Goal: Task Accomplishment & Management: Manage account settings

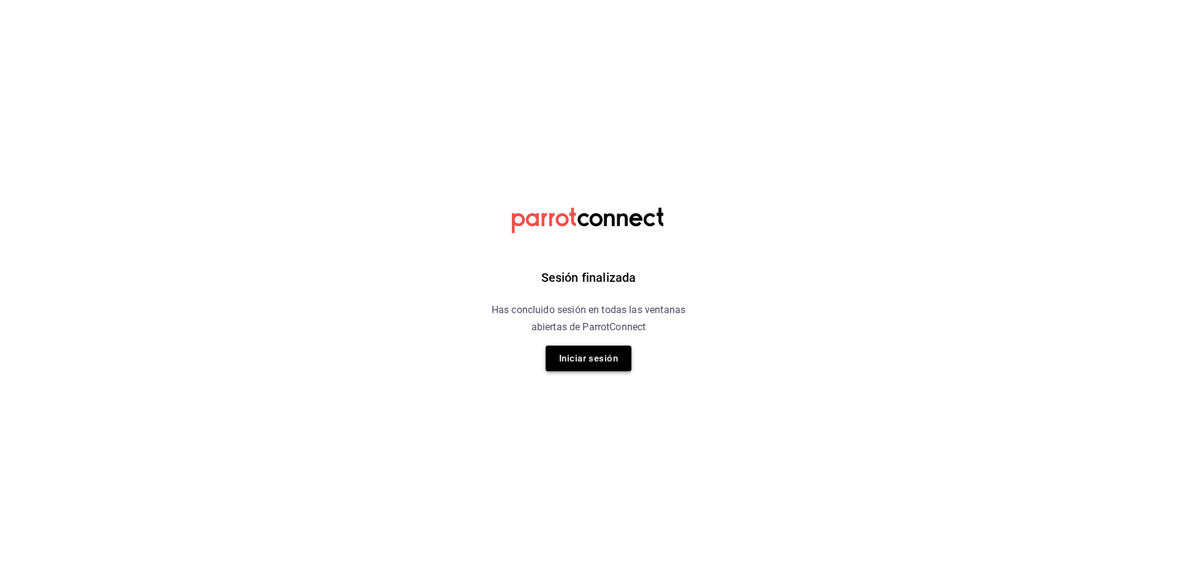
click at [586, 364] on button "Iniciar sesión" at bounding box center [589, 359] width 86 height 26
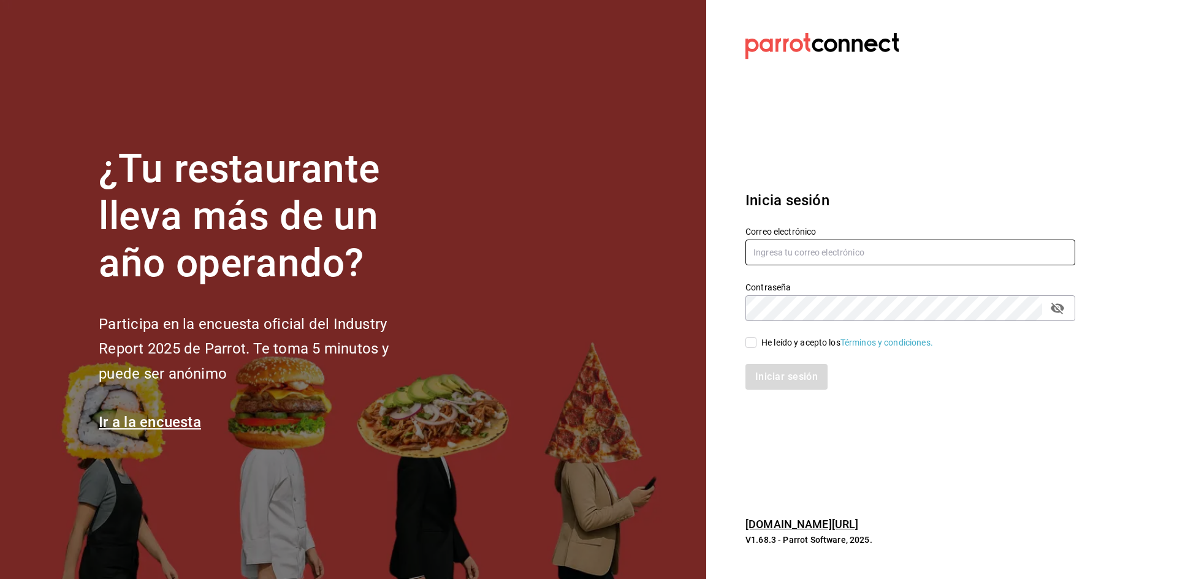
type input "[PERSON_NAME][EMAIL_ADDRESS][DOMAIN_NAME]"
click at [752, 345] on input "He leído y acepto los Términos y condiciones." at bounding box center [751, 342] width 11 height 11
checkbox input "true"
click at [779, 378] on button "Iniciar sesión" at bounding box center [787, 377] width 83 height 26
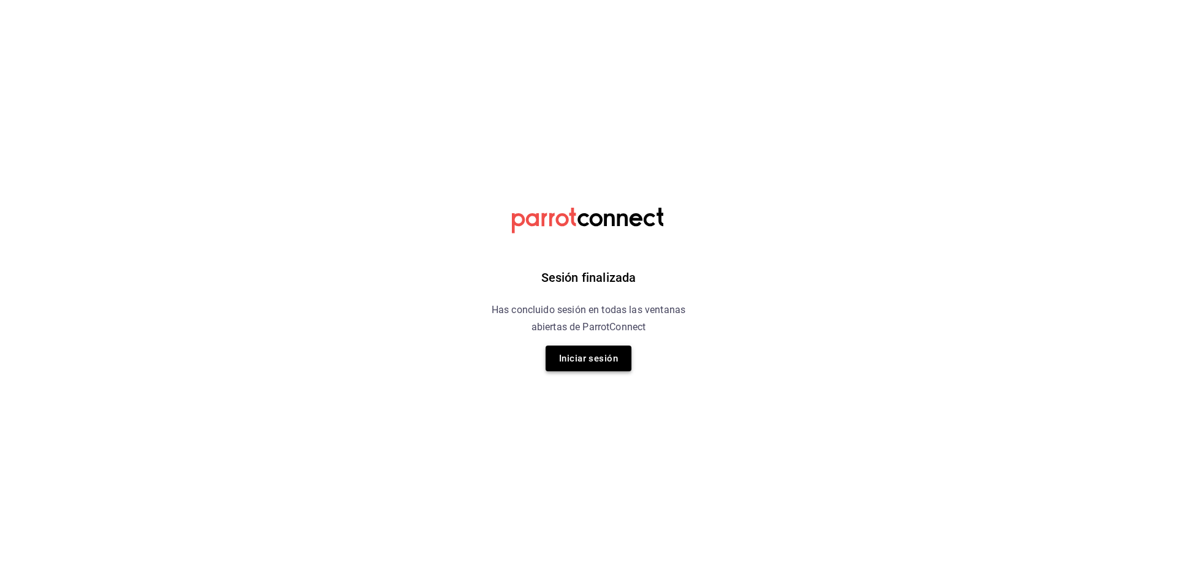
click at [571, 359] on button "Iniciar sesión" at bounding box center [589, 359] width 86 height 26
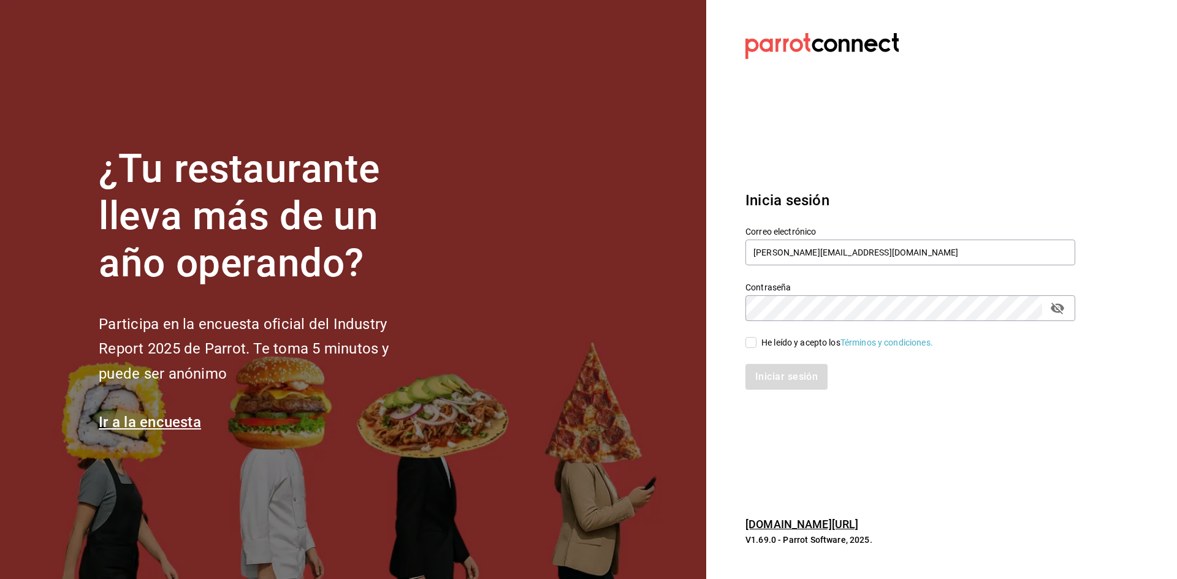
click at [753, 339] on input "He leído y acepto los Términos y condiciones." at bounding box center [751, 342] width 11 height 11
checkbox input "true"
click at [774, 377] on button "Iniciar sesión" at bounding box center [787, 377] width 83 height 26
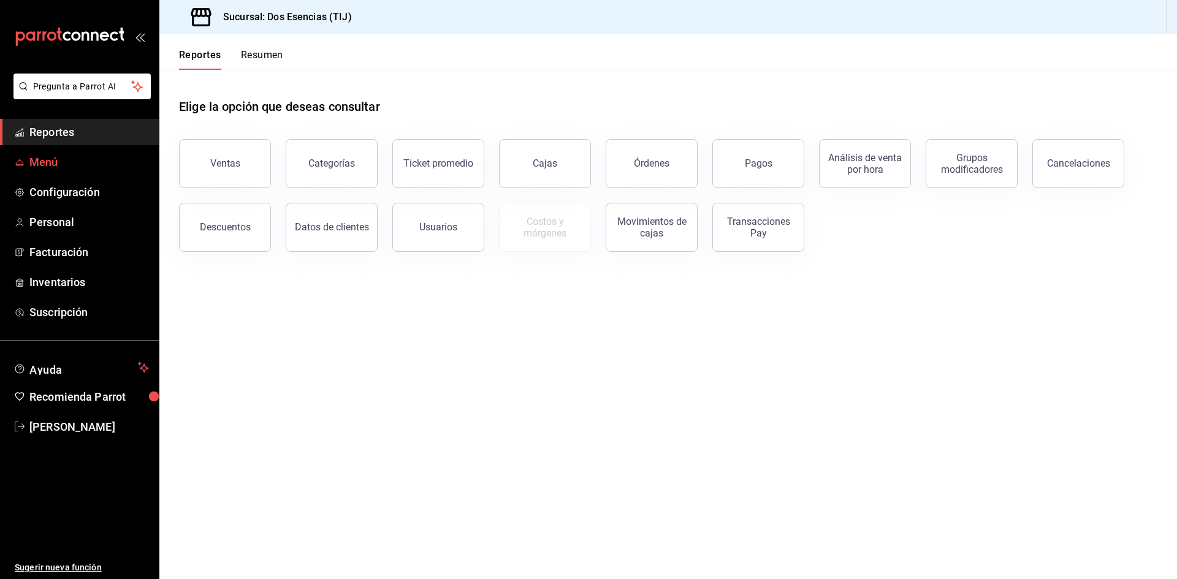
click at [53, 168] on span "Menú" at bounding box center [89, 162] width 120 height 17
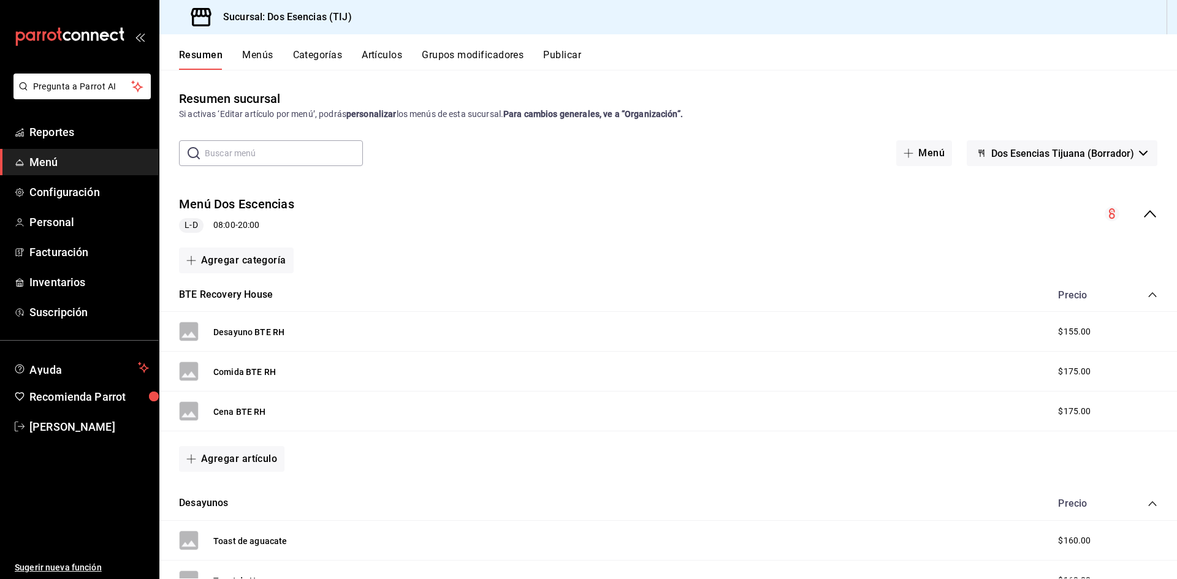
click at [310, 59] on button "Categorías" at bounding box center [318, 59] width 50 height 21
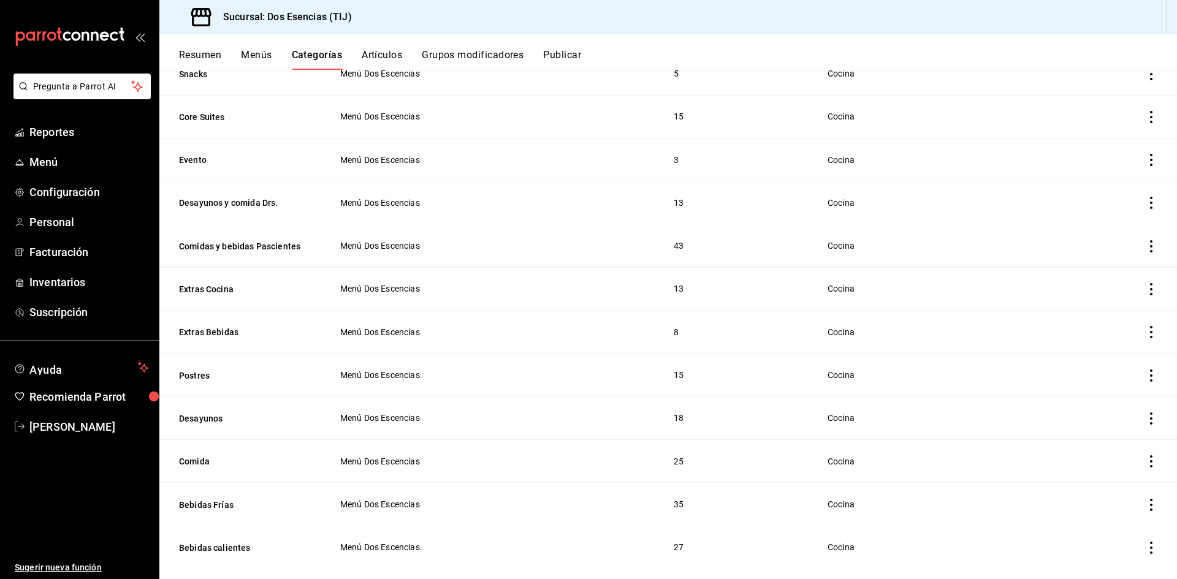
scroll to position [196, 0]
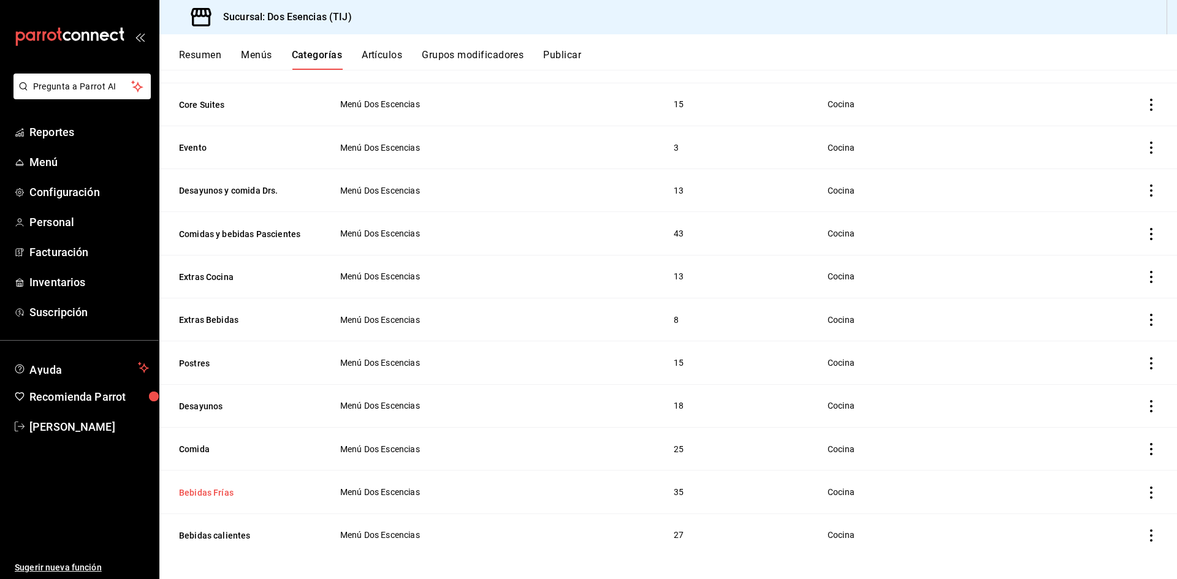
click at [204, 487] on button "Bebidas Frías" at bounding box center [240, 493] width 123 height 12
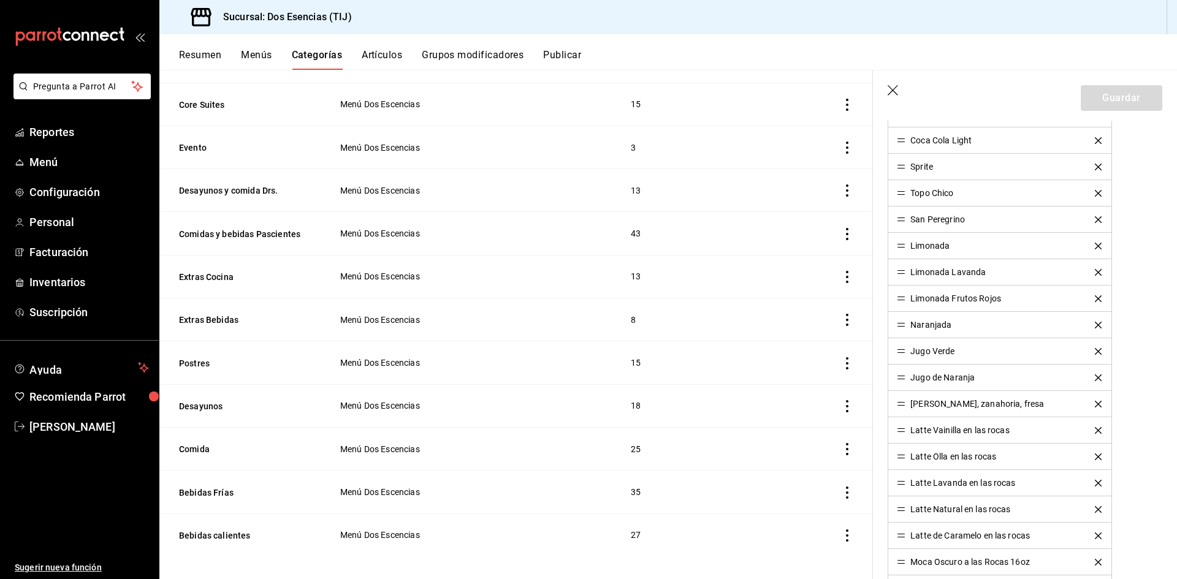
scroll to position [429, 0]
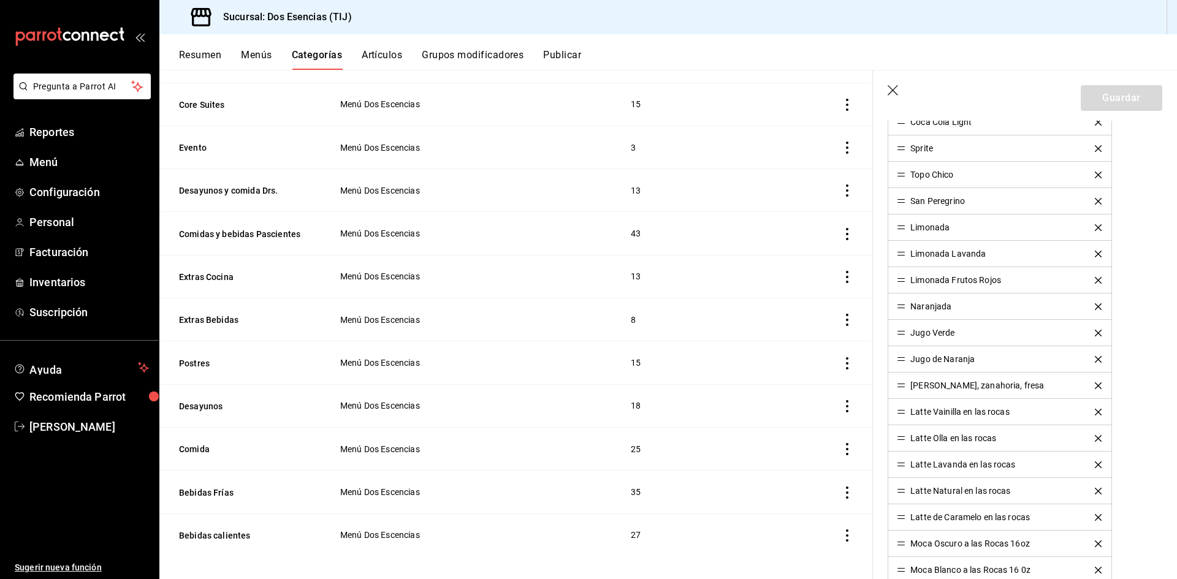
click at [842, 487] on icon "actions" at bounding box center [847, 493] width 12 height 12
click at [518, 505] on div at bounding box center [588, 289] width 1177 height 579
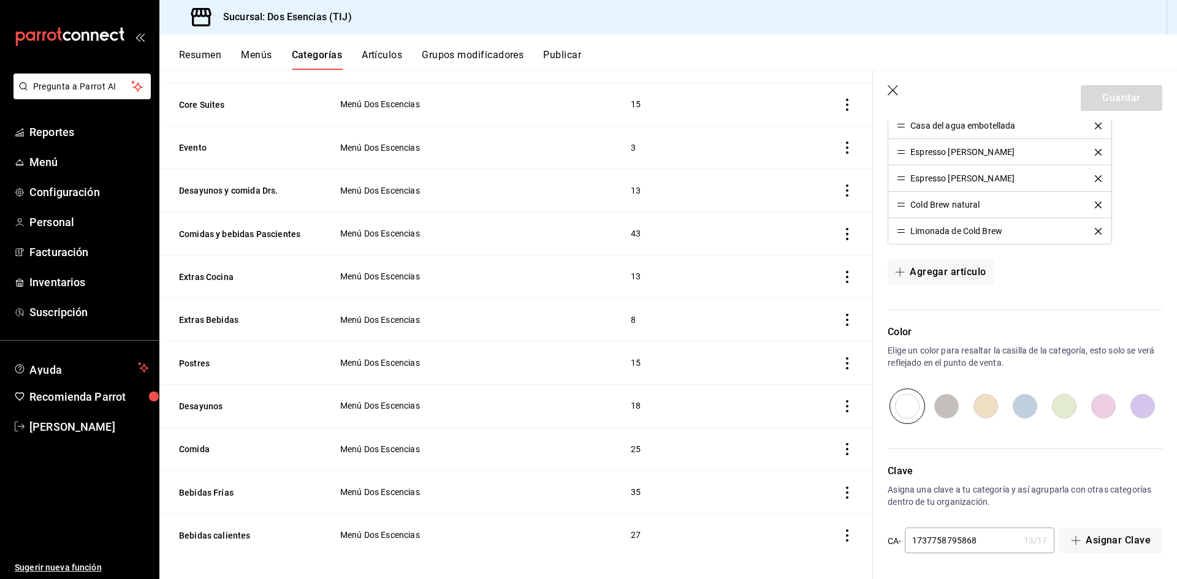
scroll to position [1164, 0]
click at [390, 479] on td "Menú Dos Escencias" at bounding box center [470, 492] width 291 height 43
click at [206, 488] on button "Bebidas Frías" at bounding box center [240, 493] width 123 height 12
click at [841, 487] on icon "actions" at bounding box center [847, 493] width 12 height 12
click at [785, 493] on div at bounding box center [774, 497] width 22 height 15
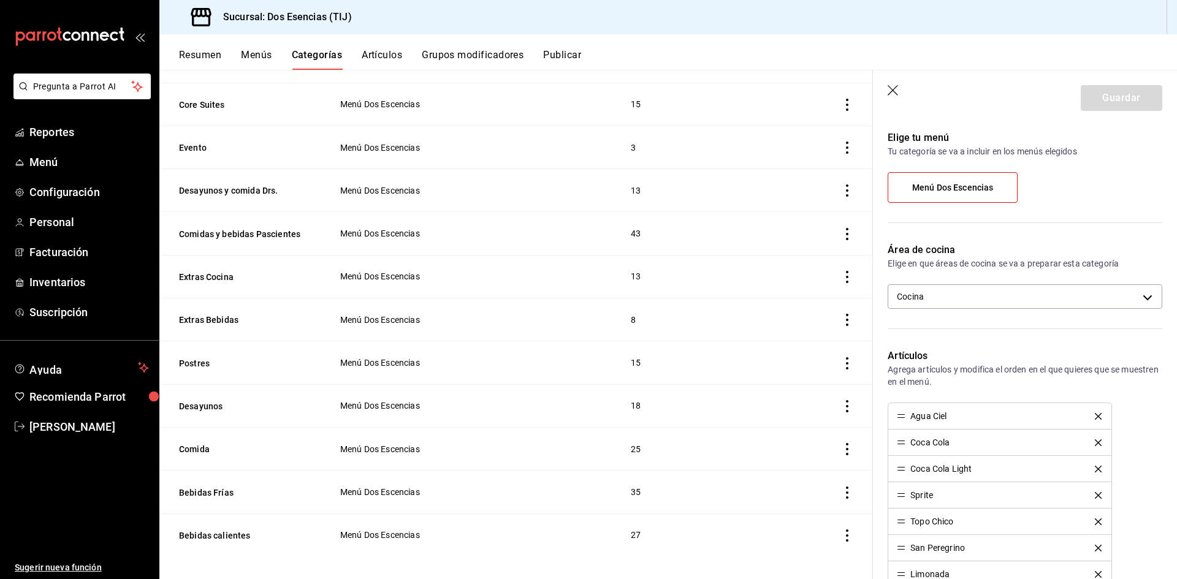
scroll to position [0, 0]
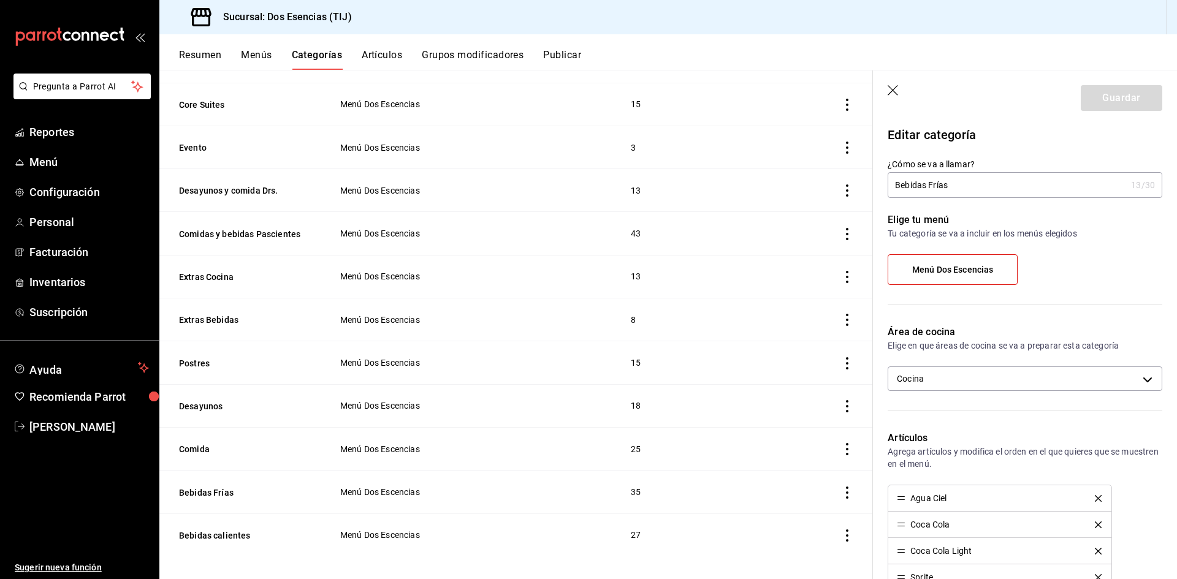
click at [885, 88] on header "Guardar" at bounding box center [1025, 96] width 304 height 50
click at [899, 69] on div "Resumen Menús Categorías Artículos Grupos modificadores Publicar Categoría sucu…" at bounding box center [668, 306] width 1018 height 545
click at [387, 50] on button "Artículos" at bounding box center [382, 59] width 40 height 21
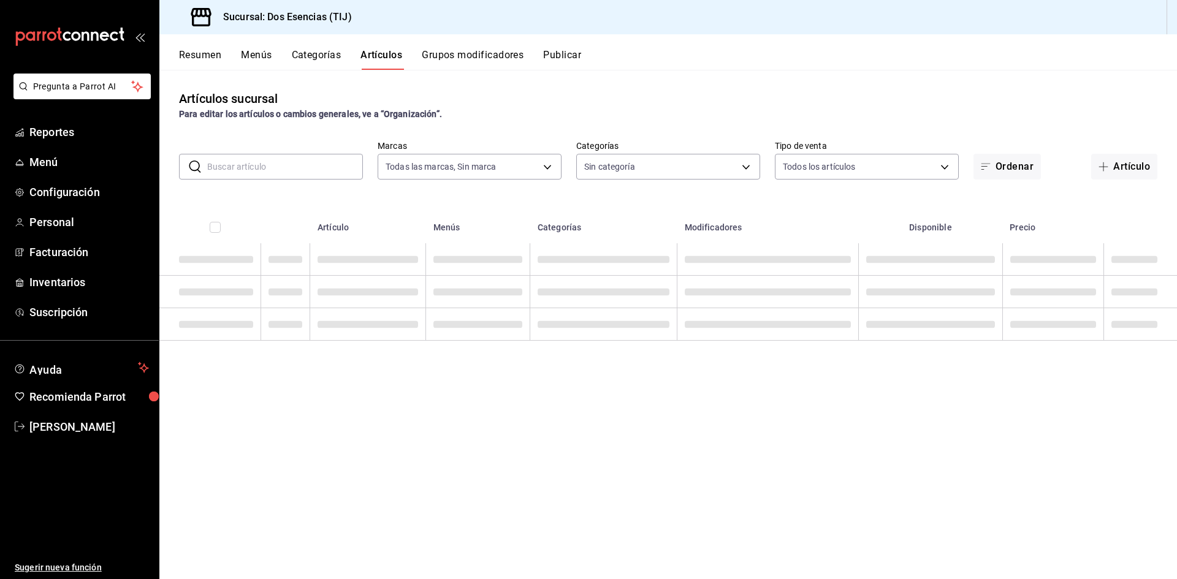
type input "42275f61-a381-4346-b097-f53f4c5c54e2"
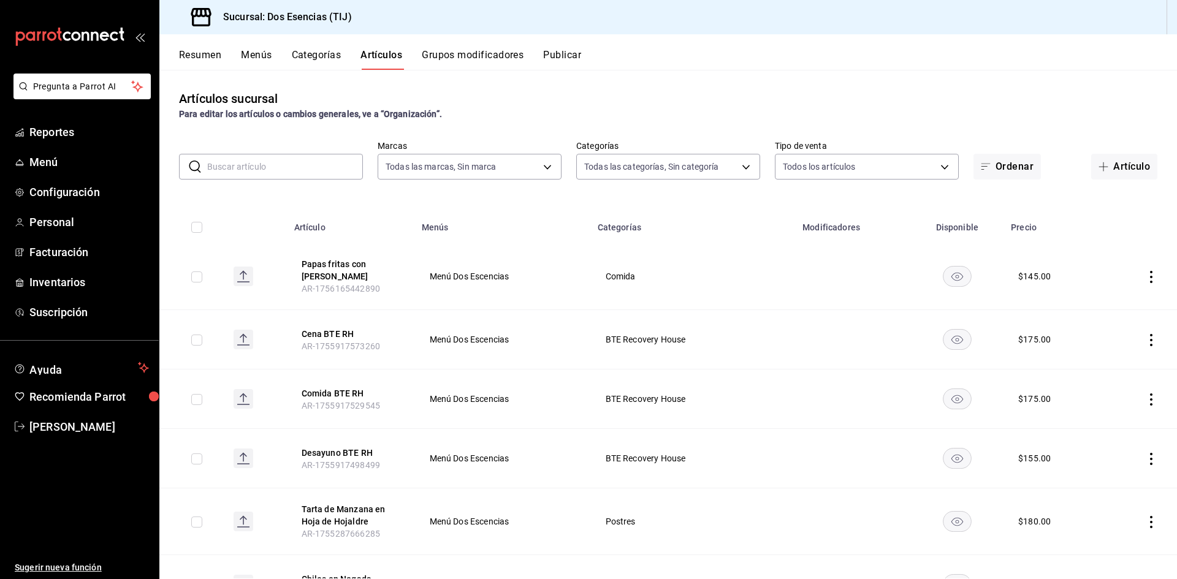
type input "07122d97-4ba2-473e-a080-2ff63e34680f,0593066a-dde8-4484-a009-94e44883c9ff,8b478…"
click at [308, 52] on button "Categorías" at bounding box center [317, 59] width 50 height 21
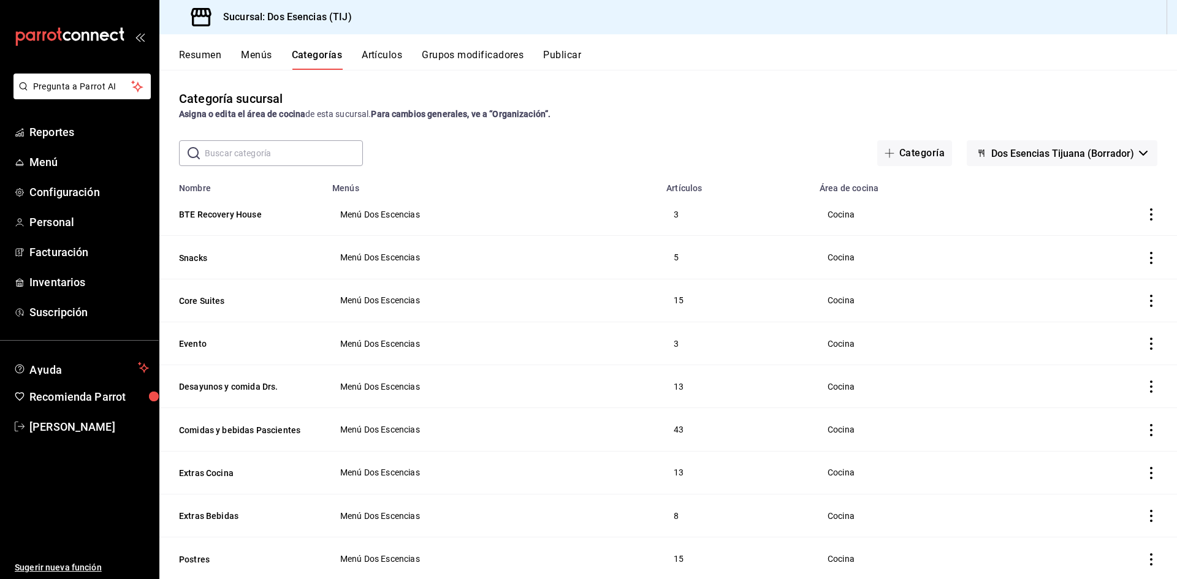
click at [253, 52] on button "Menús" at bounding box center [256, 59] width 31 height 21
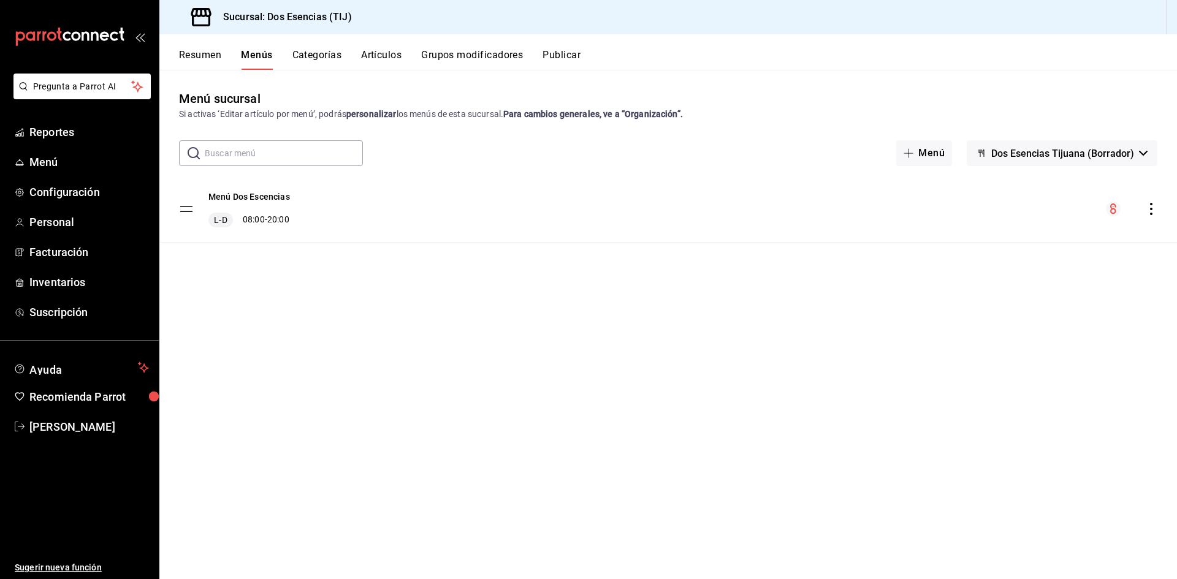
click at [334, 63] on button "Categorías" at bounding box center [317, 59] width 50 height 21
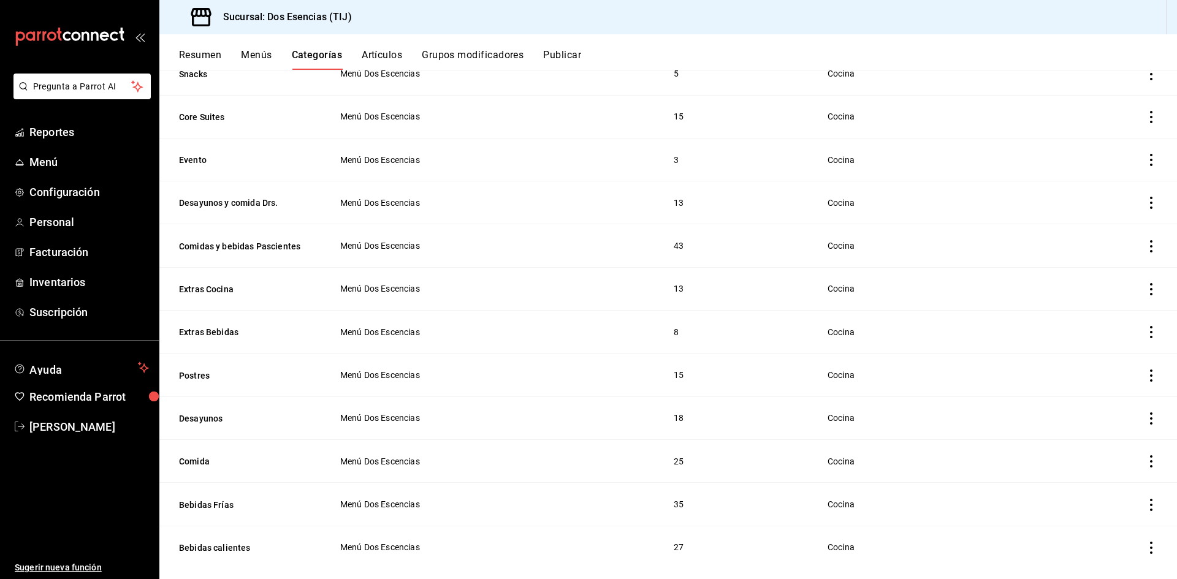
scroll to position [196, 0]
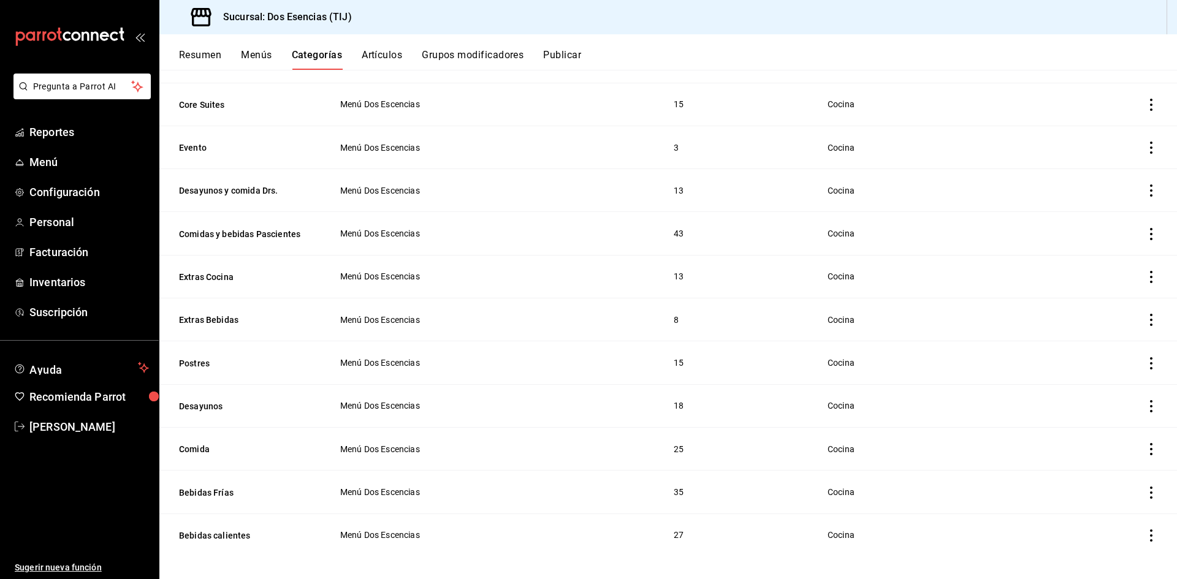
click at [1145, 487] on icon "actions" at bounding box center [1151, 493] width 12 height 12
click at [1099, 498] on span "Editar" at bounding box center [1106, 497] width 32 height 13
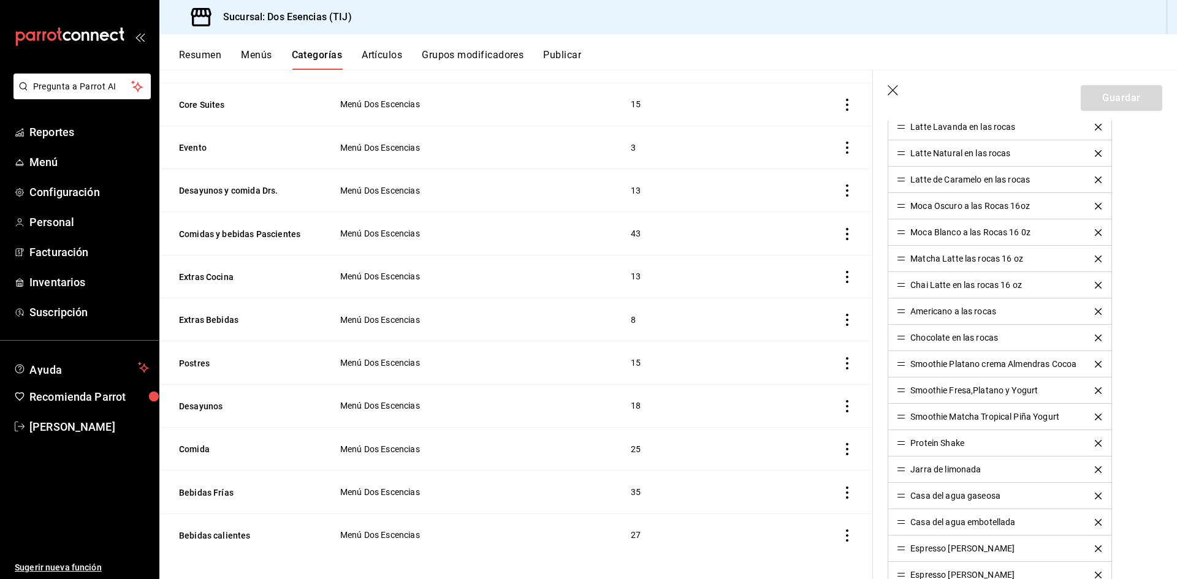
scroll to position [858, 0]
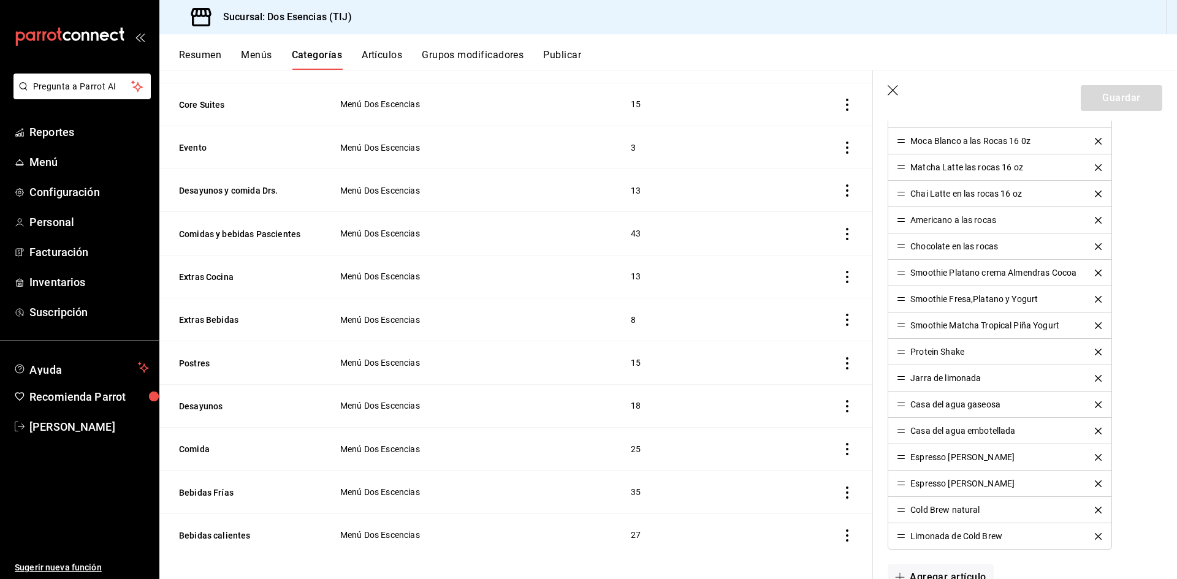
click at [841, 488] on icon "actions" at bounding box center [847, 493] width 12 height 12
click at [347, 486] on div at bounding box center [588, 289] width 1177 height 579
click at [196, 479] on th "Bebidas Frías" at bounding box center [242, 492] width 166 height 43
click at [376, 58] on button "Artículos" at bounding box center [382, 59] width 40 height 21
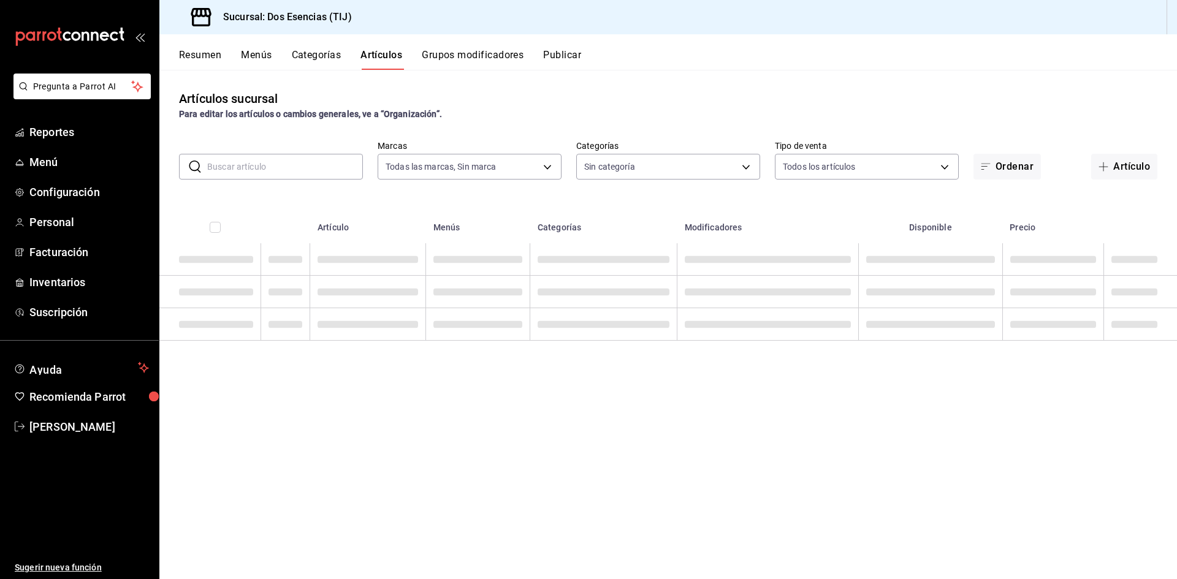
type input "42275f61-a381-4346-b097-f53f4c5c54e2"
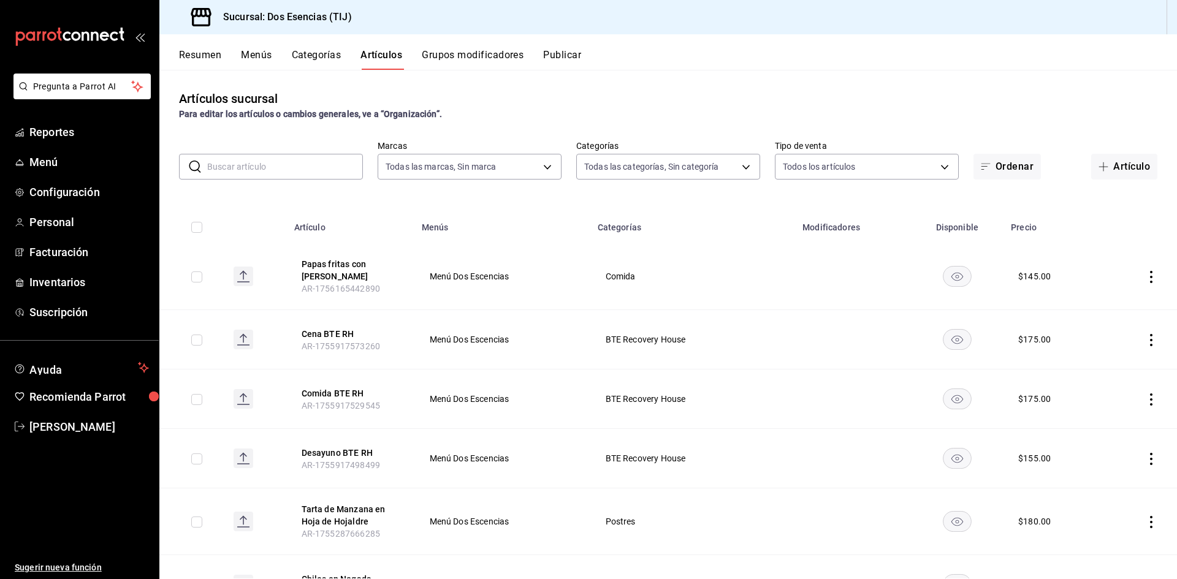
type input "07122d97-4ba2-473e-a080-2ff63e34680f,0593066a-dde8-4484-a009-94e44883c9ff,8b478…"
click at [446, 57] on button "Grupos modificadores" at bounding box center [473, 59] width 102 height 21
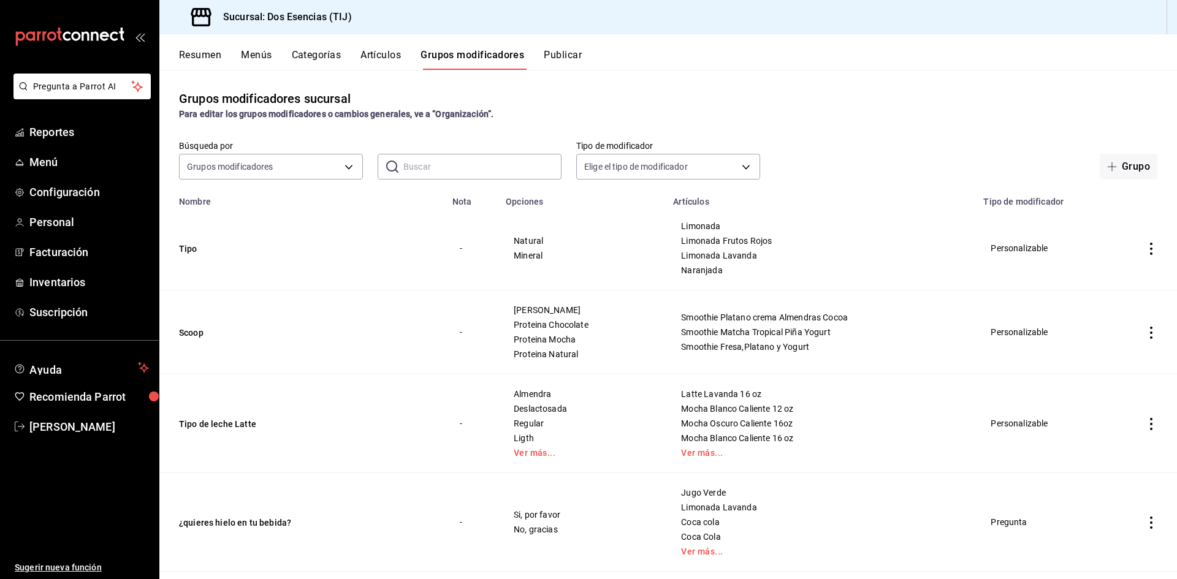
click at [189, 50] on button "Resumen" at bounding box center [200, 59] width 42 height 21
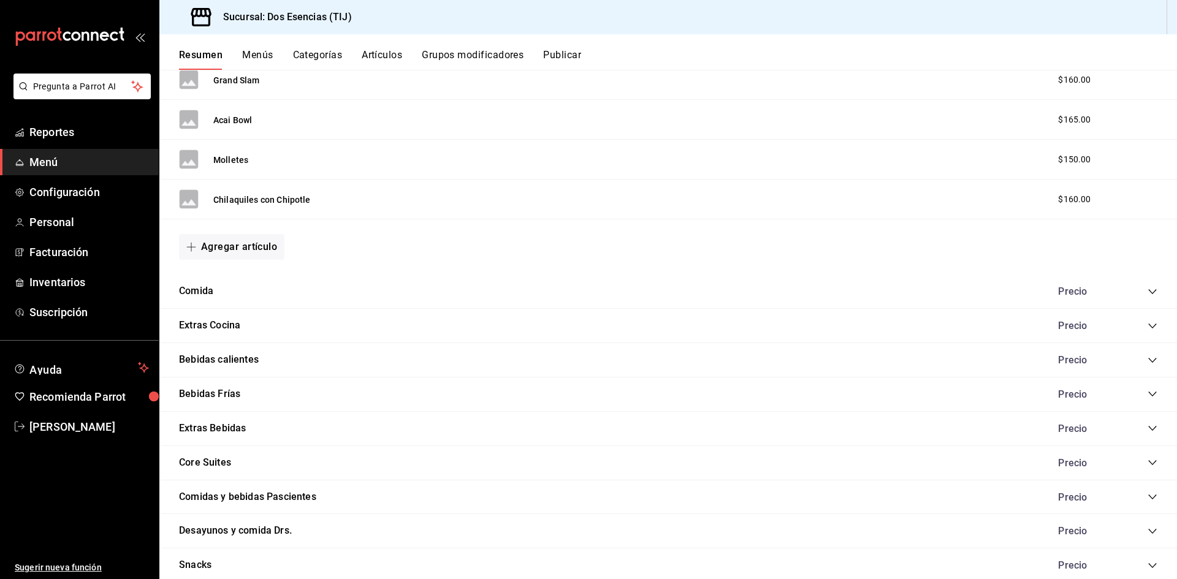
scroll to position [1104, 0]
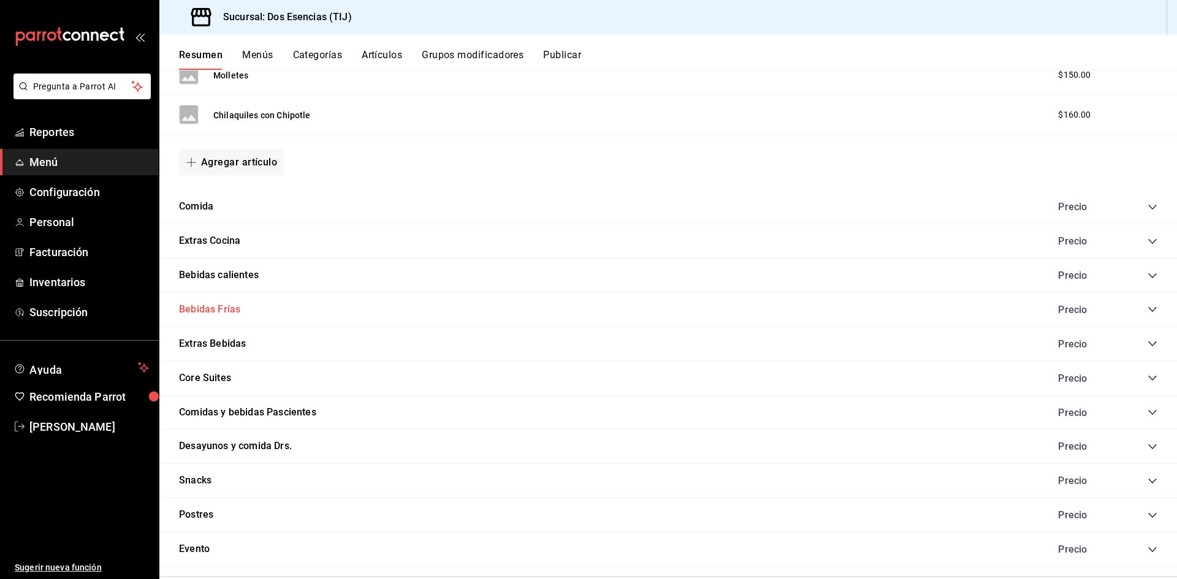
click at [220, 310] on button "Bebidas Frías" at bounding box center [209, 310] width 61 height 14
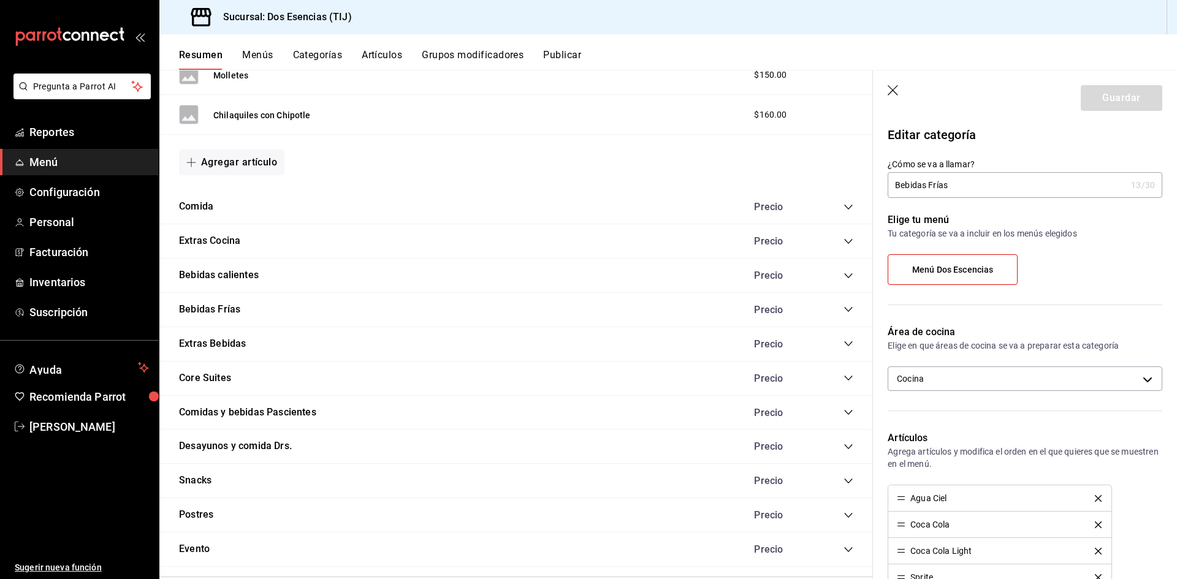
click at [844, 308] on div "Bebidas [PERSON_NAME]" at bounding box center [516, 310] width 714 height 34
click at [844, 311] on icon "collapse-category-row" at bounding box center [848, 309] width 8 height 5
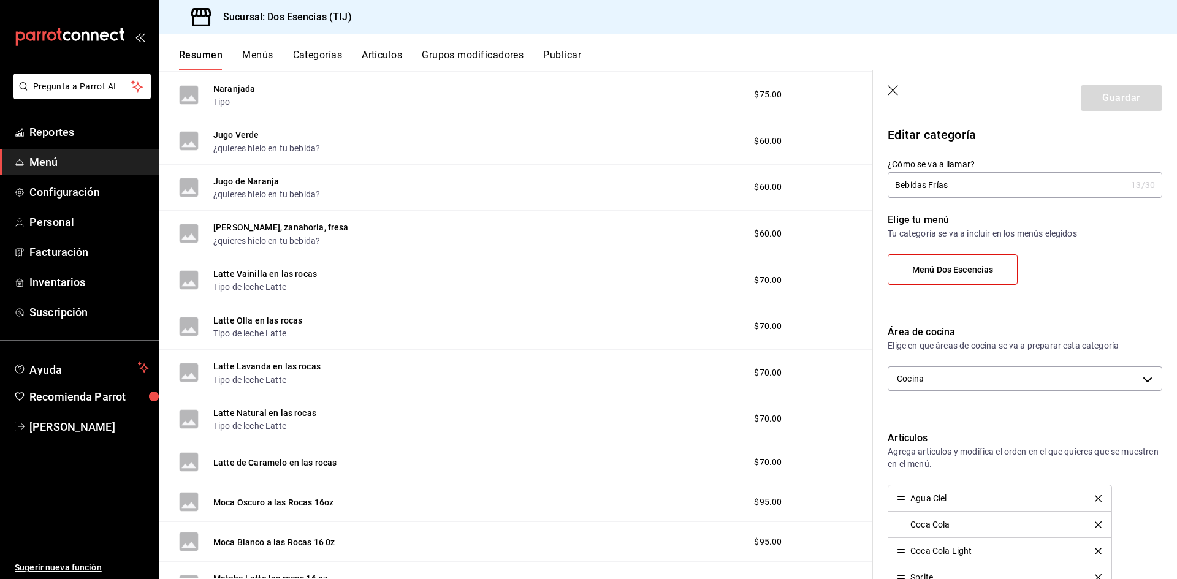
scroll to position [1778, 0]
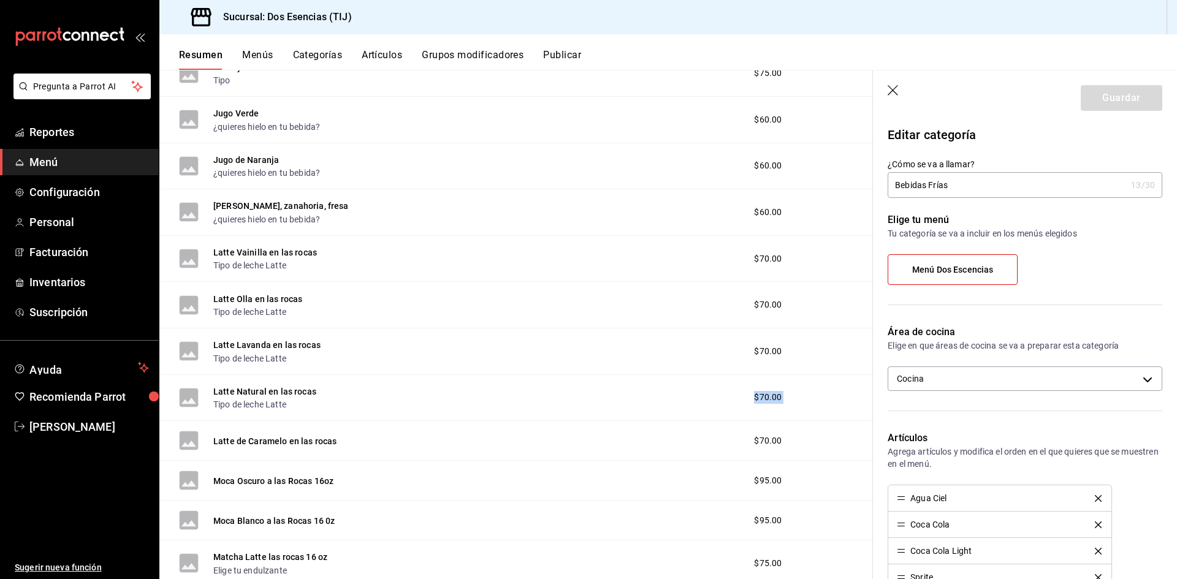
drag, startPoint x: 185, startPoint y: 395, endPoint x: 204, endPoint y: 427, distance: 37.1
click at [204, 427] on div "Agua Ciel ¿quieres hielo en tu bebida? $25.00 Coca Cola ¿quieres hielo en tu be…" at bounding box center [516, 443] width 714 height 1580
click at [242, 394] on button "Latte Natural en las rocas" at bounding box center [264, 392] width 103 height 12
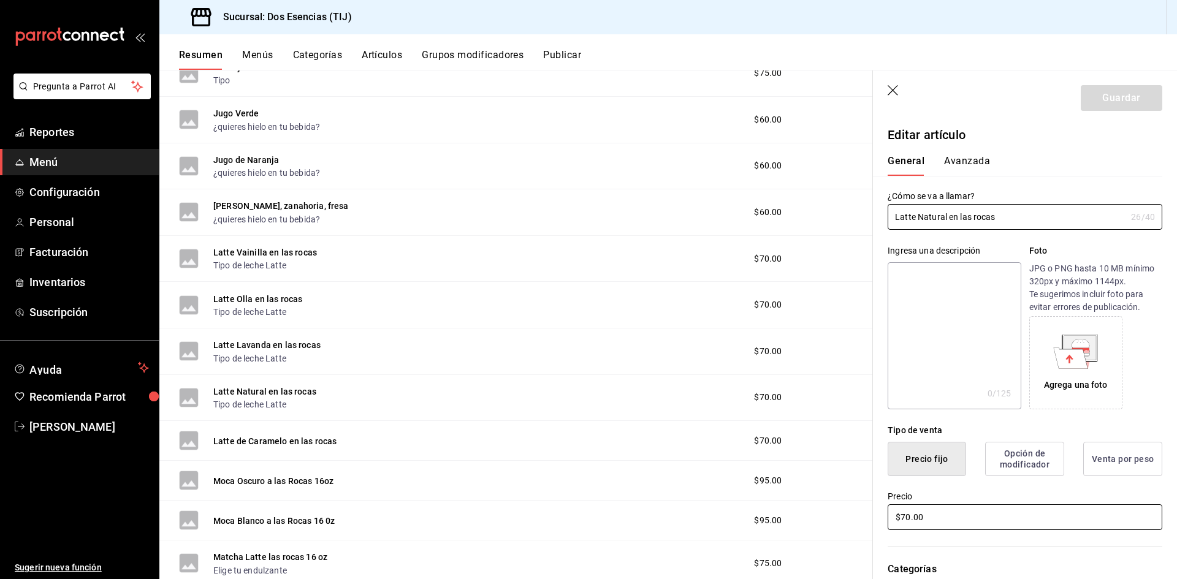
scroll to position [123, 0]
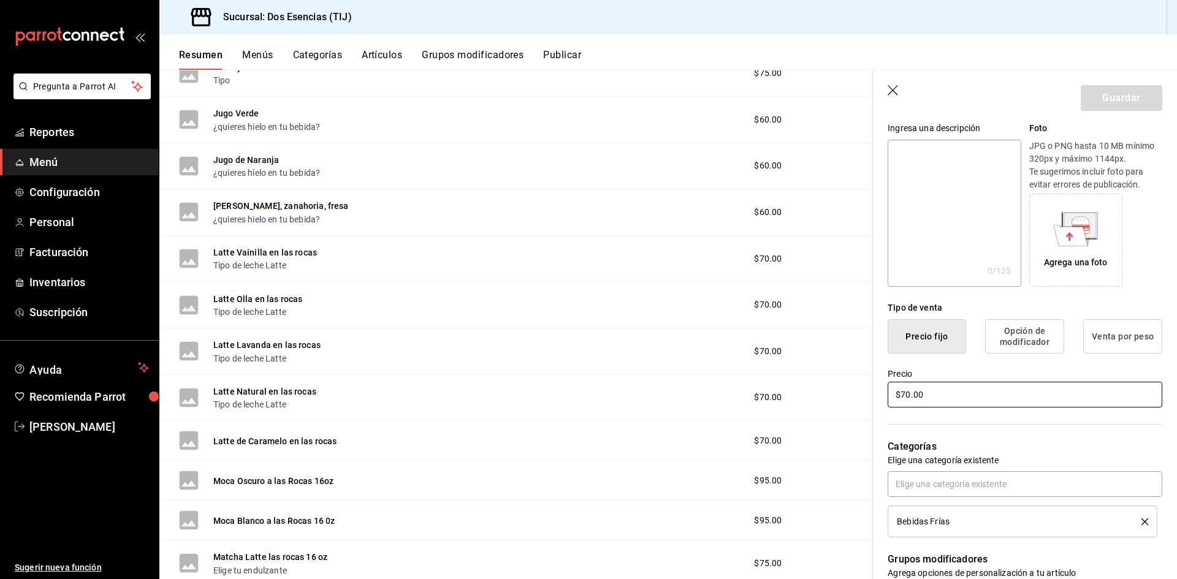
click at [930, 387] on input "$70.00" at bounding box center [1025, 395] width 275 height 26
drag, startPoint x: 930, startPoint y: 393, endPoint x: 896, endPoint y: 397, distance: 34.0
click at [896, 397] on input "$70.00" at bounding box center [1025, 395] width 275 height 26
type input "$7.00"
type input "$65.00"
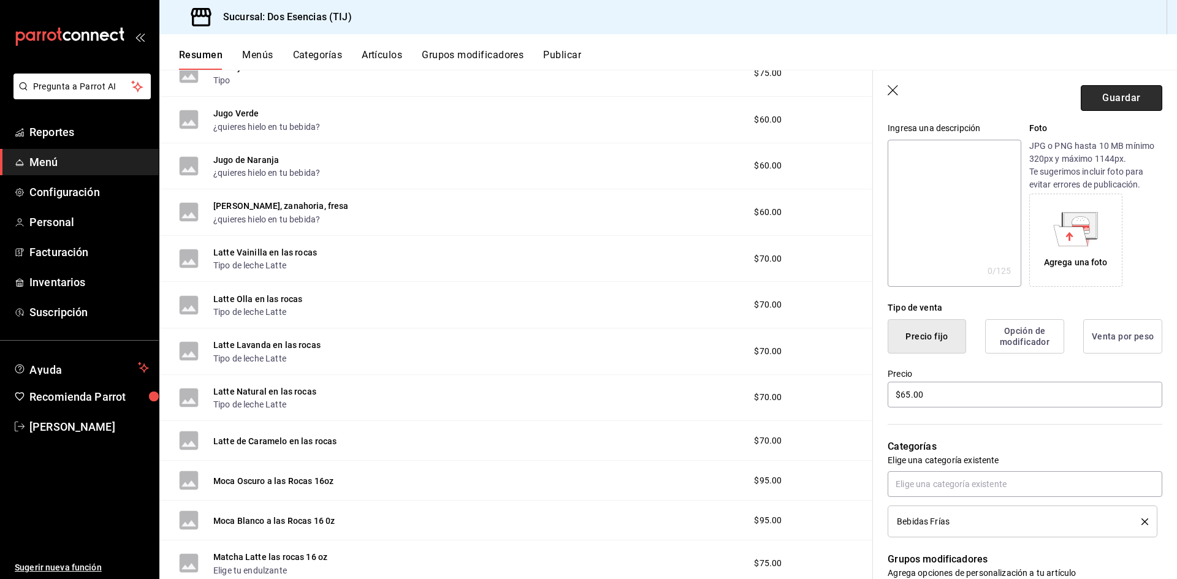
click at [1126, 100] on button "Guardar" at bounding box center [1122, 98] width 82 height 26
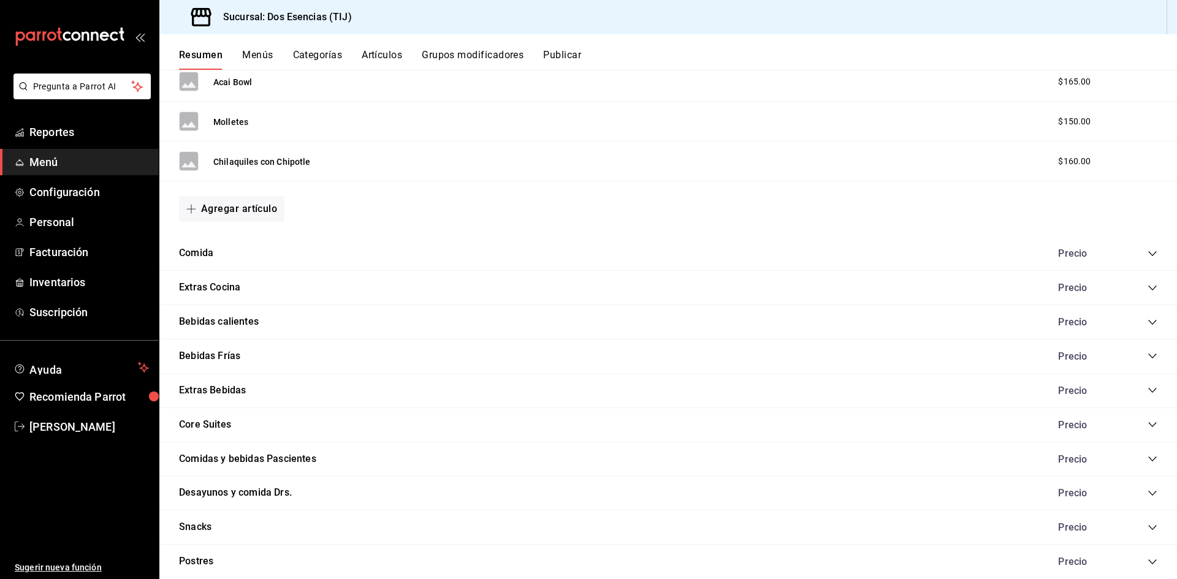
scroll to position [1127, 0]
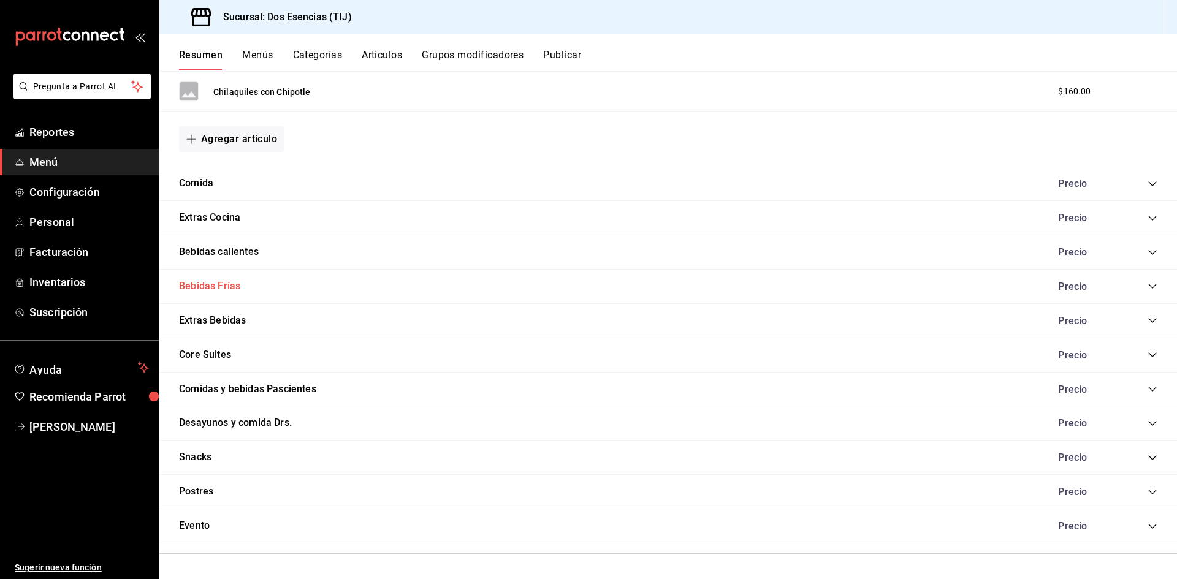
click at [231, 288] on button "Bebidas Frías" at bounding box center [209, 287] width 61 height 14
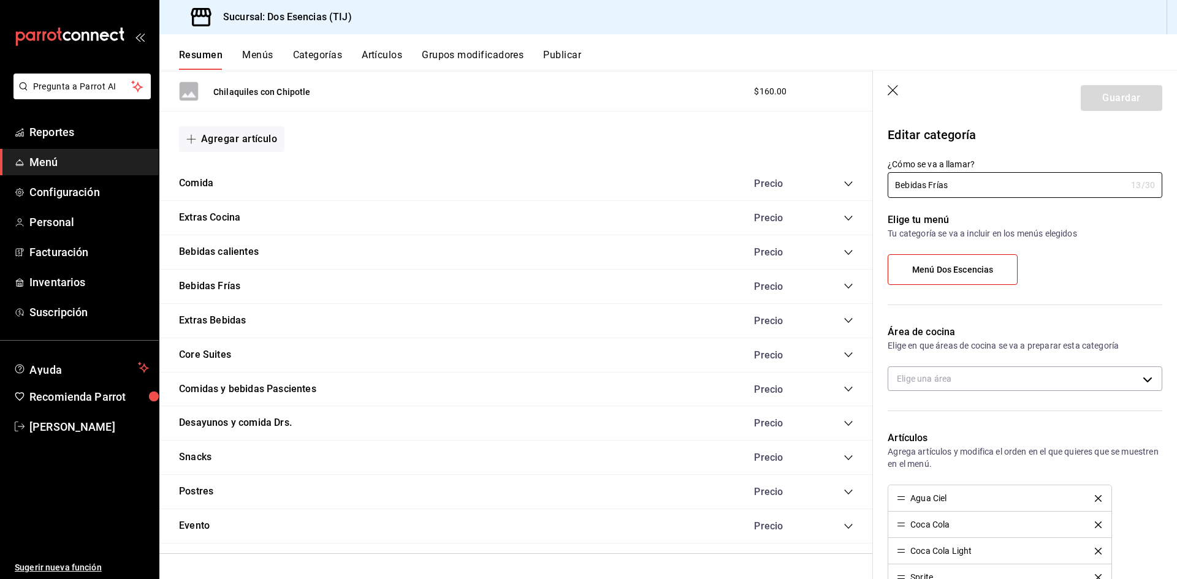
type input "abea2bec-5eae-4971-8ff4-8cf46a318730"
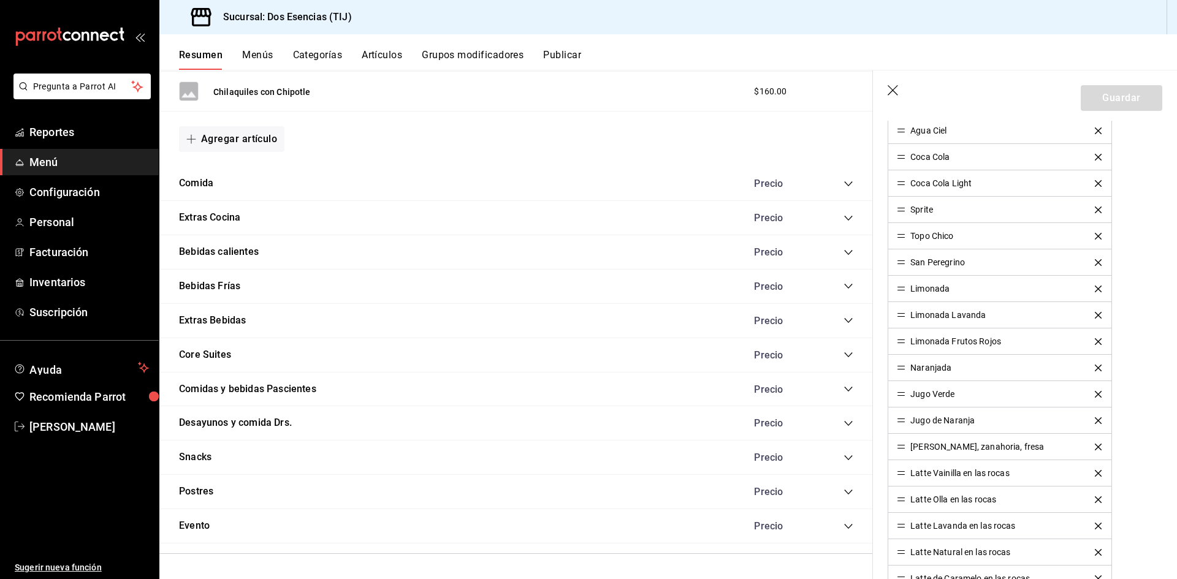
scroll to position [429, 0]
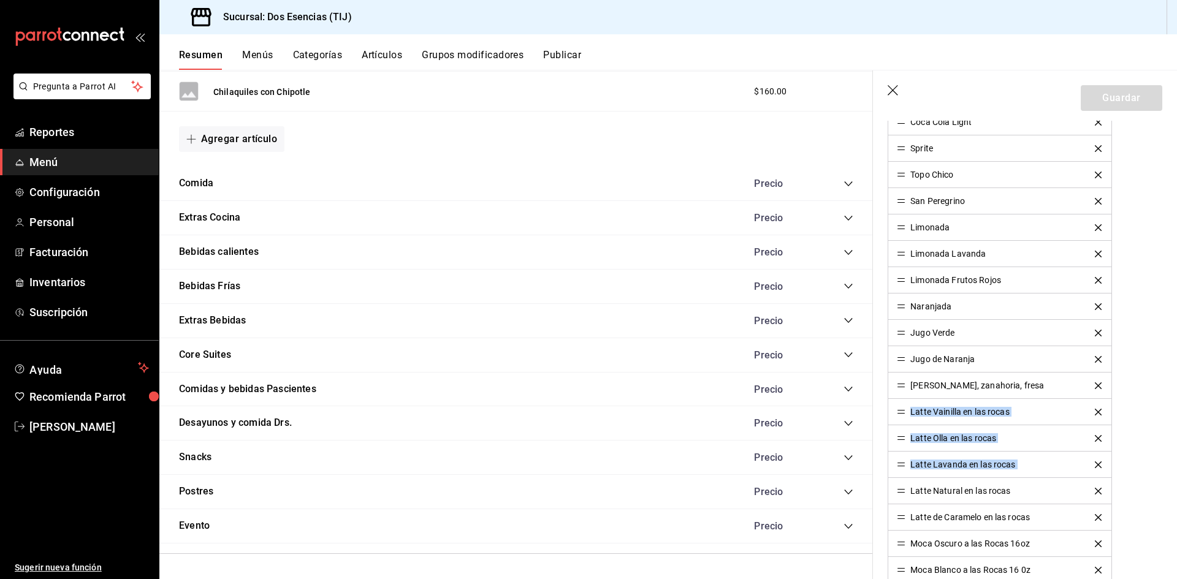
drag, startPoint x: 909, startPoint y: 495, endPoint x: 901, endPoint y: 411, distance: 84.4
click at [901, 411] on ul "Agua Ciel Coca Cola Coca Cola Light Sprite Topo Chico San Peregrino Limonada Li…" at bounding box center [1000, 517] width 224 height 923
click at [913, 515] on div "Latte de Caramelo en las rocas" at bounding box center [971, 517] width 120 height 9
drag, startPoint x: 902, startPoint y: 492, endPoint x: 893, endPoint y: 415, distance: 77.8
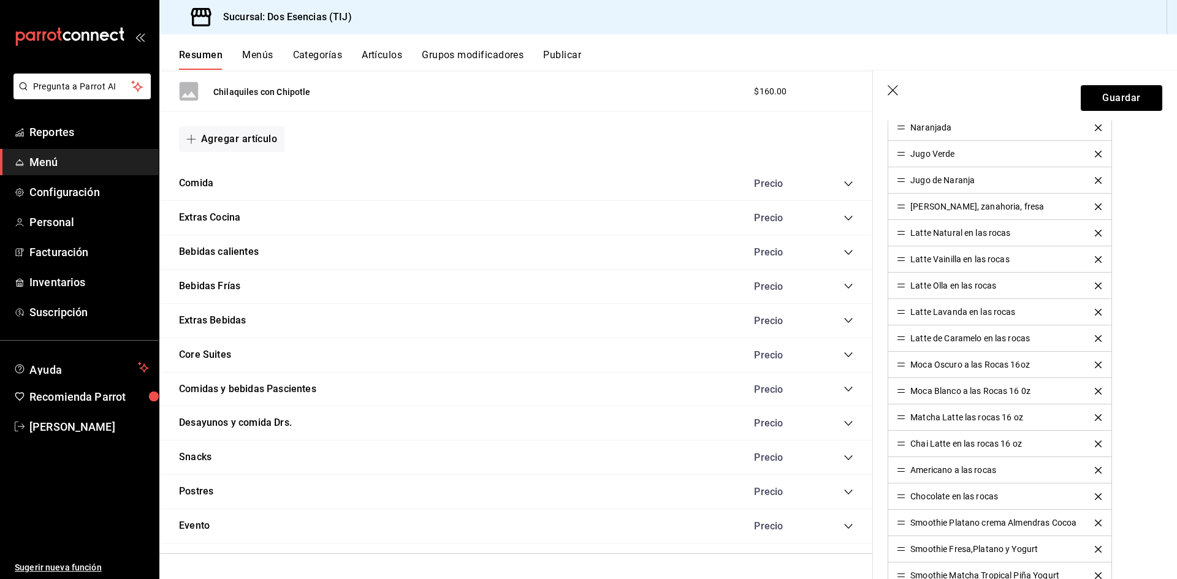
scroll to position [613, 0]
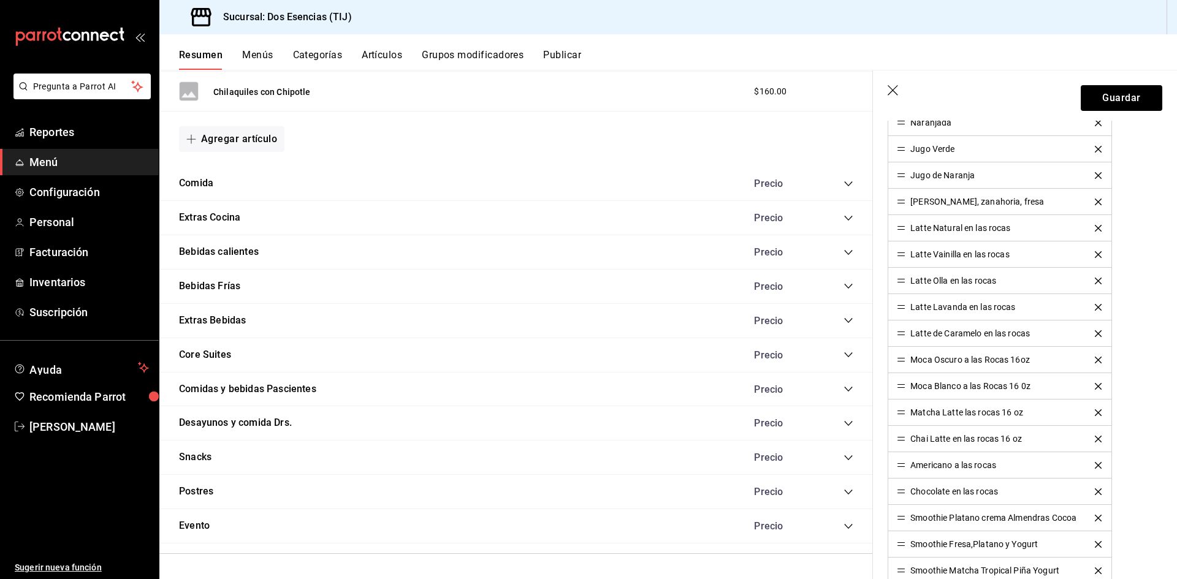
click at [969, 305] on div "Latte Lavanda en las rocas" at bounding box center [963, 307] width 105 height 9
click at [232, 283] on button "Bebidas Frías" at bounding box center [209, 287] width 61 height 14
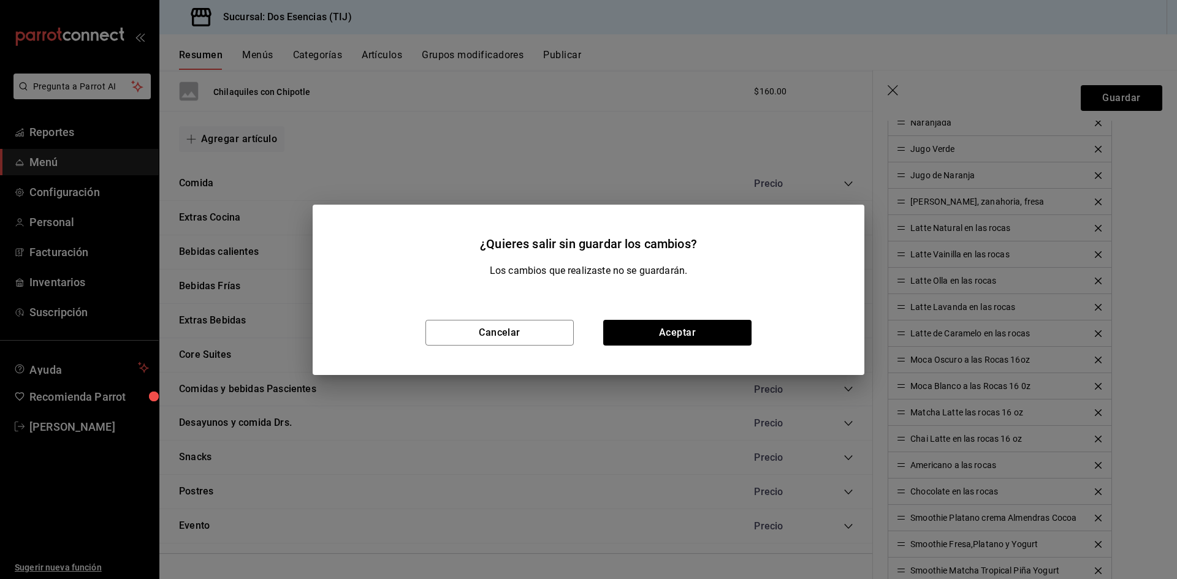
click at [493, 205] on h2 "¿Quieres salir sin guardar los cambios?" at bounding box center [589, 234] width 552 height 59
click at [488, 336] on button "Cancelar" at bounding box center [500, 333] width 148 height 26
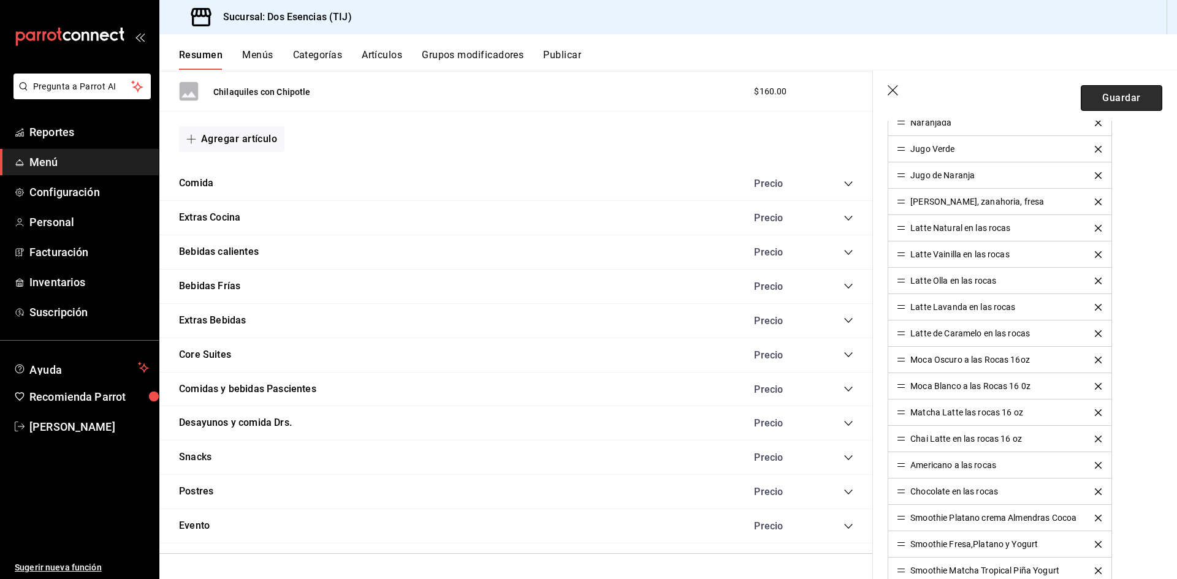
click at [1109, 95] on button "Guardar" at bounding box center [1122, 98] width 82 height 26
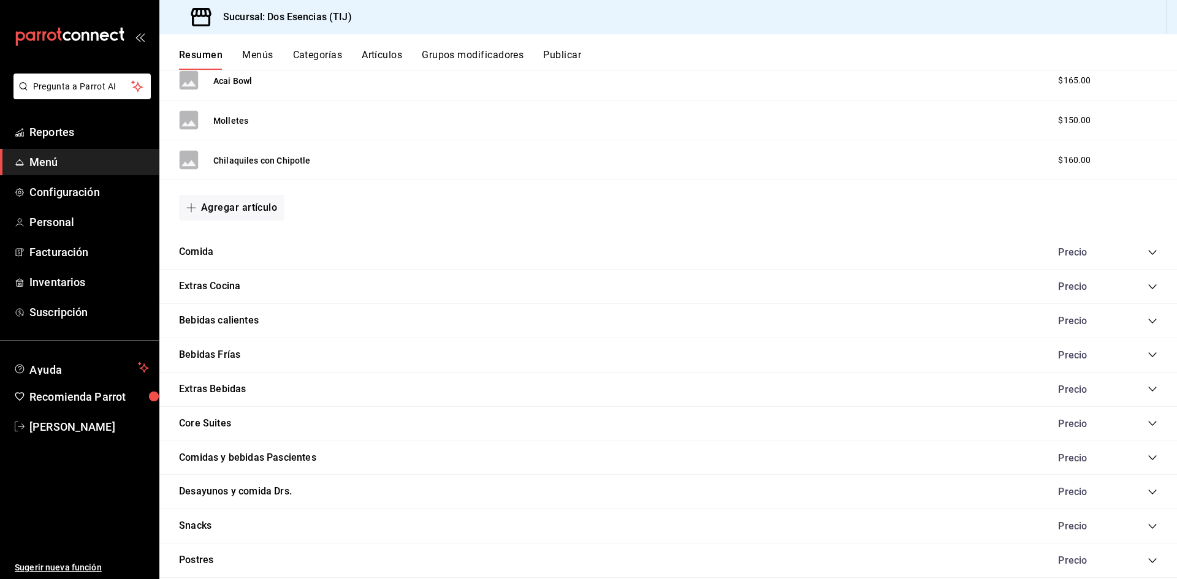
scroll to position [1127, 0]
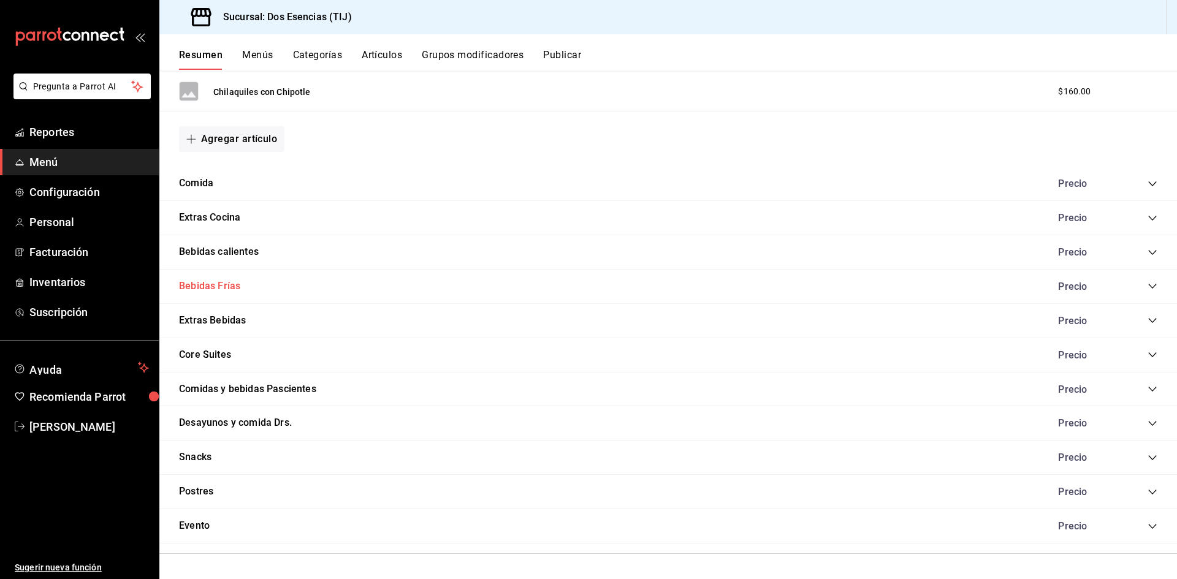
click at [217, 286] on button "Bebidas Frías" at bounding box center [209, 287] width 61 height 14
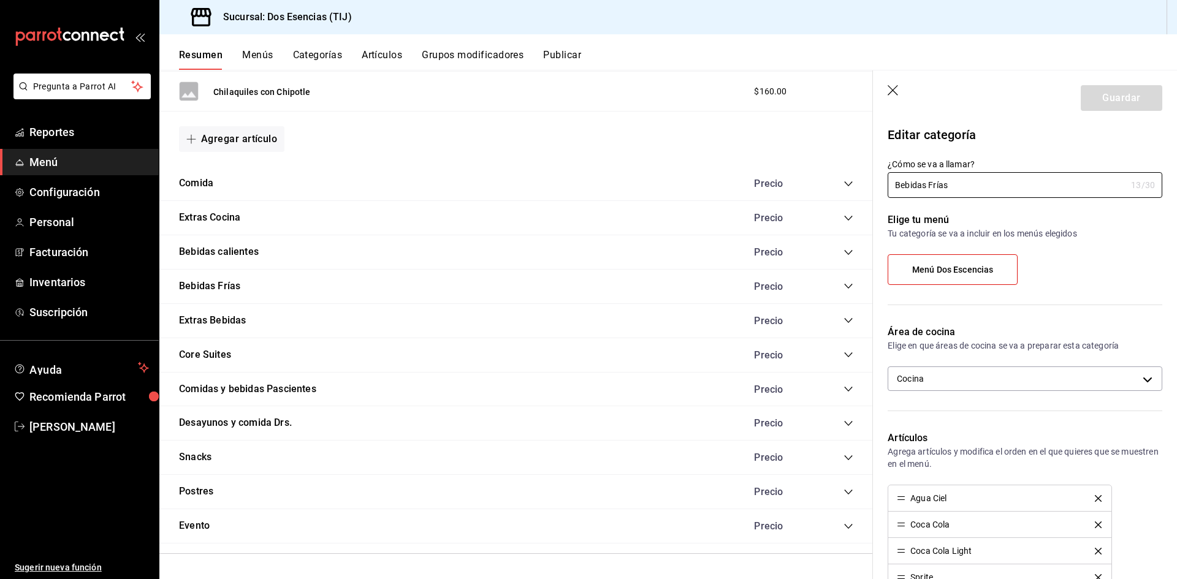
click at [844, 286] on icon "collapse-category-row" at bounding box center [848, 286] width 8 height 5
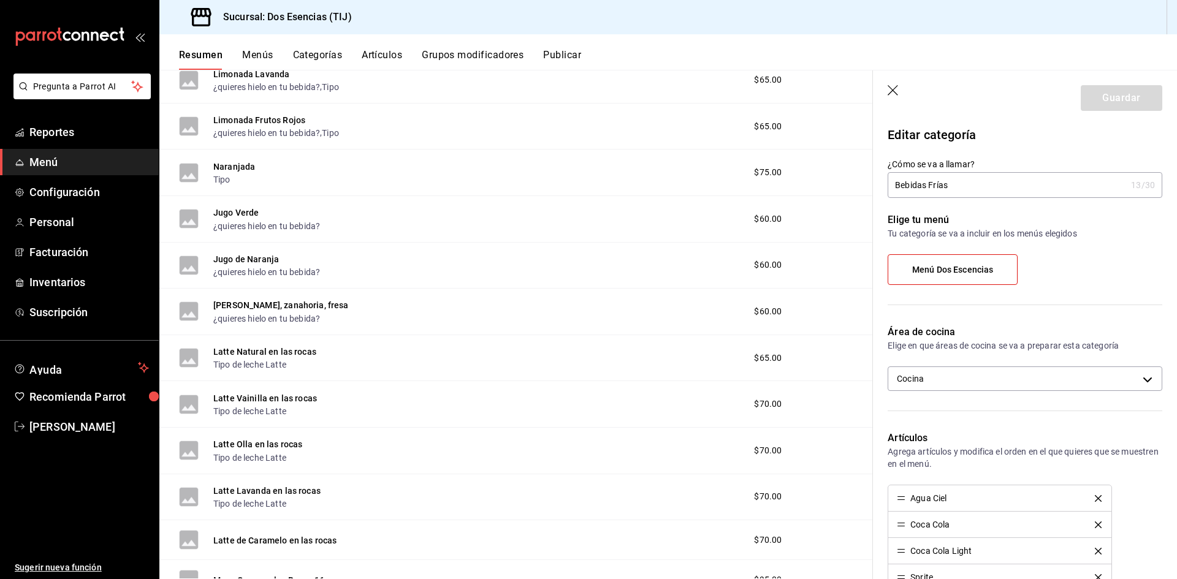
scroll to position [1740, 0]
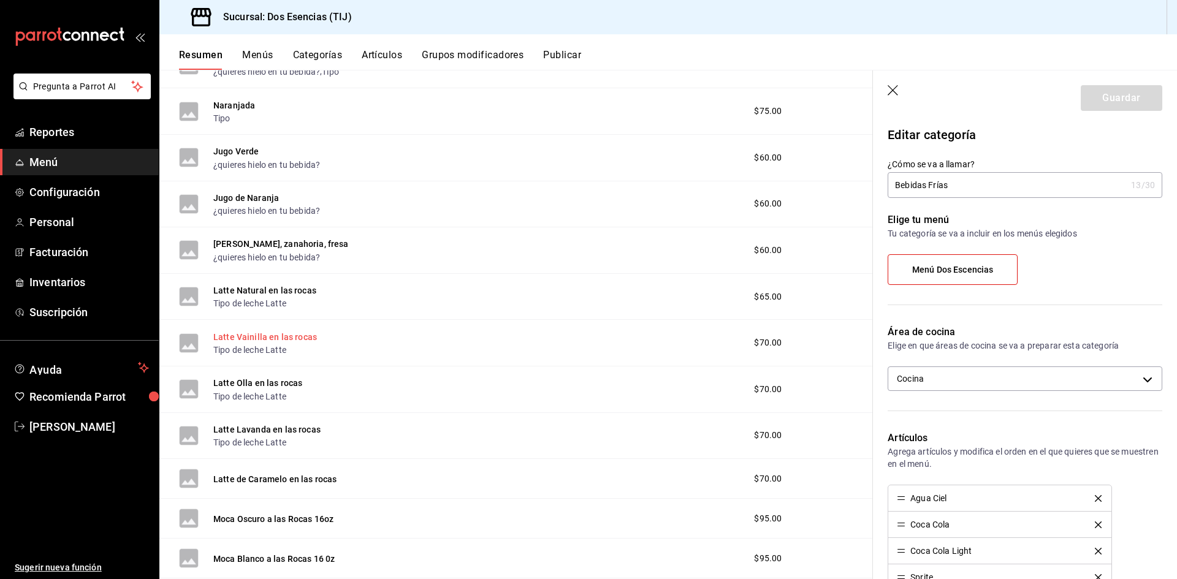
click at [229, 334] on button "Latte Vainilla en las rocas" at bounding box center [265, 337] width 104 height 12
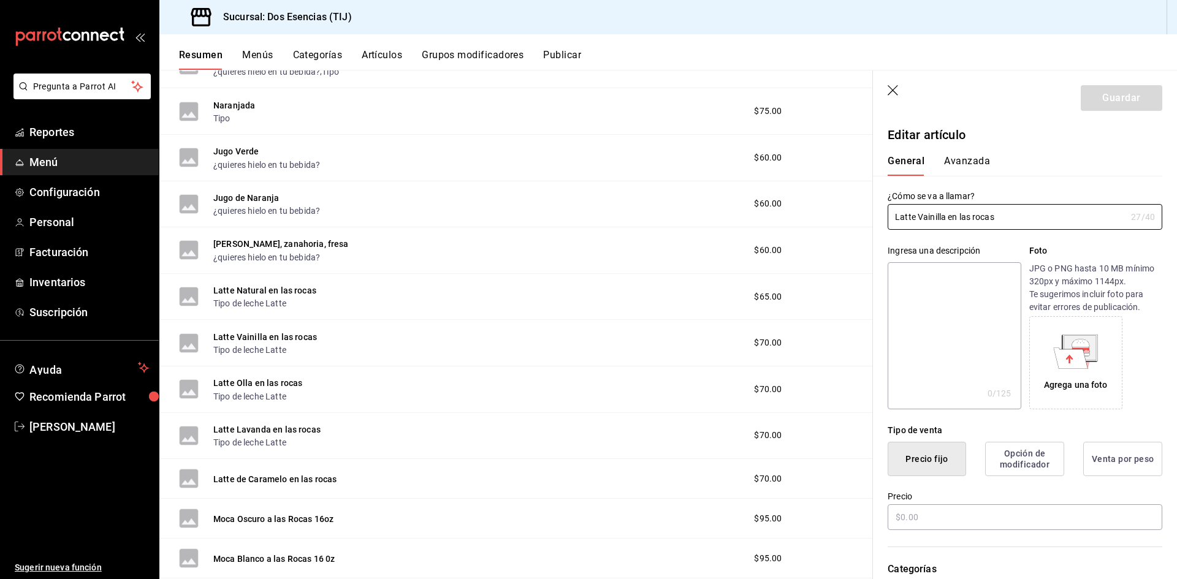
type input "$70.00"
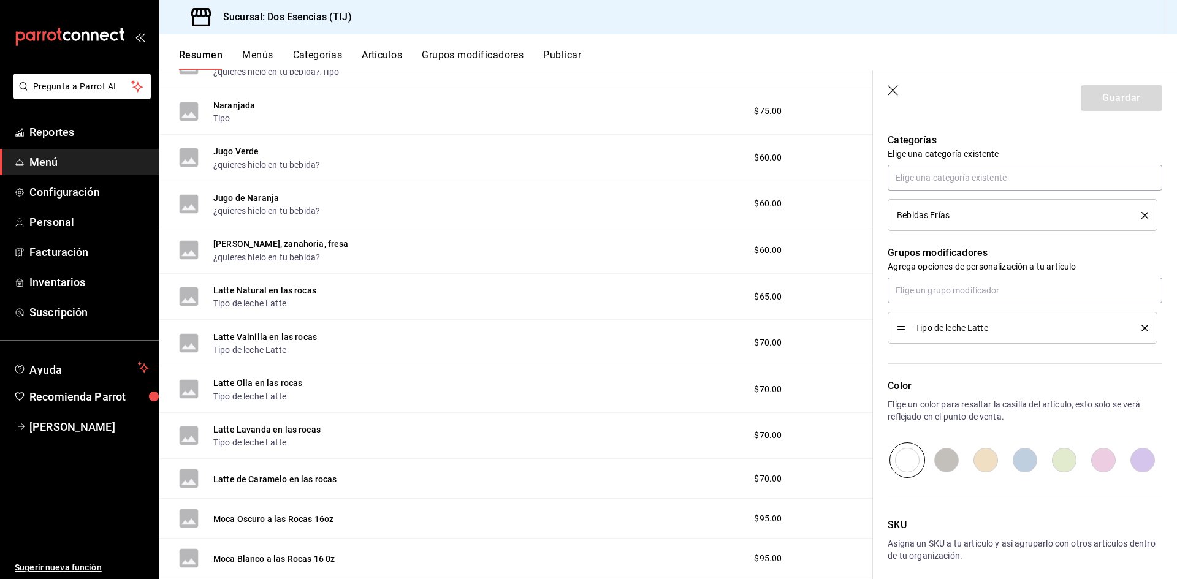
scroll to position [368, 0]
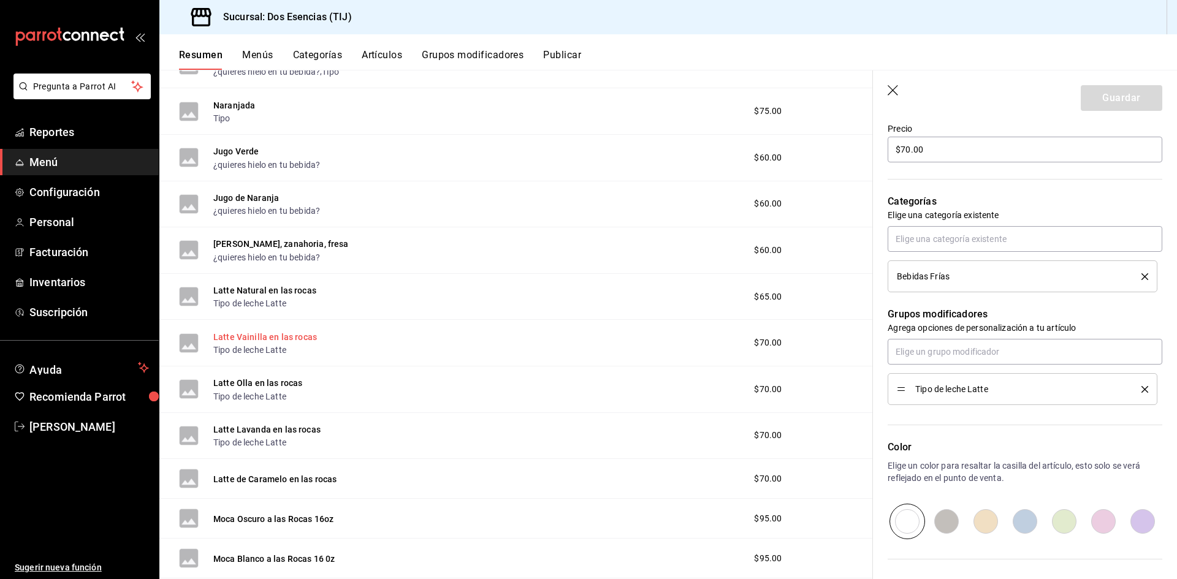
click at [308, 332] on button "Latte Vainilla en las rocas" at bounding box center [265, 337] width 104 height 12
click at [270, 381] on button "Latte Olla en las rocas" at bounding box center [257, 383] width 89 height 12
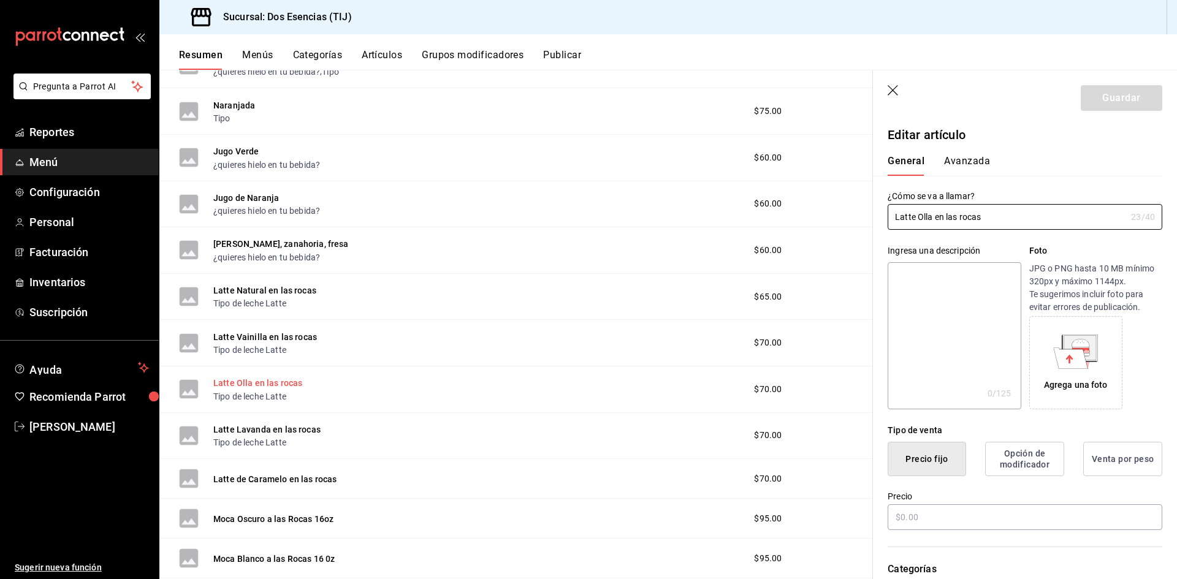
type input "$70.00"
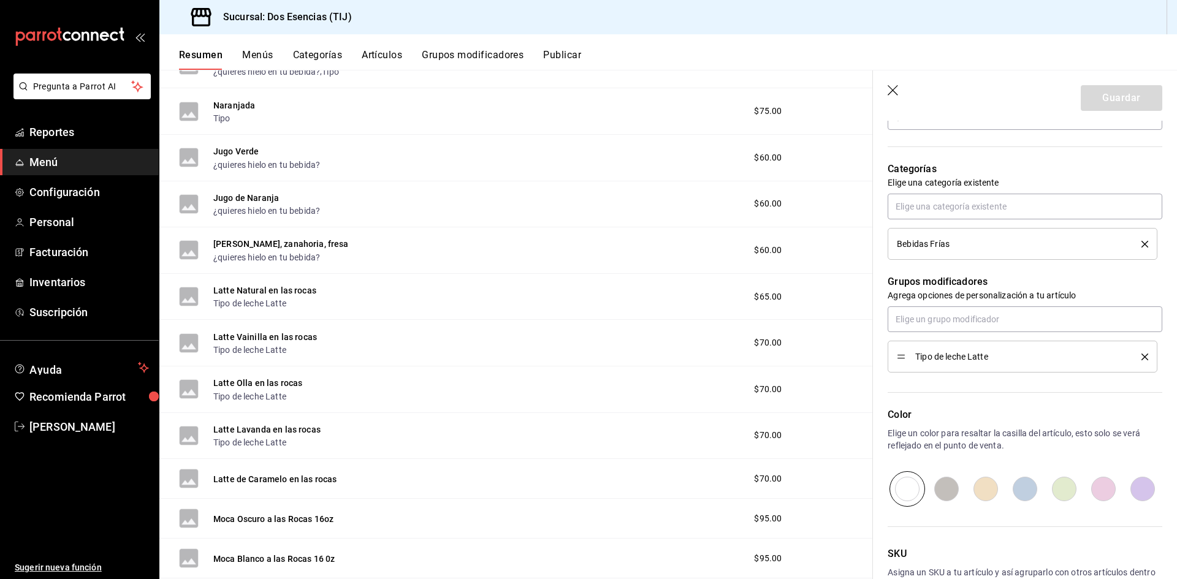
scroll to position [429, 0]
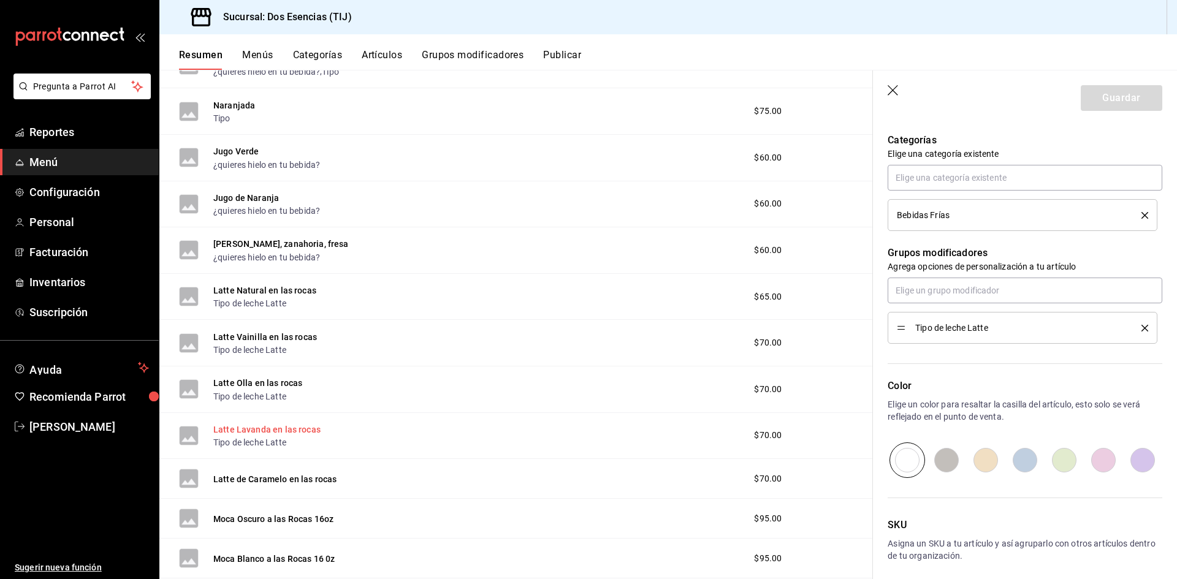
click at [294, 429] on button "Latte Lavanda en las rocas" at bounding box center [266, 430] width 107 height 12
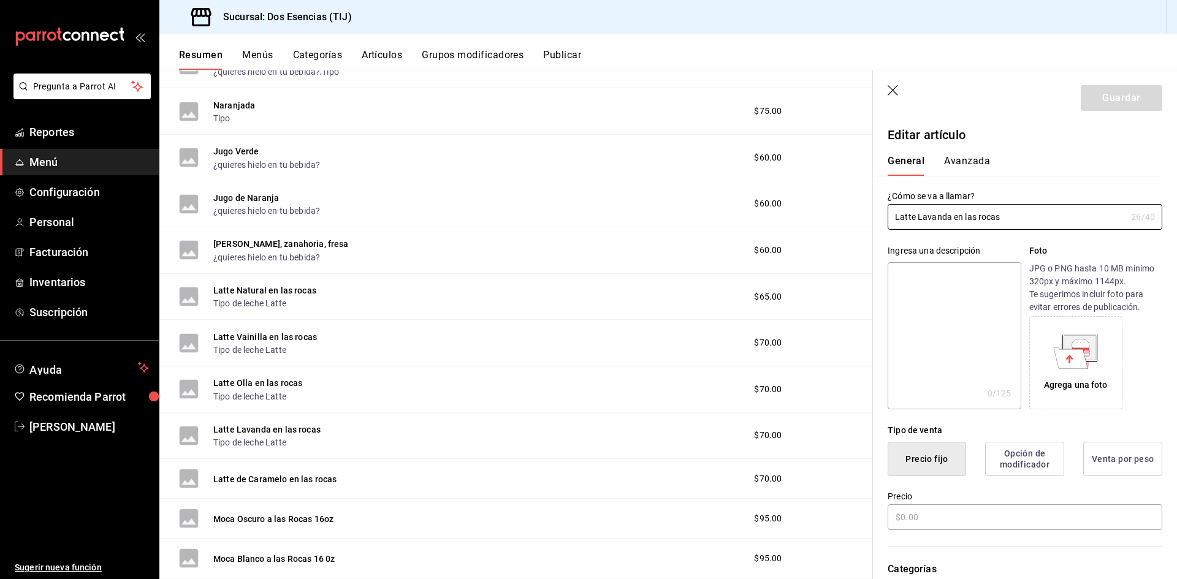
type input "$70.00"
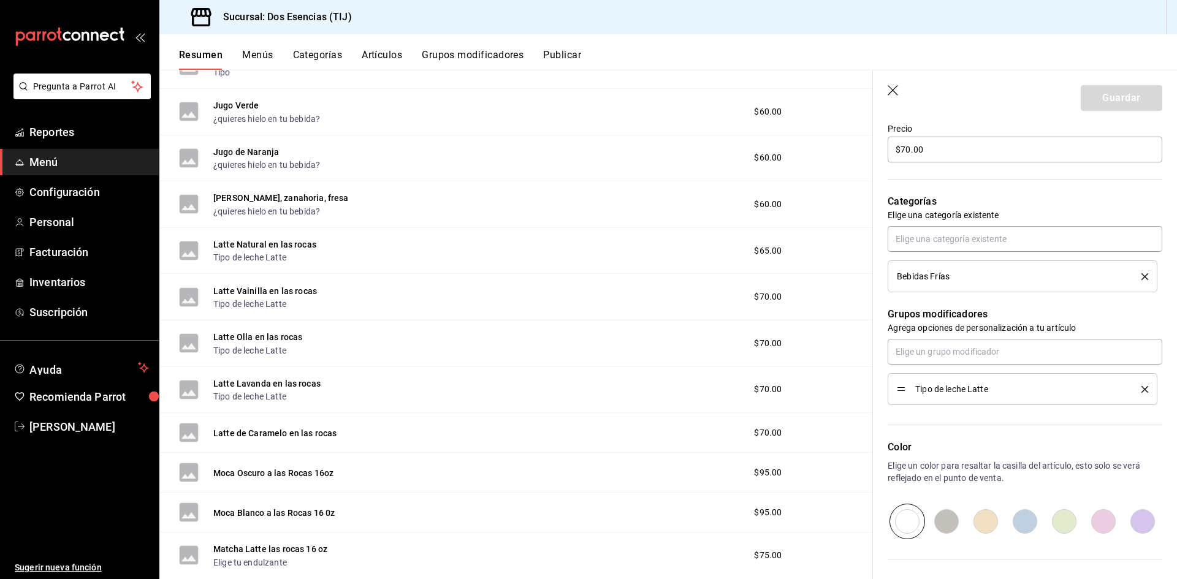
scroll to position [1863, 0]
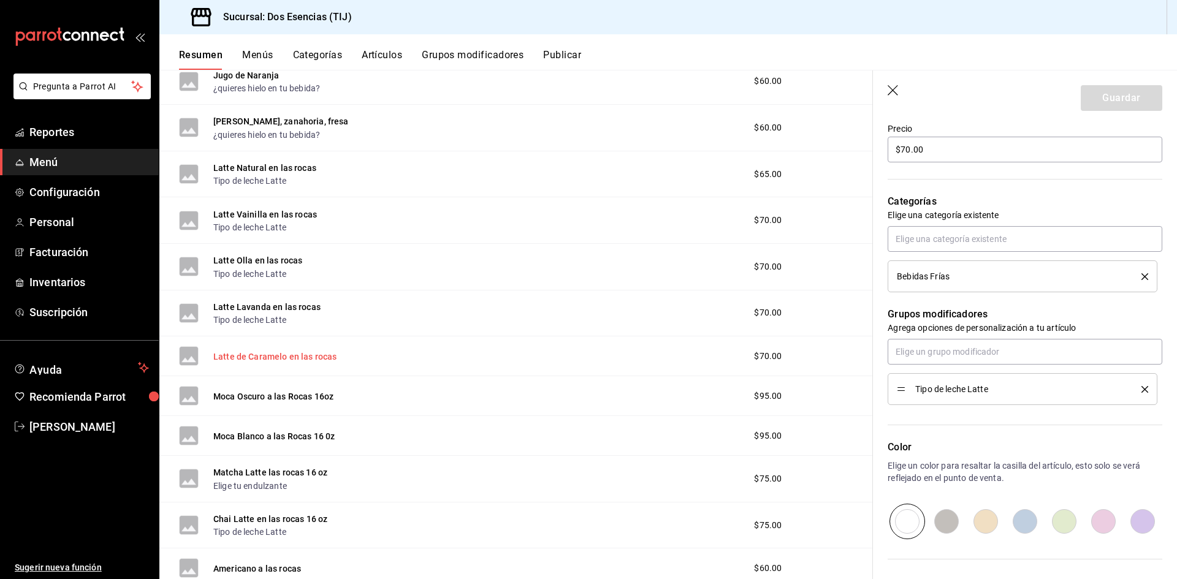
click at [279, 362] on button "Latte de Caramelo en las rocas" at bounding box center [275, 357] width 124 height 12
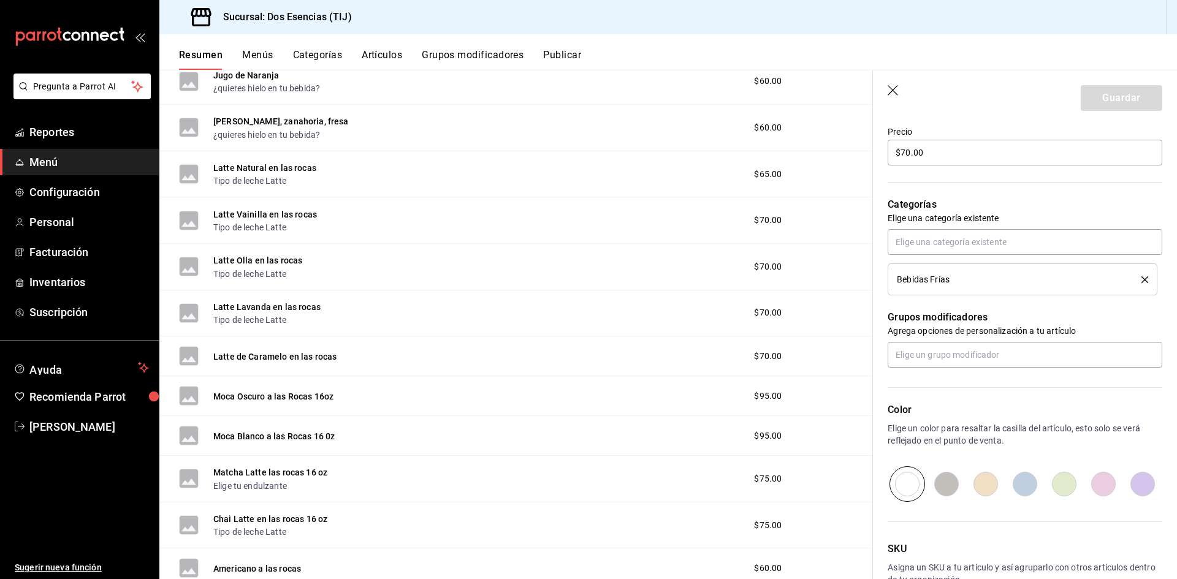
scroll to position [368, 0]
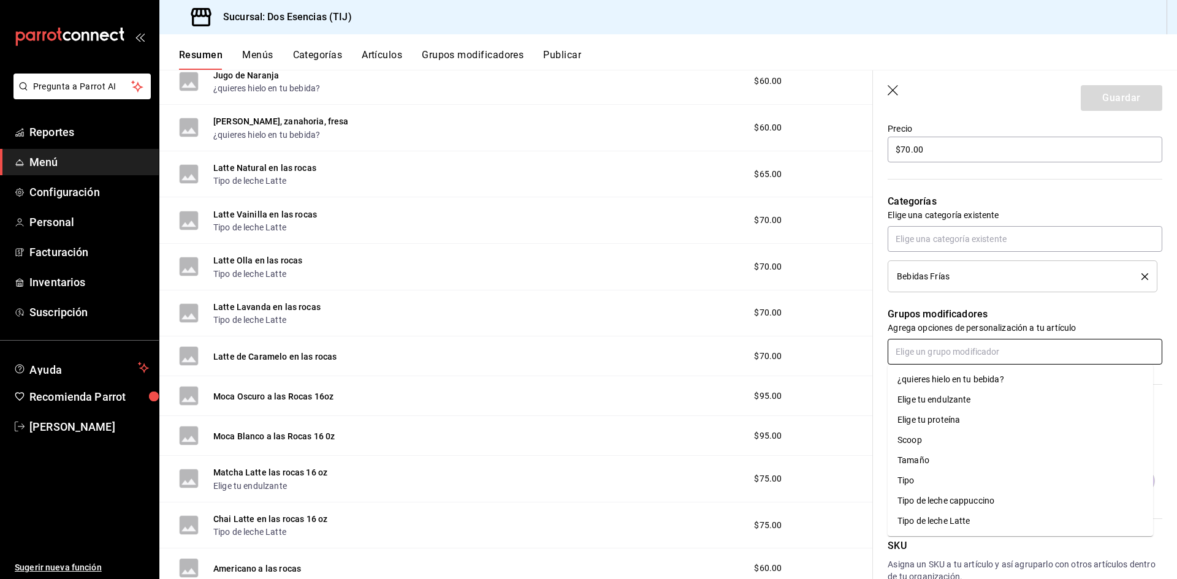
click at [964, 357] on input "text" at bounding box center [1025, 352] width 275 height 26
click at [911, 525] on div "Tipo de leche Latte" at bounding box center [934, 521] width 73 height 13
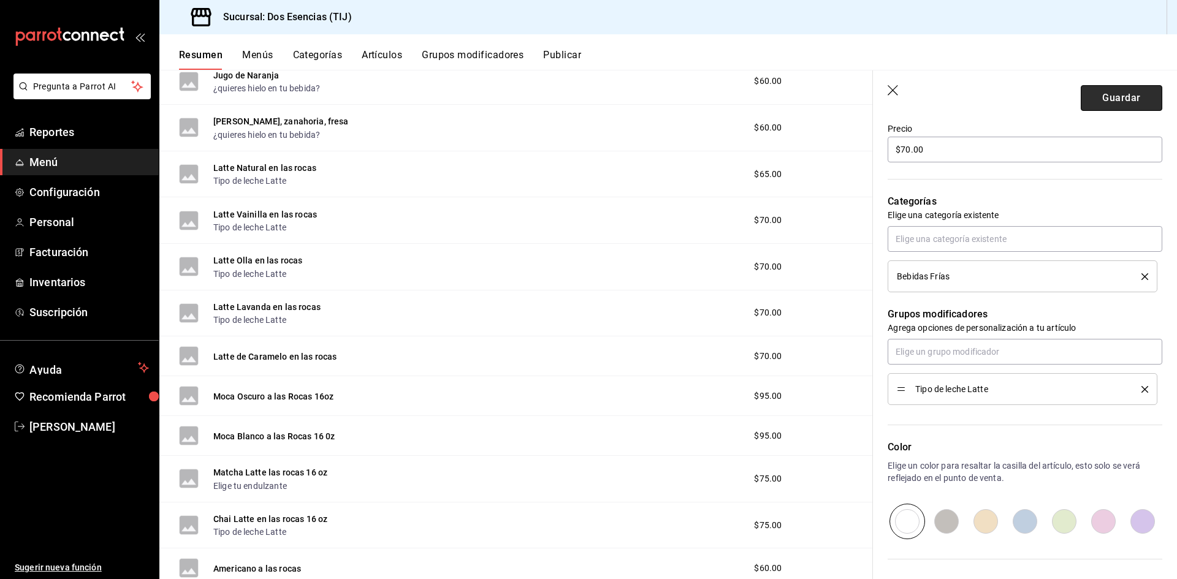
click at [1106, 95] on button "Guardar" at bounding box center [1122, 98] width 82 height 26
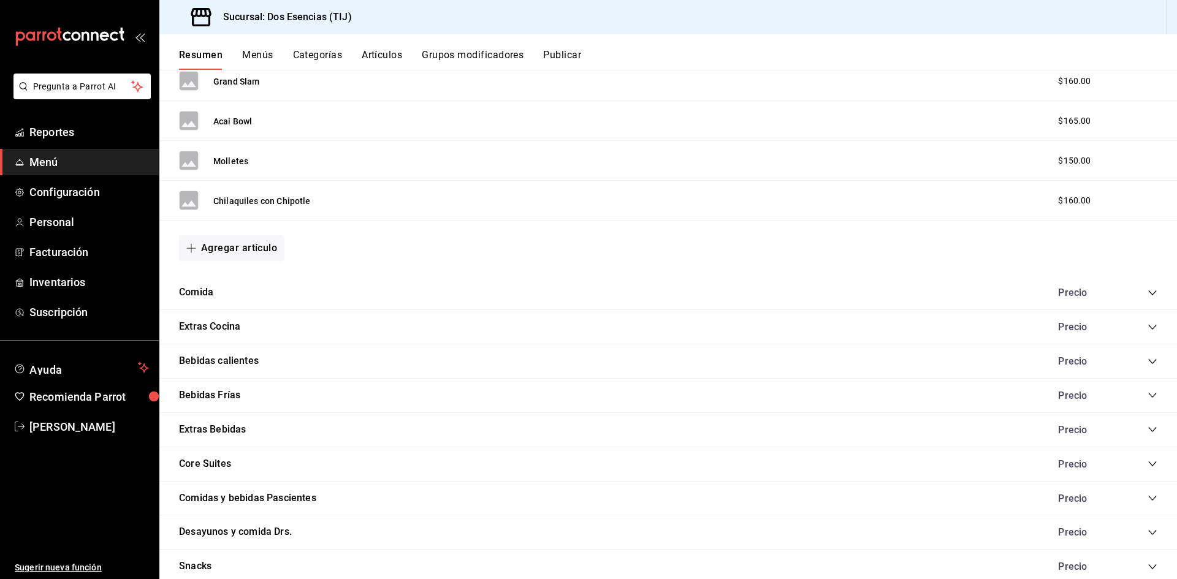
scroll to position [1122, 0]
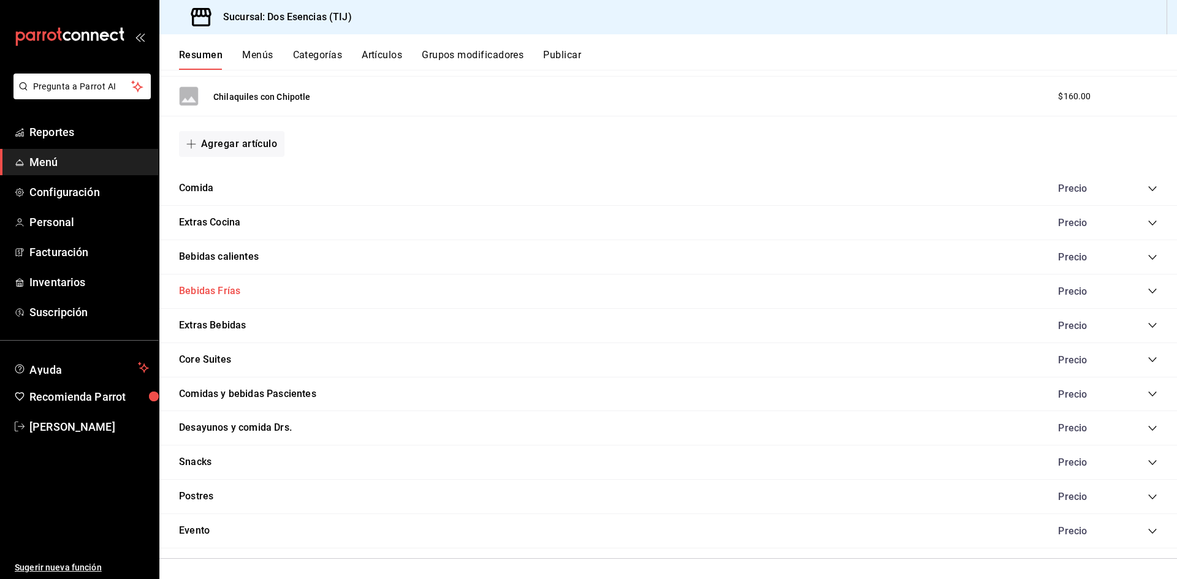
click at [232, 289] on button "Bebidas Frías" at bounding box center [209, 291] width 61 height 14
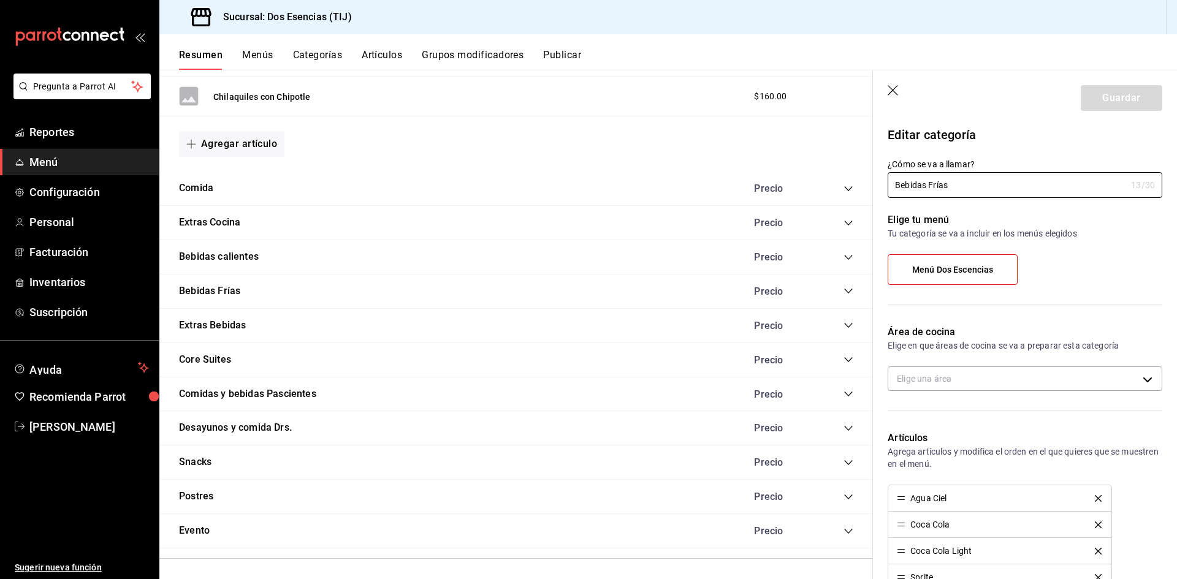
type input "abea2bec-5eae-4971-8ff4-8cf46a318730"
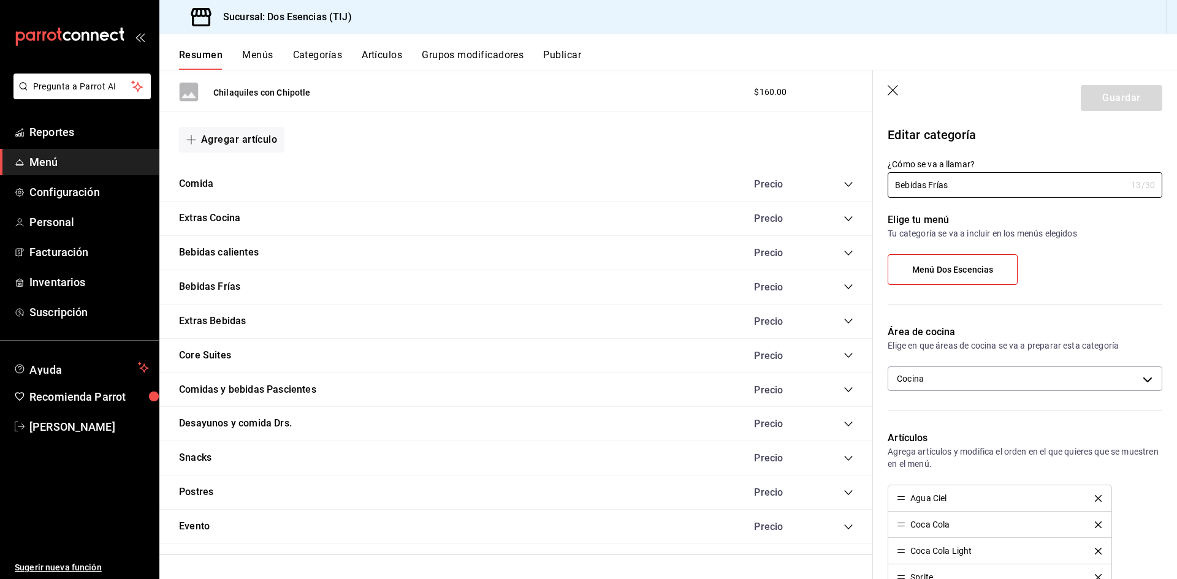
scroll to position [1127, 0]
click at [204, 281] on button "Bebidas Frías" at bounding box center [209, 287] width 61 height 14
click at [220, 283] on button "Bebidas Frías" at bounding box center [209, 287] width 61 height 14
click at [844, 284] on icon "collapse-category-row" at bounding box center [849, 286] width 10 height 10
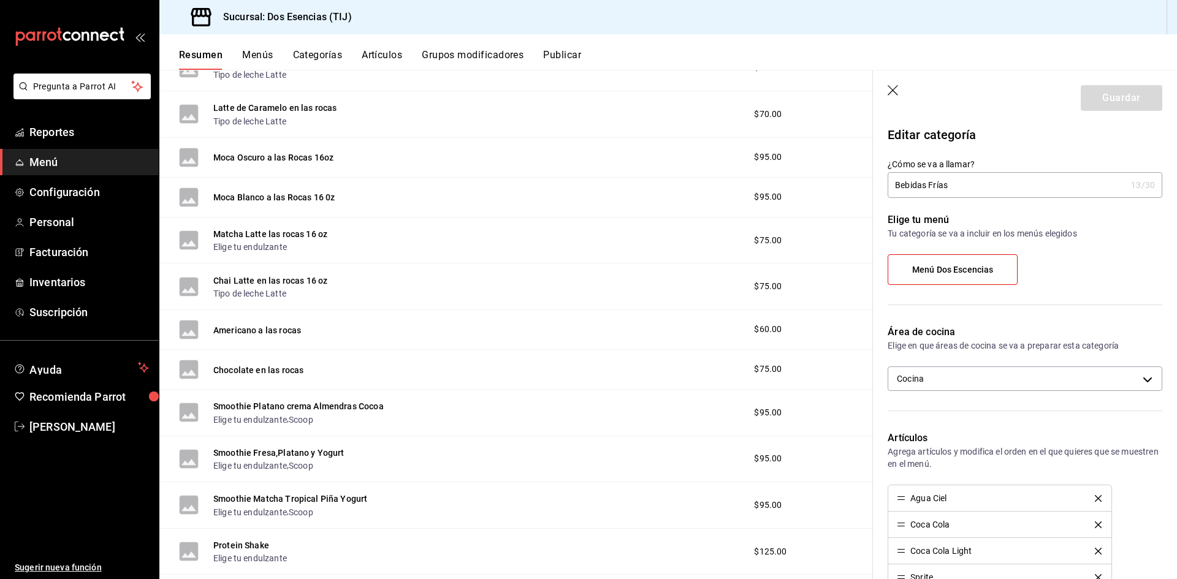
scroll to position [2231, 0]
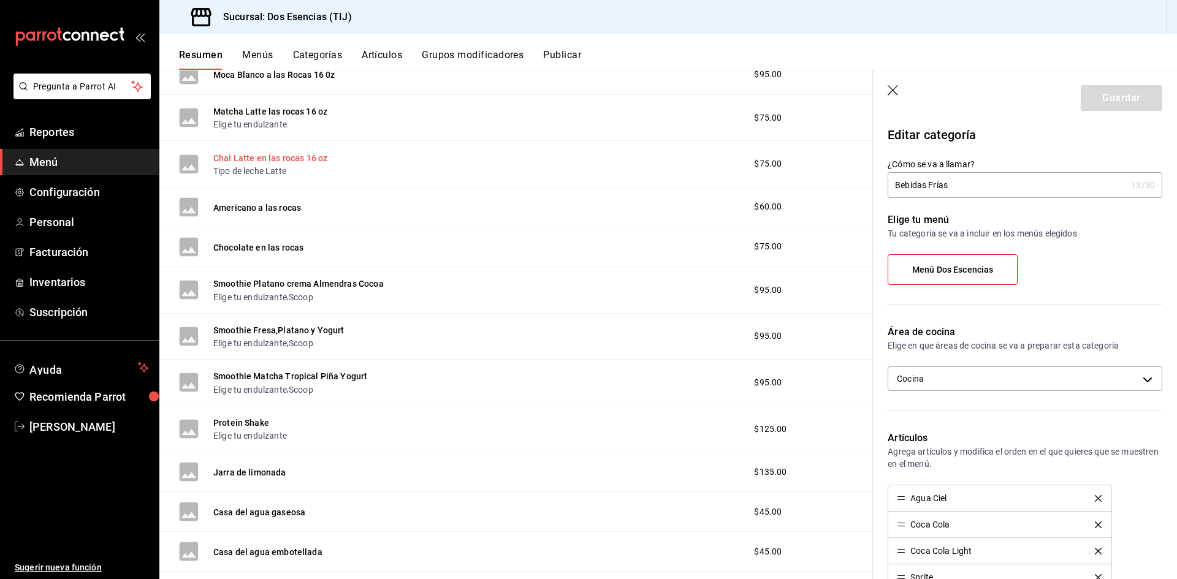
click at [254, 162] on button "Chai Latte en las rocas 16 oz" at bounding box center [270, 158] width 114 height 12
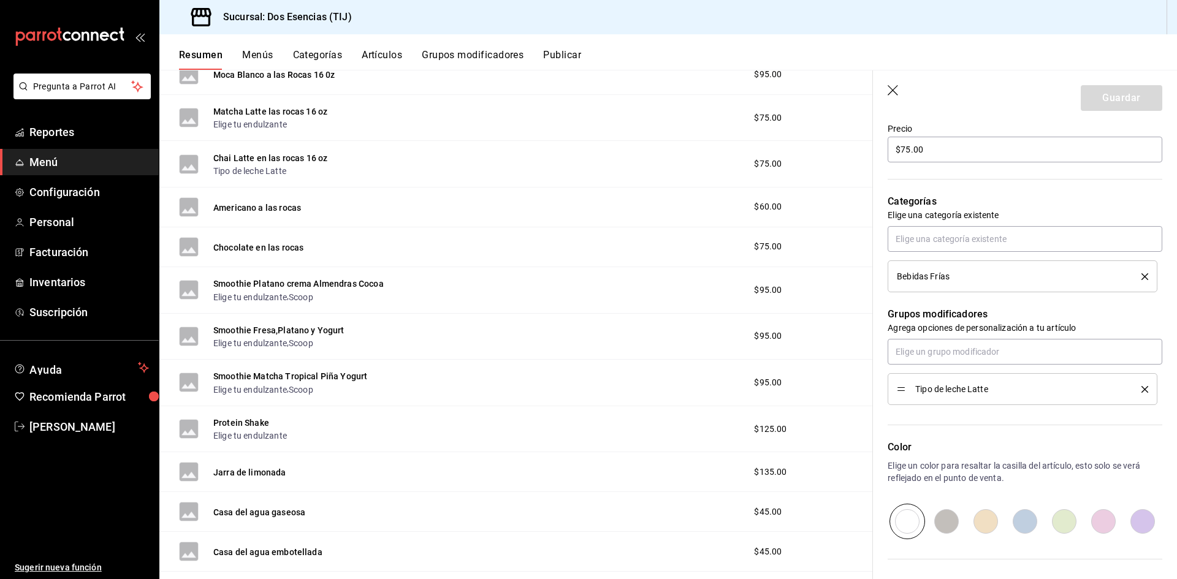
scroll to position [482, 0]
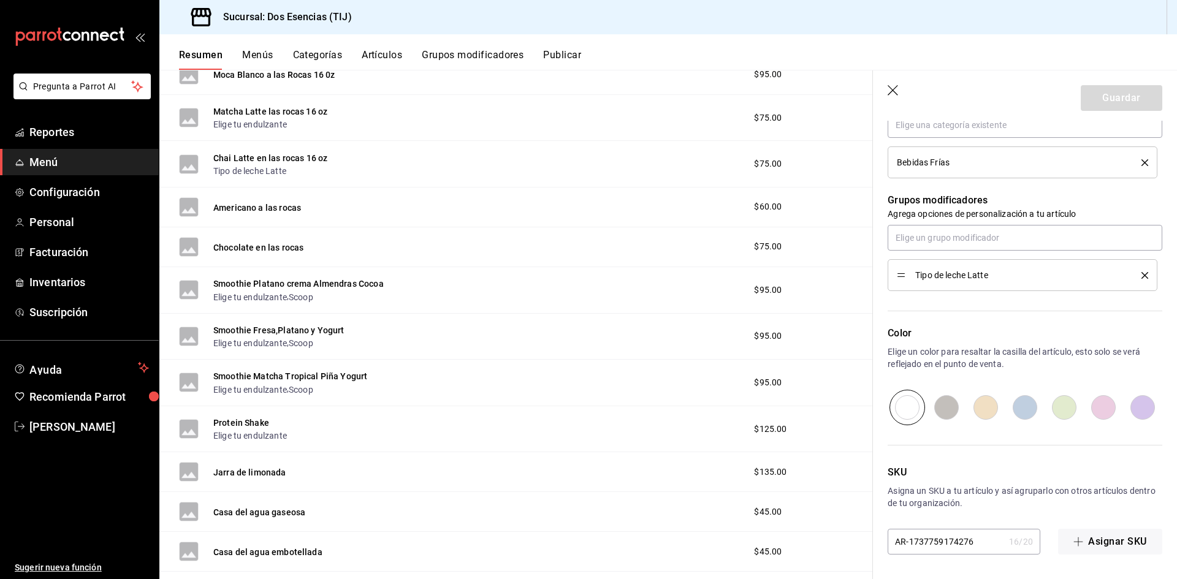
click at [389, 58] on button "Artículos" at bounding box center [382, 59] width 40 height 21
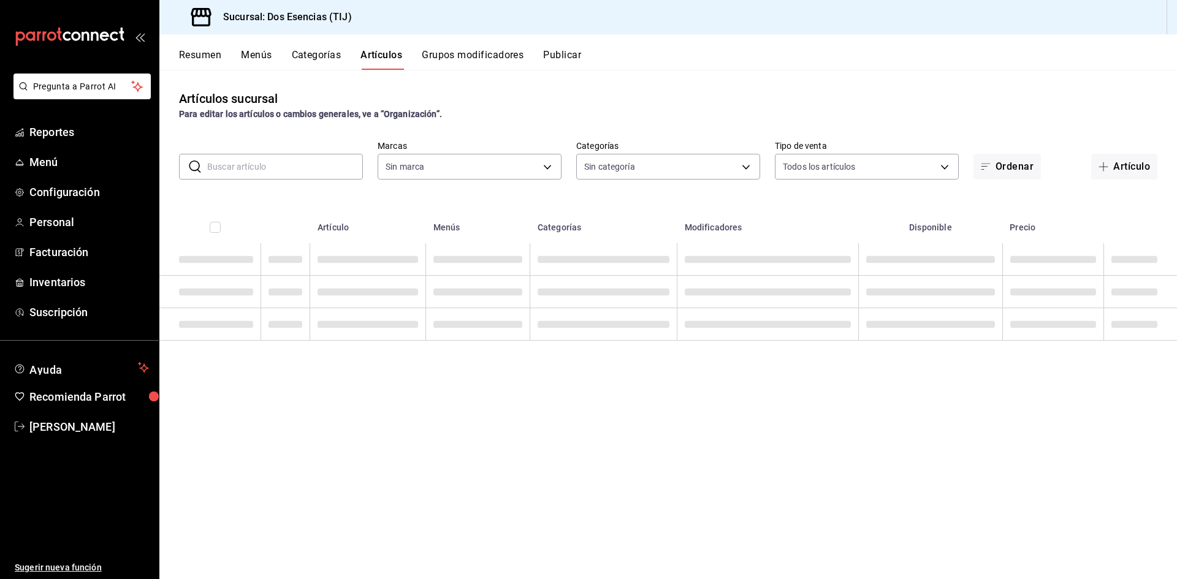
type input "42275f61-a381-4346-b097-f53f4c5c54e2"
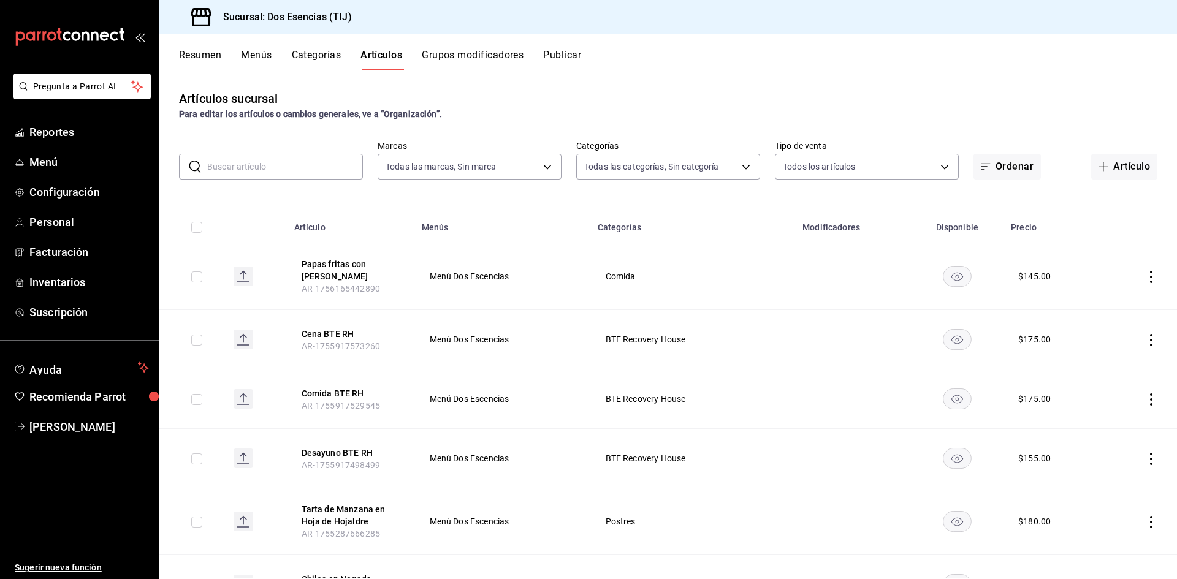
type input "07122d97-4ba2-473e-a080-2ff63e34680f,0593066a-dde8-4484-a009-94e44883c9ff,8b478…"
click at [500, 55] on button "Grupos modificadores" at bounding box center [473, 59] width 102 height 21
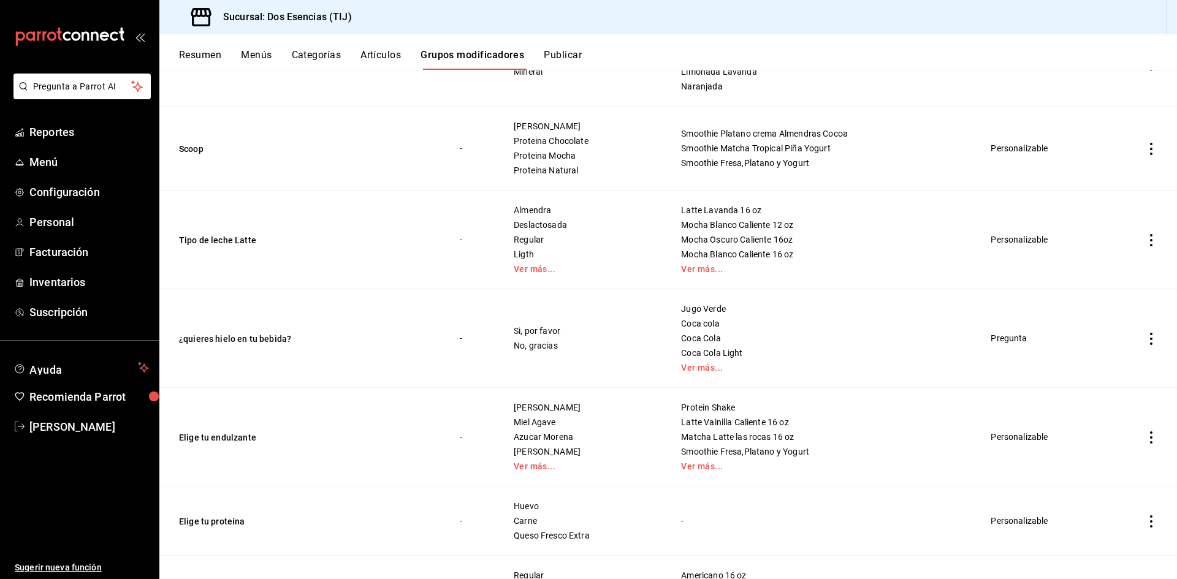
scroll to position [245, 0]
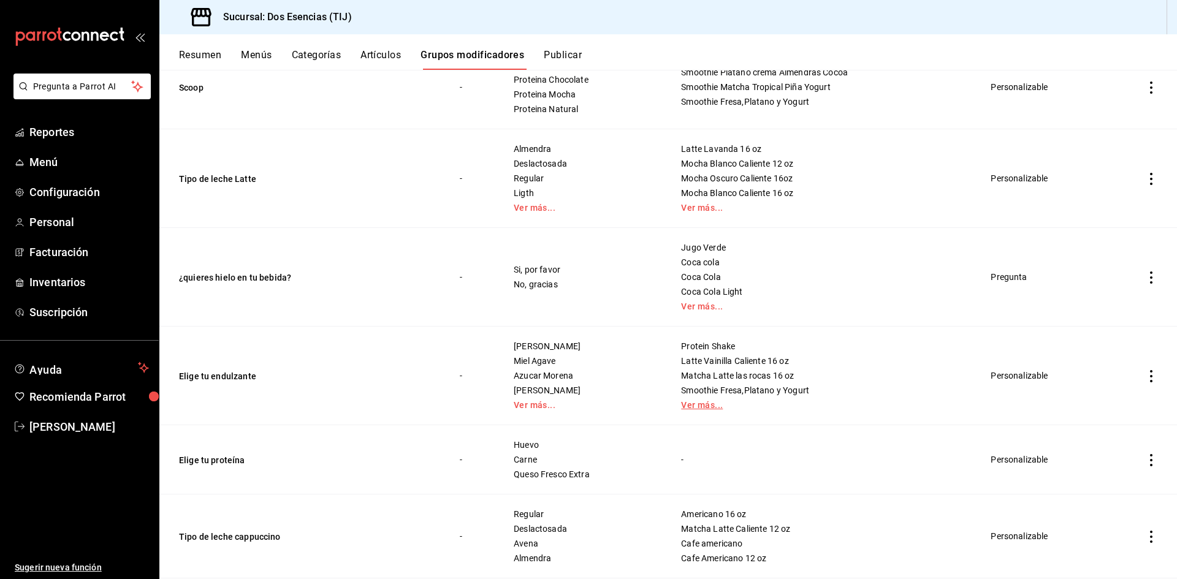
click at [698, 406] on link "Ver más..." at bounding box center [821, 405] width 280 height 9
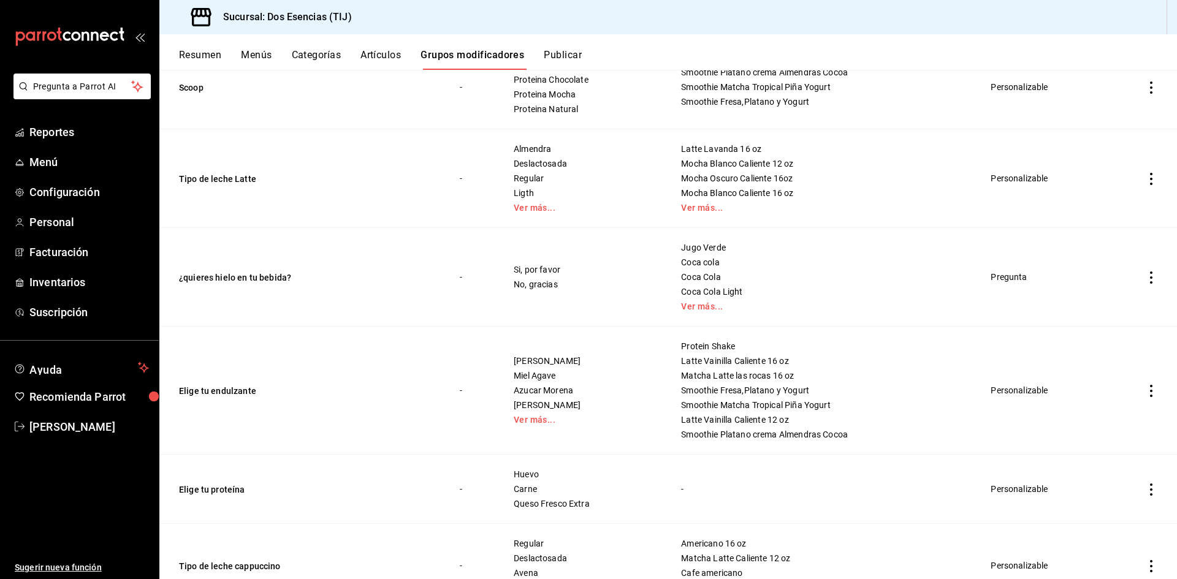
click at [1145, 397] on icon "actions" at bounding box center [1151, 391] width 12 height 12
click at [1112, 429] on li "Editar" at bounding box center [1095, 419] width 74 height 25
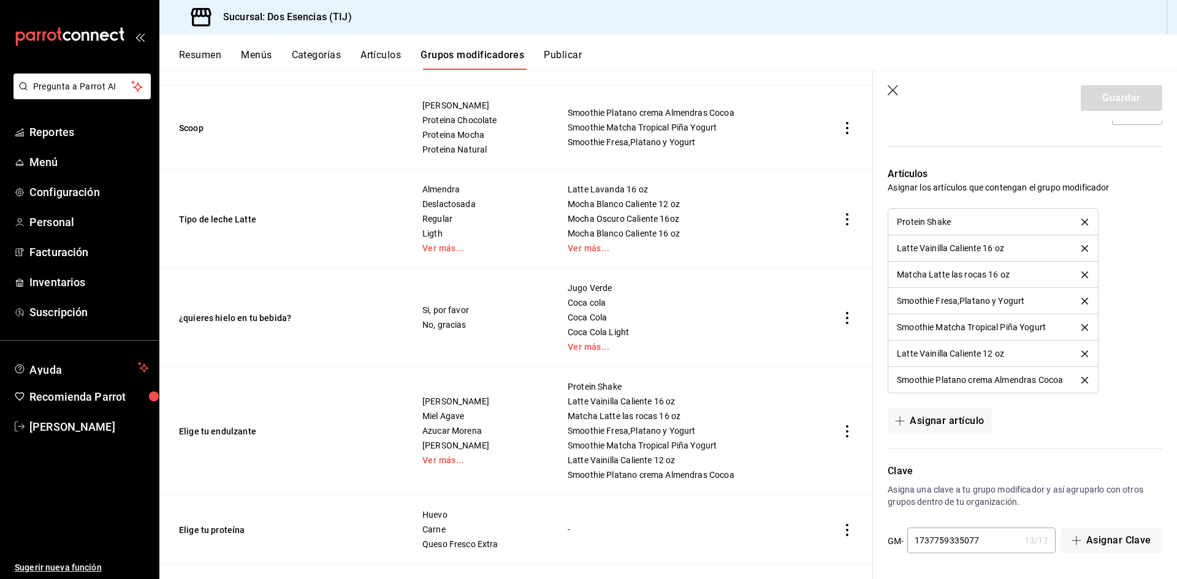
scroll to position [1009, 0]
click at [1083, 246] on icon "delete" at bounding box center [1085, 248] width 7 height 7
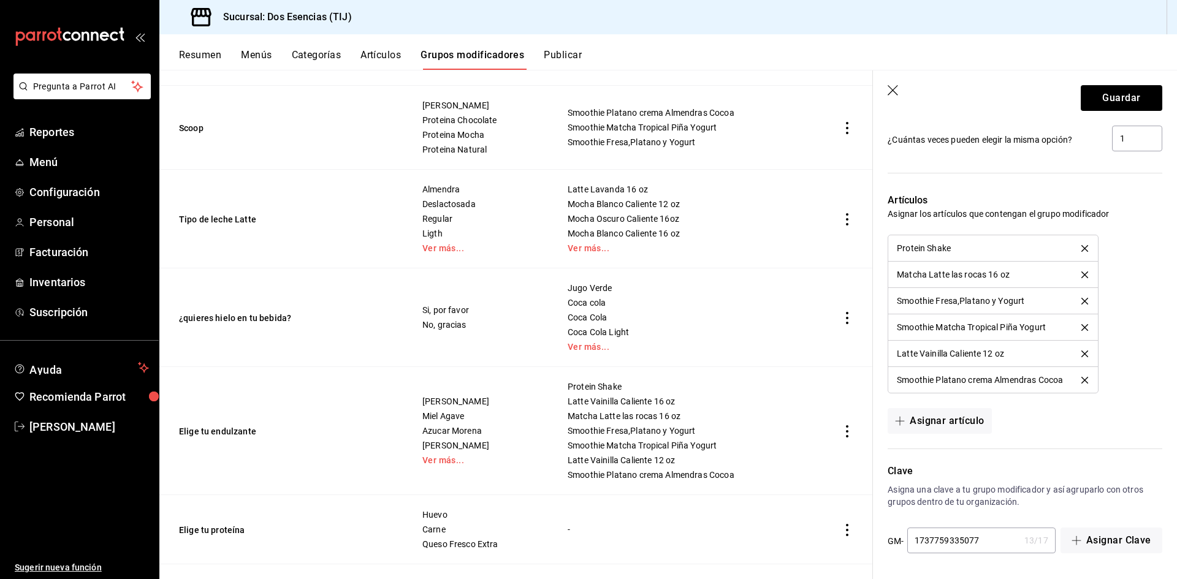
scroll to position [982, 0]
click at [1085, 349] on li "Latte Vainilla Caliente 12 oz" at bounding box center [993, 354] width 210 height 26
click at [1085, 354] on icon "delete" at bounding box center [1085, 354] width 7 height 7
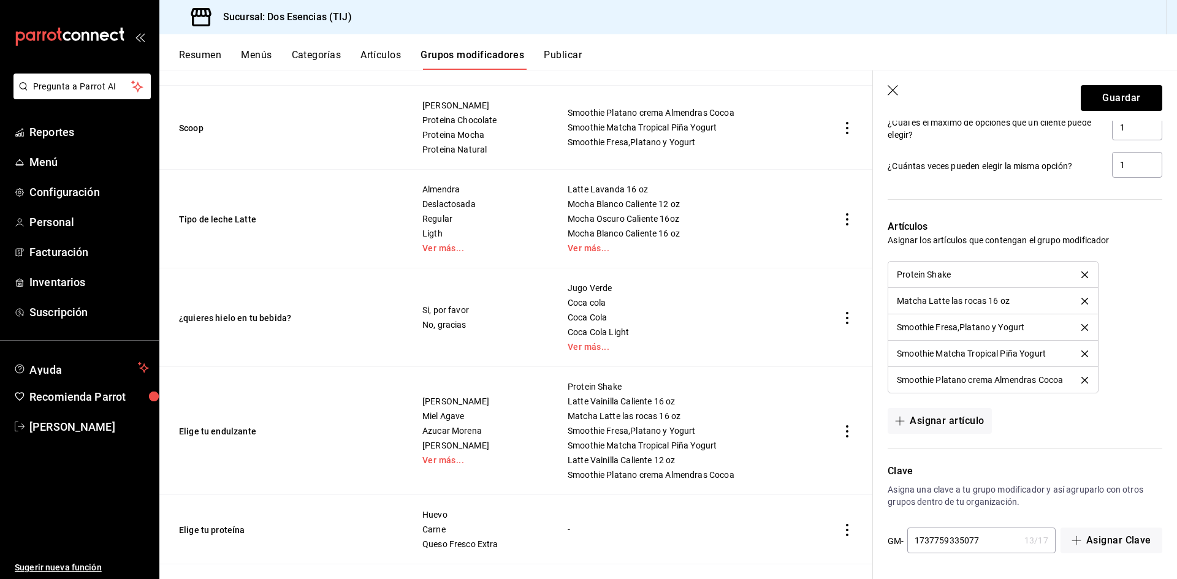
scroll to position [956, 0]
click at [1085, 304] on icon "delete" at bounding box center [1085, 301] width 7 height 7
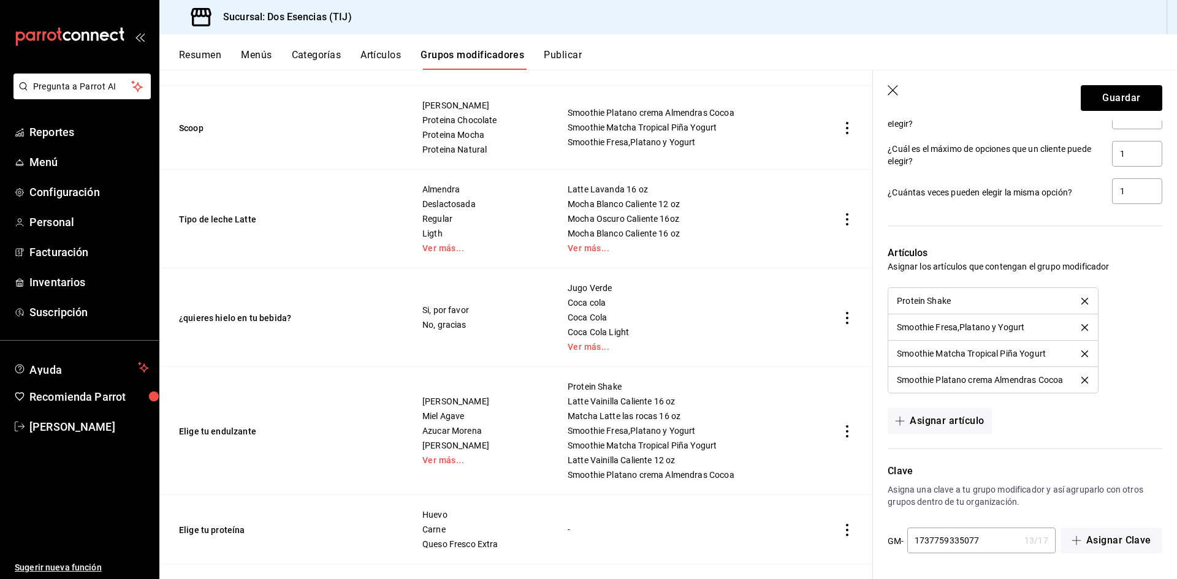
scroll to position [930, 0]
click at [1115, 88] on button "Guardar" at bounding box center [1122, 98] width 82 height 26
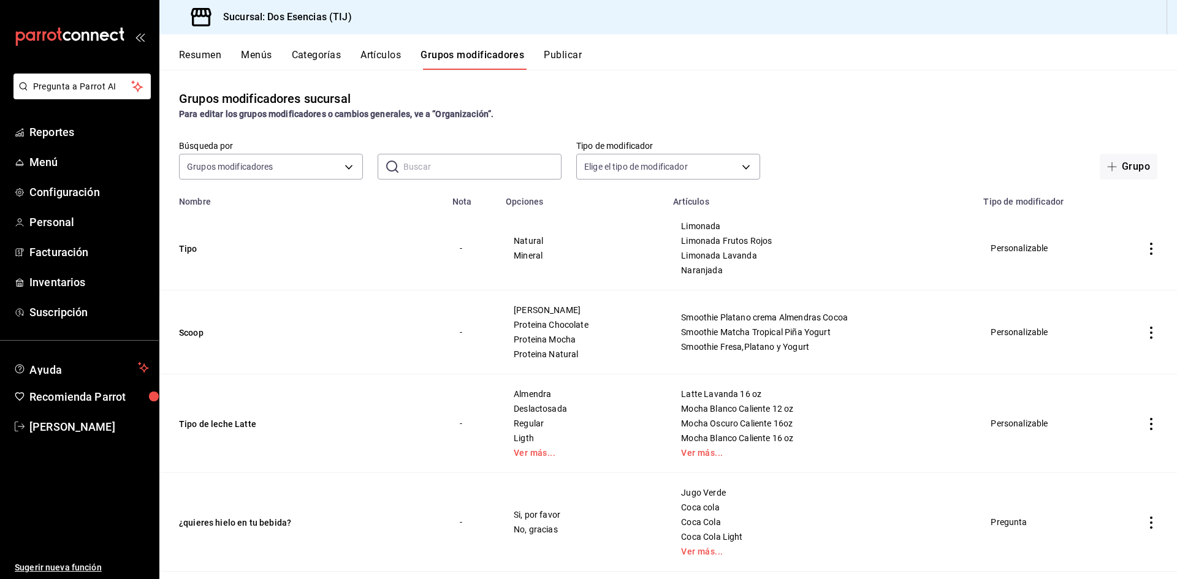
click at [388, 54] on button "Artículos" at bounding box center [381, 59] width 40 height 21
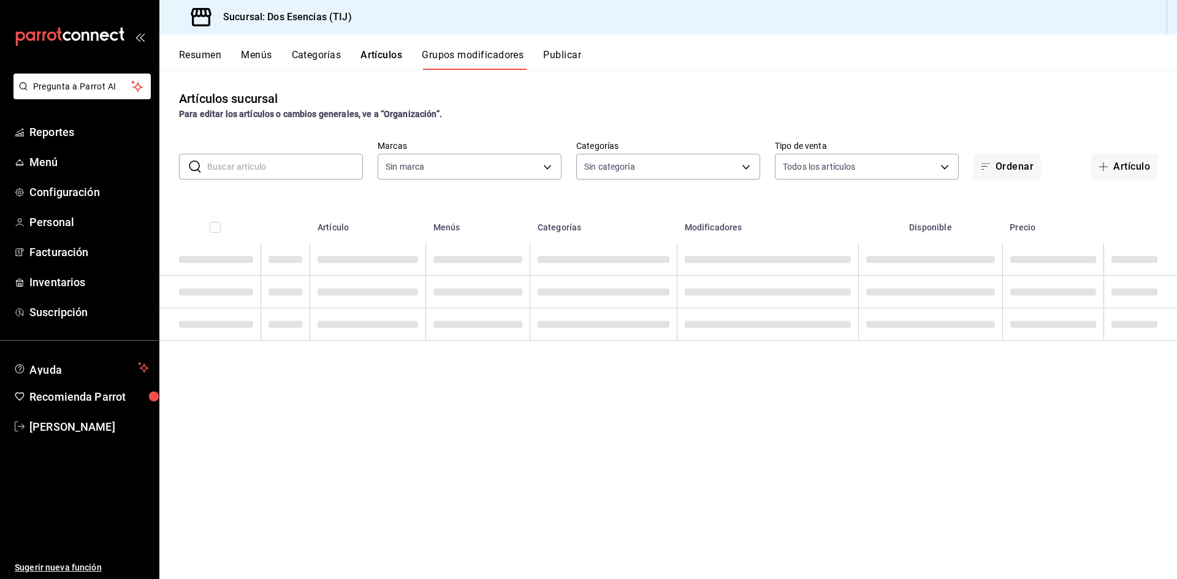
type input "42275f61-a381-4346-b097-f53f4c5c54e2"
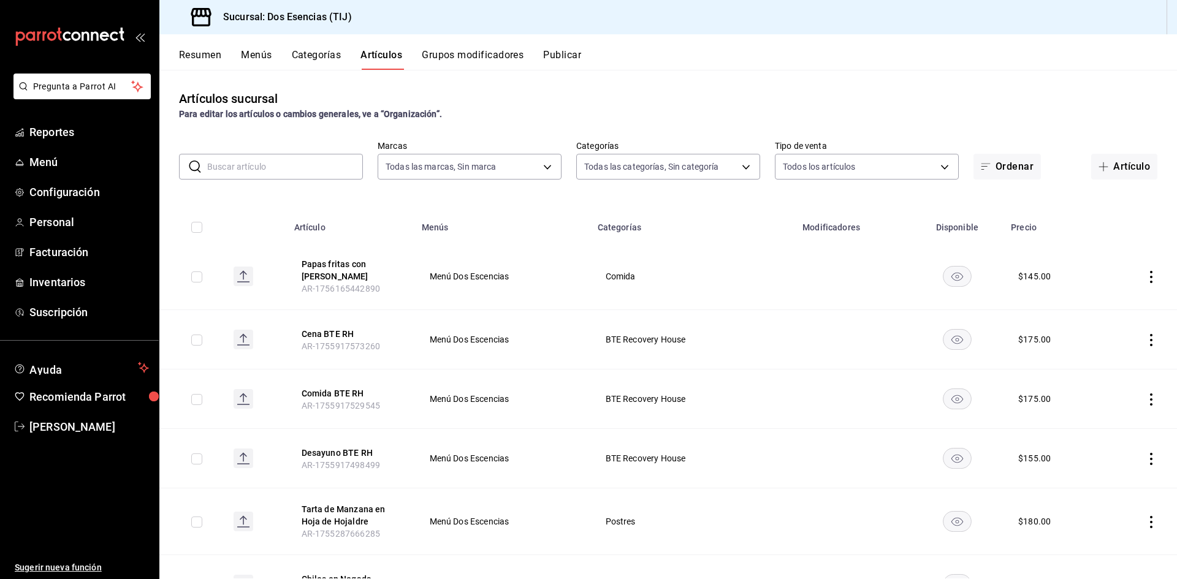
type input "07122d97-4ba2-473e-a080-2ff63e34680f,0593066a-dde8-4484-a009-94e44883c9ff,8b478…"
click at [218, 51] on button "Resumen" at bounding box center [200, 59] width 42 height 21
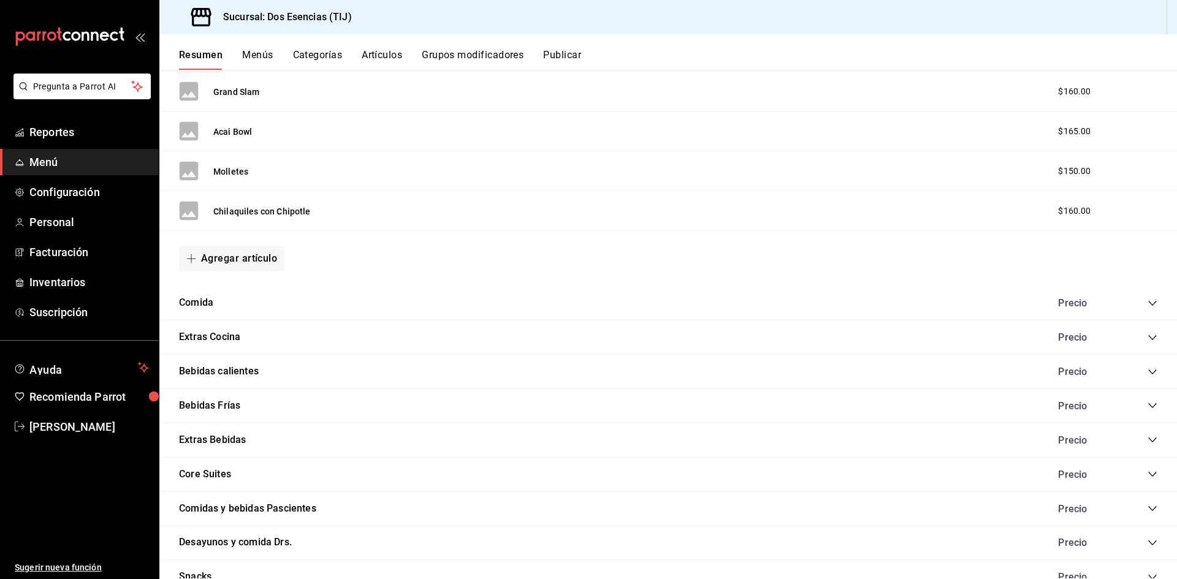
scroll to position [1041, 0]
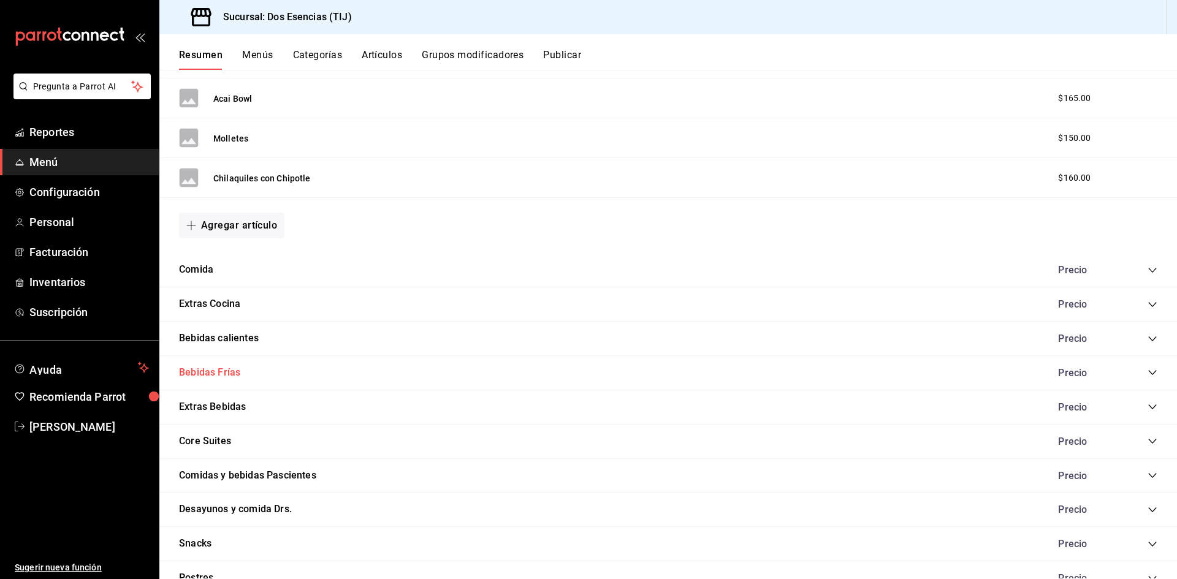
click at [228, 374] on button "Bebidas Frías" at bounding box center [209, 373] width 61 height 14
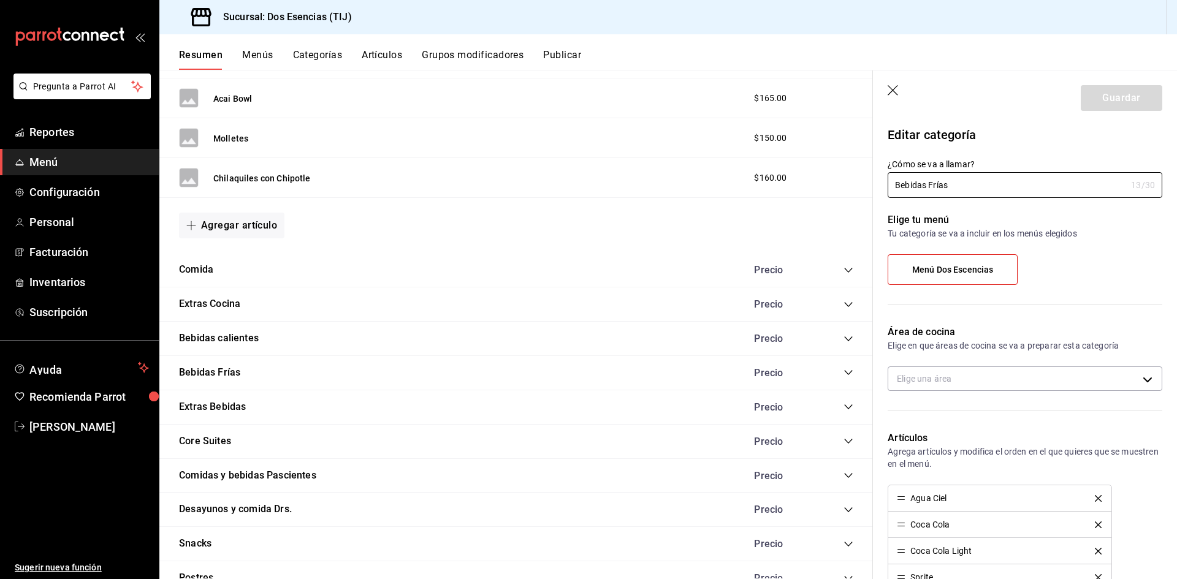
type input "abea2bec-5eae-4971-8ff4-8cf46a318730"
click at [844, 371] on icon "collapse-category-row" at bounding box center [849, 373] width 10 height 10
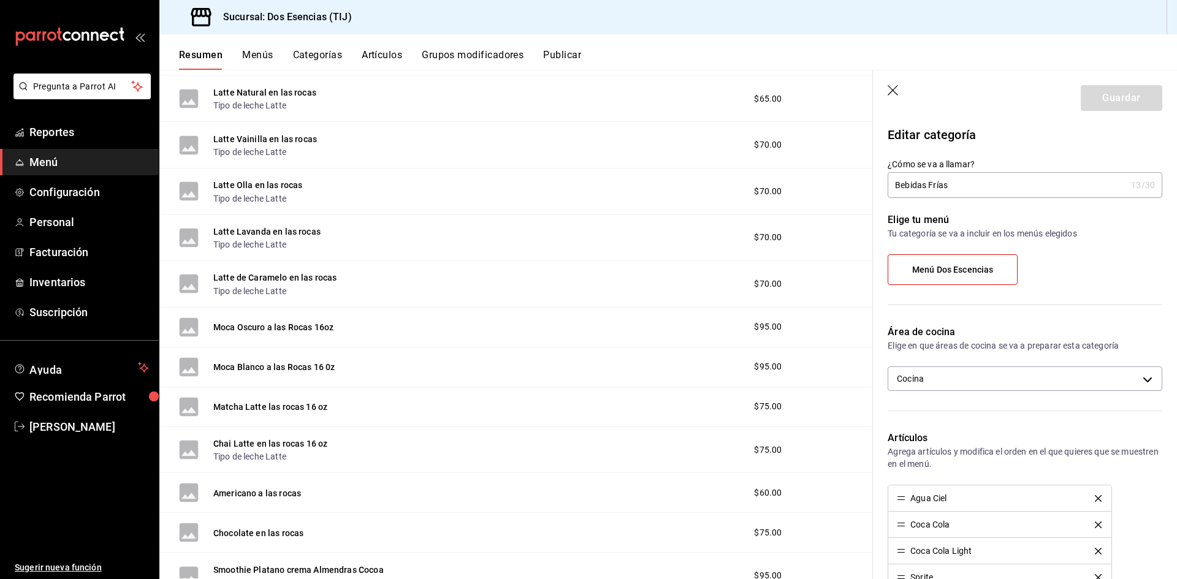
scroll to position [1960, 0]
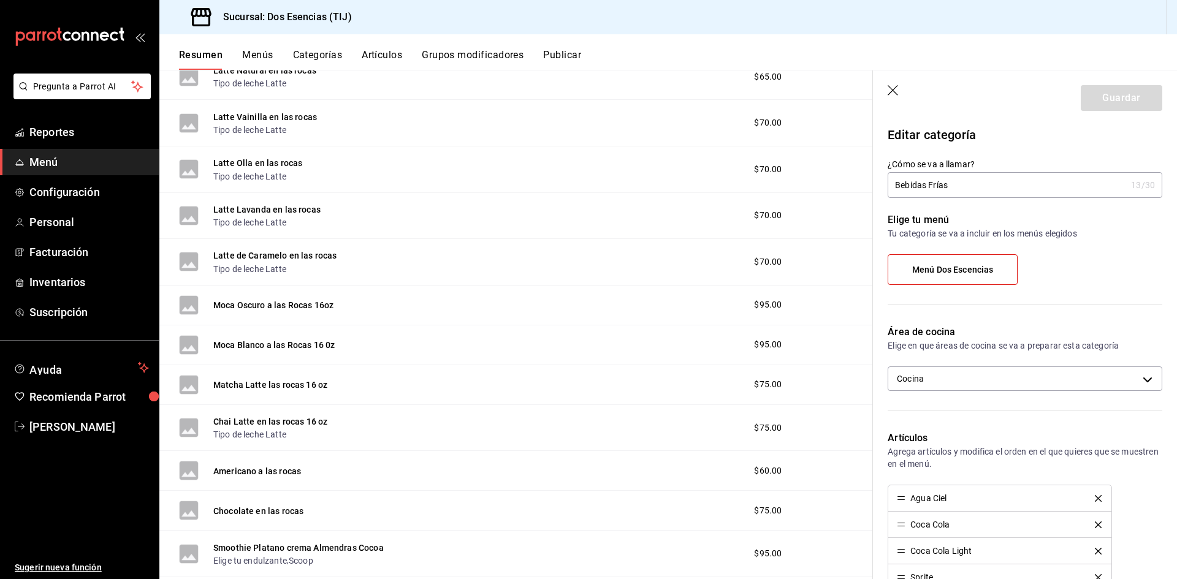
click at [754, 427] on span "$75.00" at bounding box center [768, 428] width 28 height 13
click at [300, 418] on button "Chai Latte en las rocas 16 oz" at bounding box center [270, 422] width 114 height 12
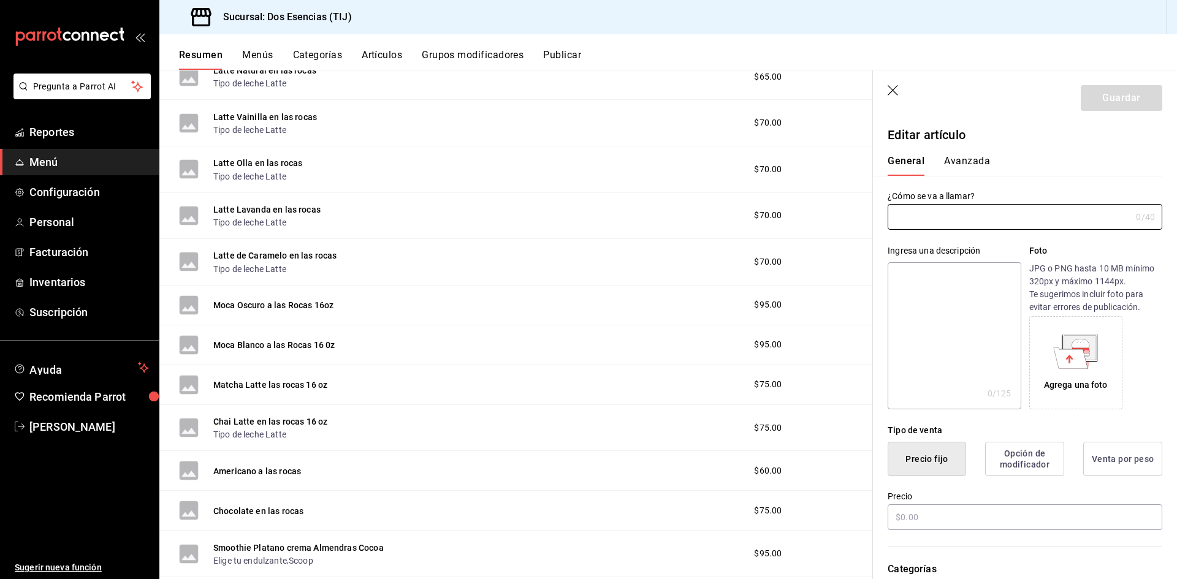
type input "Chai Latte en las rocas 16 oz"
type input "AR-1737759174276"
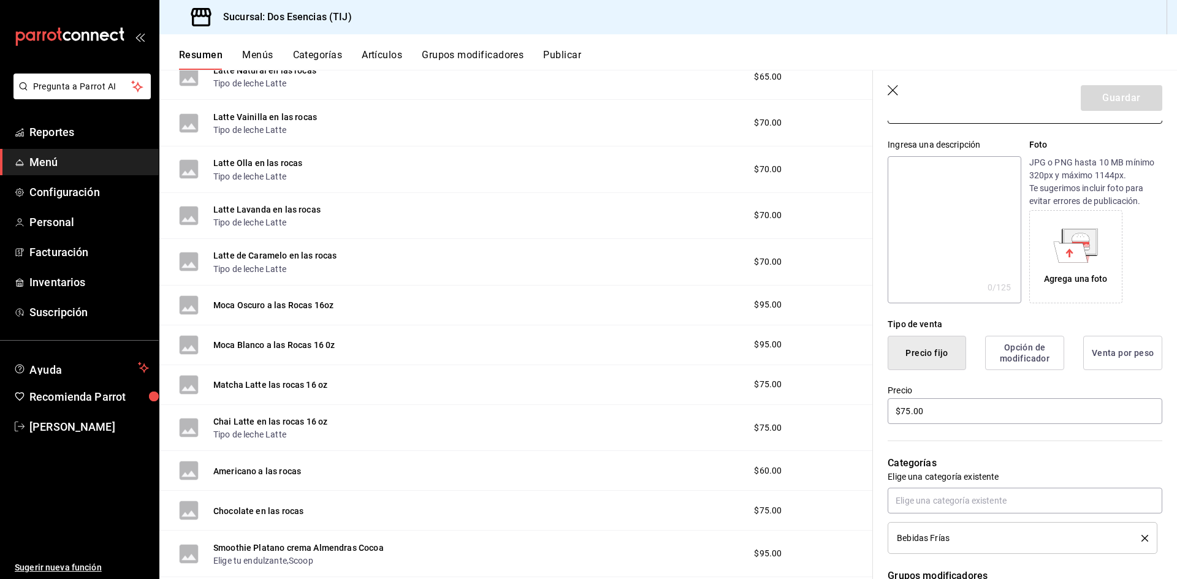
scroll to position [123, 0]
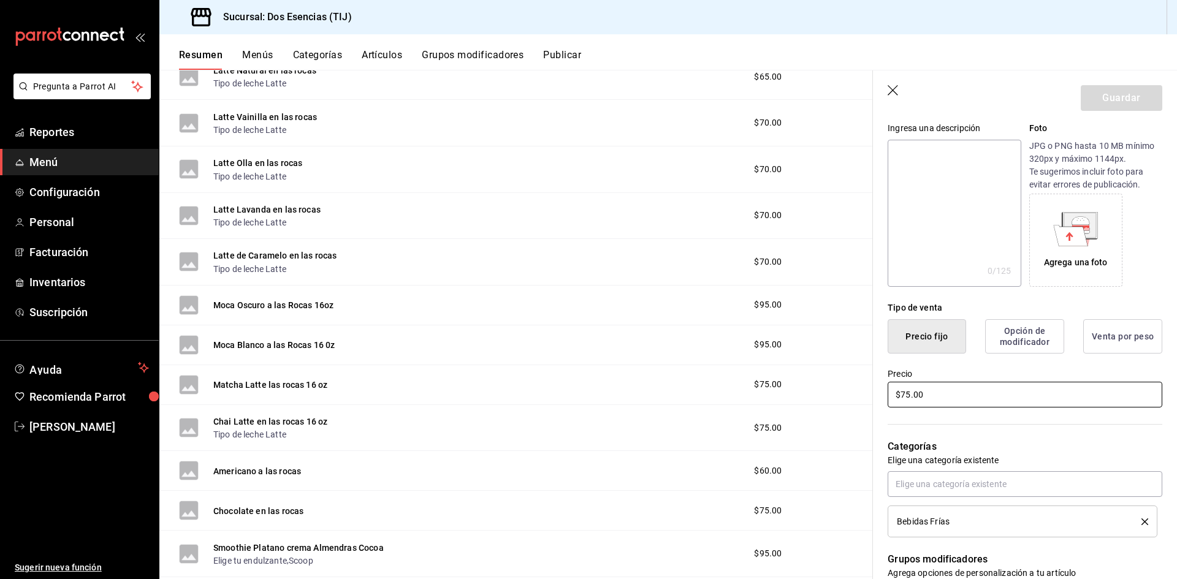
click at [904, 395] on input "$75.00" at bounding box center [1025, 395] width 275 height 26
type input "$85.00"
click at [1118, 92] on button "Guardar" at bounding box center [1122, 98] width 82 height 26
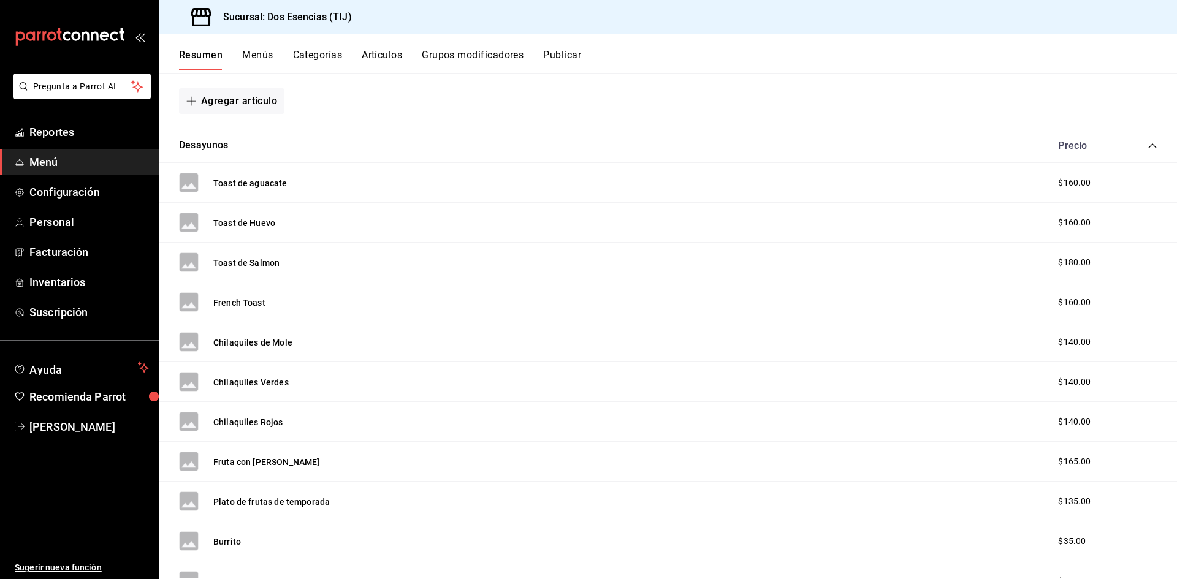
scroll to position [386, 0]
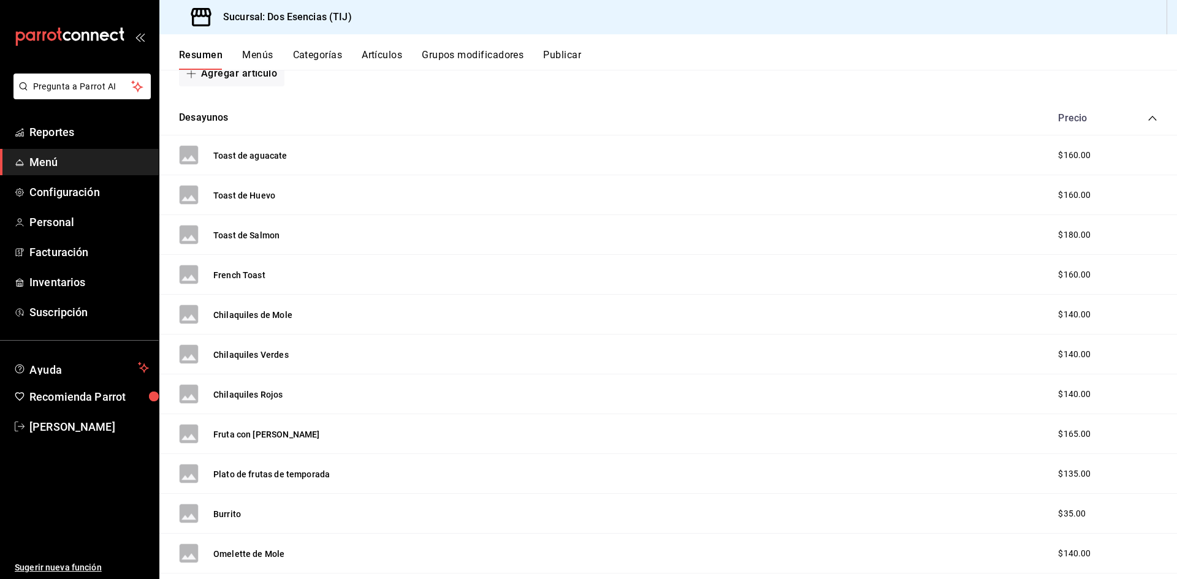
click at [1148, 115] on icon "collapse-category-row" at bounding box center [1153, 118] width 10 height 10
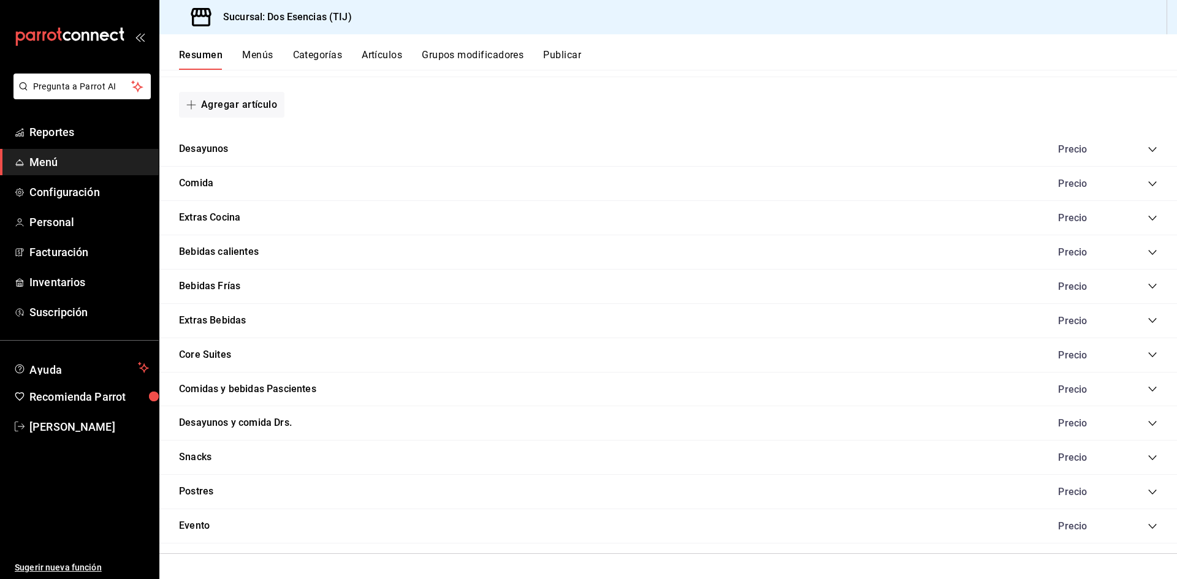
scroll to position [354, 0]
drag, startPoint x: 222, startPoint y: 288, endPoint x: 223, endPoint y: 312, distance: 23.9
click at [222, 288] on button "Bebidas Frías" at bounding box center [209, 287] width 61 height 14
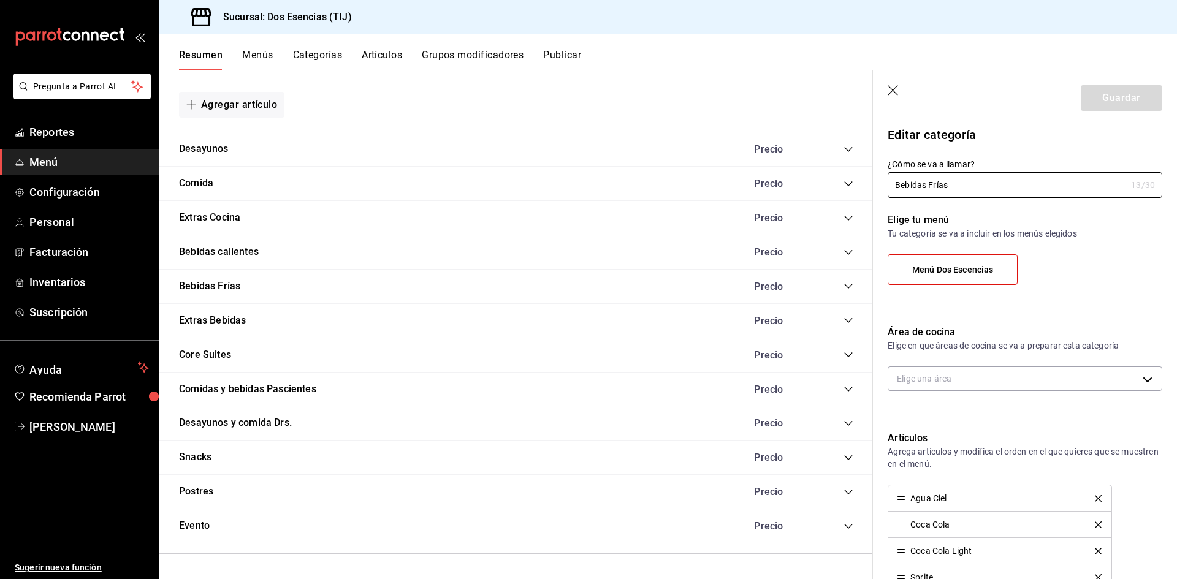
type input "abea2bec-5eae-4971-8ff4-8cf46a318730"
click at [844, 286] on icon "collapse-category-row" at bounding box center [849, 286] width 10 height 10
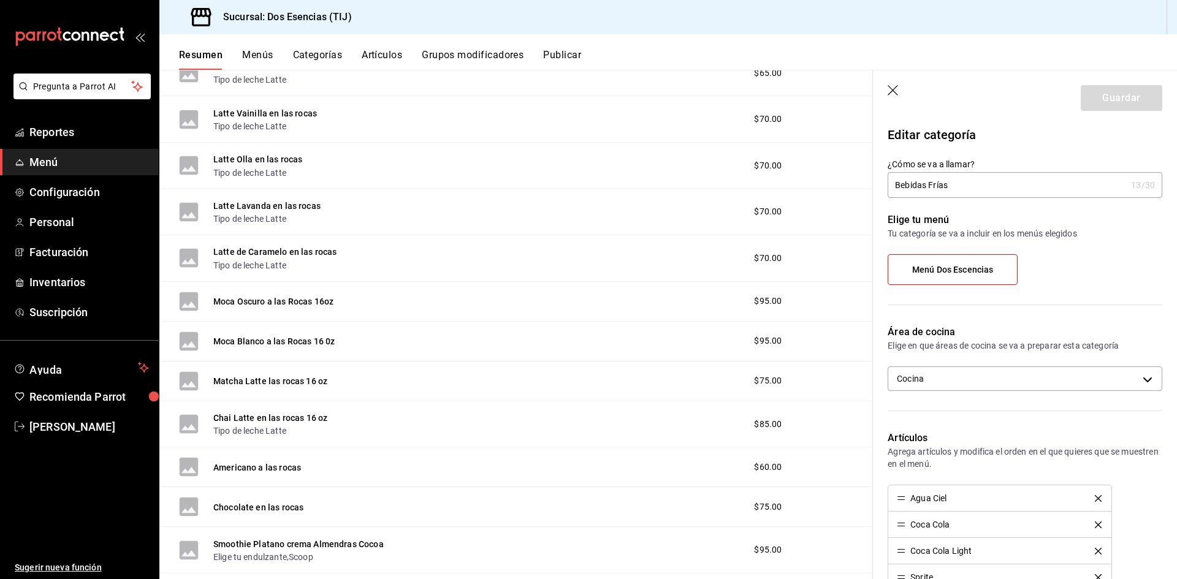
scroll to position [1213, 0]
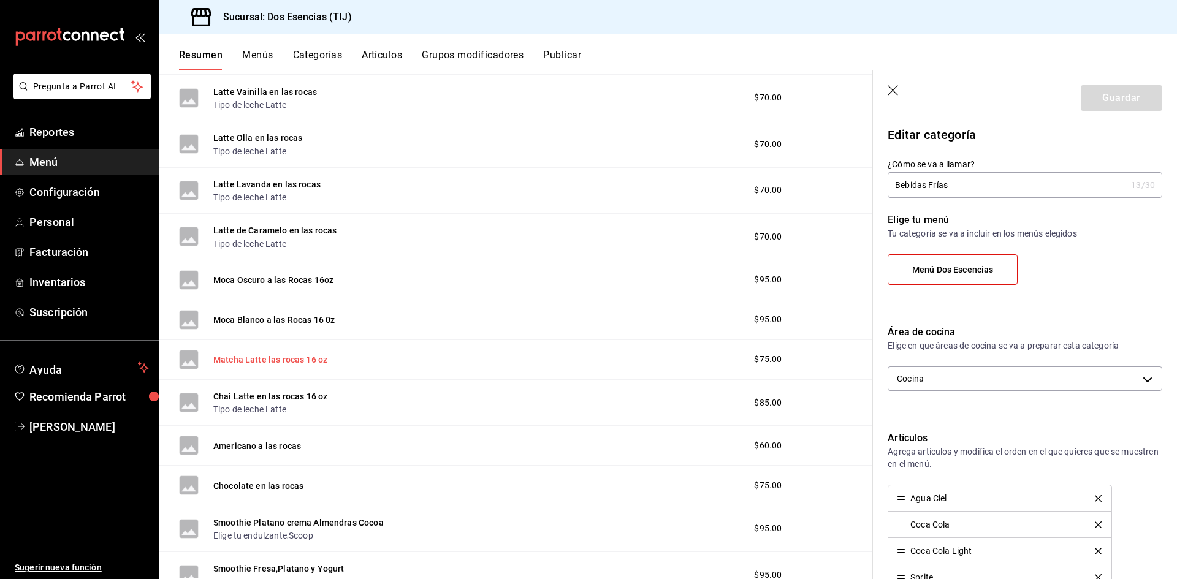
click at [261, 355] on button "Matcha Latte las rocas 16 oz" at bounding box center [270, 360] width 114 height 12
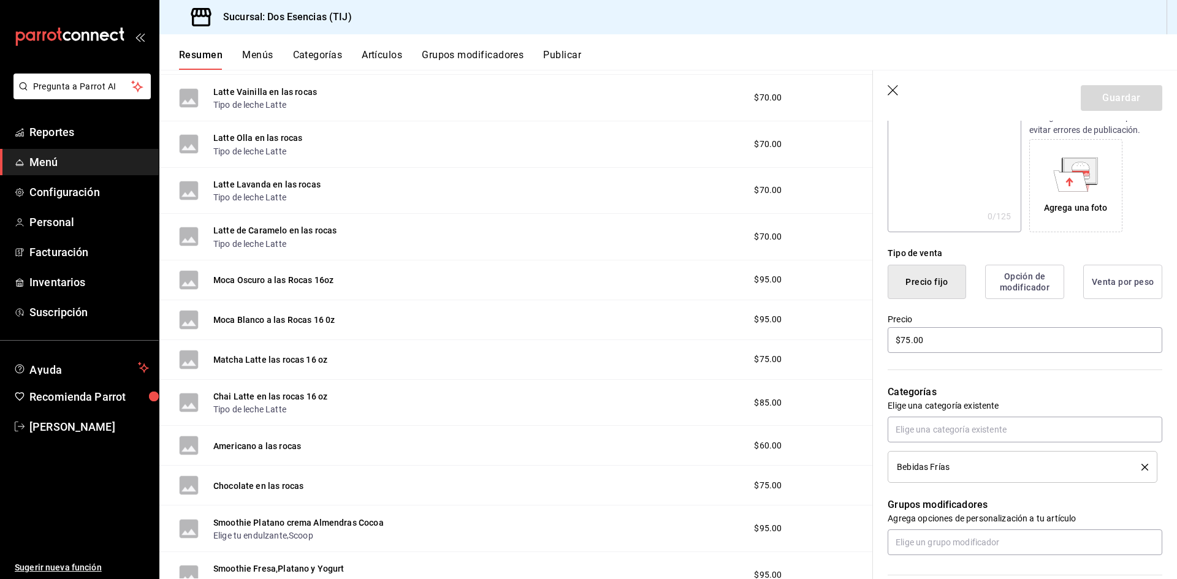
scroll to position [184, 0]
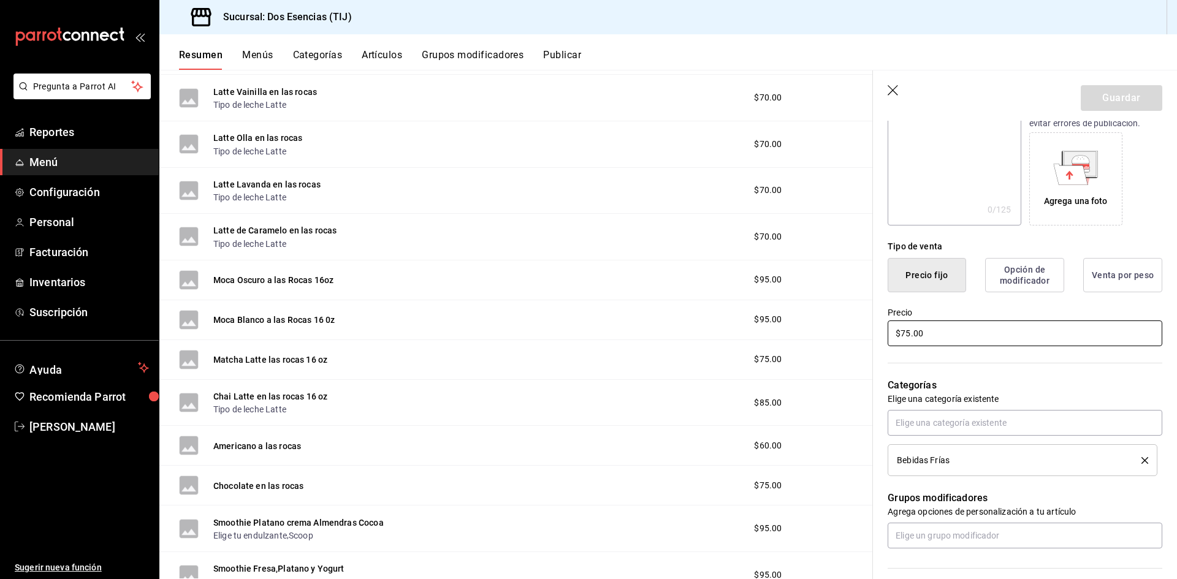
click at [903, 335] on input "$75.00" at bounding box center [1025, 334] width 275 height 26
type input "$7.00"
type input "$85.00"
click at [1105, 91] on button "Guardar" at bounding box center [1122, 98] width 82 height 26
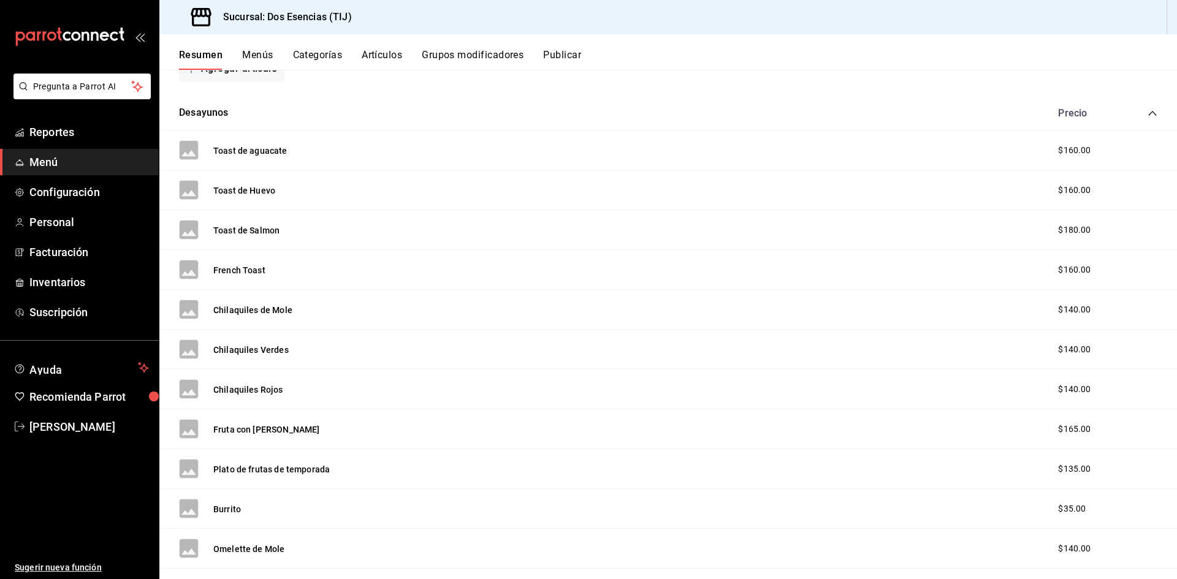
scroll to position [155, 0]
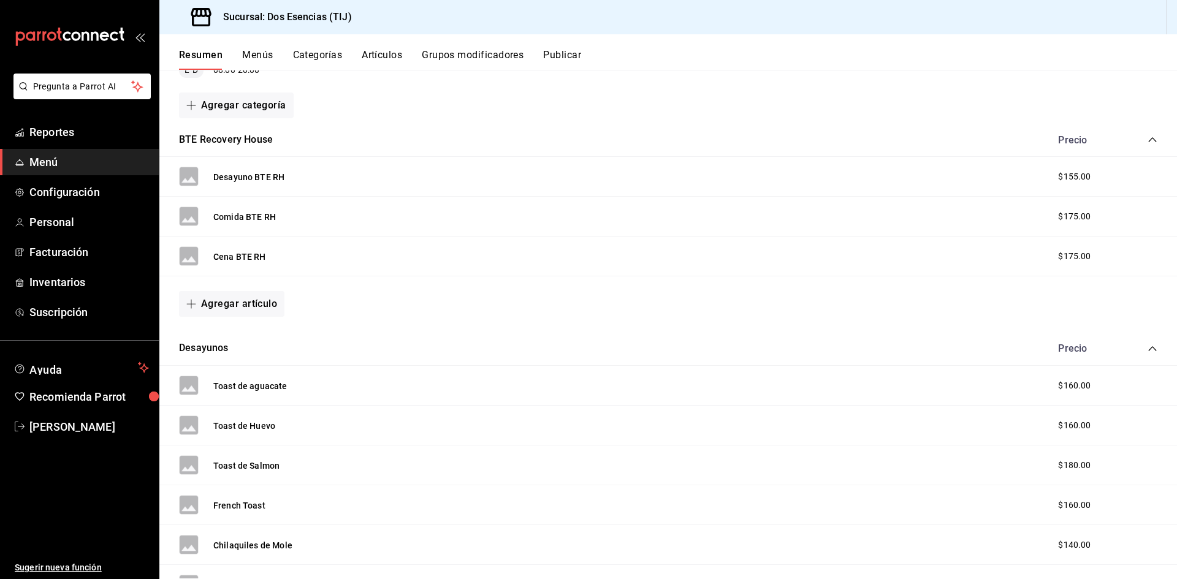
click at [1148, 346] on icon "collapse-category-row" at bounding box center [1153, 349] width 10 height 10
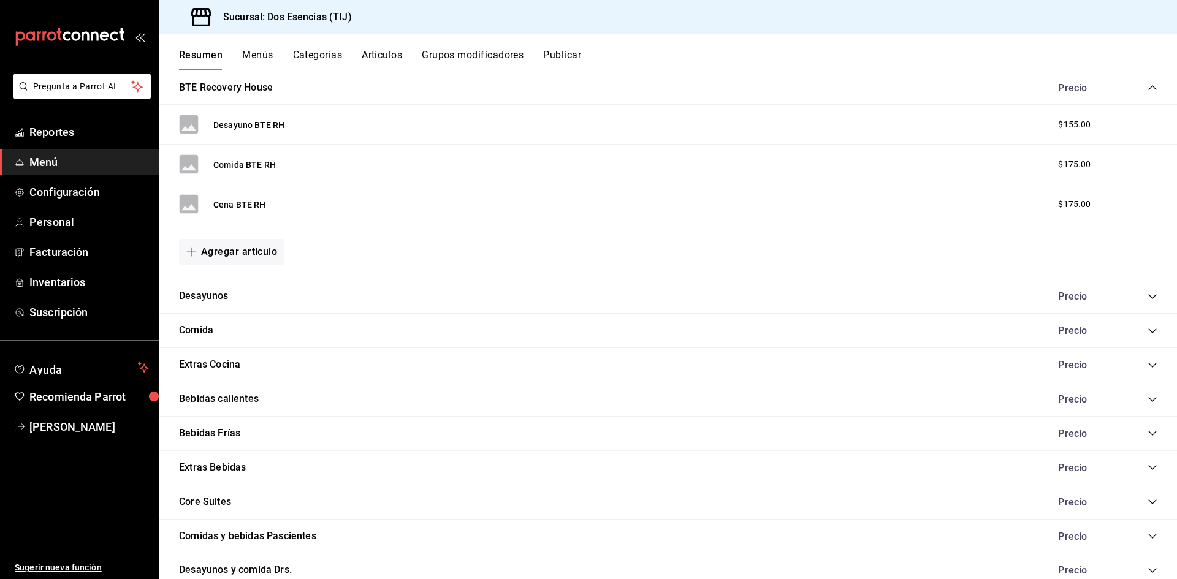
scroll to position [278, 0]
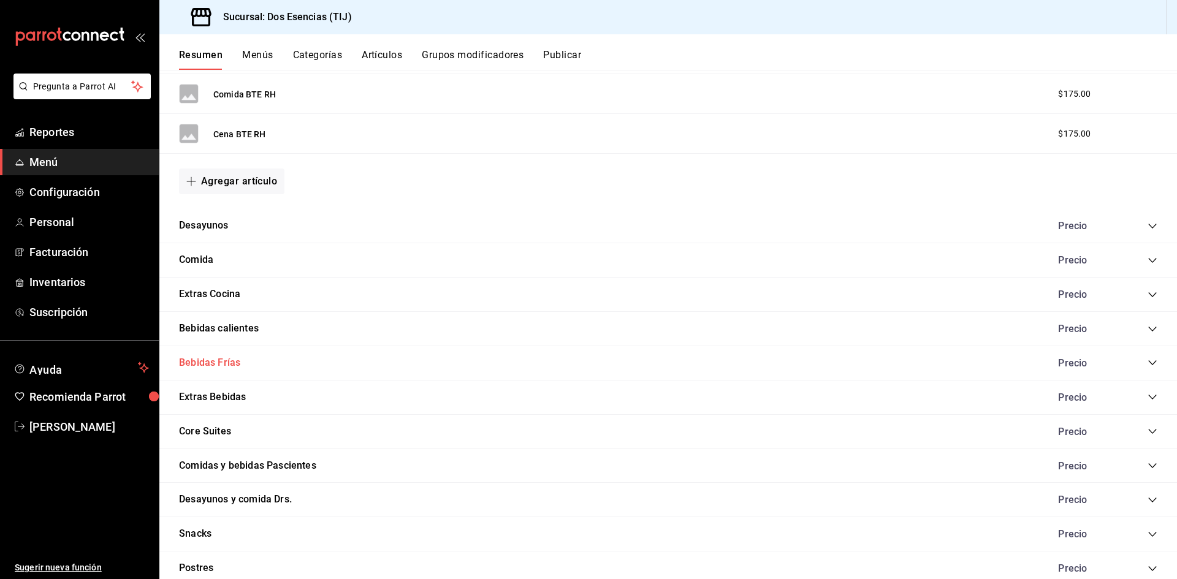
click at [230, 362] on button "Bebidas Frías" at bounding box center [209, 363] width 61 height 14
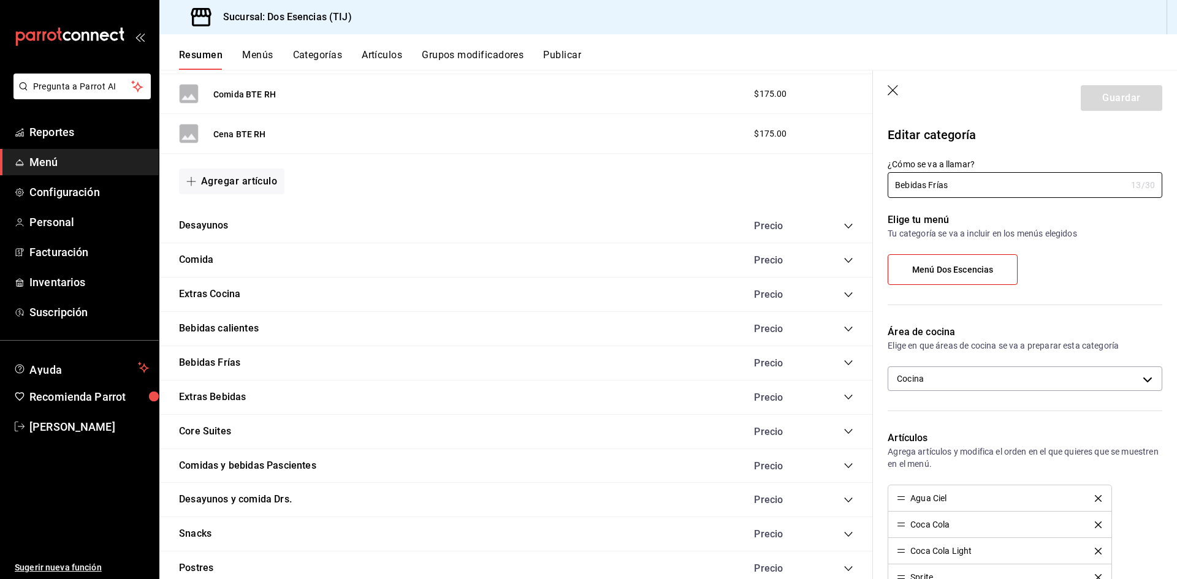
scroll to position [339, 0]
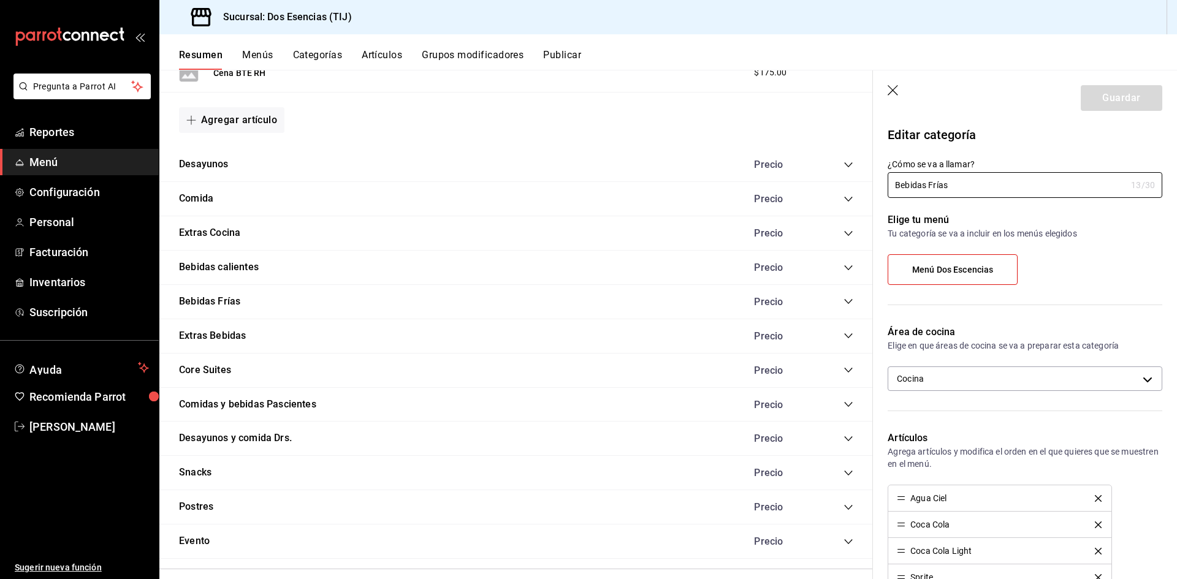
click at [845, 302] on div "Bebidas [PERSON_NAME]" at bounding box center [516, 302] width 714 height 34
click at [844, 298] on icon "collapse-category-row" at bounding box center [849, 302] width 10 height 10
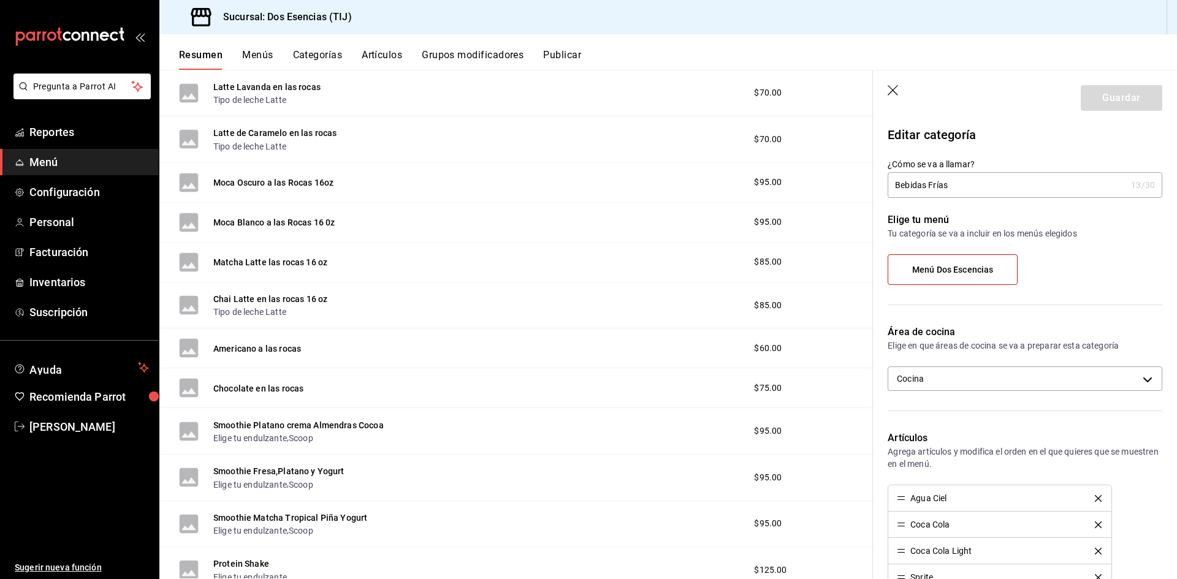
scroll to position [1320, 0]
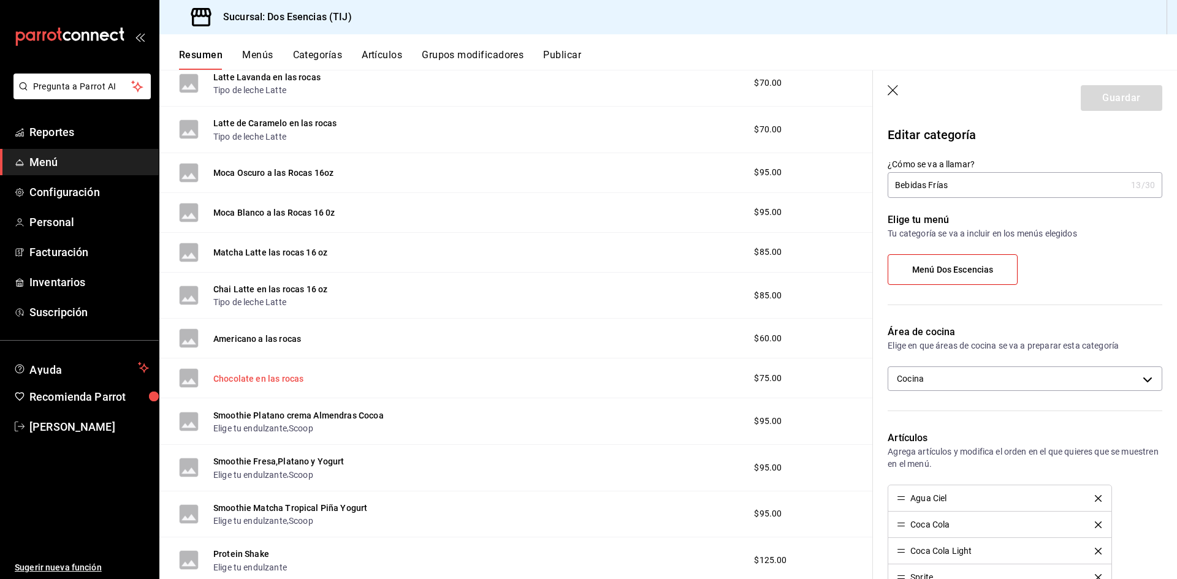
click at [261, 375] on button "Chocolate en las rocas" at bounding box center [258, 379] width 90 height 12
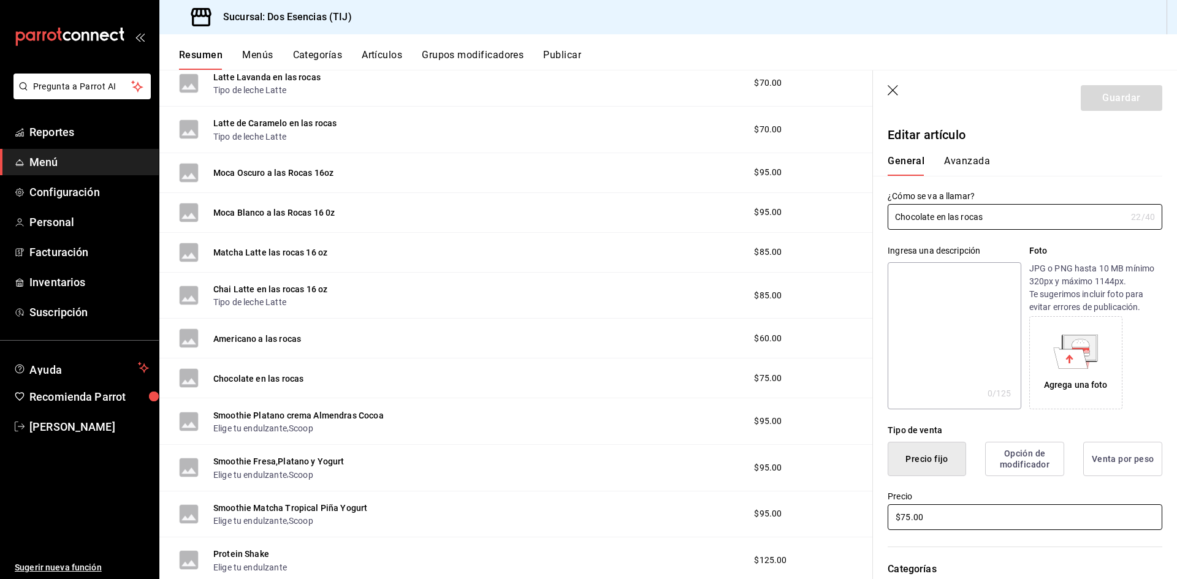
drag, startPoint x: 903, startPoint y: 519, endPoint x: 906, endPoint y: 525, distance: 6.9
click at [903, 521] on input "$75.00" at bounding box center [1025, 518] width 275 height 26
type input "$85.00"
click at [1114, 86] on button "Guardar" at bounding box center [1122, 98] width 82 height 26
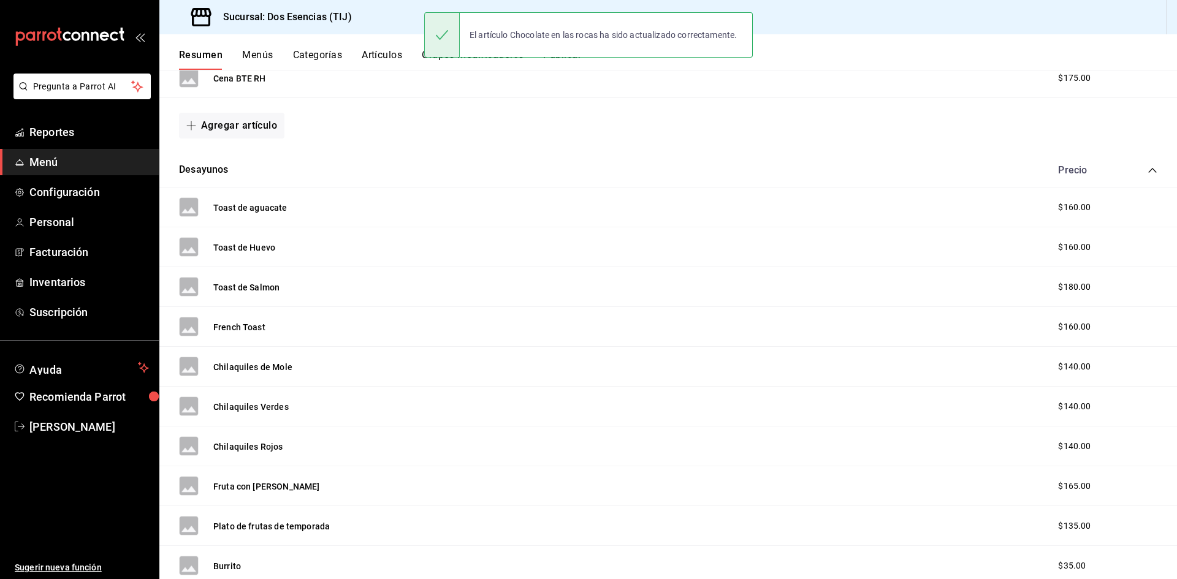
scroll to position [338, 0]
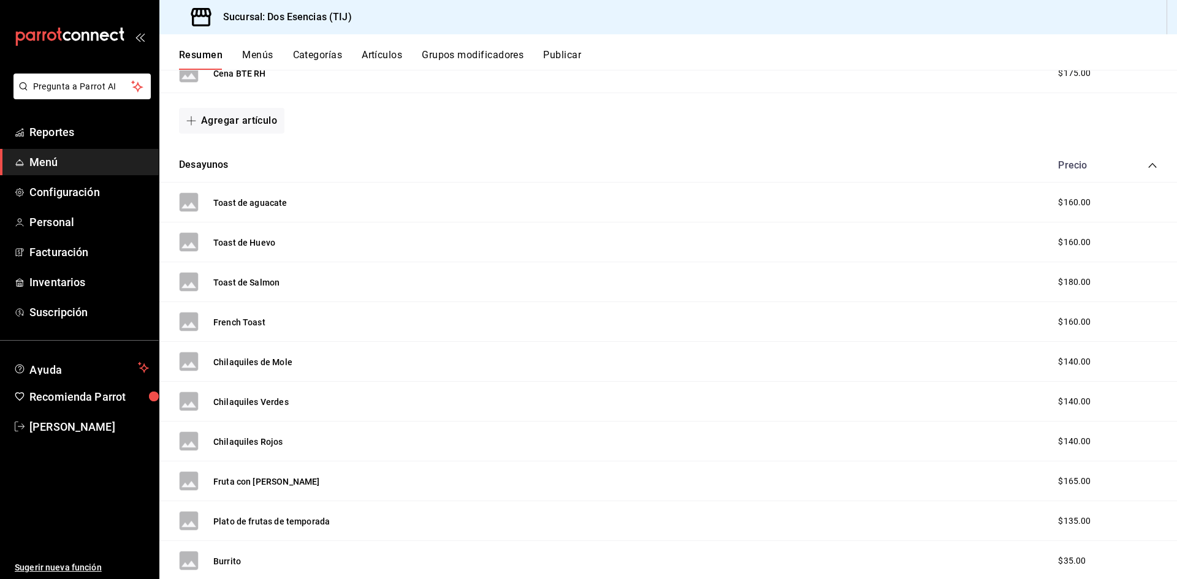
click at [1148, 163] on icon "collapse-category-row" at bounding box center [1153, 166] width 10 height 10
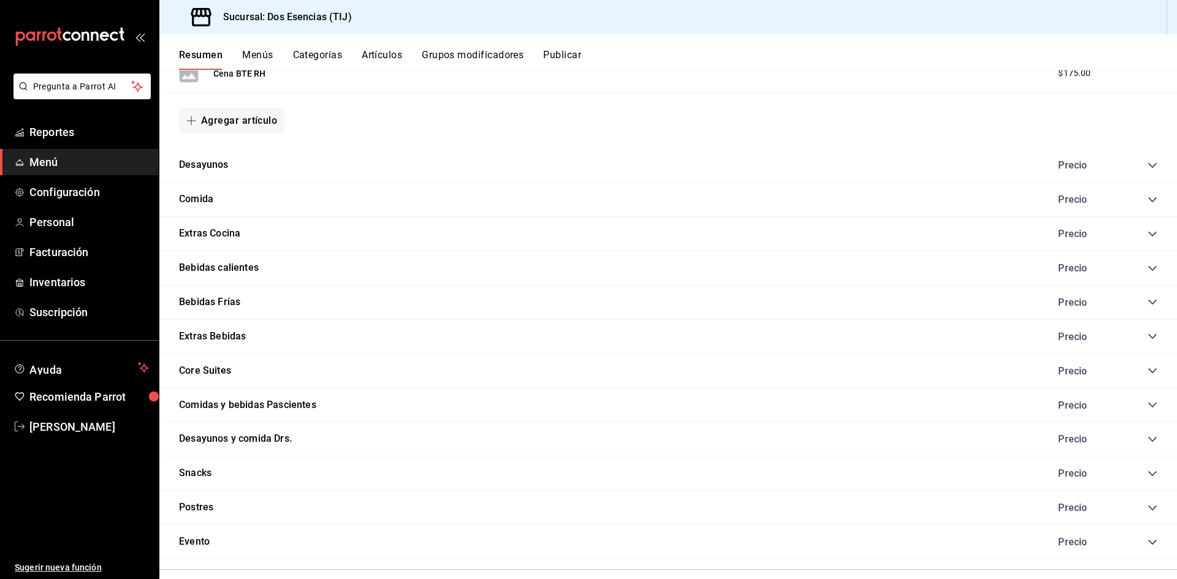
click at [268, 261] on div "Bebidas calientes Precio" at bounding box center [668, 268] width 1018 height 34
click at [240, 269] on button "Bebidas calientes" at bounding box center [219, 268] width 80 height 14
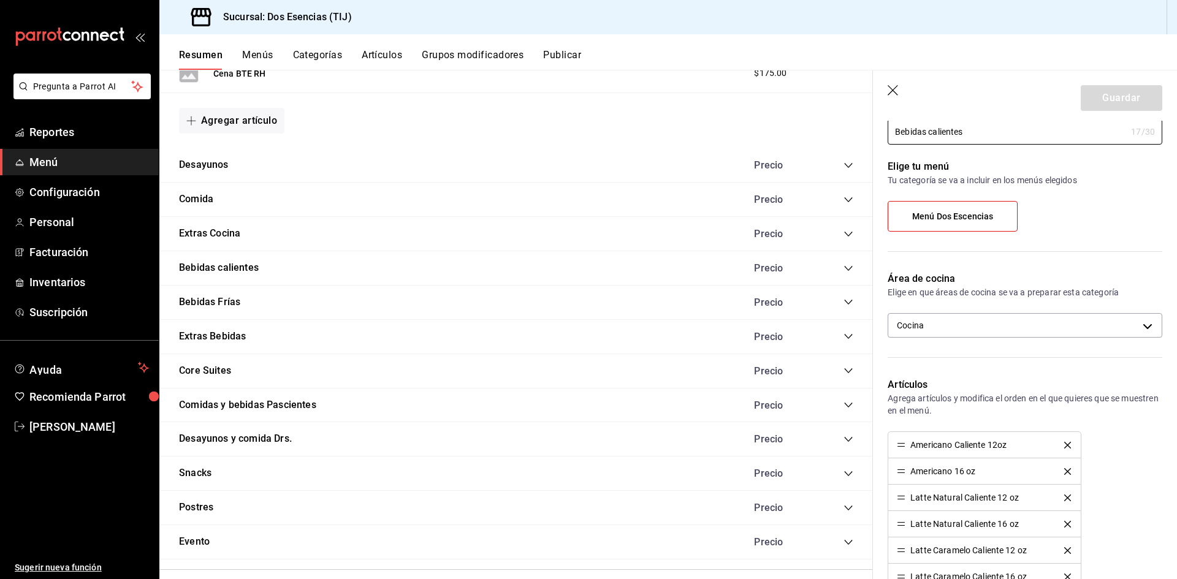
scroll to position [61, 0]
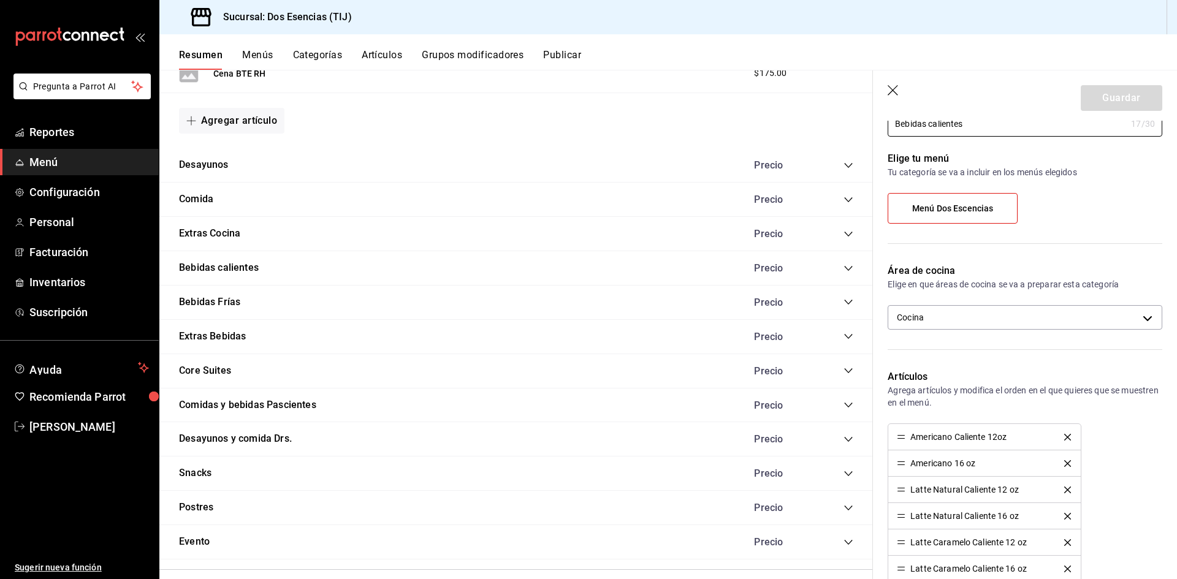
click at [844, 269] on icon "collapse-category-row" at bounding box center [848, 268] width 8 height 5
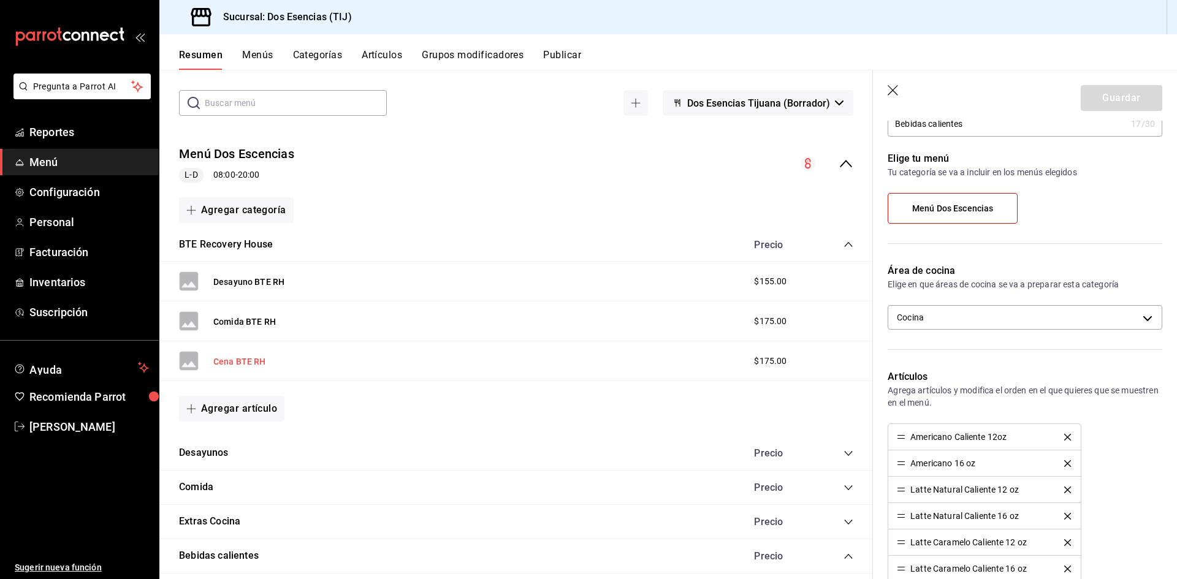
scroll to position [0, 0]
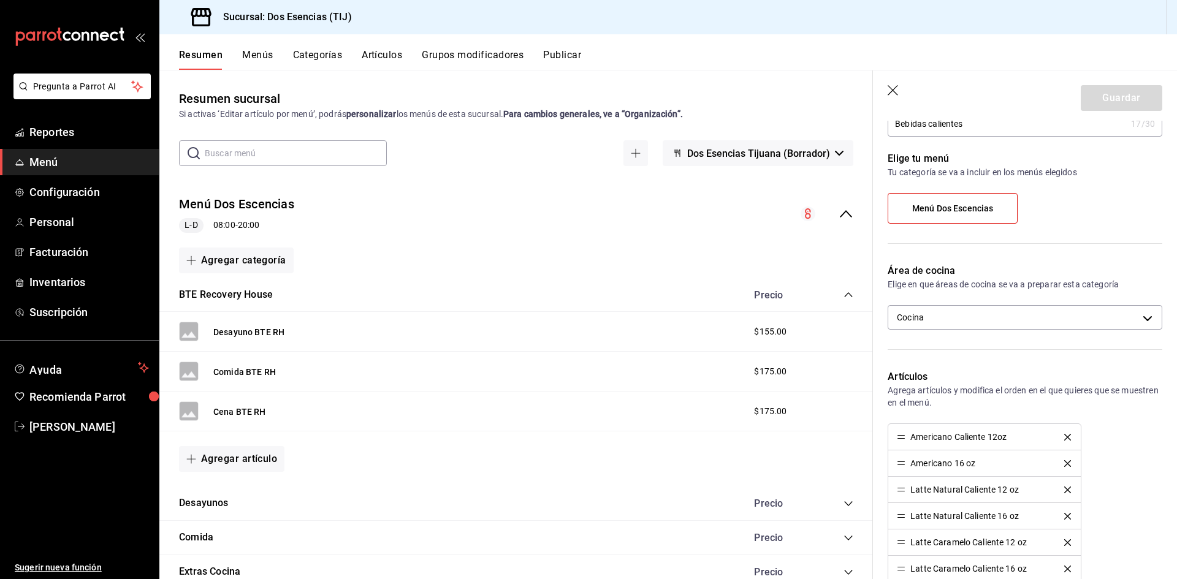
click at [32, 170] on span "Menú" at bounding box center [89, 162] width 120 height 17
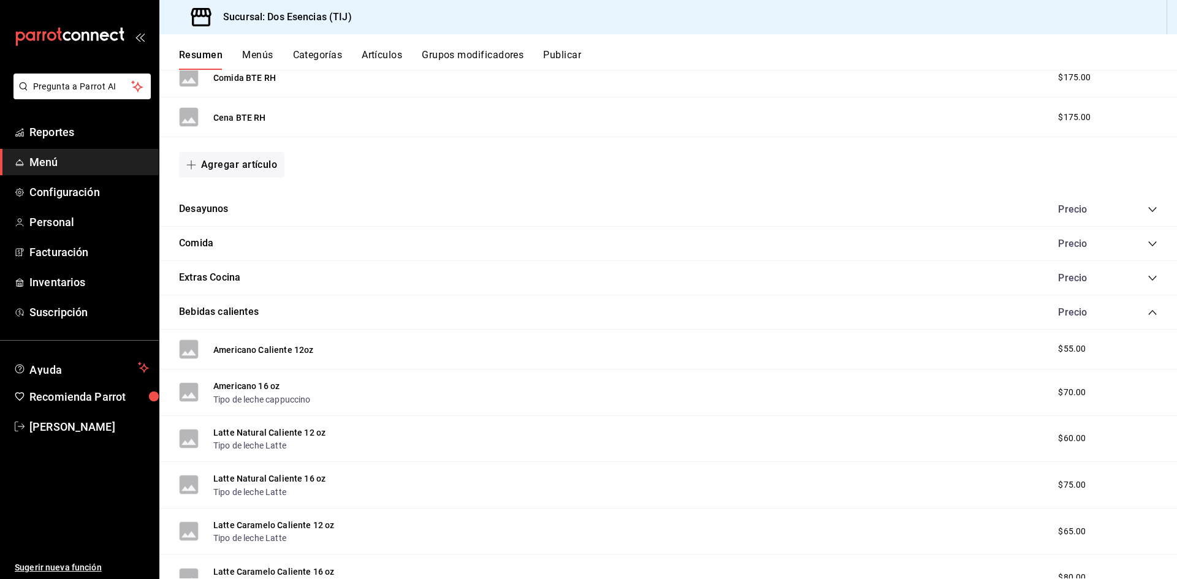
scroll to position [307, 0]
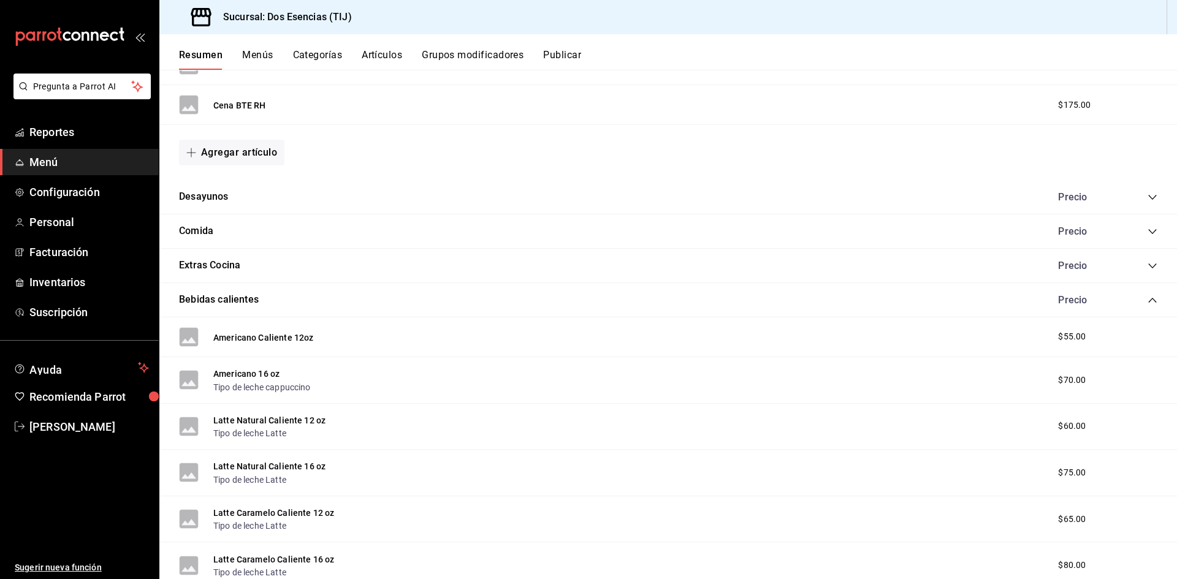
click at [470, 54] on button "Grupos modificadores" at bounding box center [473, 59] width 102 height 21
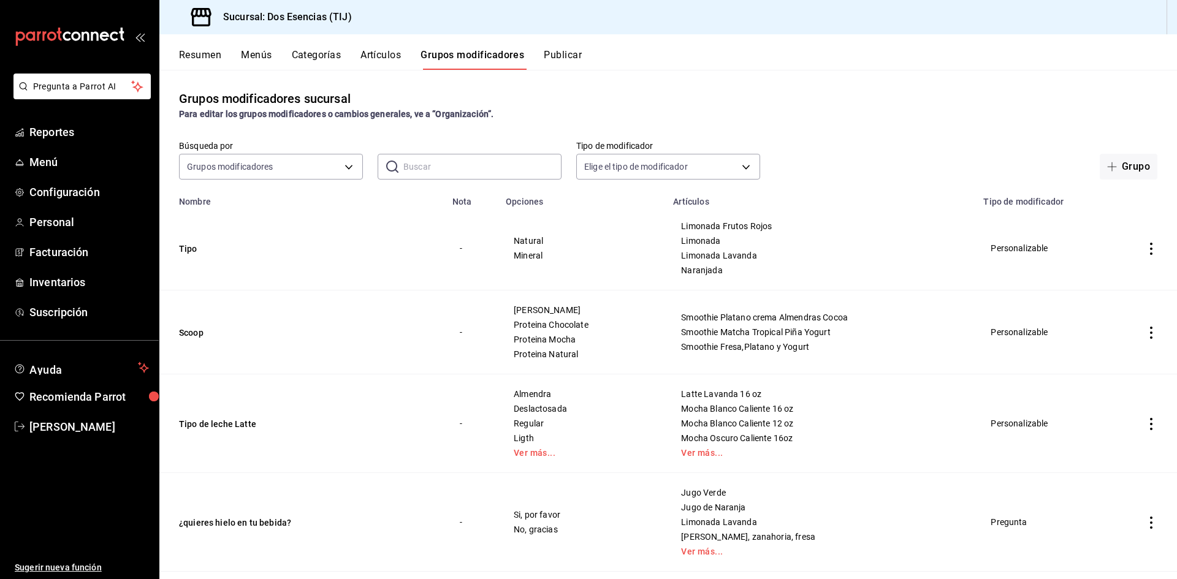
scroll to position [123, 0]
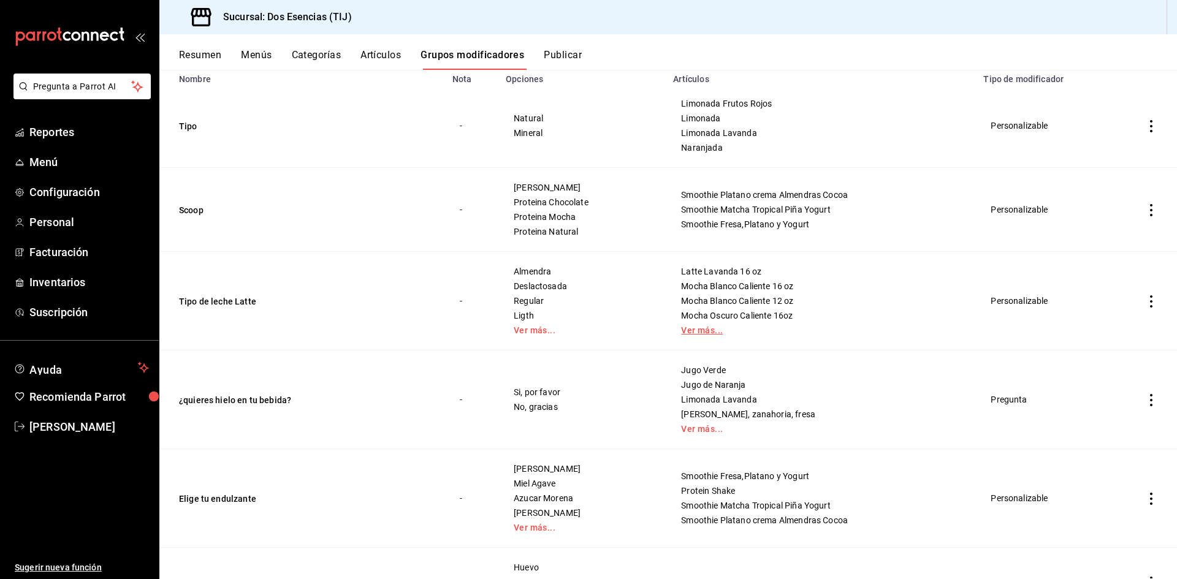
click at [694, 332] on link "Ver más..." at bounding box center [821, 330] width 280 height 9
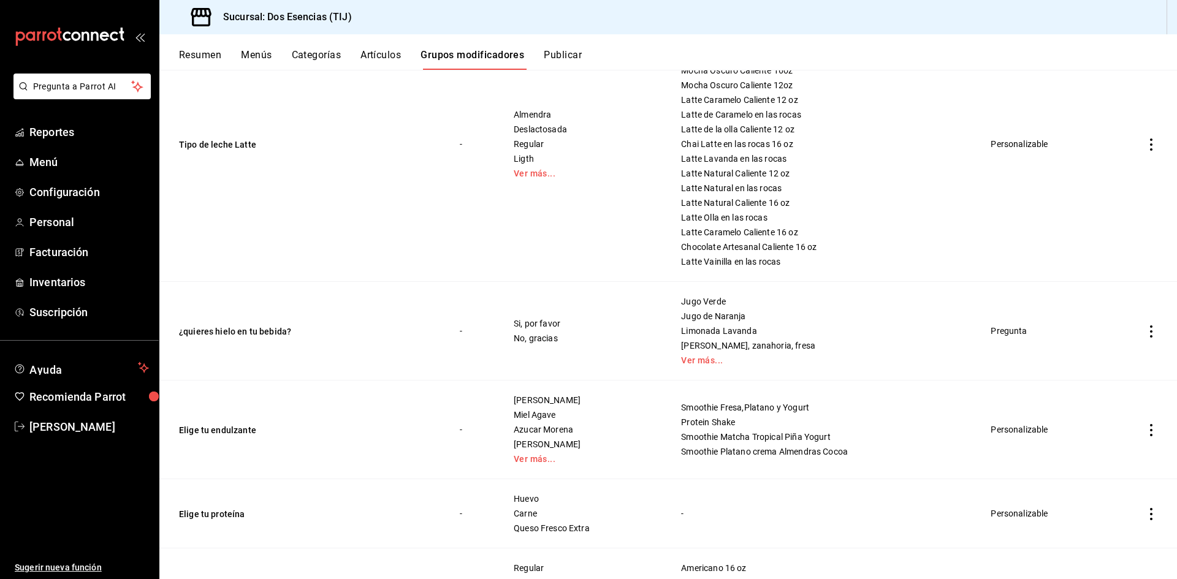
scroll to position [245, 0]
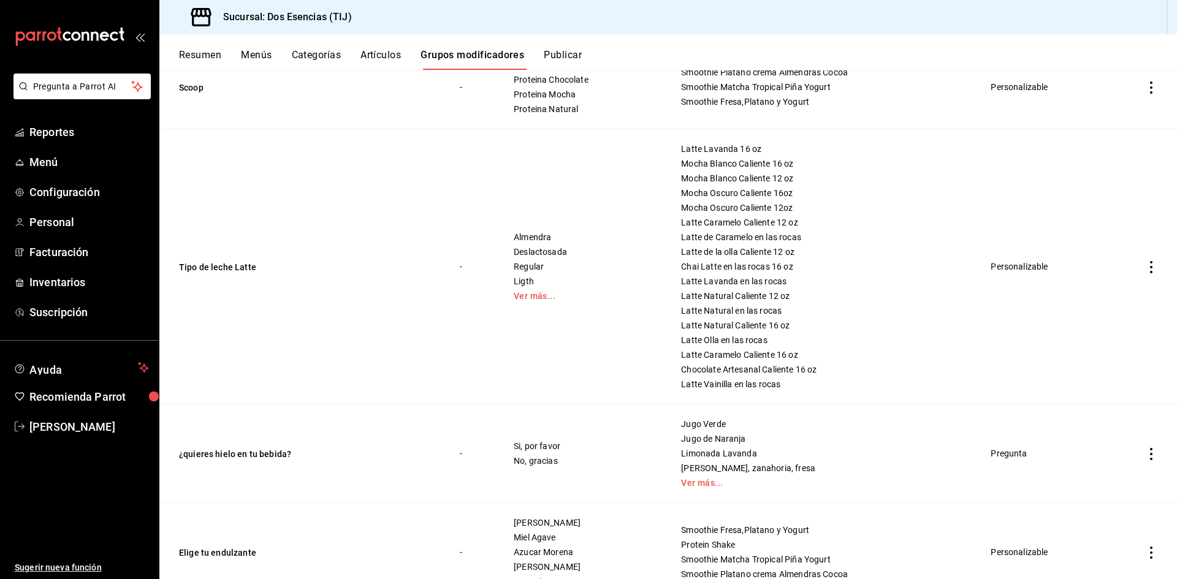
click at [386, 55] on button "Artículos" at bounding box center [381, 59] width 40 height 21
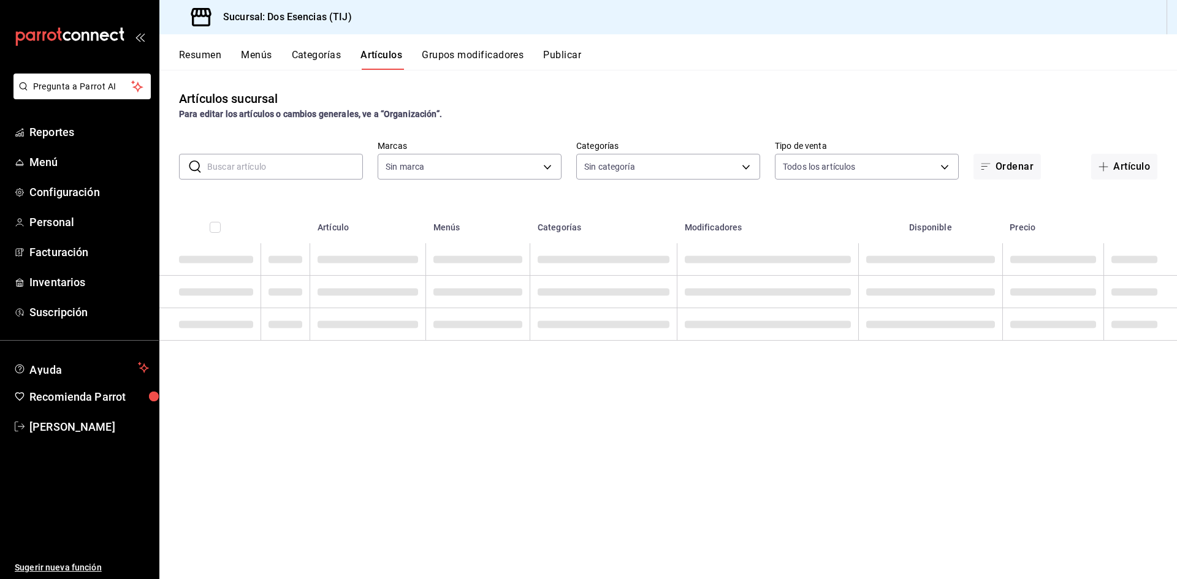
click at [326, 56] on button "Categorías" at bounding box center [317, 59] width 50 height 21
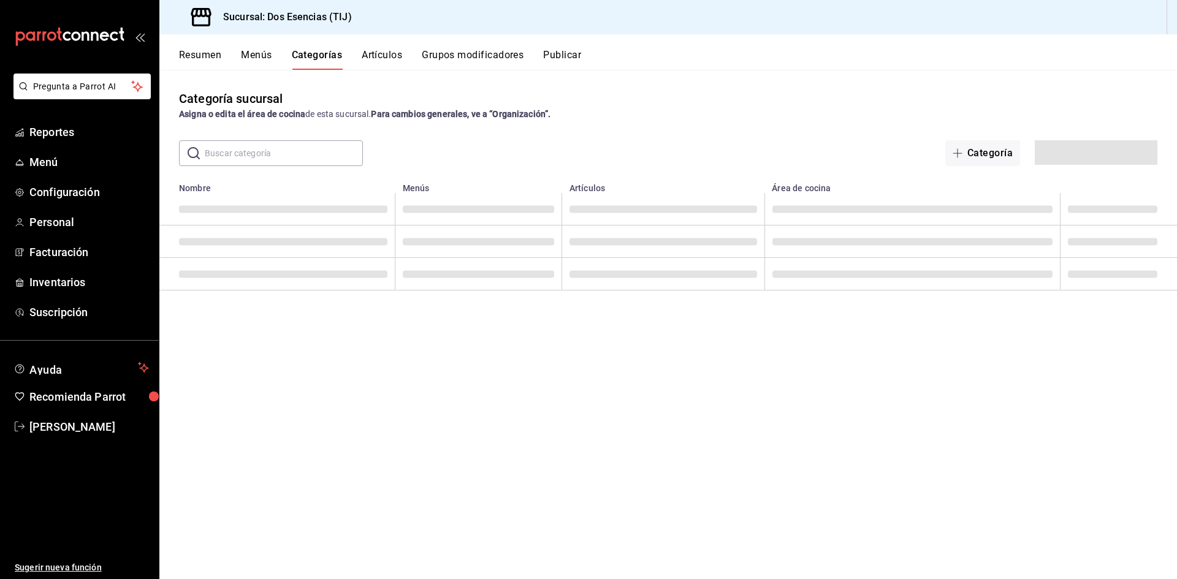
click at [197, 50] on button "Resumen" at bounding box center [200, 59] width 42 height 21
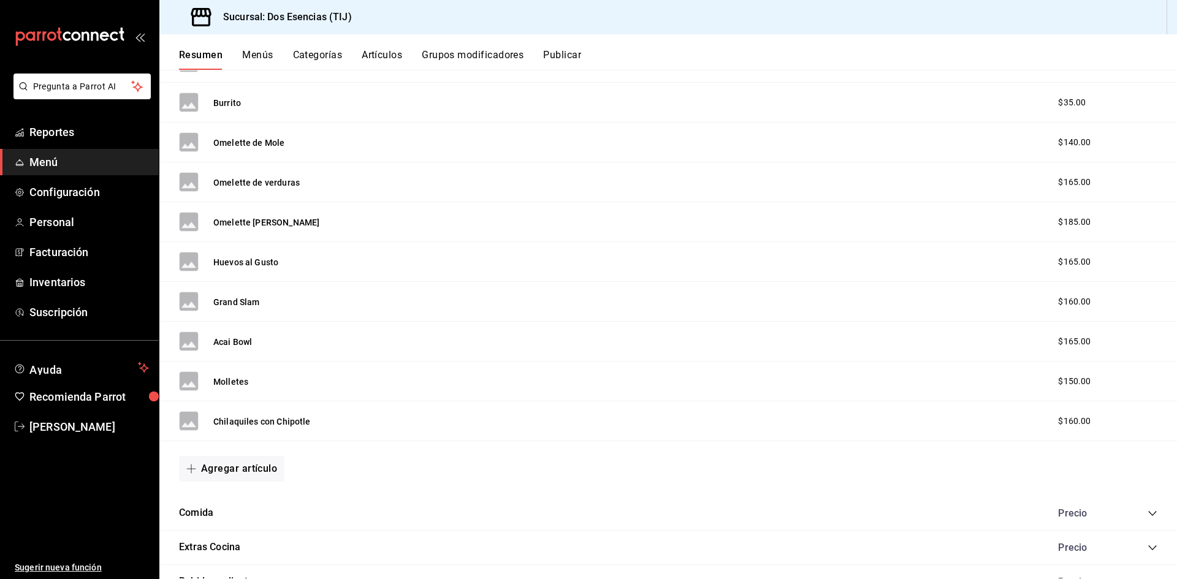
scroll to position [920, 0]
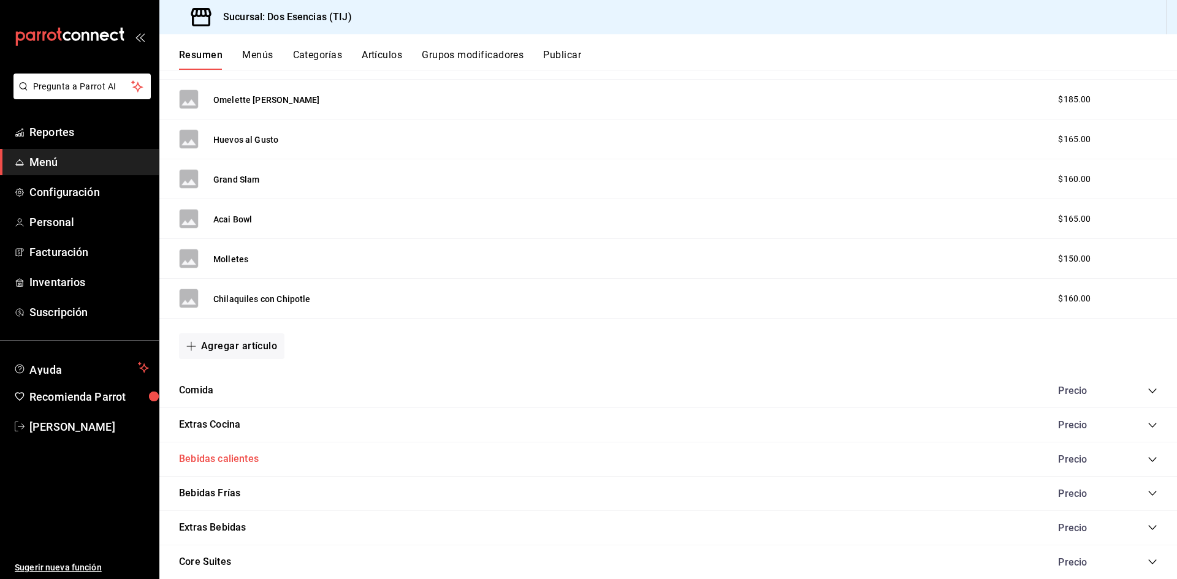
click at [238, 462] on button "Bebidas calientes" at bounding box center [219, 459] width 80 height 14
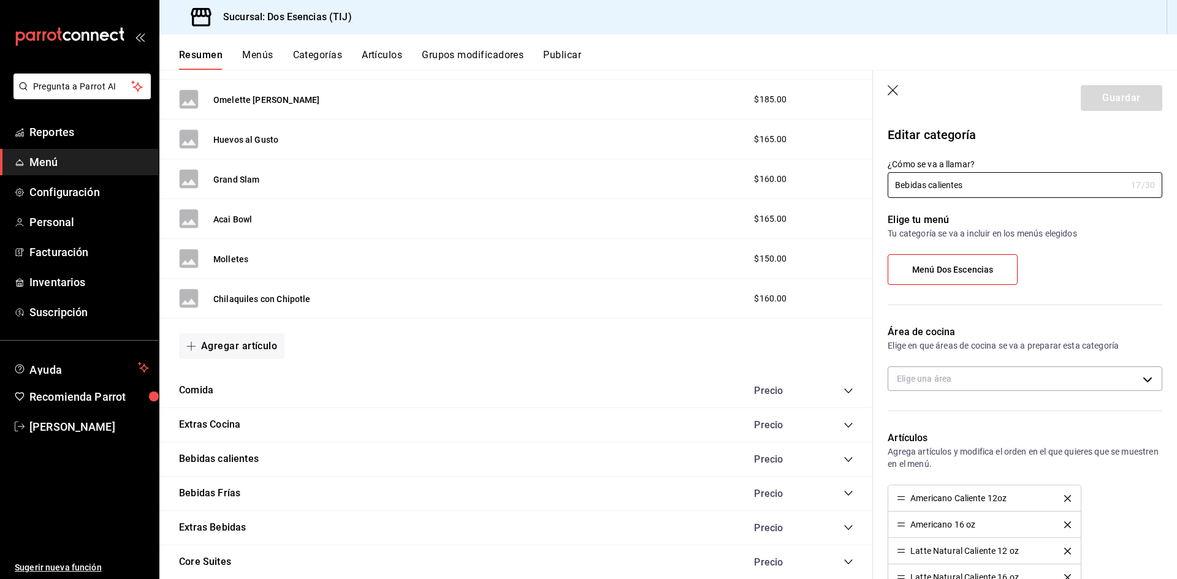
type input "abea2bec-5eae-4971-8ff4-8cf46a318730"
radio input "false"
radio input "true"
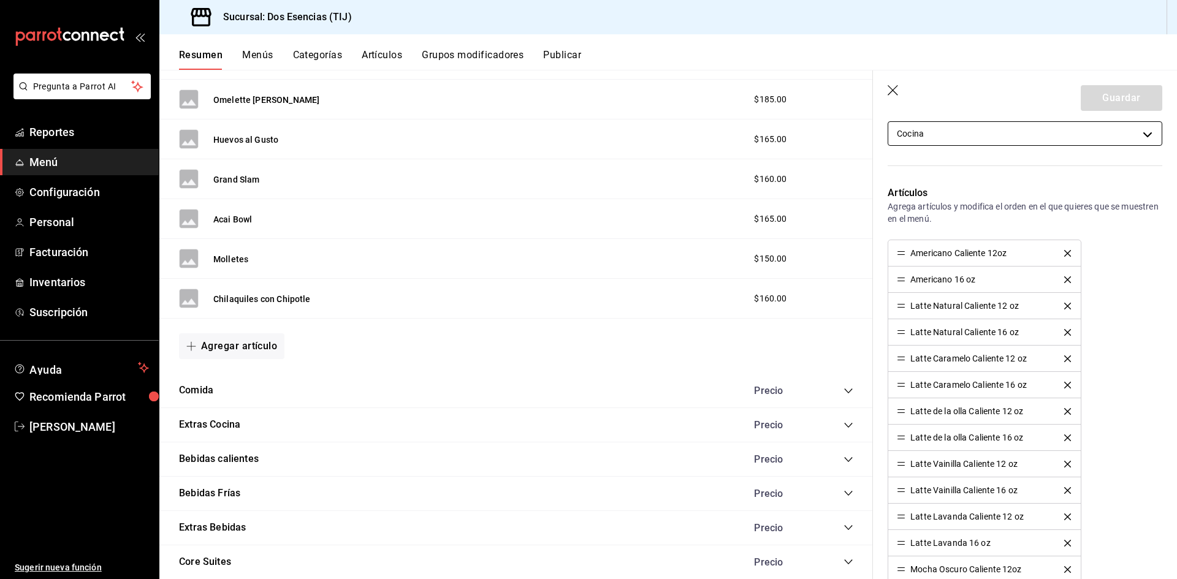
scroll to position [307, 0]
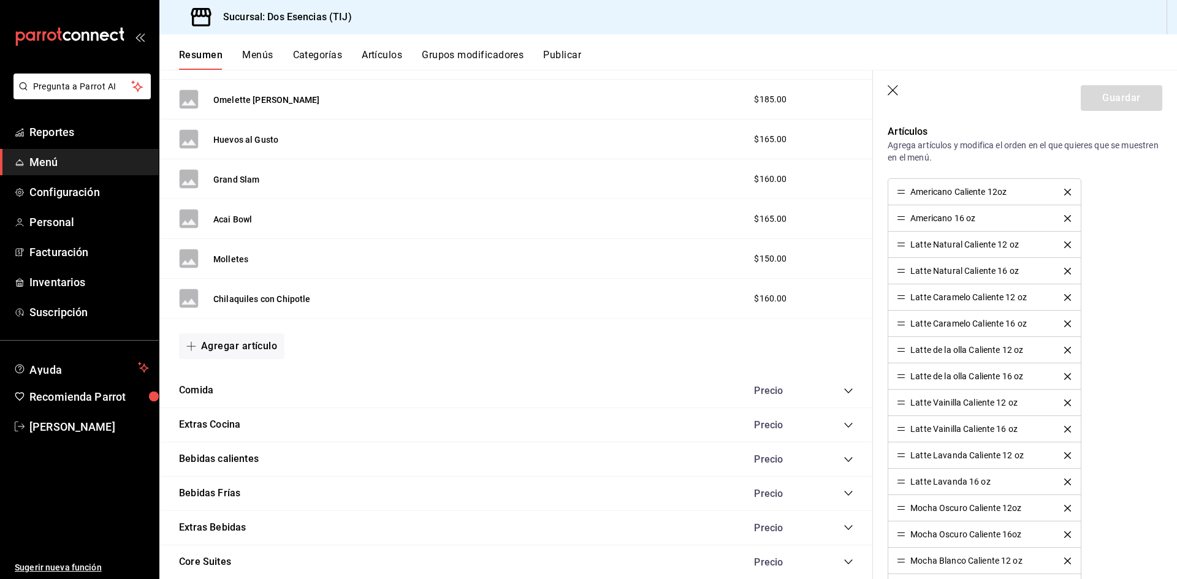
click at [844, 457] on icon "collapse-category-row" at bounding box center [849, 460] width 10 height 10
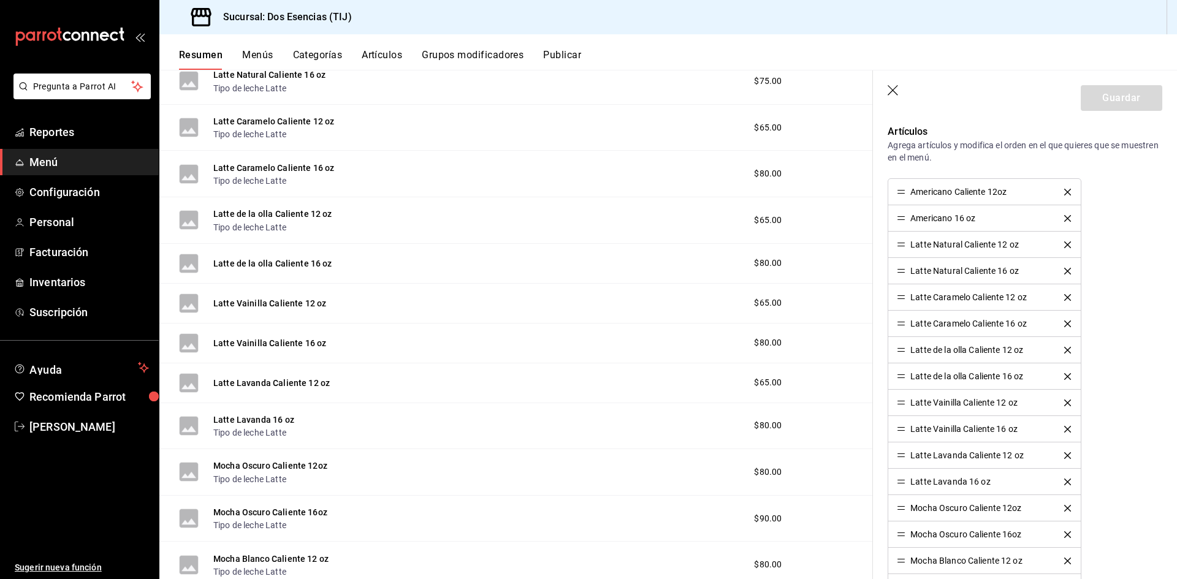
scroll to position [1472, 0]
click at [288, 258] on button "Latte de la olla Caliente 16 oz" at bounding box center [272, 263] width 119 height 12
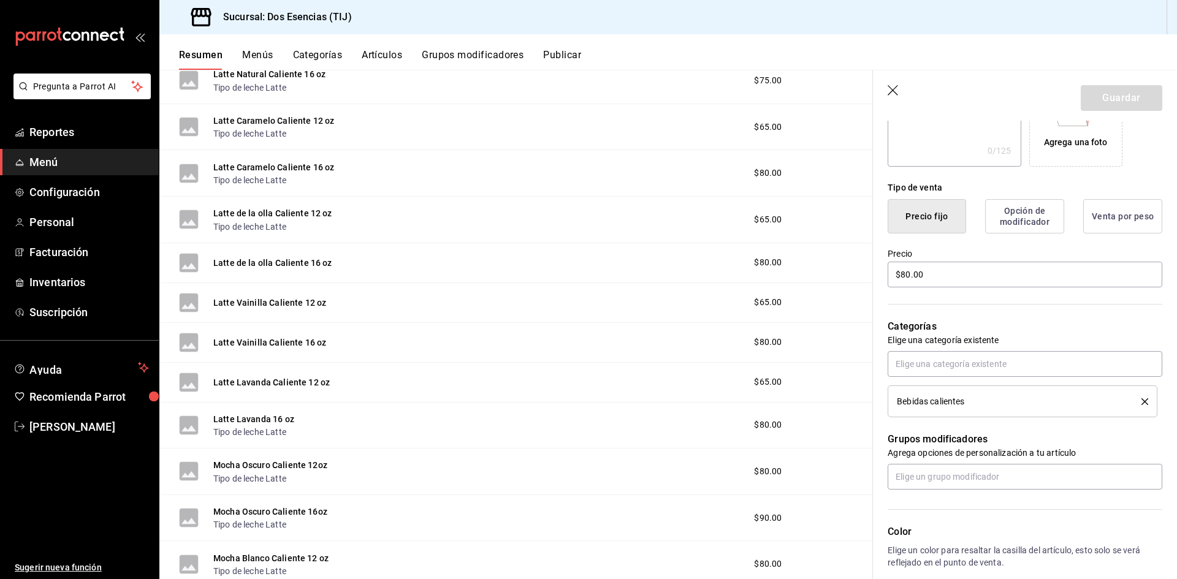
scroll to position [307, 0]
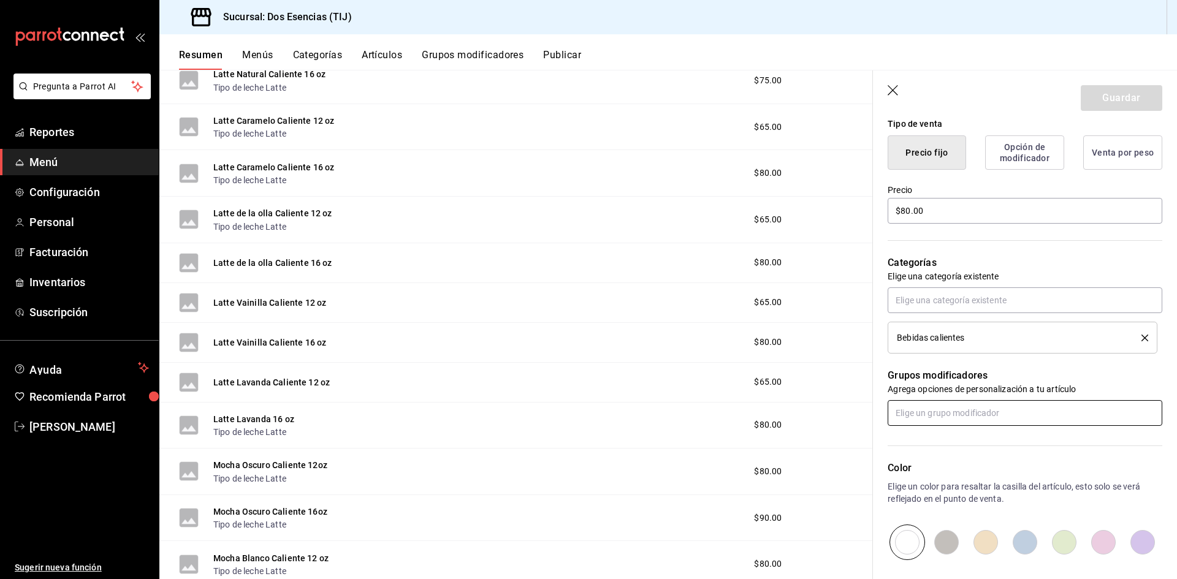
click at [944, 416] on input "text" at bounding box center [1025, 413] width 275 height 26
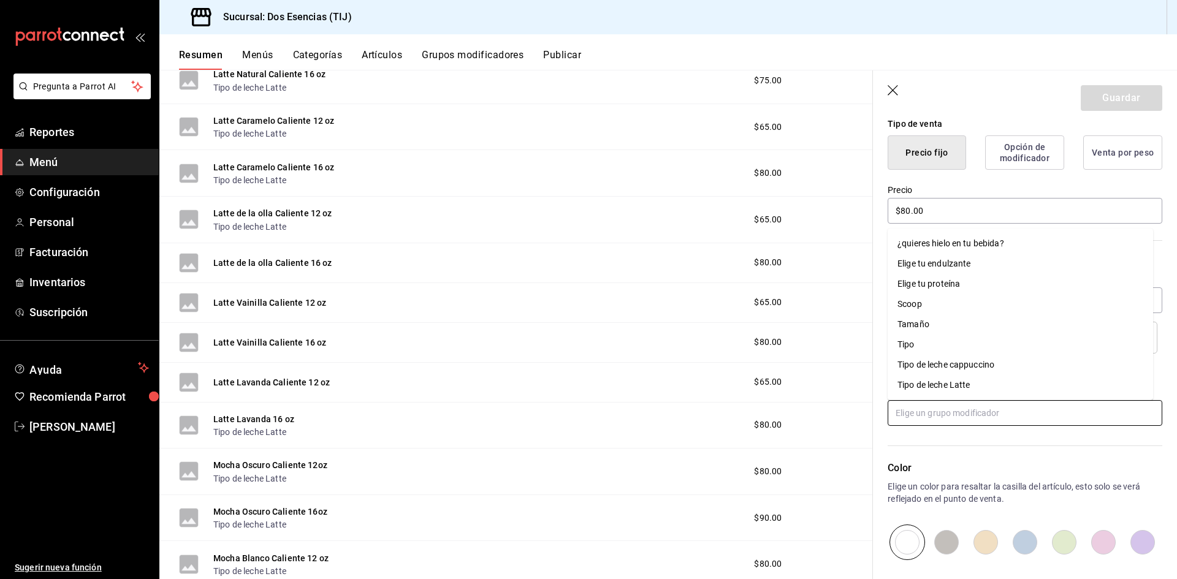
click at [944, 383] on div "Tipo de leche Latte" at bounding box center [934, 385] width 73 height 13
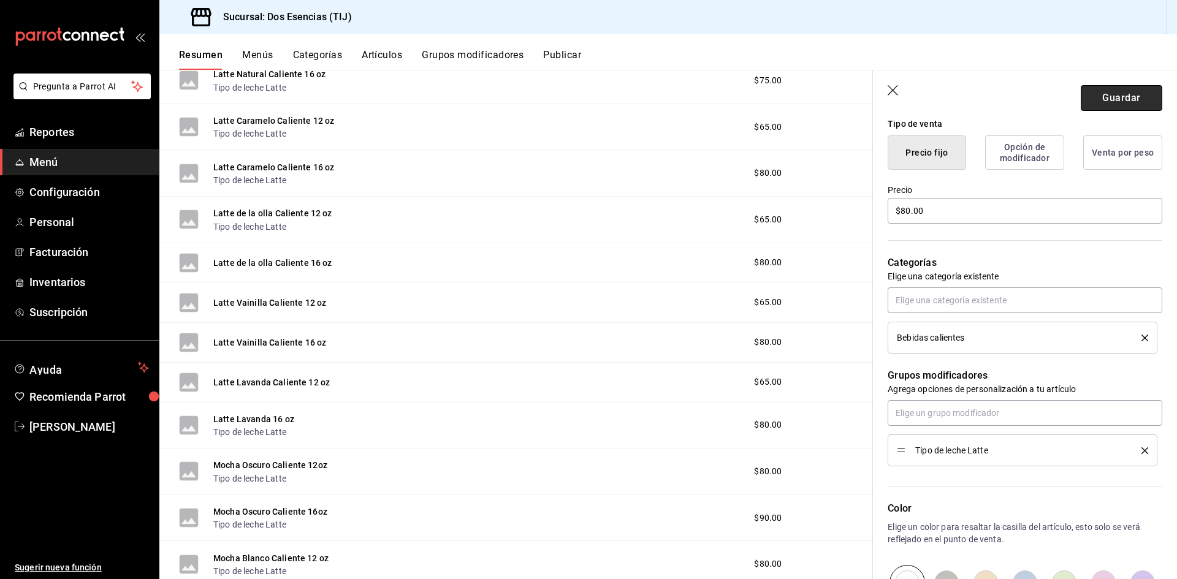
click at [1121, 99] on button "Guardar" at bounding box center [1122, 98] width 82 height 26
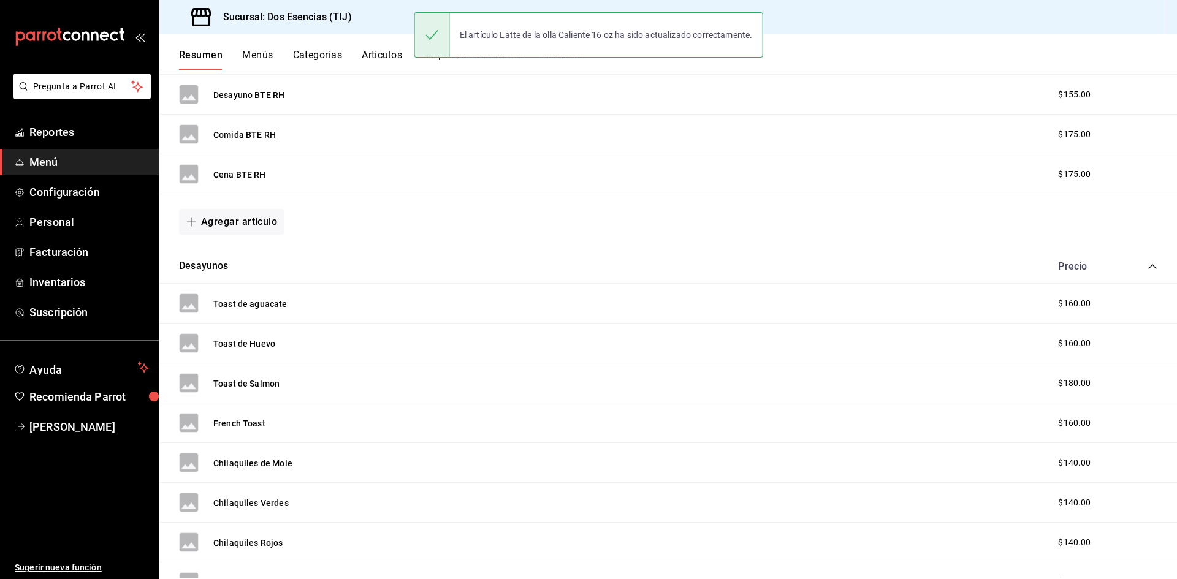
scroll to position [129, 0]
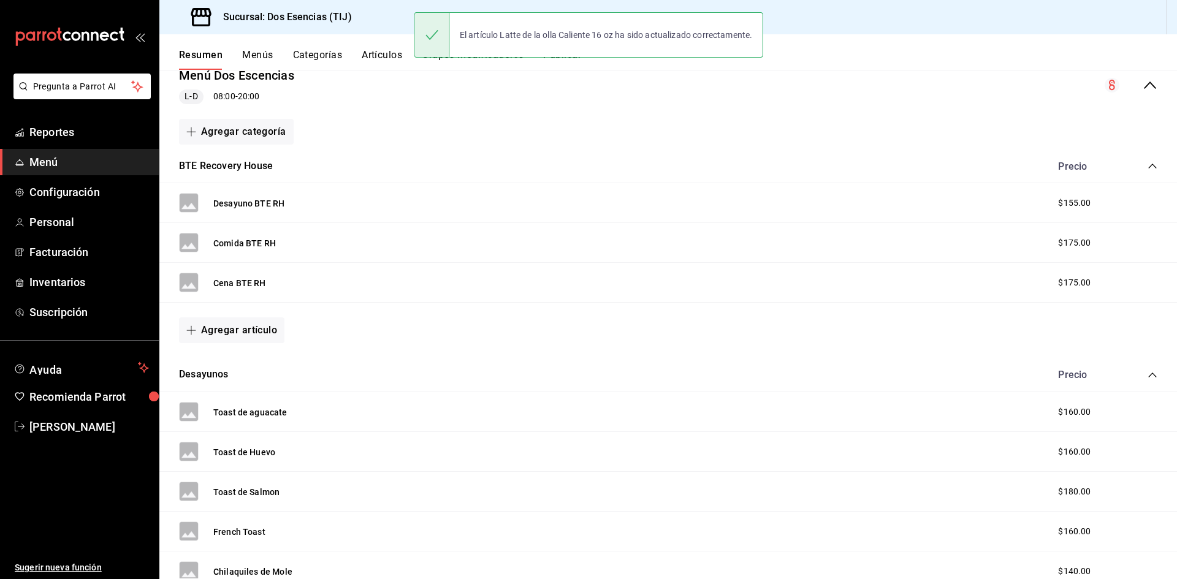
click at [1148, 375] on icon "collapse-category-row" at bounding box center [1152, 375] width 8 height 5
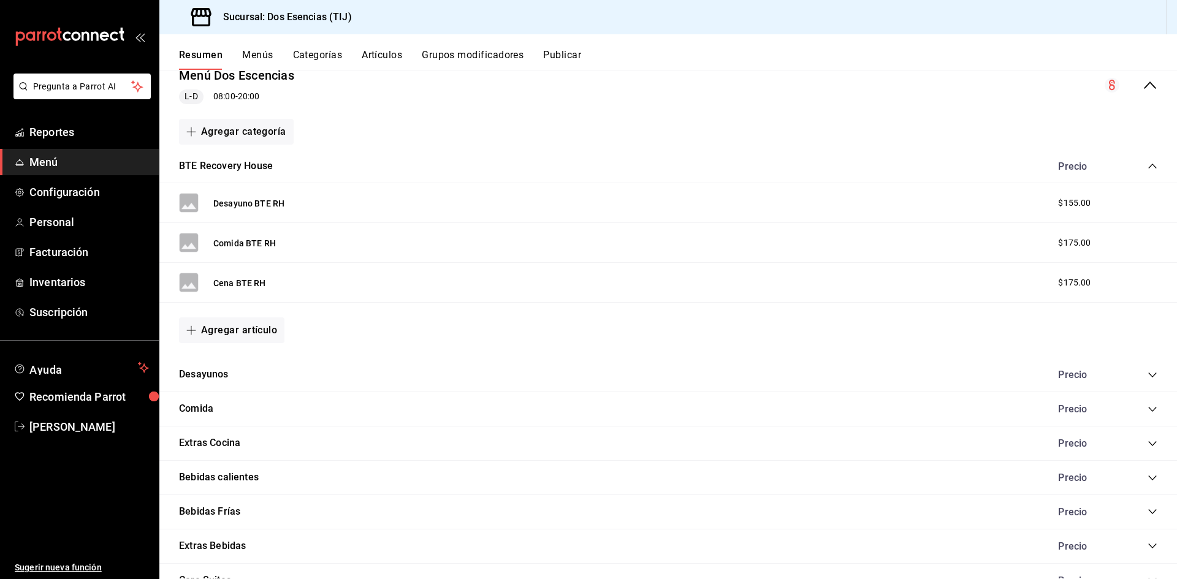
scroll to position [251, 0]
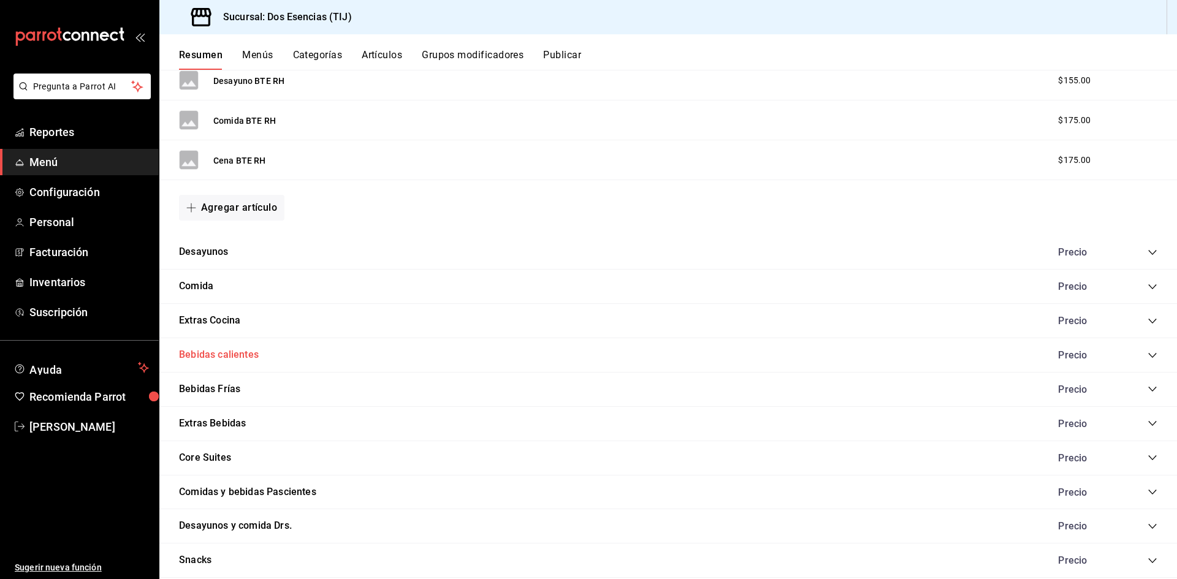
click at [246, 354] on button "Bebidas calientes" at bounding box center [219, 355] width 80 height 14
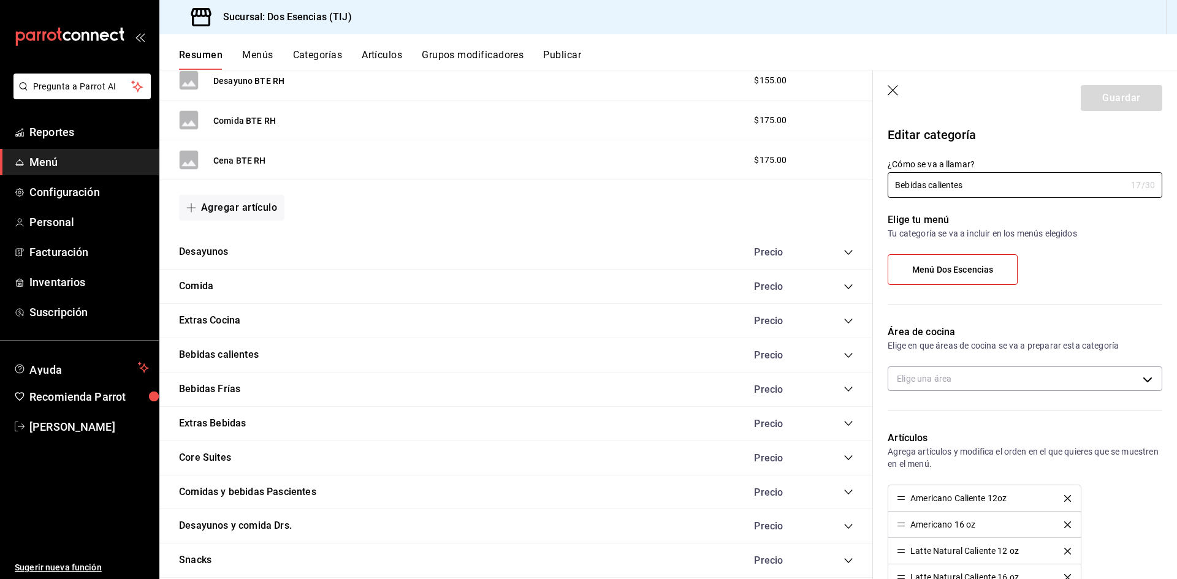
type input "abea2bec-5eae-4971-8ff4-8cf46a318730"
radio input "false"
radio input "true"
click at [844, 354] on icon "collapse-category-row" at bounding box center [848, 355] width 8 height 5
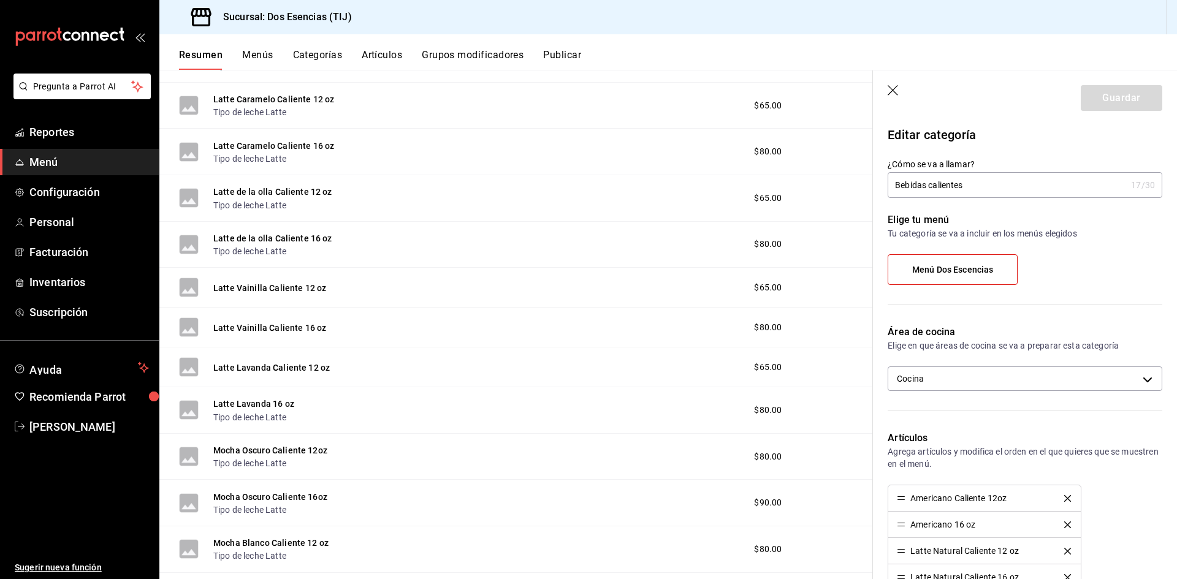
scroll to position [742, 0]
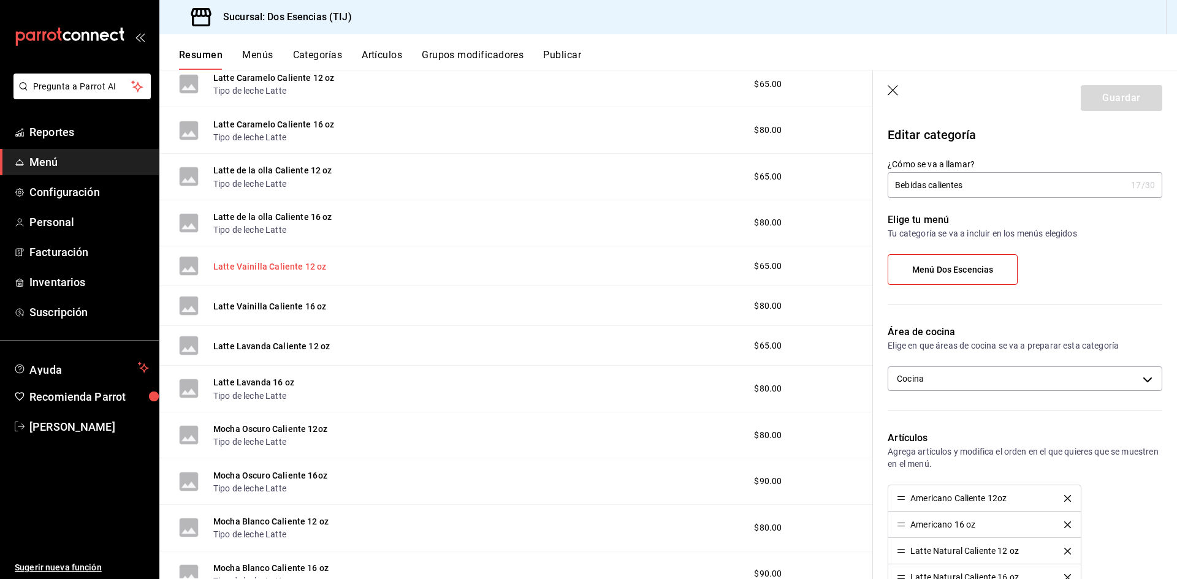
click at [261, 264] on button "Latte Vainilla Caliente 12 oz" at bounding box center [269, 267] width 113 height 12
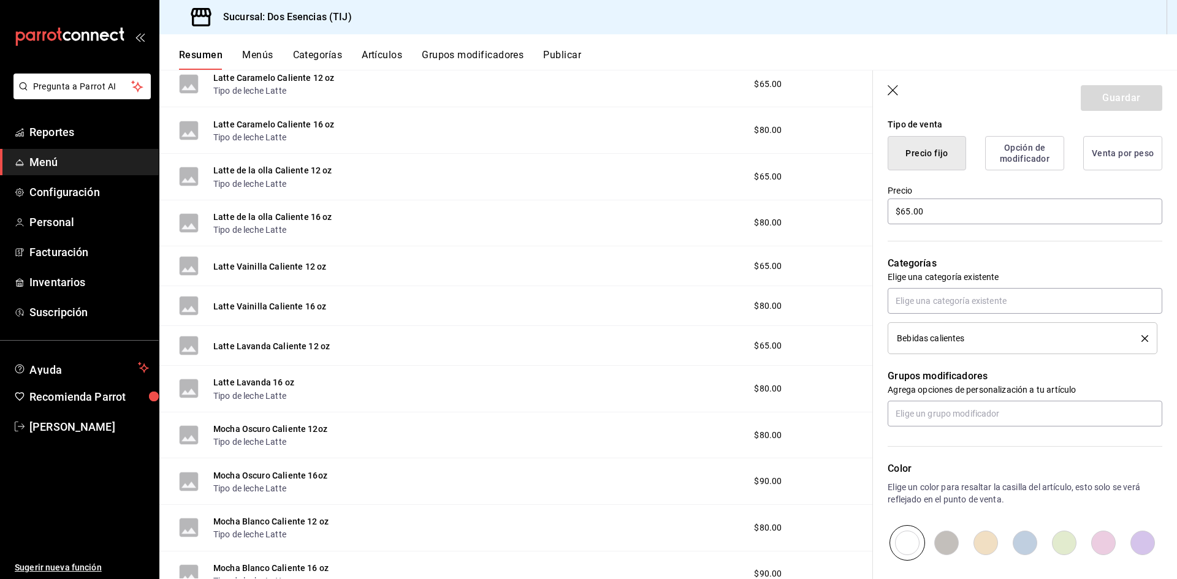
scroll to position [307, 0]
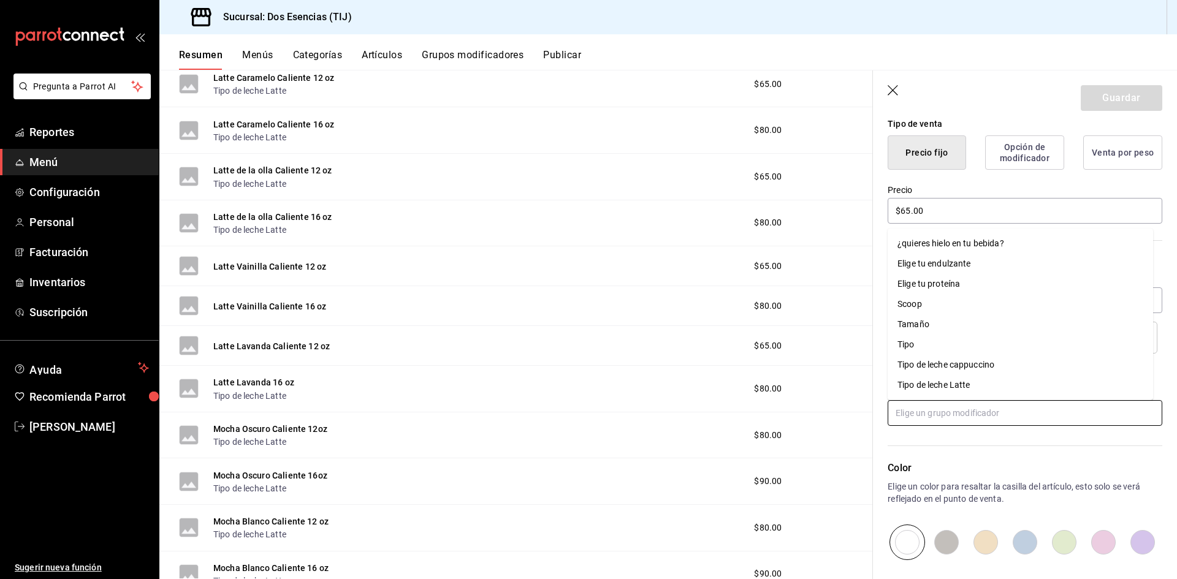
click at [933, 414] on input "text" at bounding box center [1025, 413] width 275 height 26
click at [941, 386] on div "Tipo de leche Latte" at bounding box center [934, 385] width 73 height 13
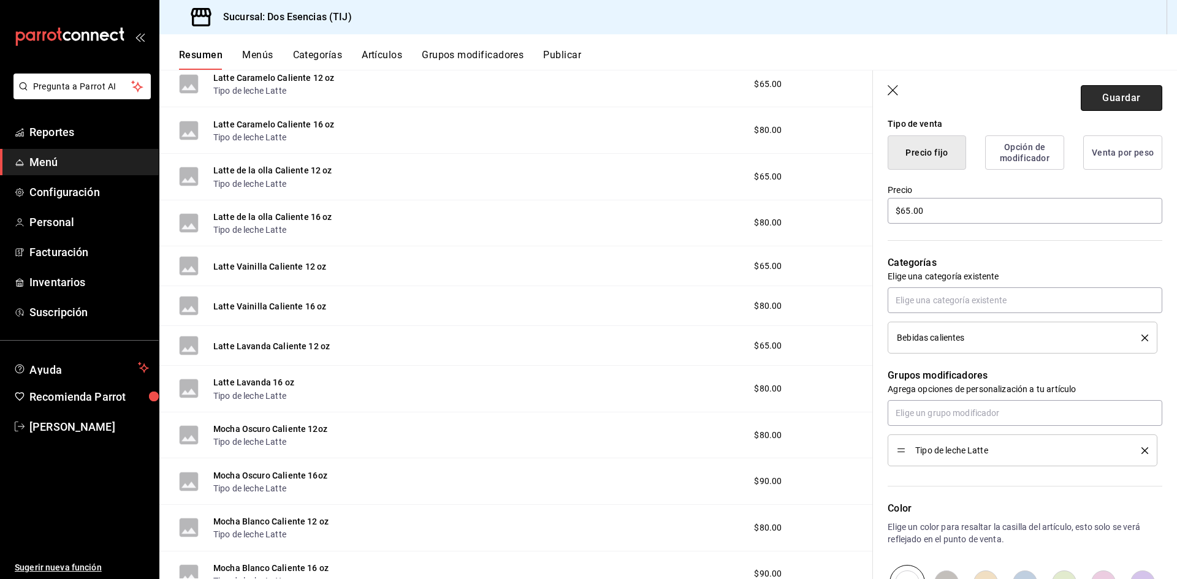
click at [1100, 91] on button "Guardar" at bounding box center [1122, 98] width 82 height 26
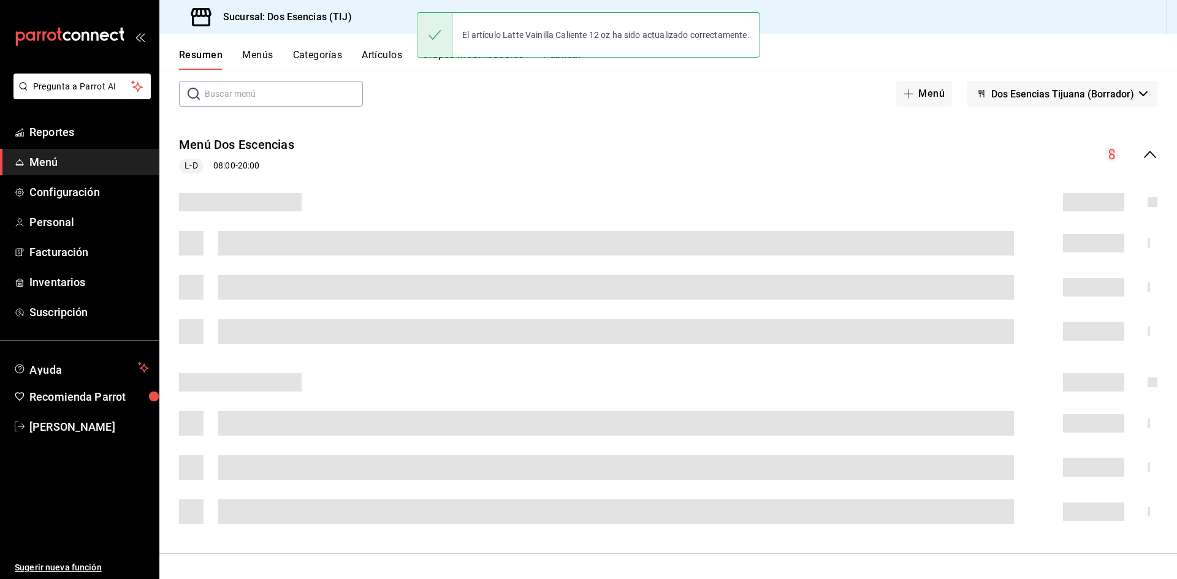
scroll to position [137, 0]
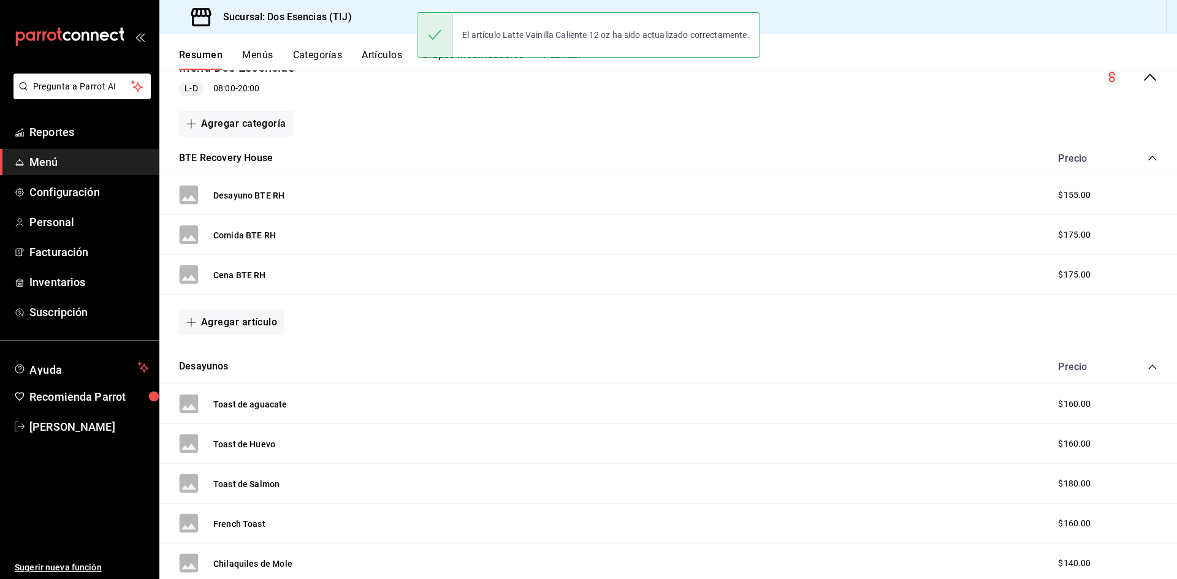
click at [1148, 368] on icon "collapse-category-row" at bounding box center [1153, 367] width 10 height 10
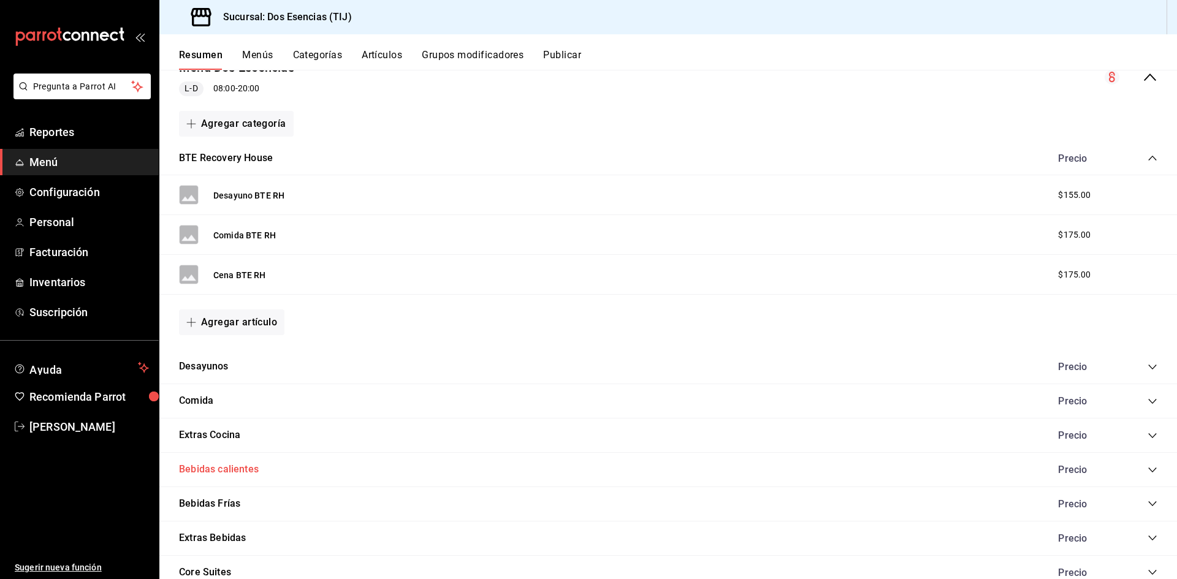
click at [250, 472] on button "Bebidas calientes" at bounding box center [219, 470] width 80 height 14
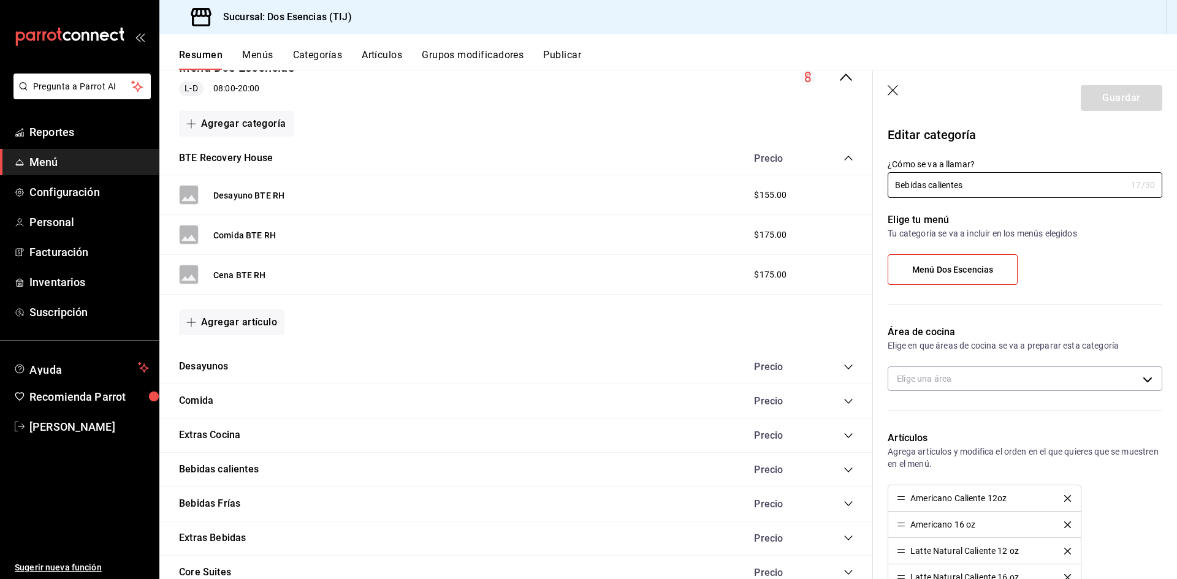
type input "abea2bec-5eae-4971-8ff4-8cf46a318730"
radio input "false"
radio input "true"
click at [467, 64] on button "Grupos modificadores" at bounding box center [473, 59] width 102 height 21
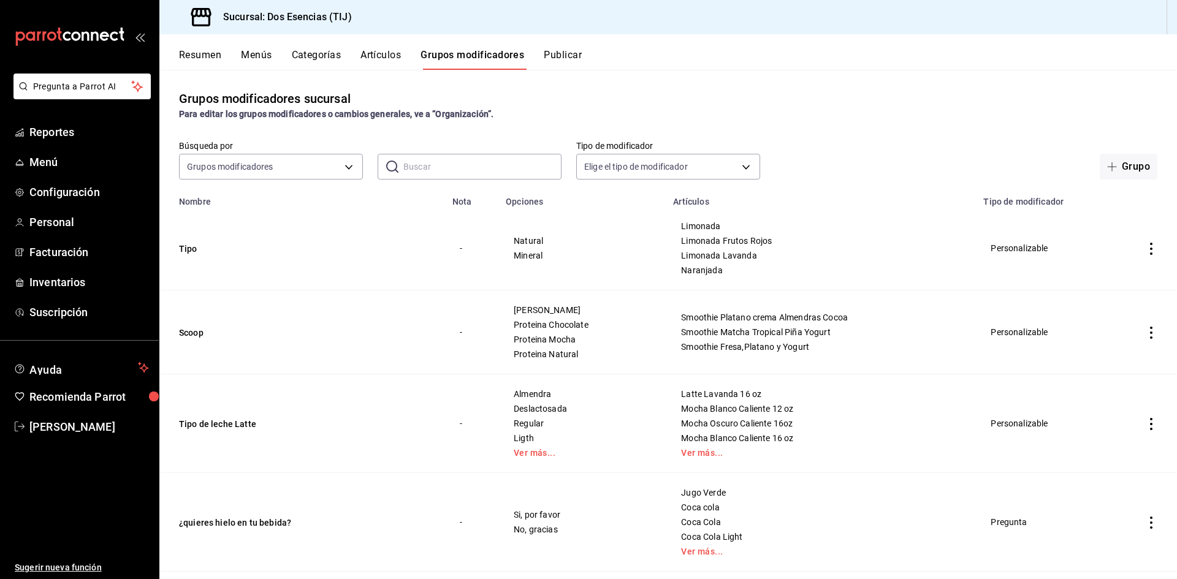
click at [1139, 323] on td "simple table" at bounding box center [1152, 333] width 52 height 84
click at [1145, 336] on icon "actions" at bounding box center [1151, 333] width 12 height 12
drag, startPoint x: 1089, startPoint y: 370, endPoint x: 976, endPoint y: 107, distance: 287.0
click at [1134, 480] on div "Editar Duplicar Eliminar" at bounding box center [588, 289] width 1177 height 579
click at [709, 65] on div at bounding box center [588, 289] width 1177 height 579
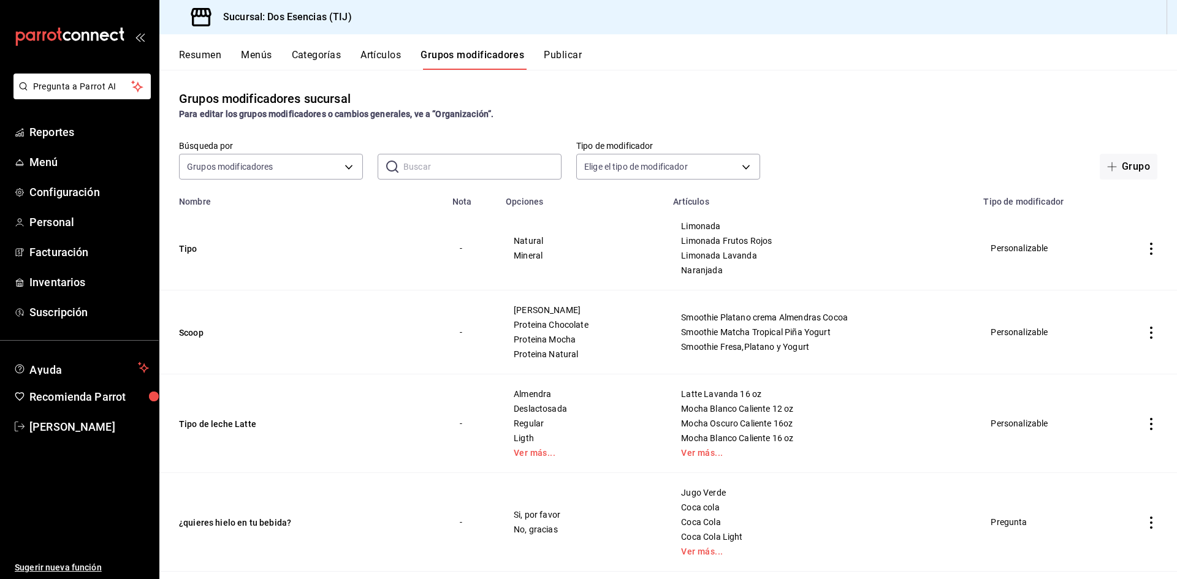
click at [1147, 427] on icon "actions" at bounding box center [1151, 424] width 12 height 12
click at [1080, 454] on icon at bounding box center [1074, 453] width 15 height 15
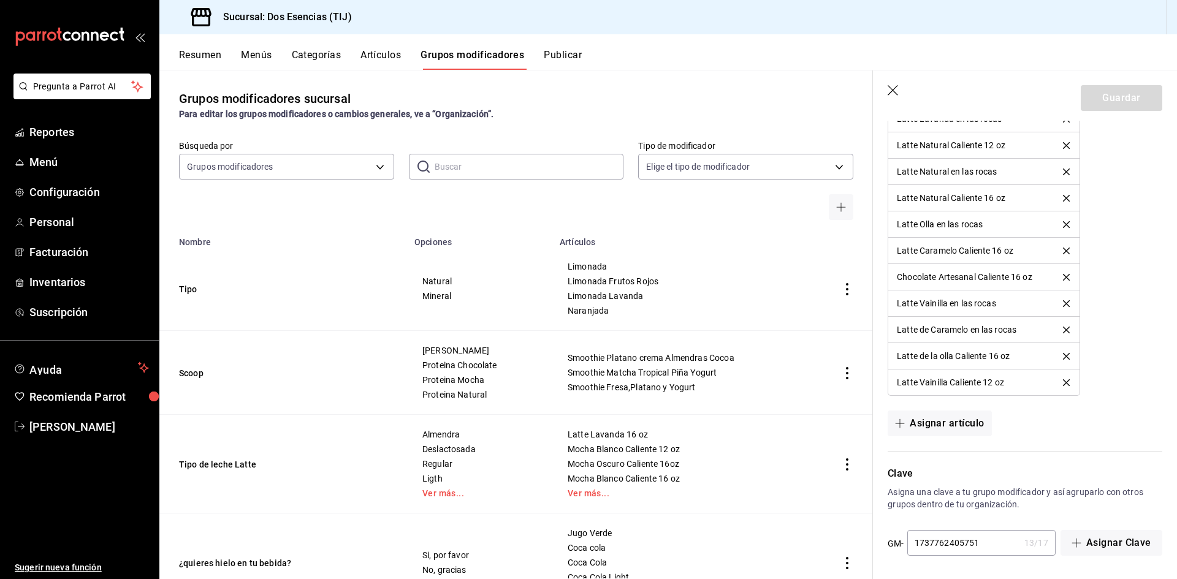
scroll to position [1233, 0]
click at [958, 423] on button "Asignar artículo" at bounding box center [940, 421] width 104 height 26
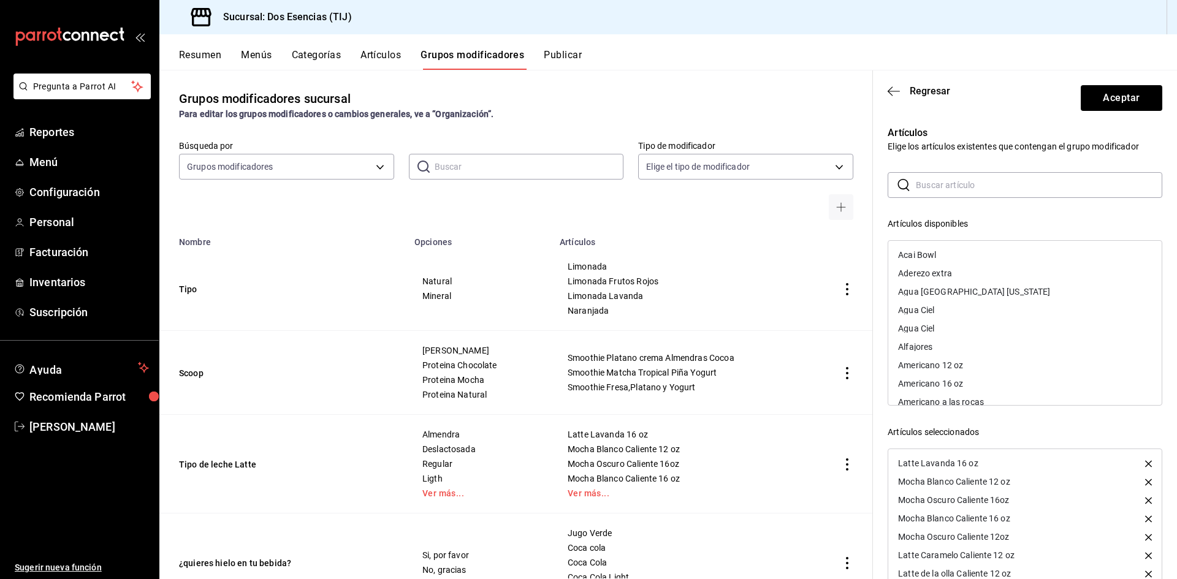
click at [941, 178] on input "text" at bounding box center [1039, 185] width 246 height 25
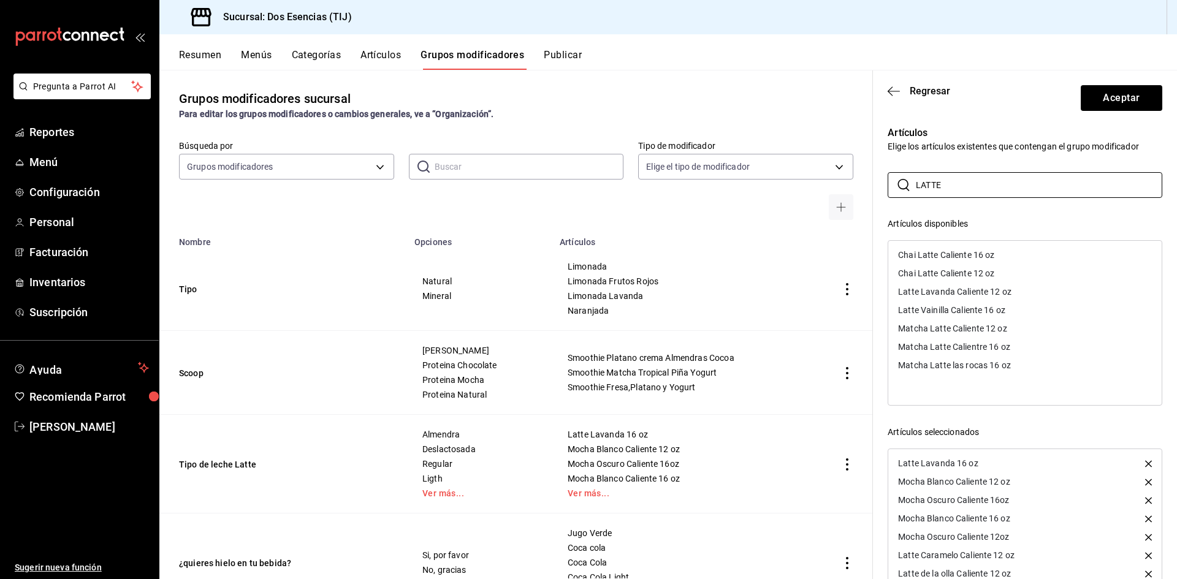
type input "LATTE"
click at [944, 258] on div "Chai Latte Caliente 16 oz" at bounding box center [946, 255] width 96 height 9
click at [937, 258] on div "Chai Latte Caliente 12 oz" at bounding box center [946, 255] width 96 height 9
click at [937, 258] on div "Latte Lavanda Caliente 12 oz" at bounding box center [954, 255] width 113 height 9
click at [937, 258] on div "Latte Vainilla Caliente 16 oz" at bounding box center [951, 255] width 107 height 9
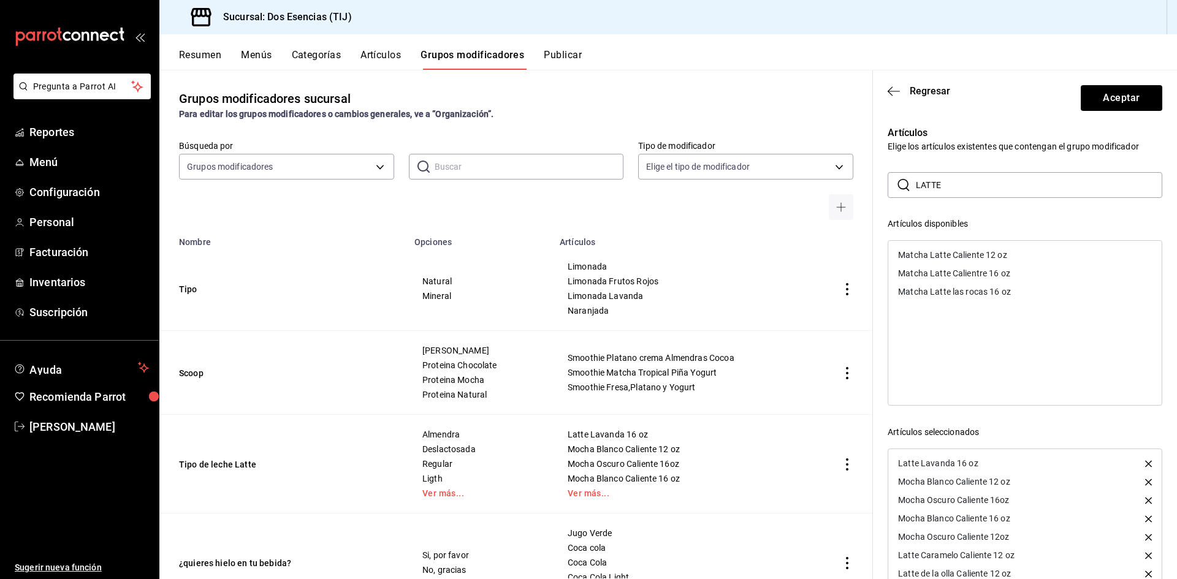
click at [937, 258] on div "Matcha Latte Caliente 12 oz" at bounding box center [952, 255] width 109 height 9
click at [937, 258] on div "Matcha Latte Calientre 16 oz" at bounding box center [954, 255] width 112 height 9
click at [937, 258] on div "Matcha Latte las rocas 16 oz" at bounding box center [954, 255] width 113 height 9
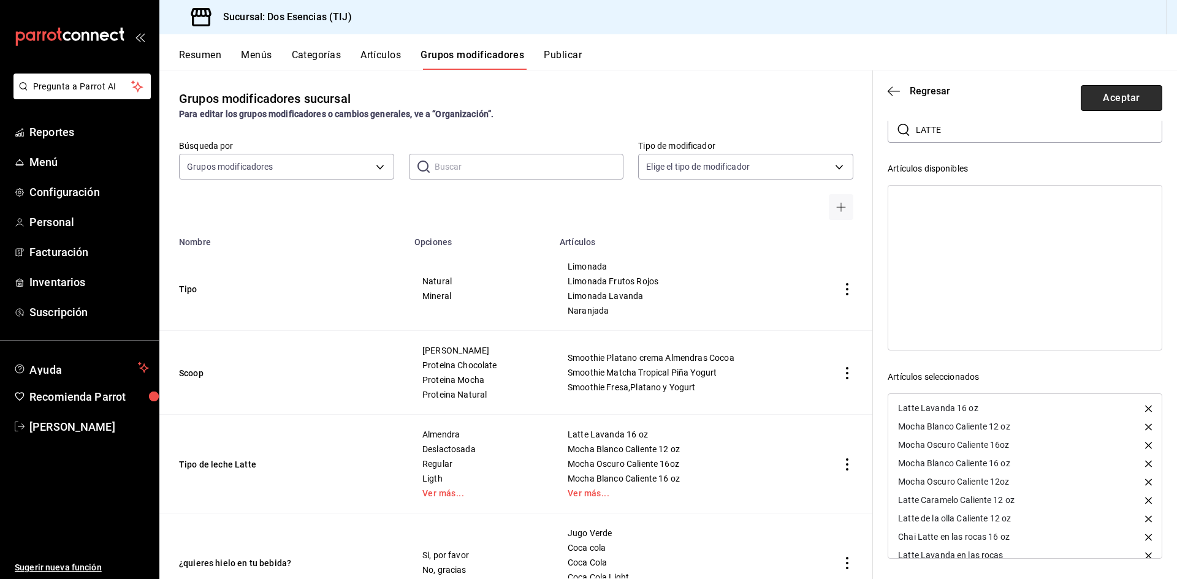
click at [1109, 91] on button "Aceptar" at bounding box center [1122, 98] width 82 height 26
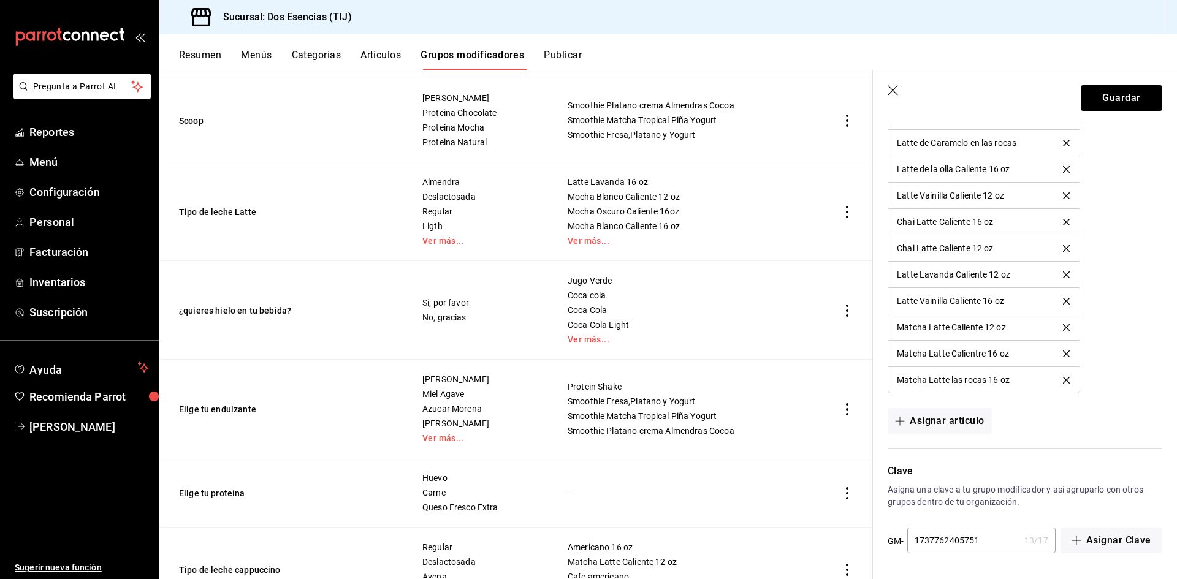
scroll to position [0, 0]
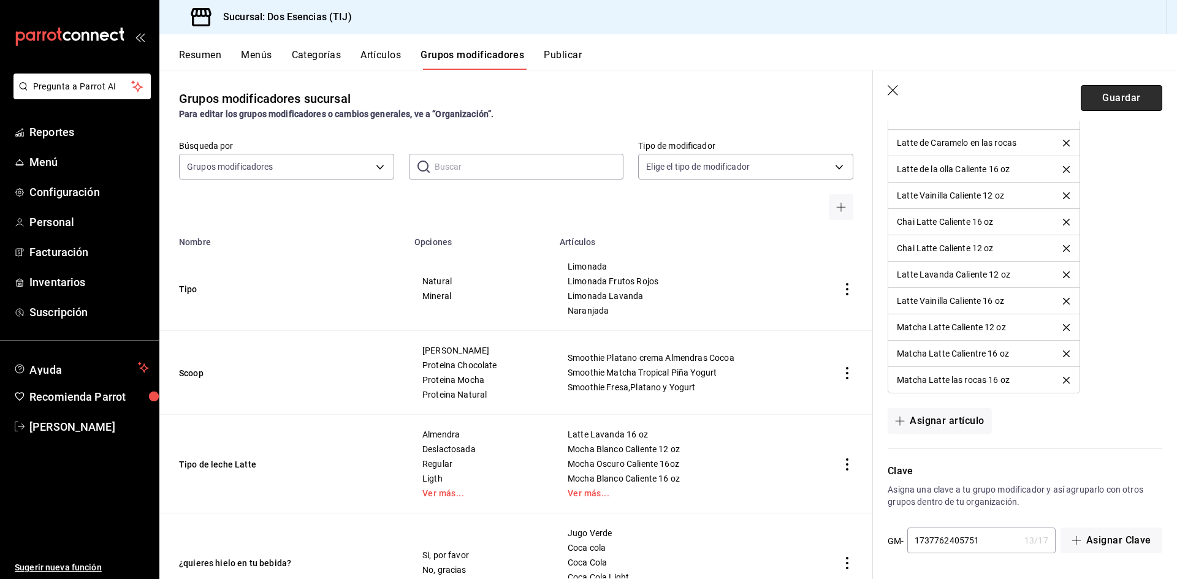
click at [1141, 86] on button "Guardar" at bounding box center [1122, 98] width 82 height 26
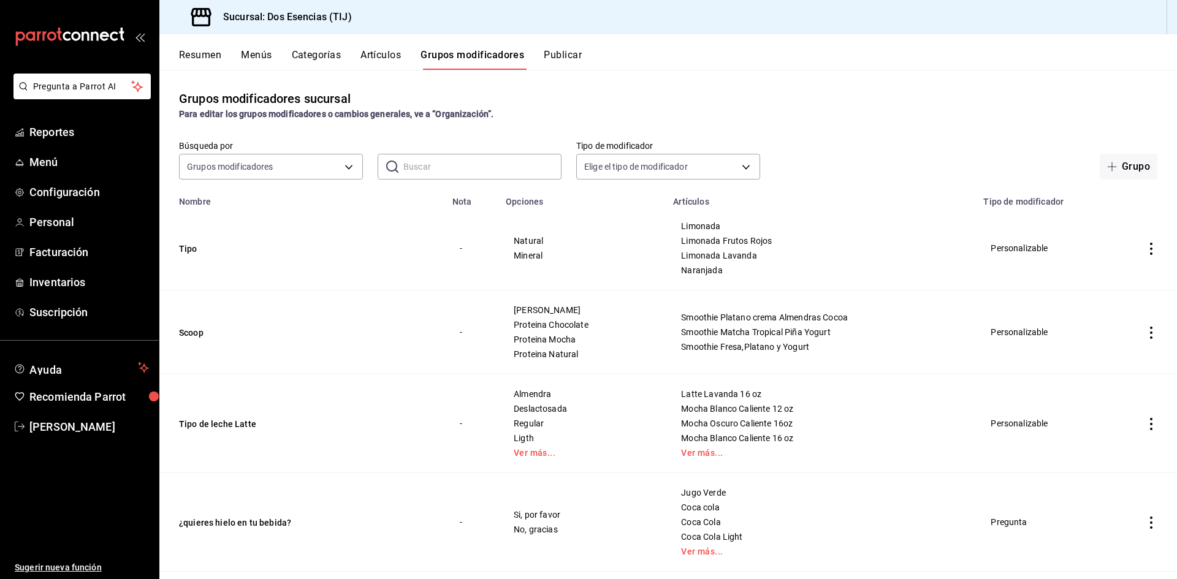
click at [191, 58] on button "Resumen" at bounding box center [200, 59] width 42 height 21
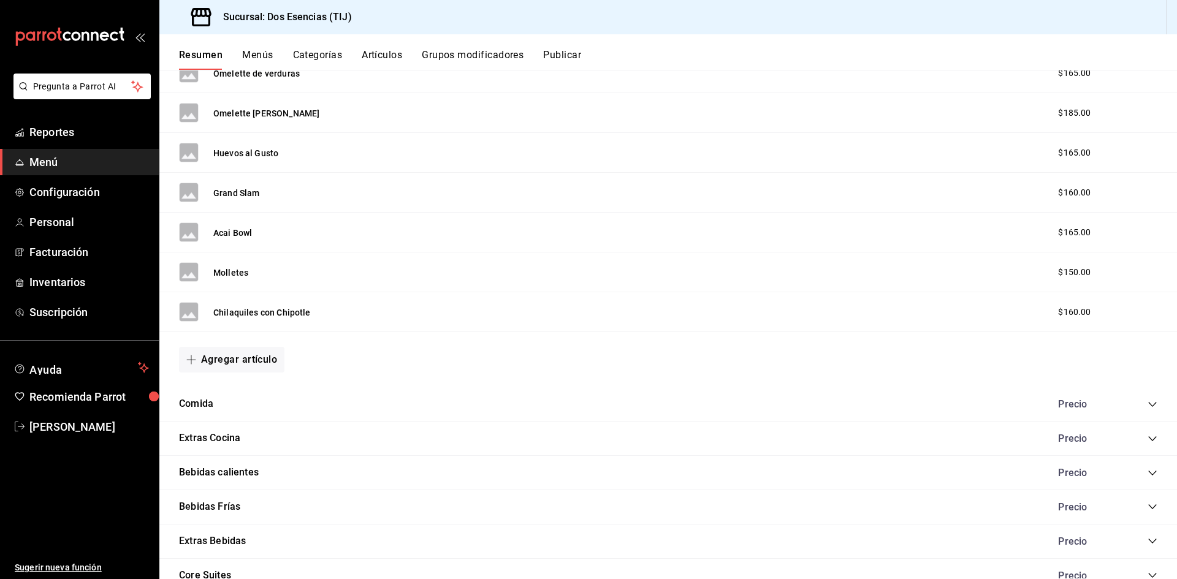
scroll to position [979, 0]
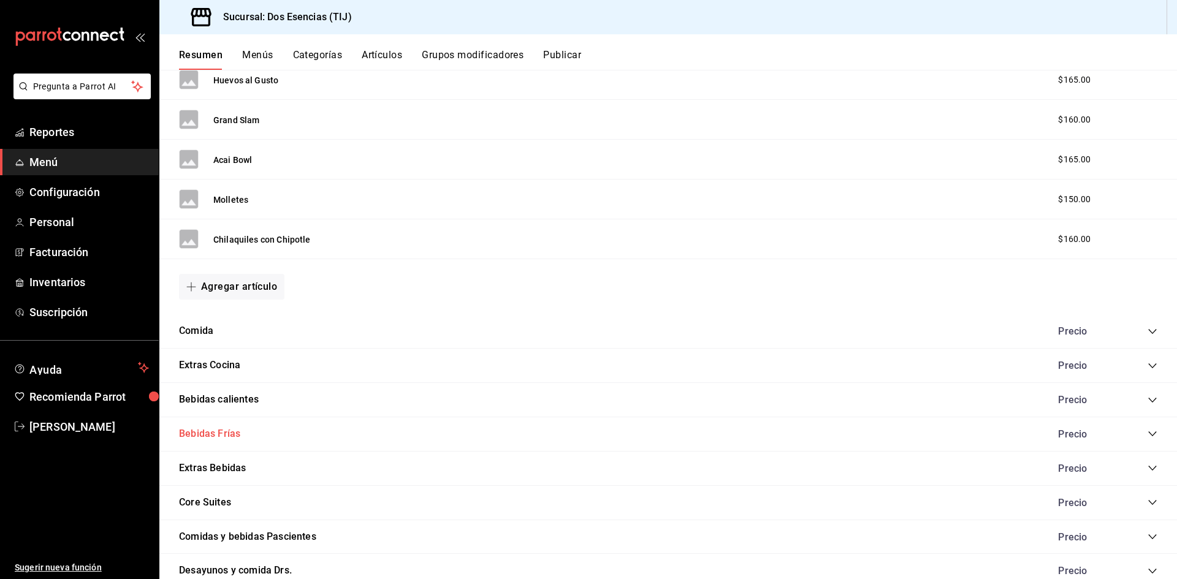
click at [199, 436] on button "Bebidas Frías" at bounding box center [209, 434] width 61 height 14
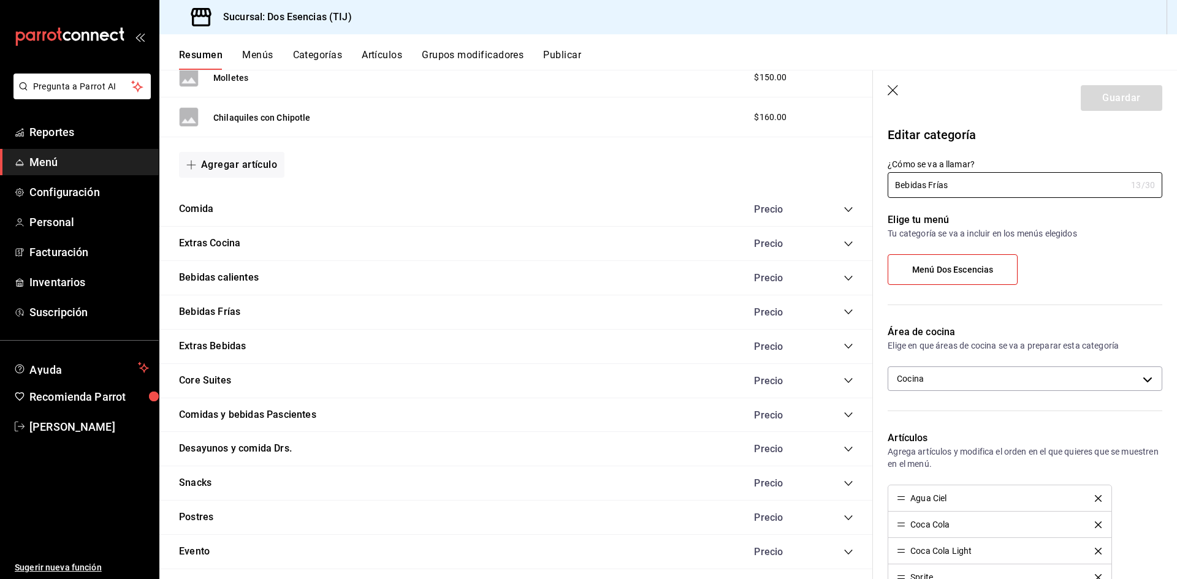
scroll to position [1102, 0]
click at [844, 313] on icon "collapse-category-row" at bounding box center [849, 312] width 10 height 10
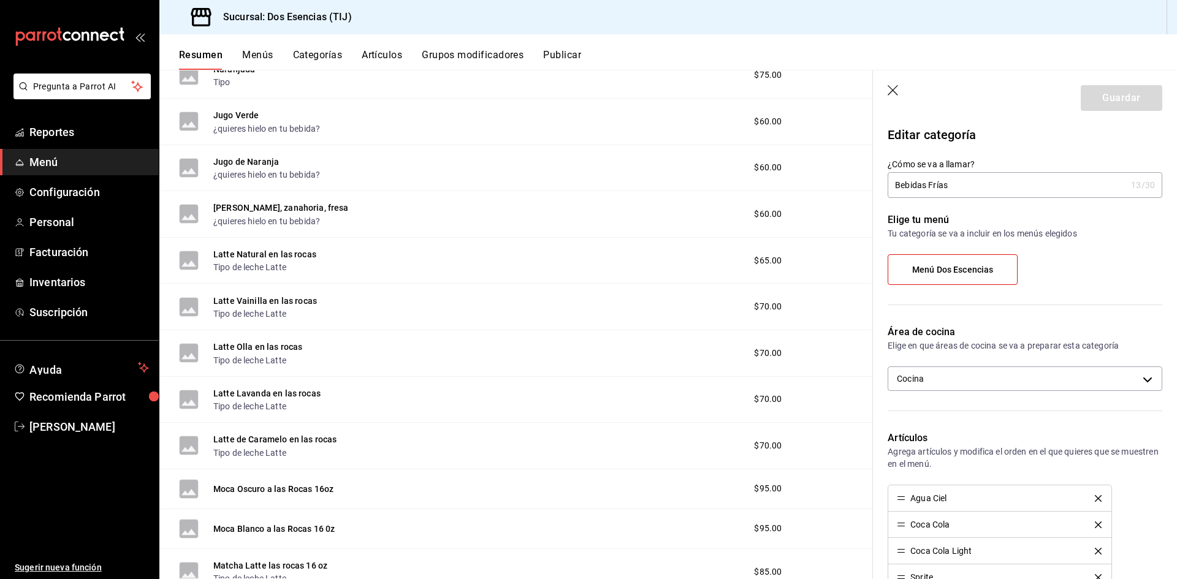
scroll to position [1960, 0]
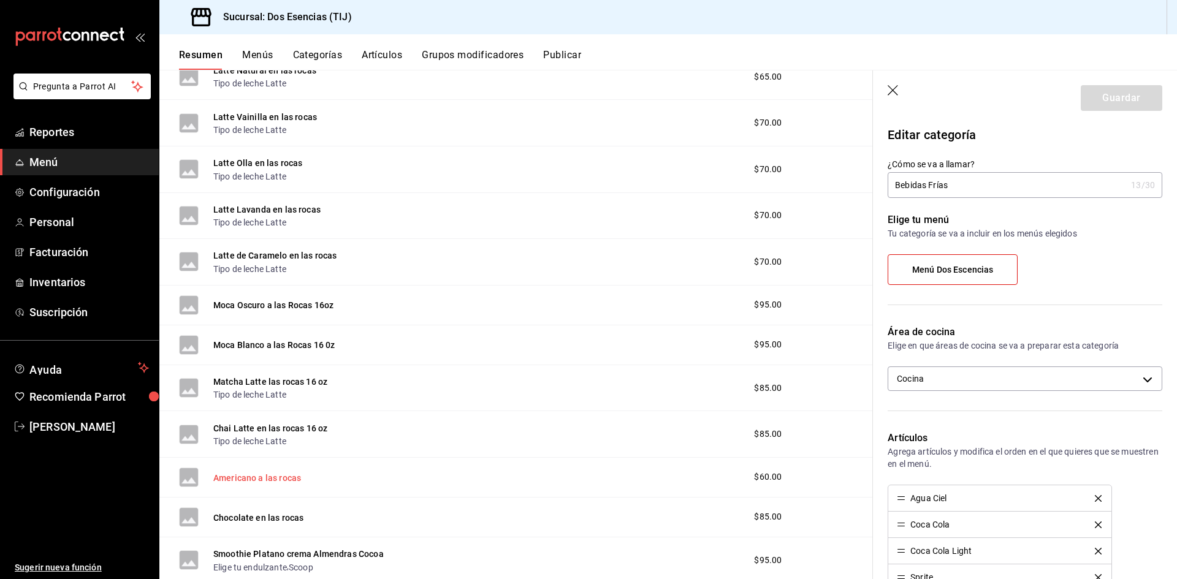
click at [232, 481] on button "Americano a las rocas" at bounding box center [257, 478] width 88 height 12
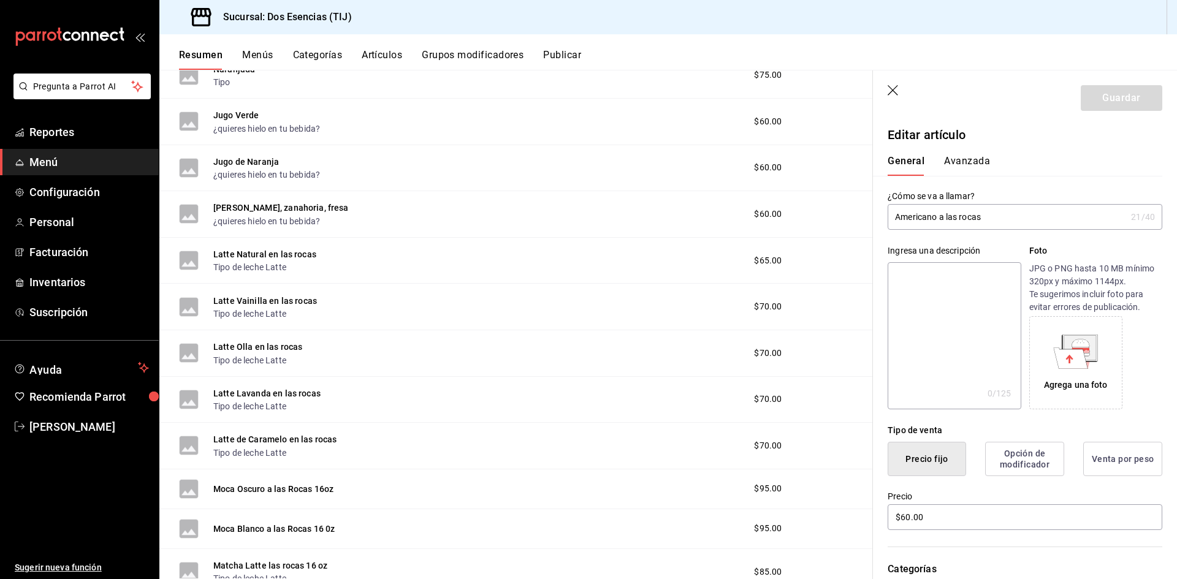
click at [963, 216] on input "Americano a las rocas" at bounding box center [1007, 217] width 239 height 25
click at [1002, 222] on input "Americano a las Rocas" at bounding box center [1007, 217] width 239 height 25
type input "Americano a las Rocas 16oz"
click at [1110, 97] on button "Guardar" at bounding box center [1122, 98] width 82 height 26
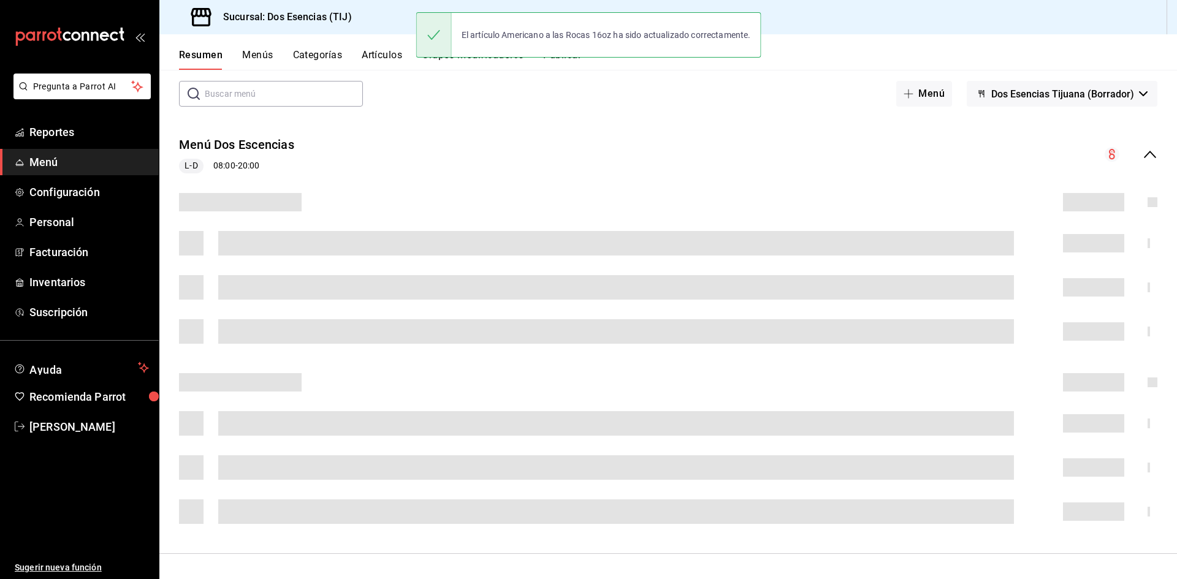
scroll to position [141, 0]
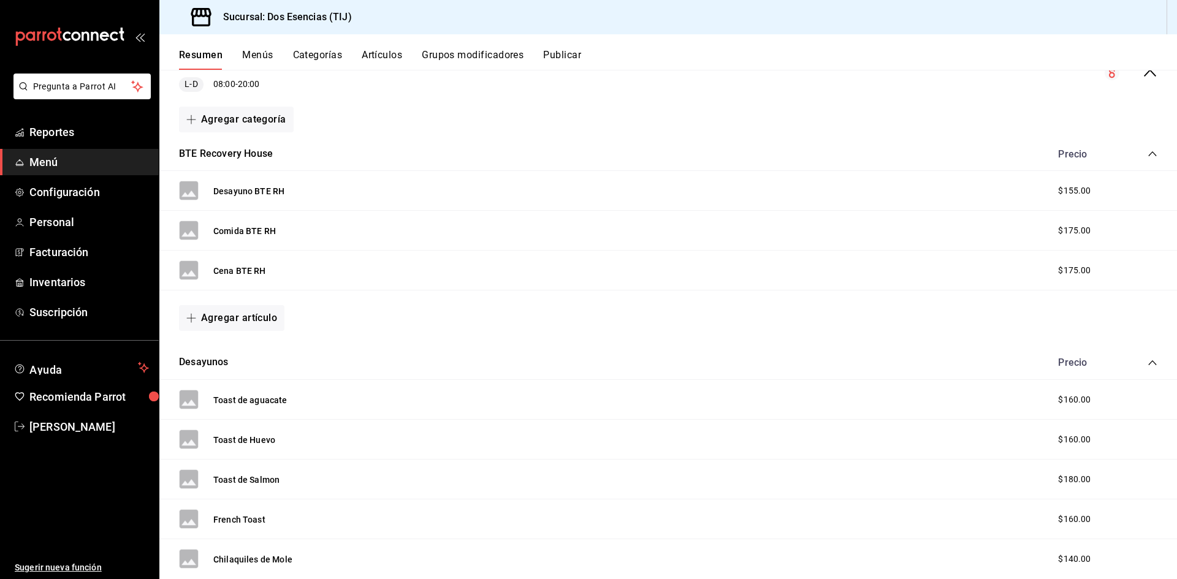
click at [1148, 348] on div "Desayunos Precio" at bounding box center [668, 363] width 1018 height 34
click at [1148, 361] on icon "collapse-category-row" at bounding box center [1153, 363] width 10 height 10
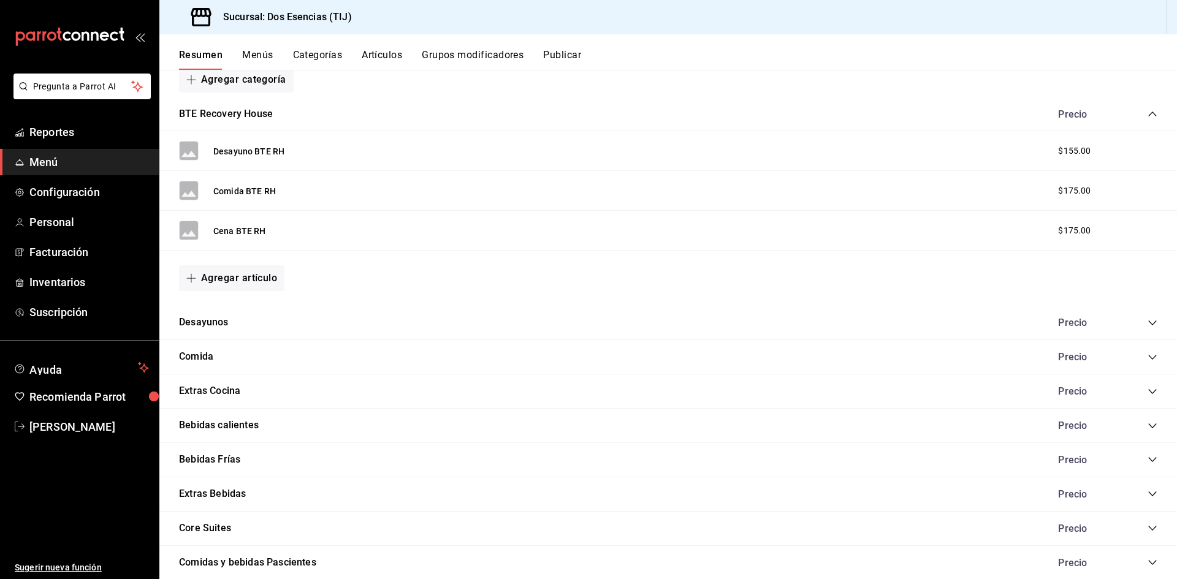
scroll to position [202, 0]
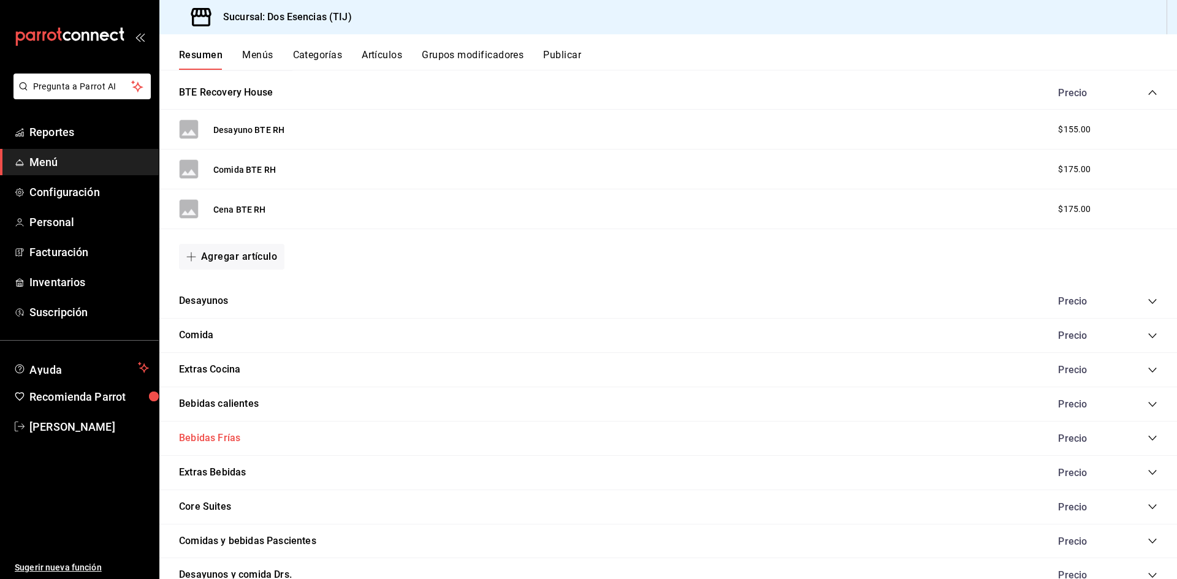
click at [212, 442] on button "Bebidas Frías" at bounding box center [209, 439] width 61 height 14
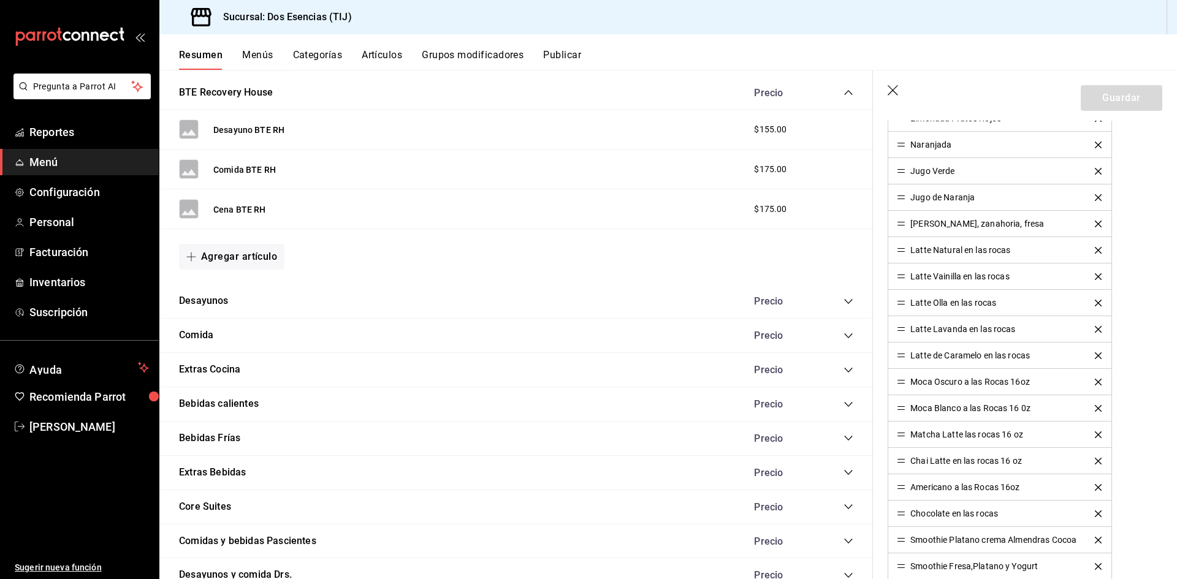
scroll to position [613, 0]
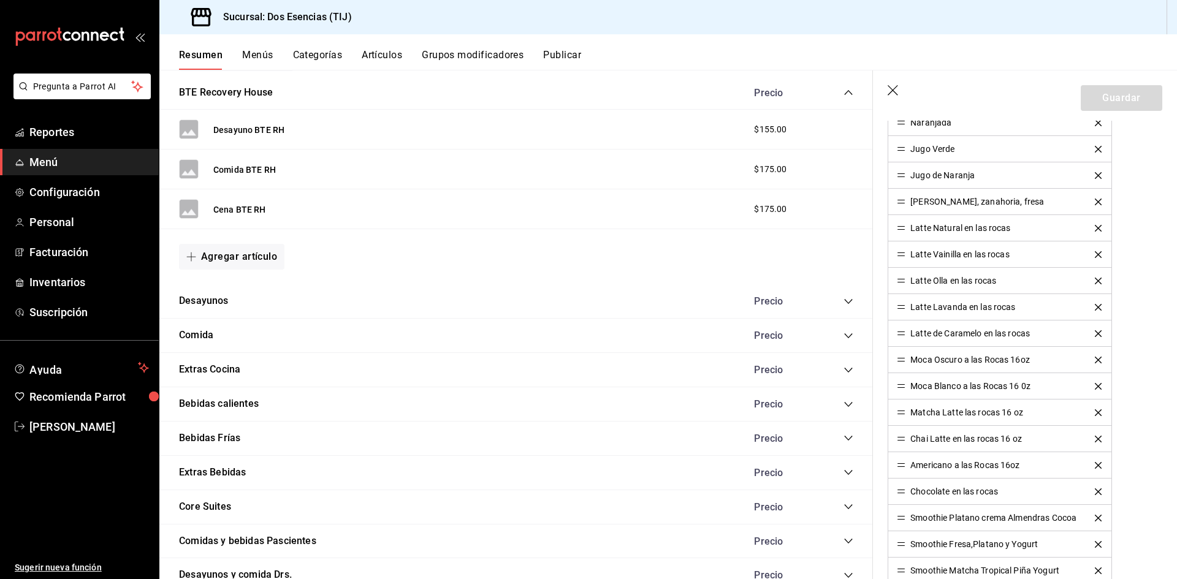
click at [904, 472] on li "Americano a las Rocas 16oz" at bounding box center [999, 465] width 223 height 26
drag, startPoint x: 903, startPoint y: 468, endPoint x: 956, endPoint y: 479, distance: 54.0
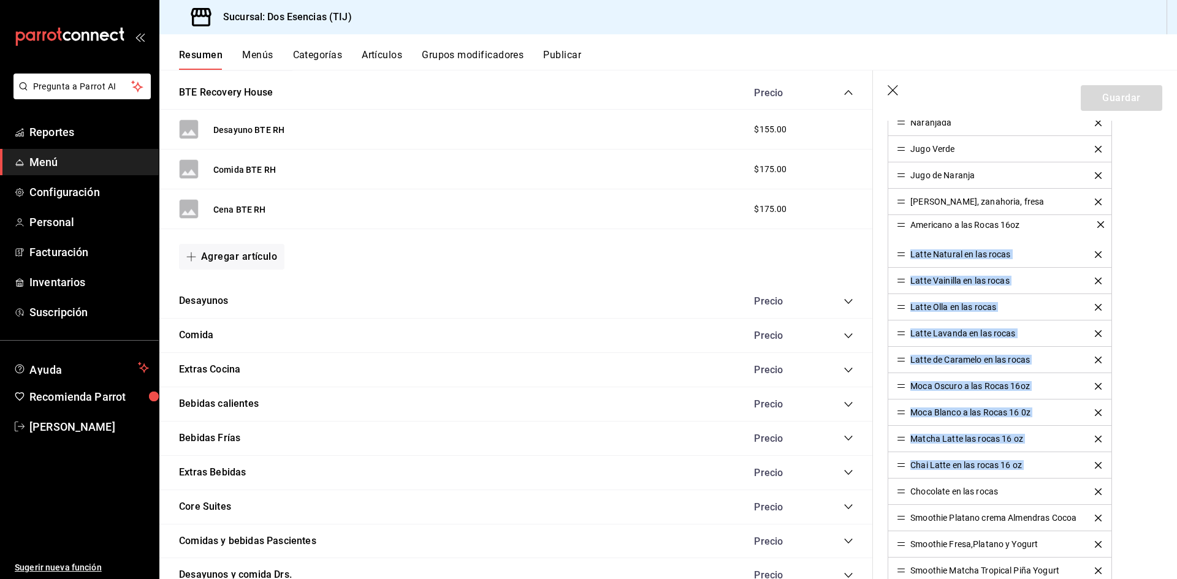
drag, startPoint x: 903, startPoint y: 466, endPoint x: 895, endPoint y: 225, distance: 241.1
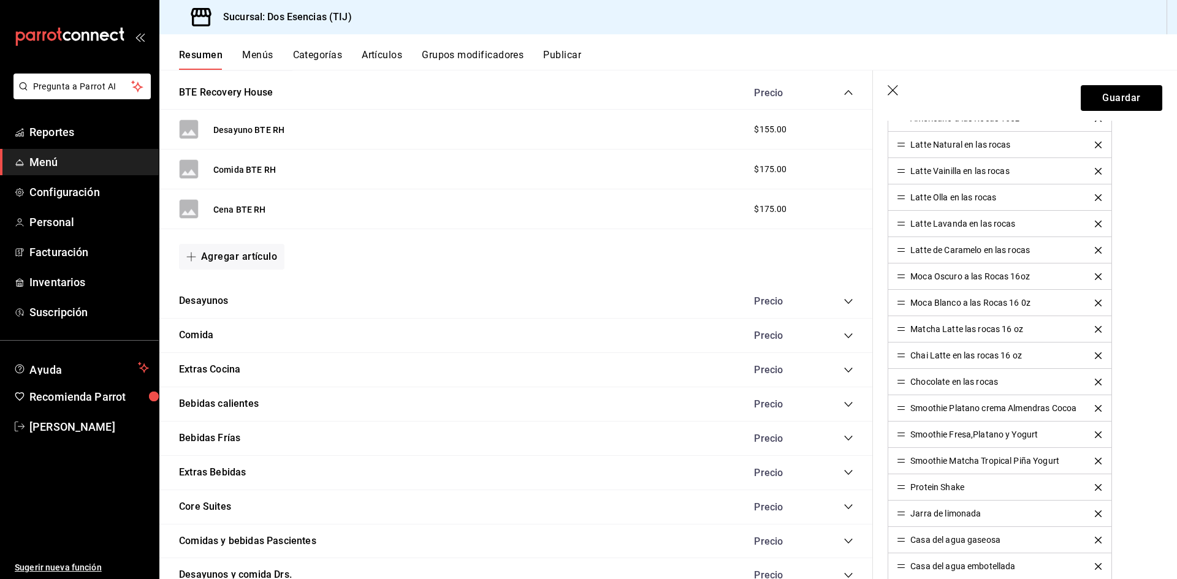
scroll to position [736, 0]
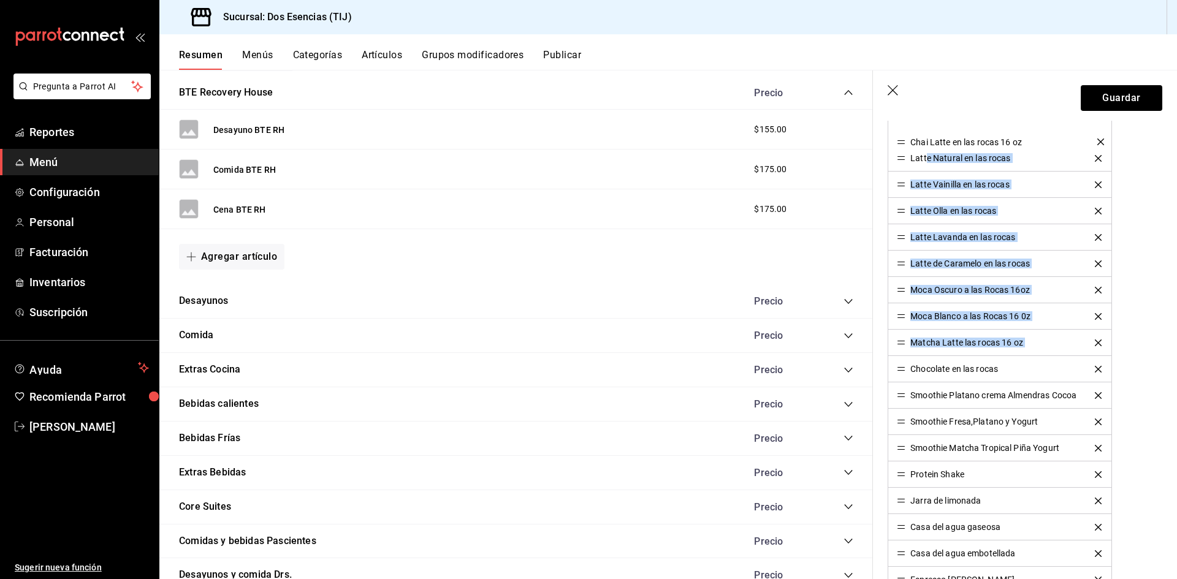
drag, startPoint x: 900, startPoint y: 345, endPoint x: 926, endPoint y: 144, distance: 202.8
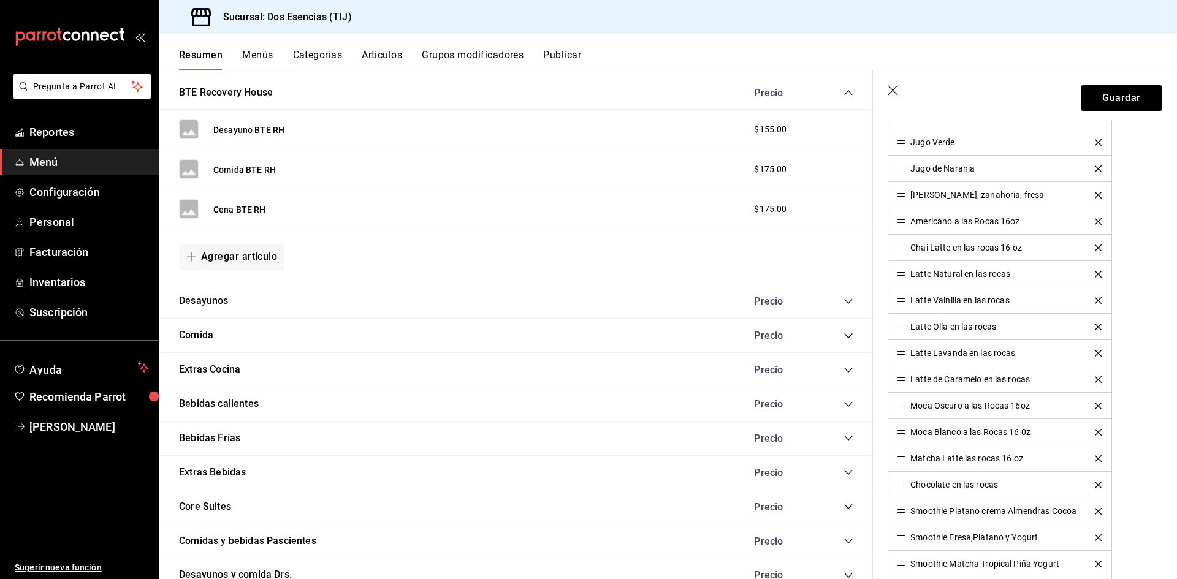
scroll to position [613, 0]
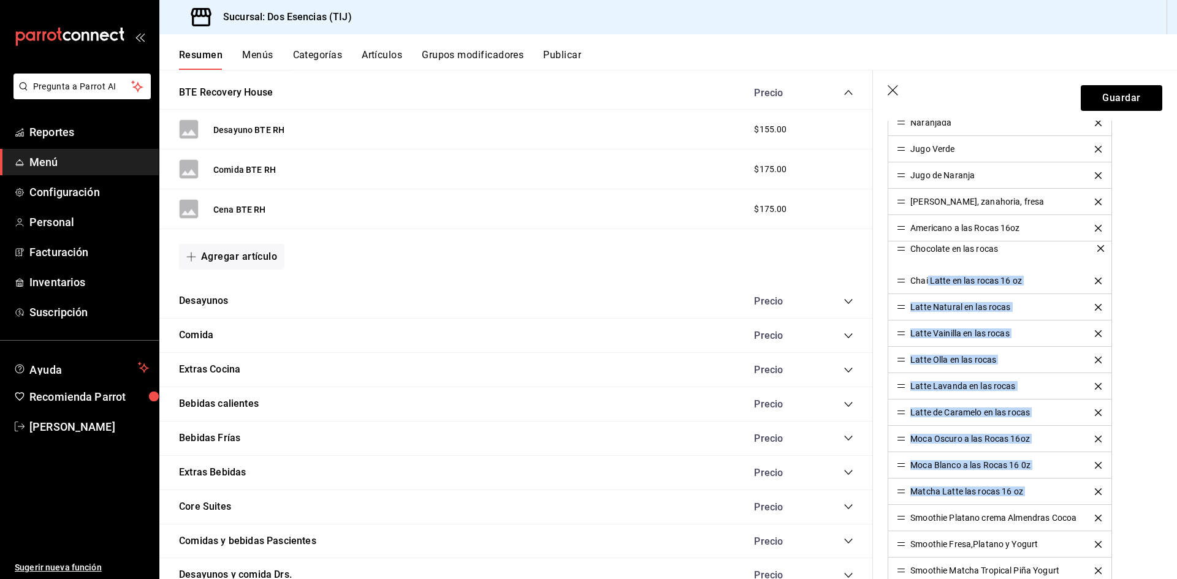
drag, startPoint x: 898, startPoint y: 494, endPoint x: 928, endPoint y: 251, distance: 245.3
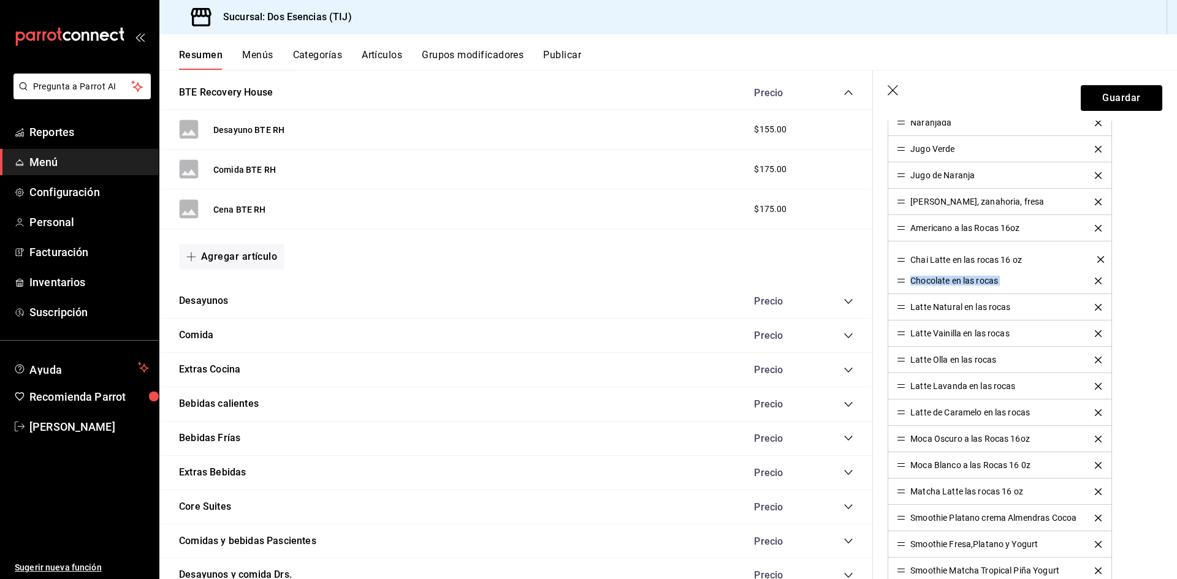
drag, startPoint x: 904, startPoint y: 278, endPoint x: 898, endPoint y: 257, distance: 22.2
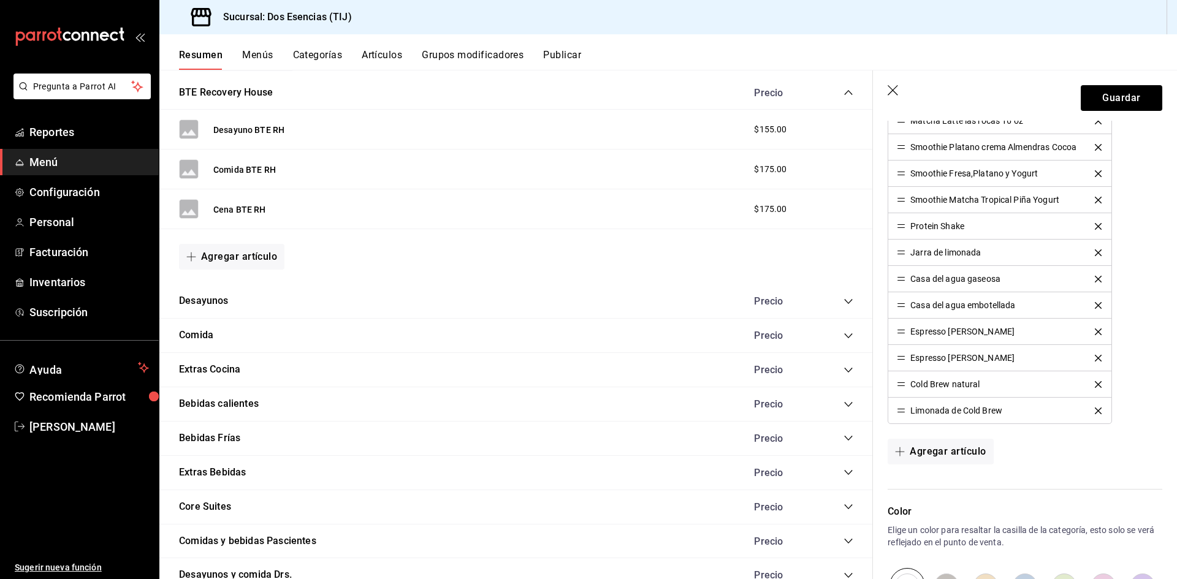
scroll to position [981, 0]
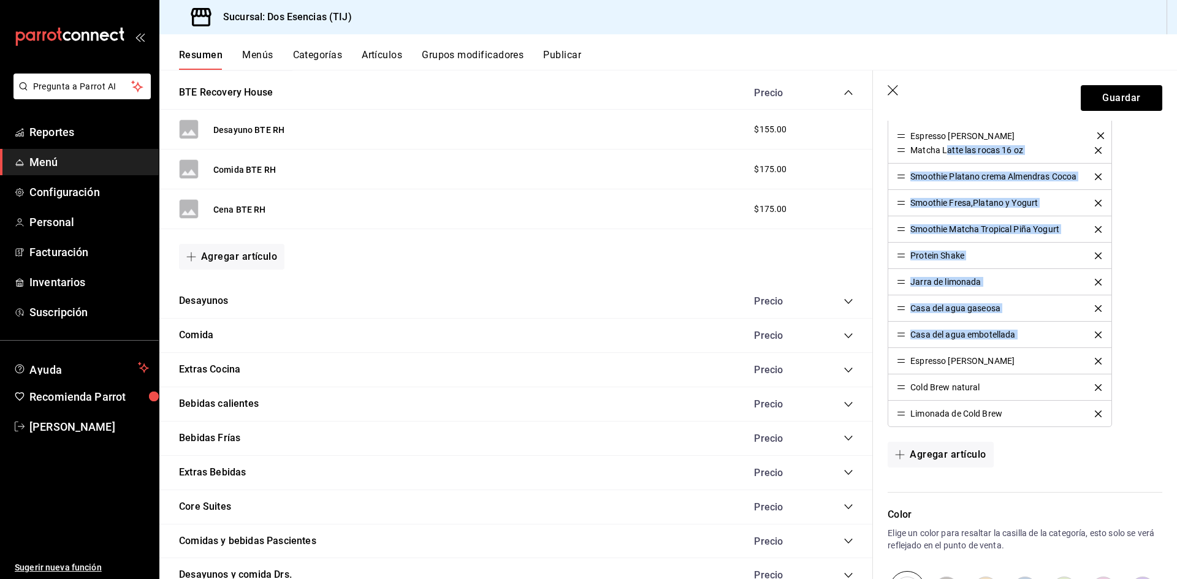
drag, startPoint x: 904, startPoint y: 335, endPoint x: 946, endPoint y: 136, distance: 203.7
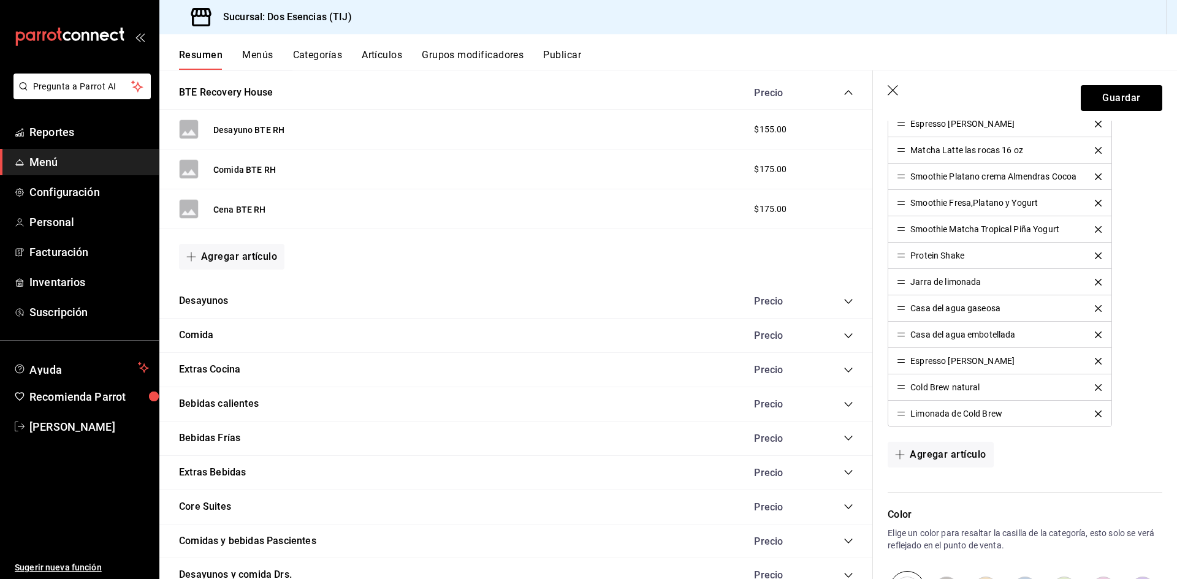
scroll to position [920, 0]
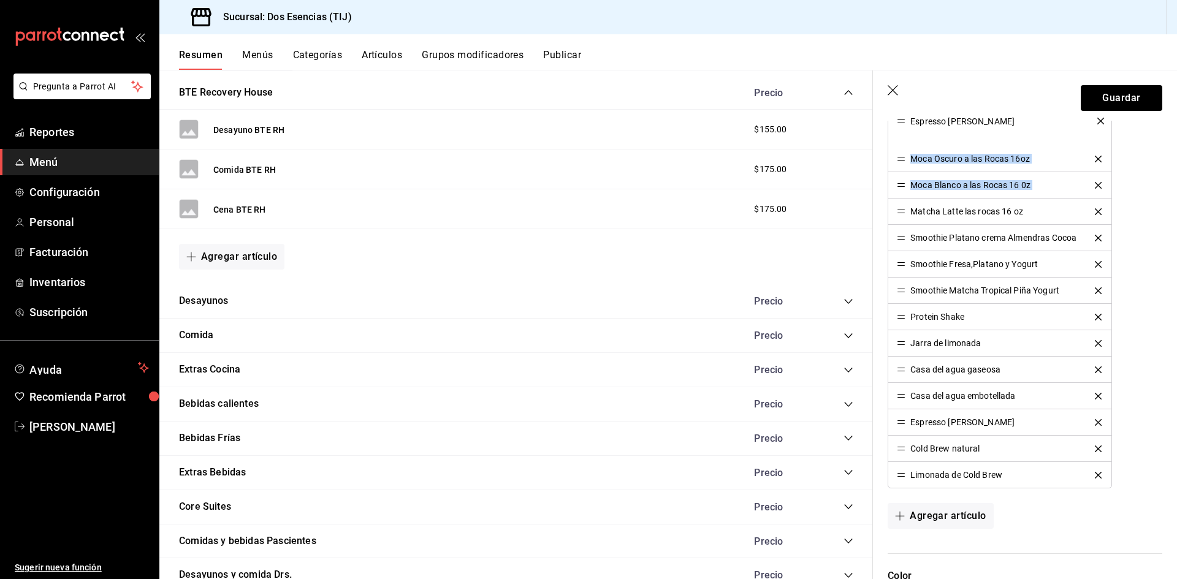
drag, startPoint x: 904, startPoint y: 185, endPoint x: 893, endPoint y: 121, distance: 65.4
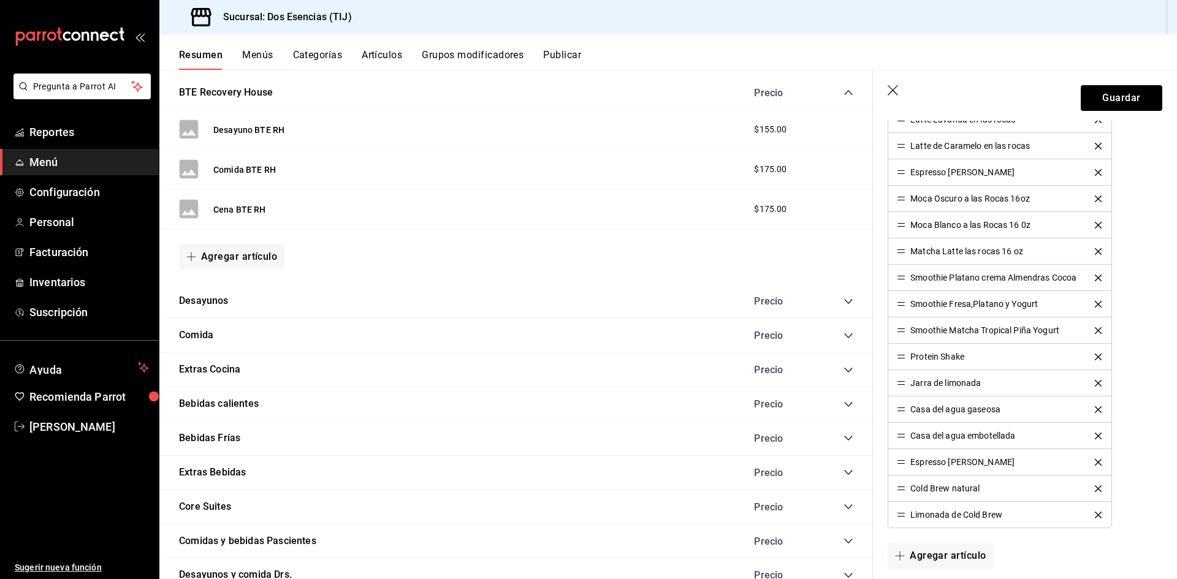
scroll to position [858, 0]
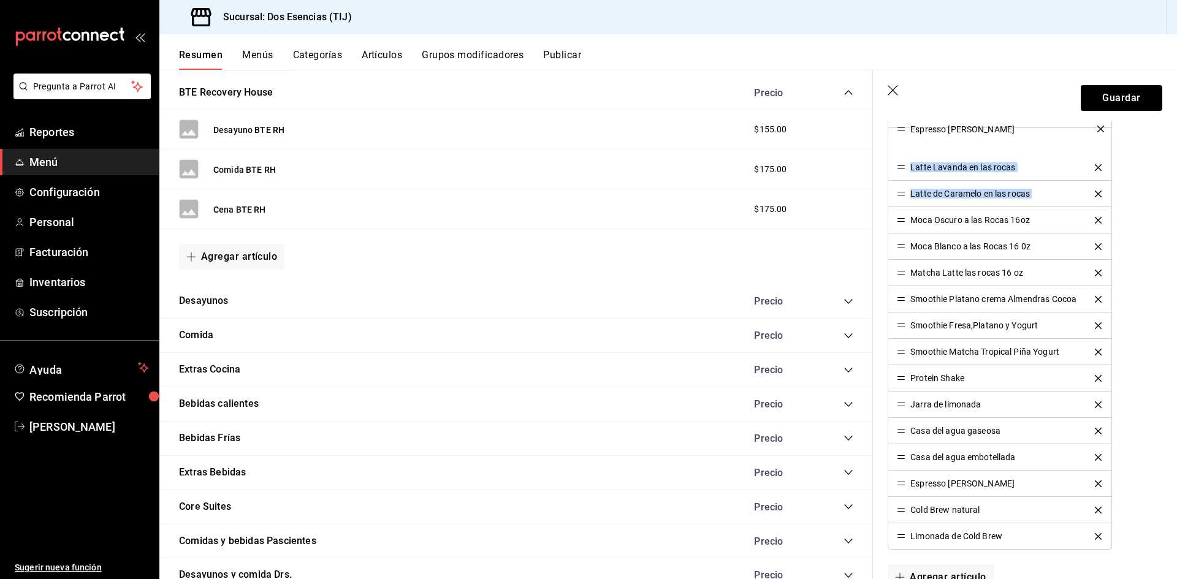
drag, startPoint x: 904, startPoint y: 195, endPoint x: 905, endPoint y: 130, distance: 65.0
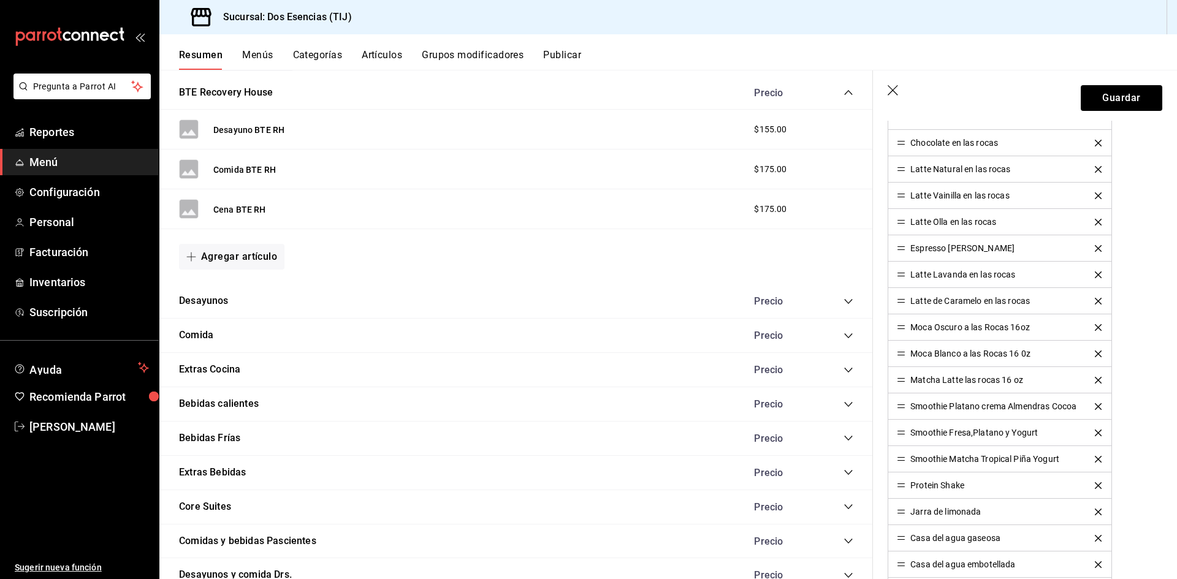
scroll to position [736, 0]
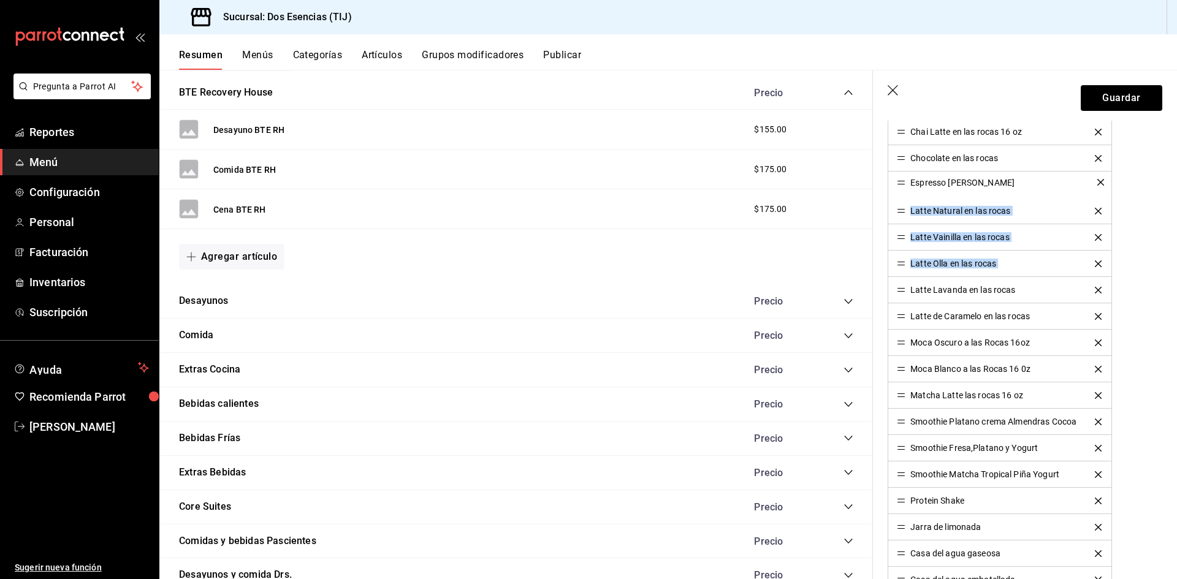
drag, startPoint x: 904, startPoint y: 266, endPoint x: 894, endPoint y: 185, distance: 82.1
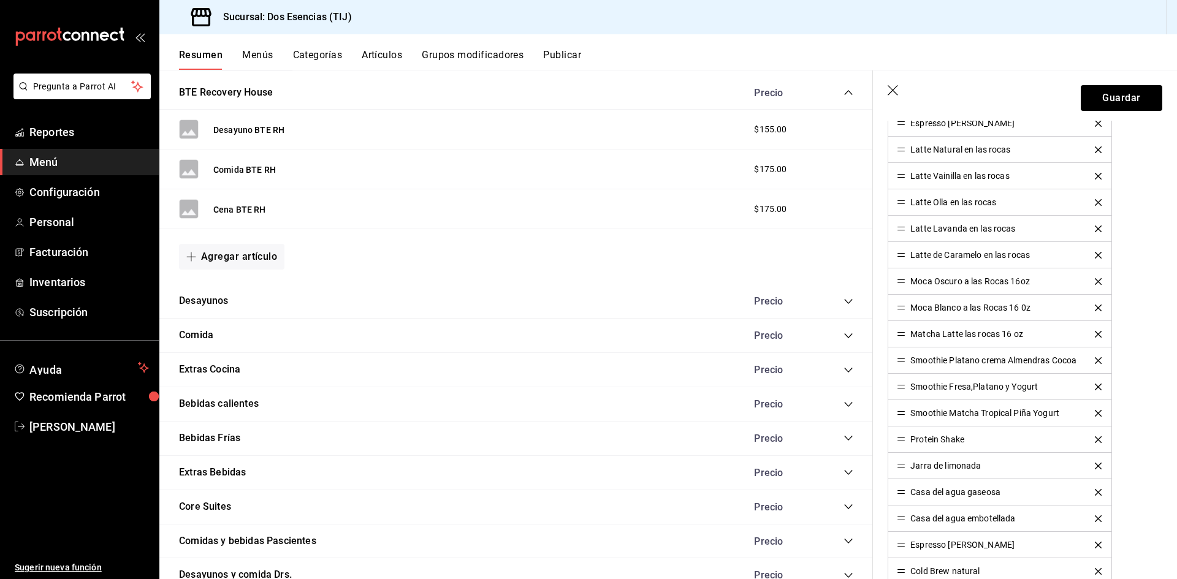
scroll to position [858, 0]
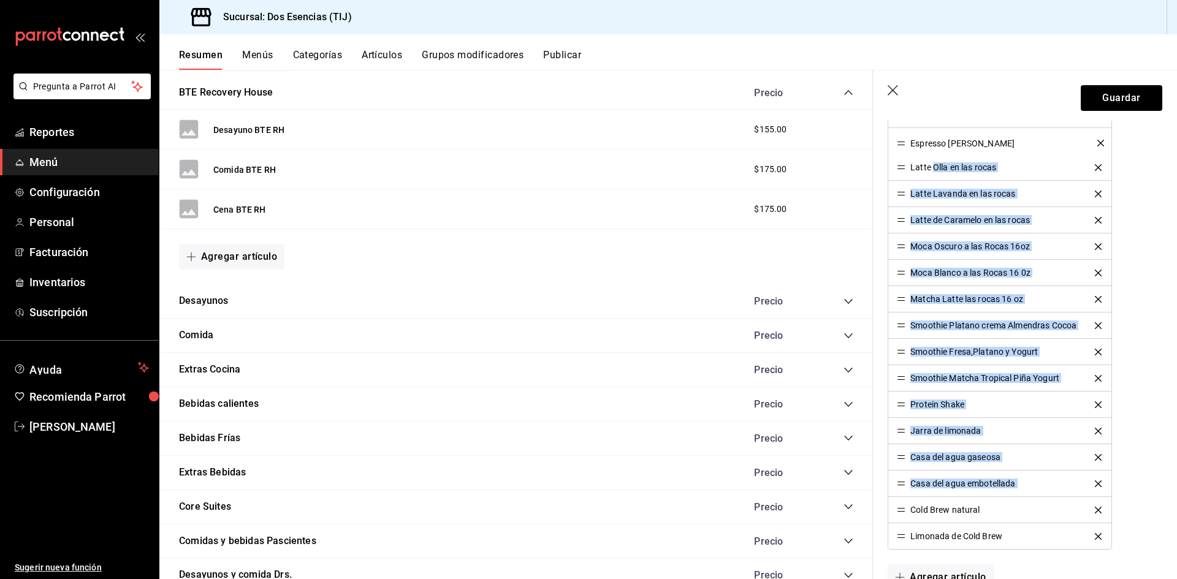
drag, startPoint x: 901, startPoint y: 488, endPoint x: 934, endPoint y: 147, distance: 342.5
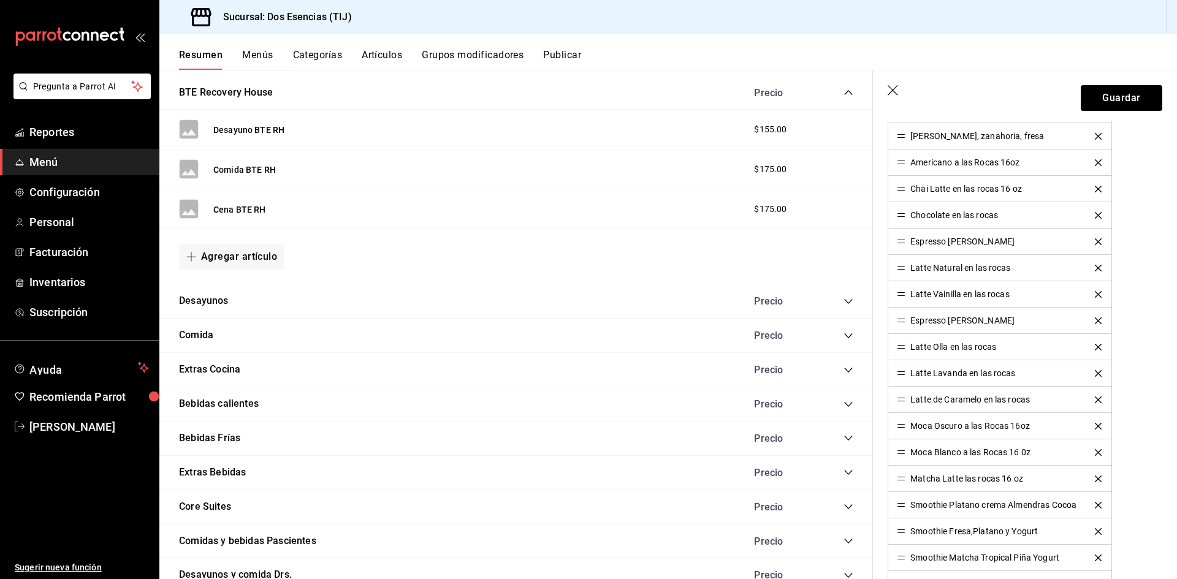
scroll to position [674, 0]
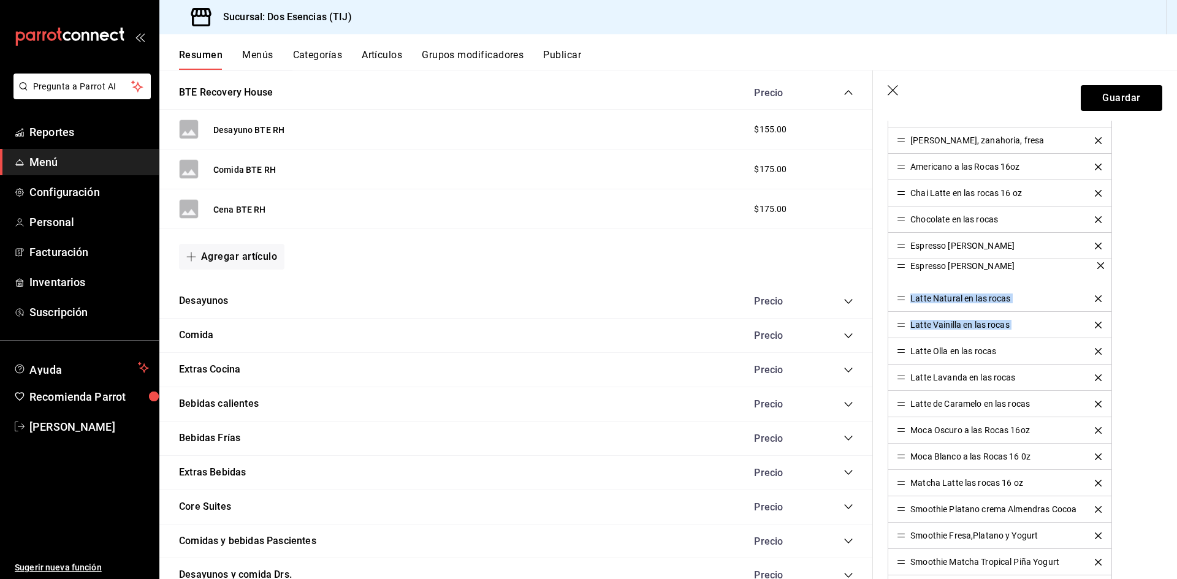
drag, startPoint x: 904, startPoint y: 326, endPoint x: 906, endPoint y: 266, distance: 59.5
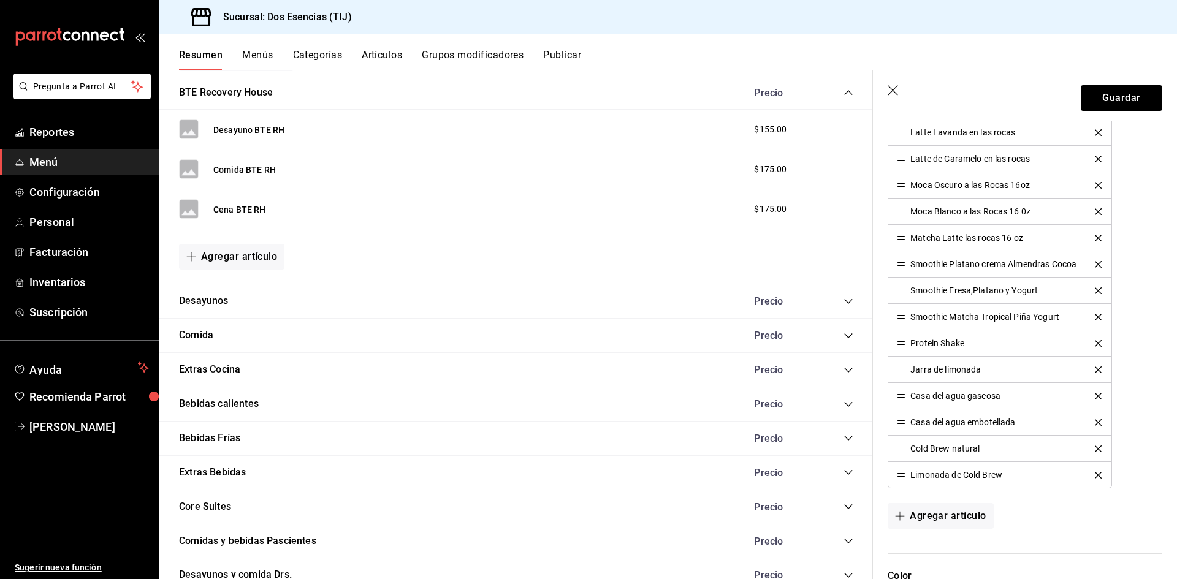
scroll to position [981, 0]
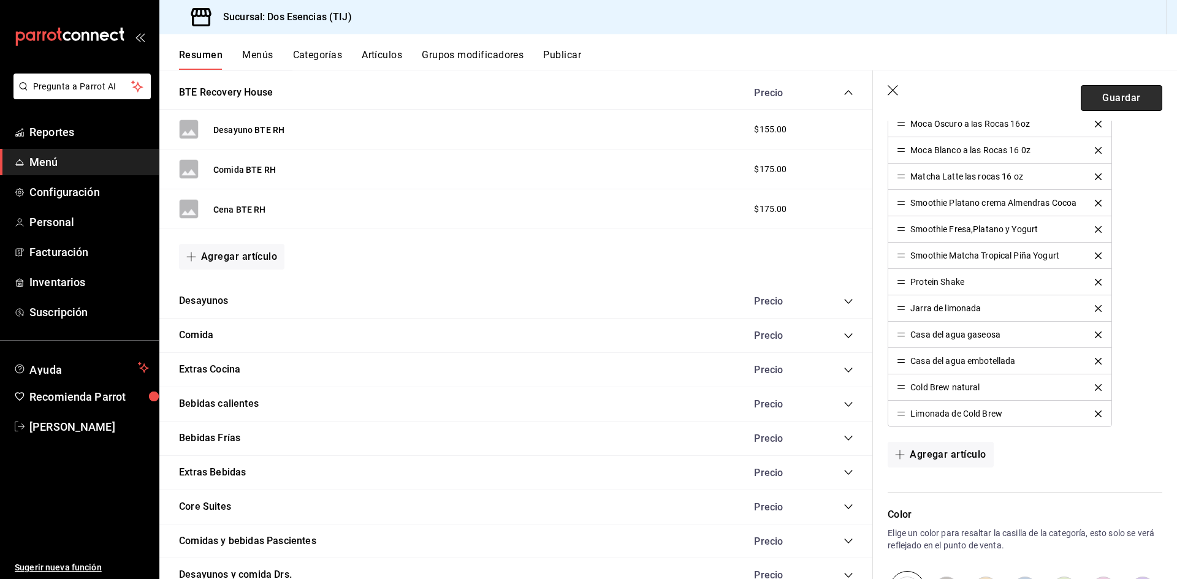
click at [1125, 99] on button "Guardar" at bounding box center [1122, 98] width 82 height 26
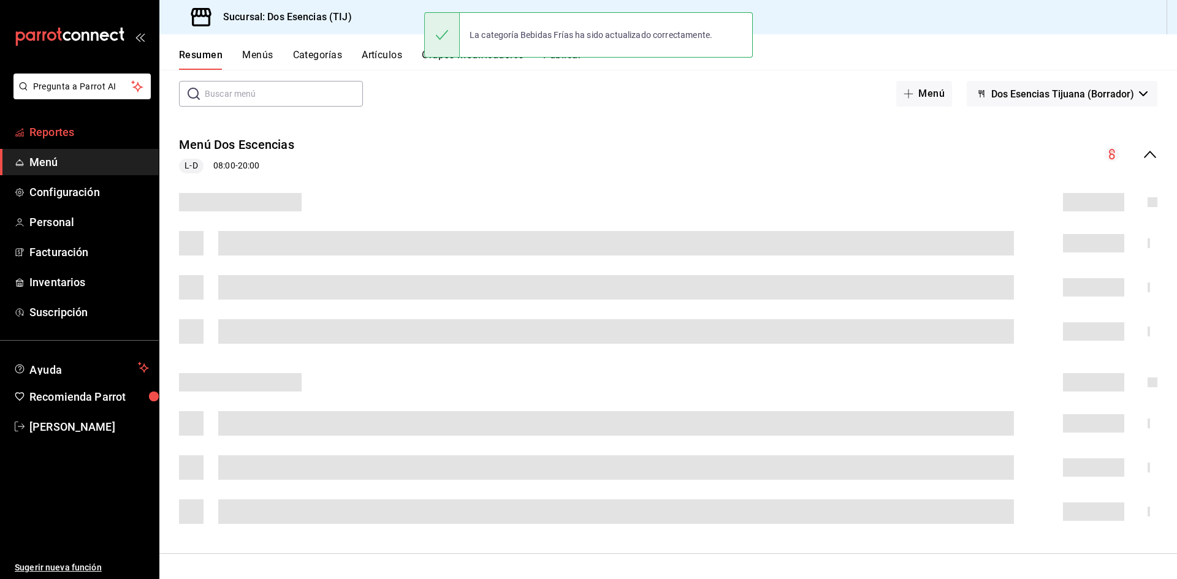
scroll to position [149, 0]
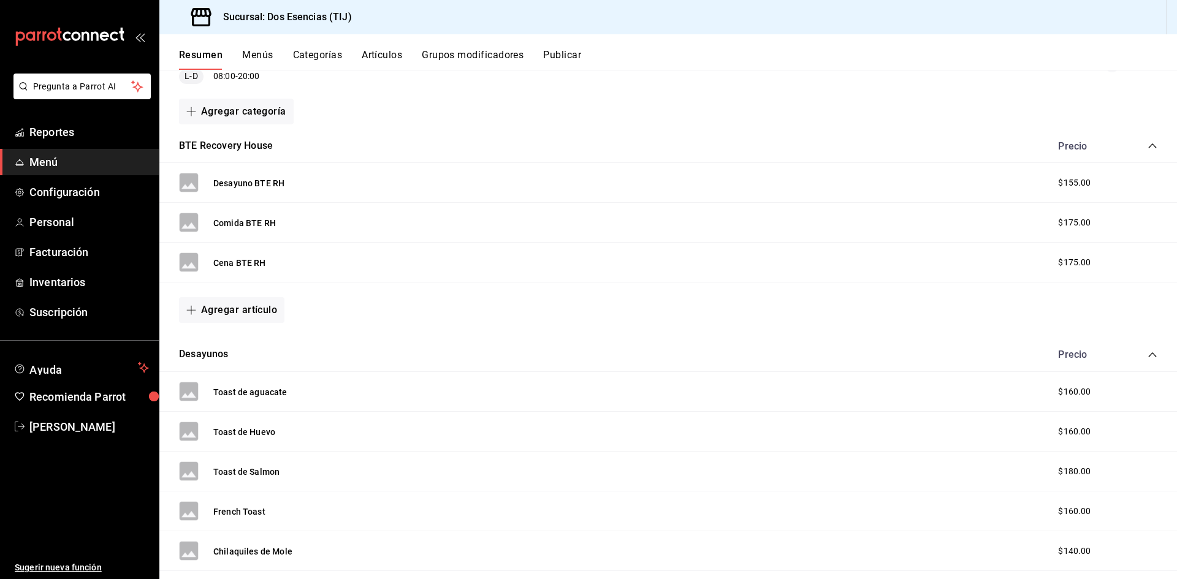
click at [524, 58] on button "Grupos modificadores" at bounding box center [473, 59] width 102 height 21
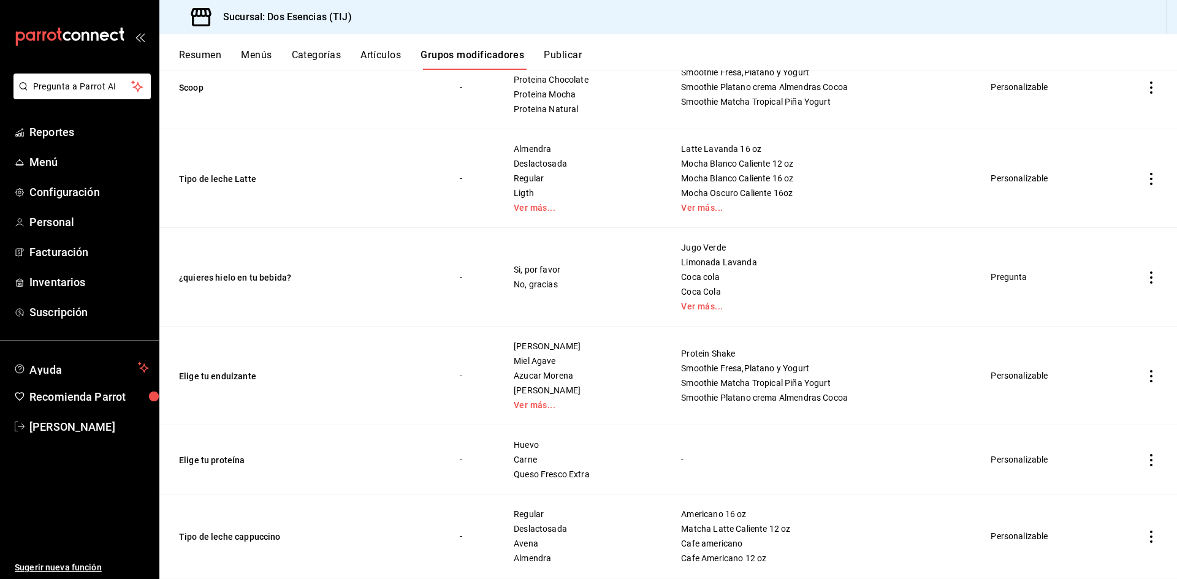
scroll to position [307, 0]
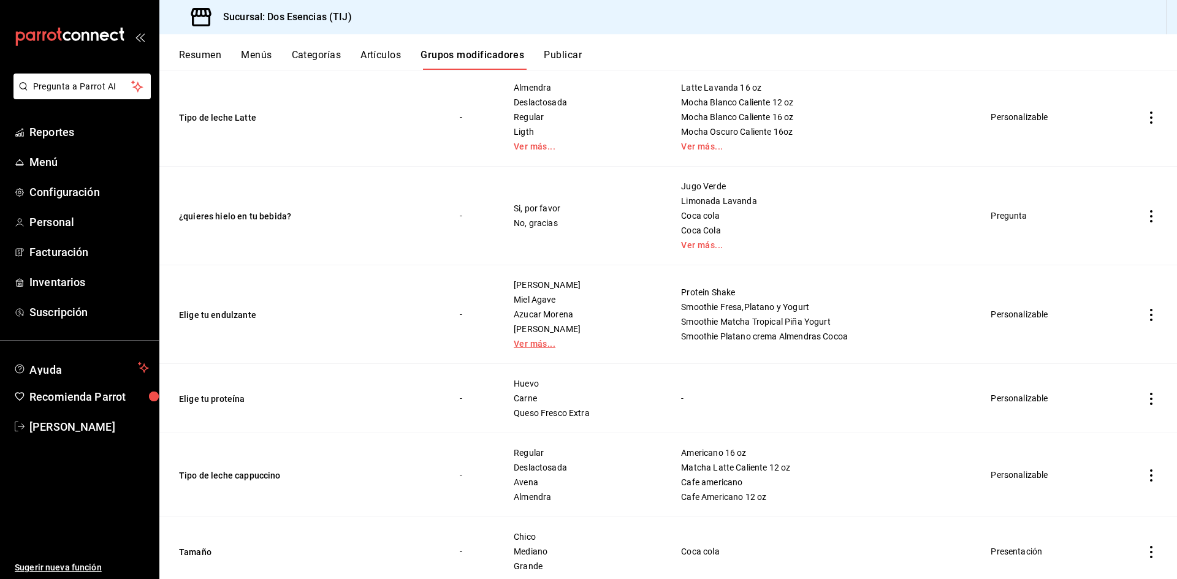
click at [537, 340] on link "Ver más..." at bounding box center [582, 344] width 137 height 9
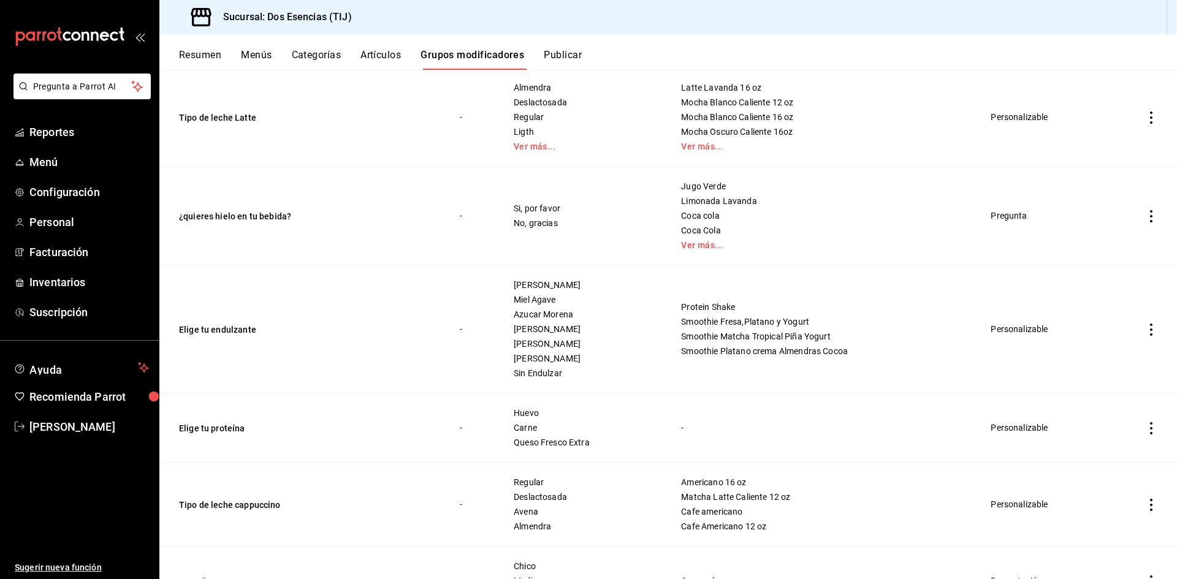
click at [1145, 328] on icon "actions" at bounding box center [1151, 330] width 12 height 12
click at [1099, 365] on li "Editar" at bounding box center [1095, 358] width 74 height 25
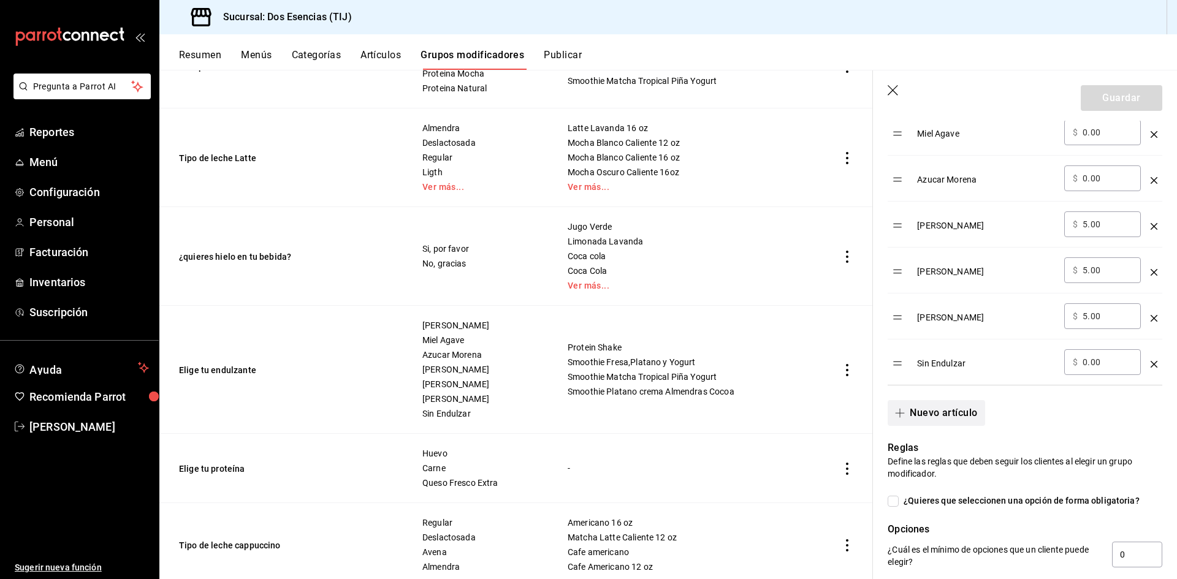
scroll to position [613, 0]
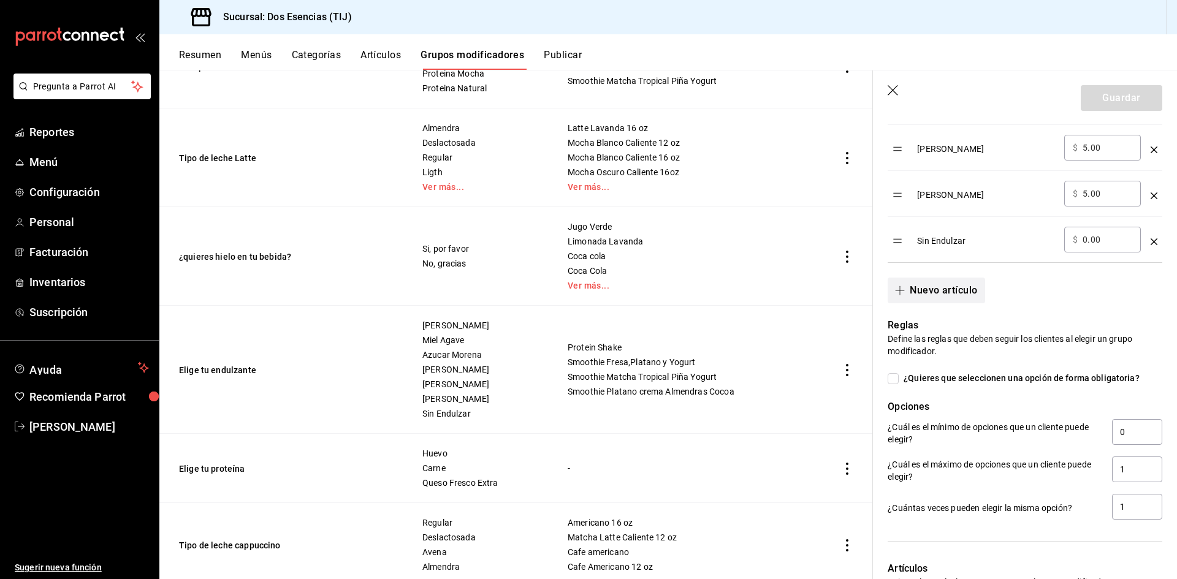
click at [962, 294] on button "Nuevo artículo" at bounding box center [936, 291] width 97 height 26
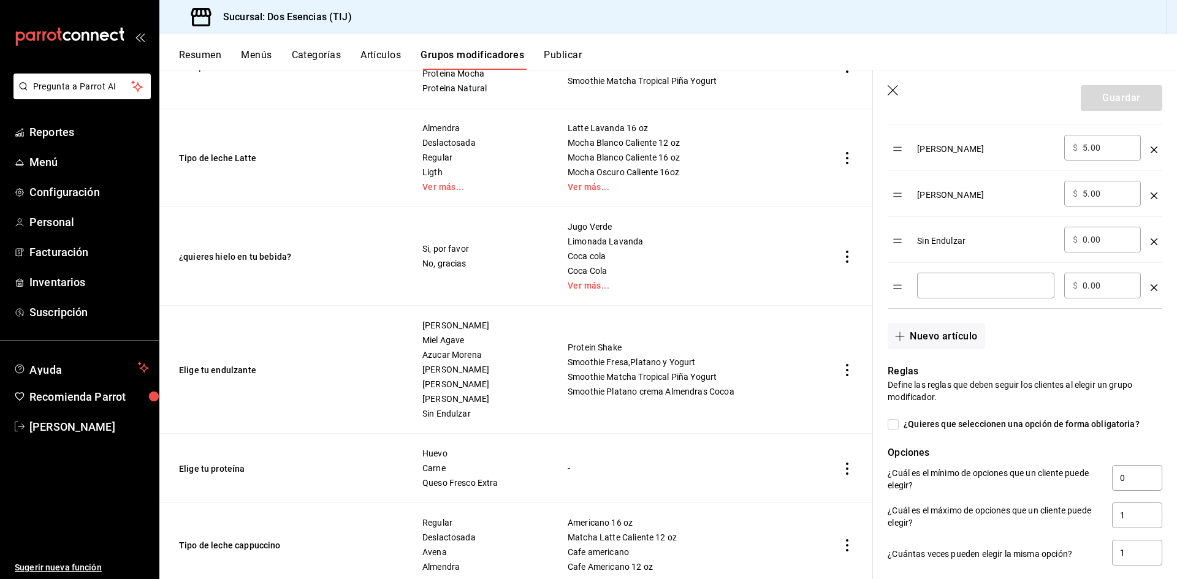
click at [954, 292] on input "optionsTable" at bounding box center [986, 286] width 120 height 12
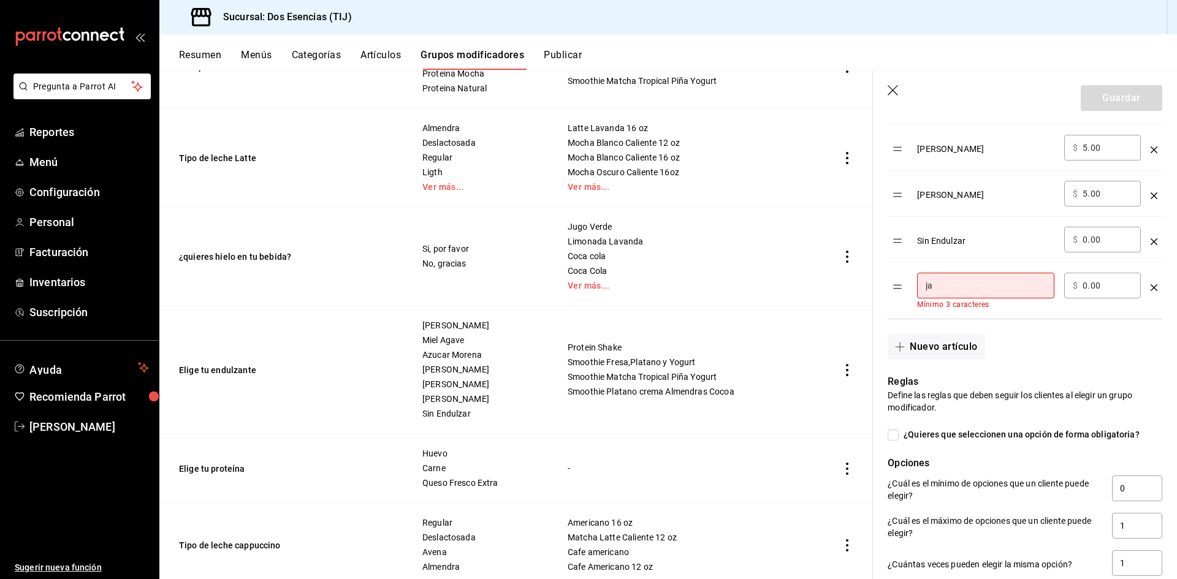
type input "j"
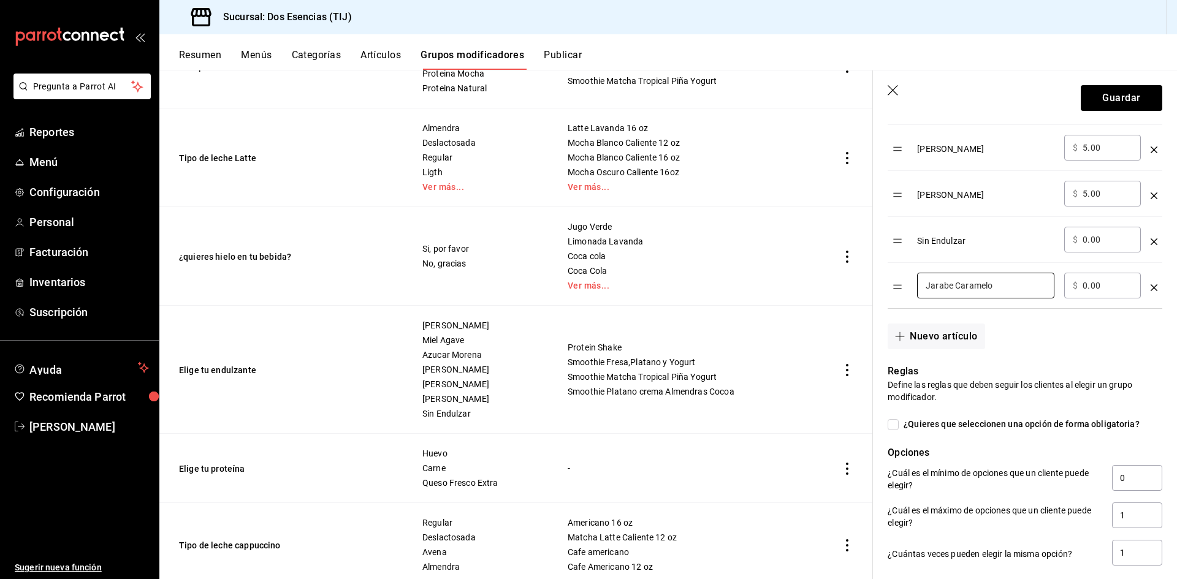
type input "Jarabe Caramelo"
click at [1090, 284] on input "0.00" at bounding box center [1108, 286] width 50 height 12
type input "5.00"
drag, startPoint x: 904, startPoint y: 292, endPoint x: 895, endPoint y: 236, distance: 56.7
click at [895, 236] on table "Opción Precio [PERSON_NAME] ​ $ 0.00 ​ Miel Agave ​ $ 0.00 ​ Azucar Morena ​ $ …" at bounding box center [1025, 109] width 275 height 397
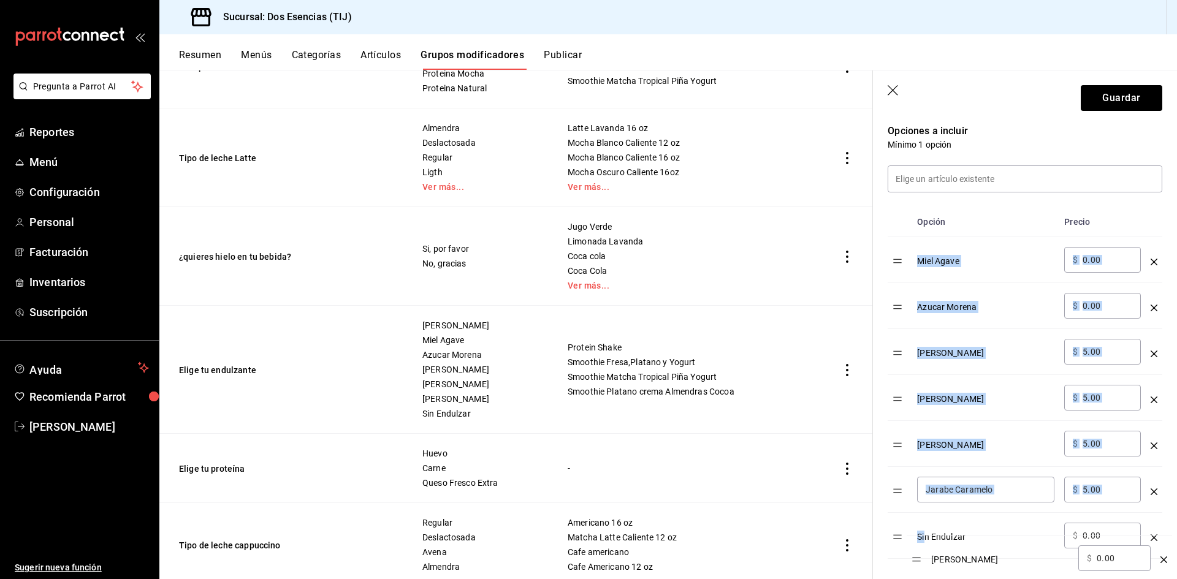
scroll to position [320, 0]
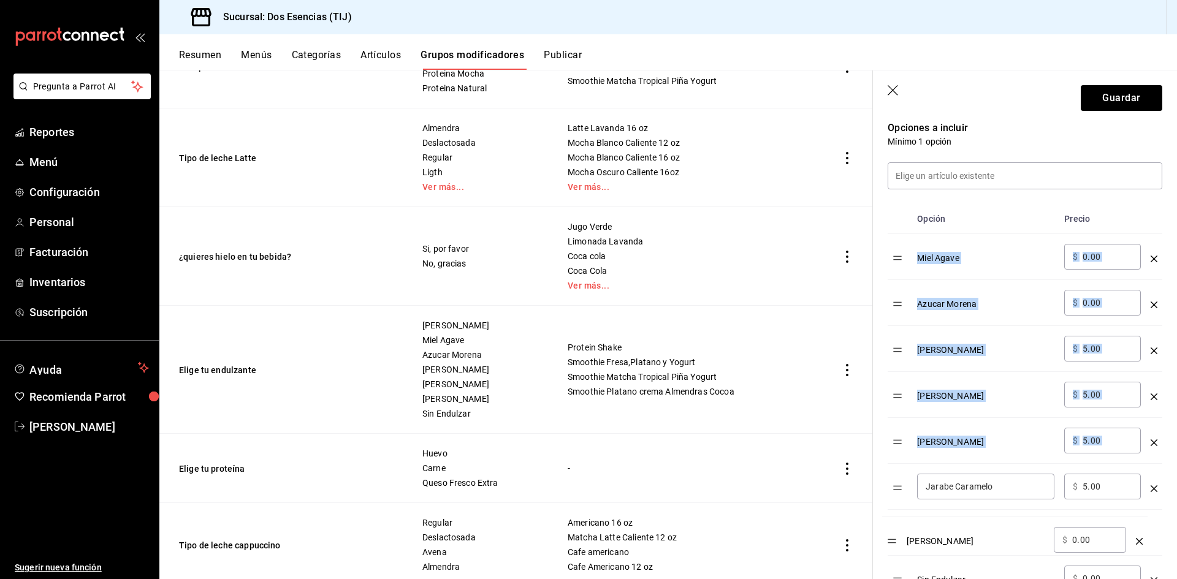
drag, startPoint x: 902, startPoint y: 277, endPoint x: 896, endPoint y: 546, distance: 268.6
drag, startPoint x: 902, startPoint y: 261, endPoint x: 898, endPoint y: 490, distance: 228.7
drag, startPoint x: 904, startPoint y: 262, endPoint x: 904, endPoint y: 531, distance: 269.2
click at [904, 421] on td "optionsTable" at bounding box center [900, 441] width 25 height 46
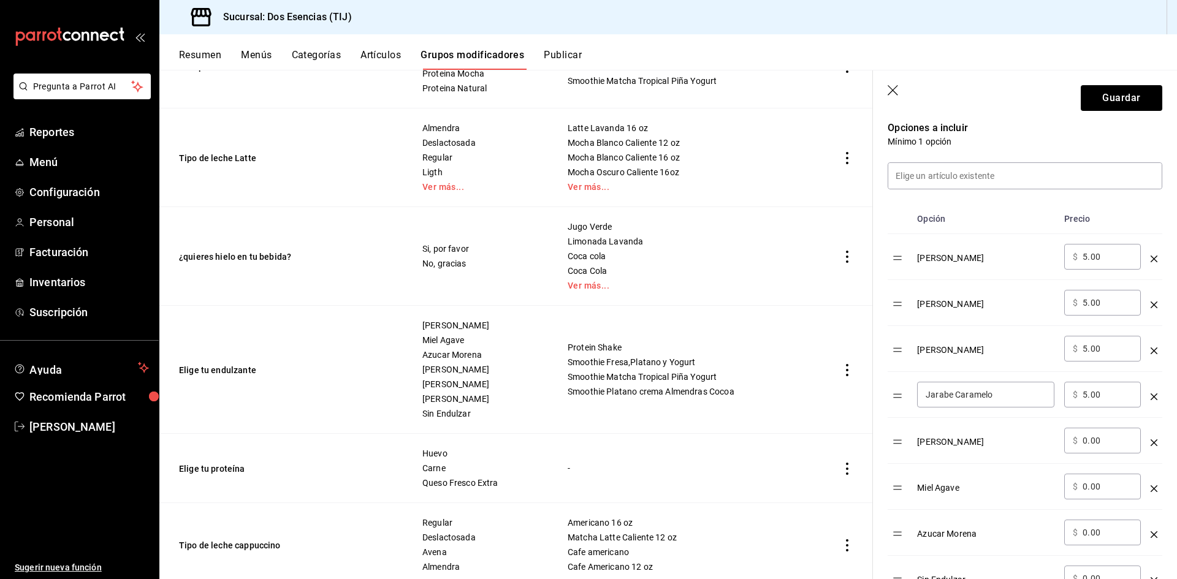
click at [926, 268] on td "[PERSON_NAME]" at bounding box center [985, 257] width 147 height 46
click at [934, 262] on div "[PERSON_NAME]" at bounding box center [985, 254] width 137 height 20
click at [899, 267] on table "Opción Precio [PERSON_NAME] ​ $ 5.00 ​ [PERSON_NAME] ​ $ 5.00 ​ Jarabe Olla ​ $…" at bounding box center [1025, 402] width 275 height 397
click at [1021, 251] on div "[PERSON_NAME]" at bounding box center [985, 254] width 137 height 20
click at [1026, 437] on div "[PERSON_NAME]" at bounding box center [985, 438] width 137 height 20
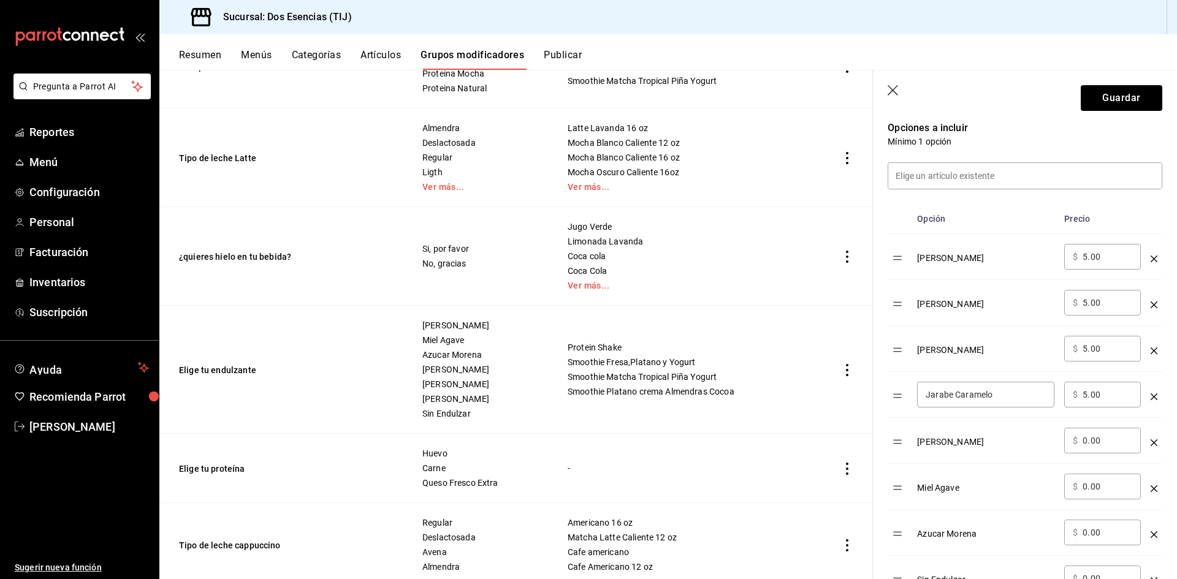
click at [988, 448] on div "[PERSON_NAME]" at bounding box center [985, 438] width 137 height 20
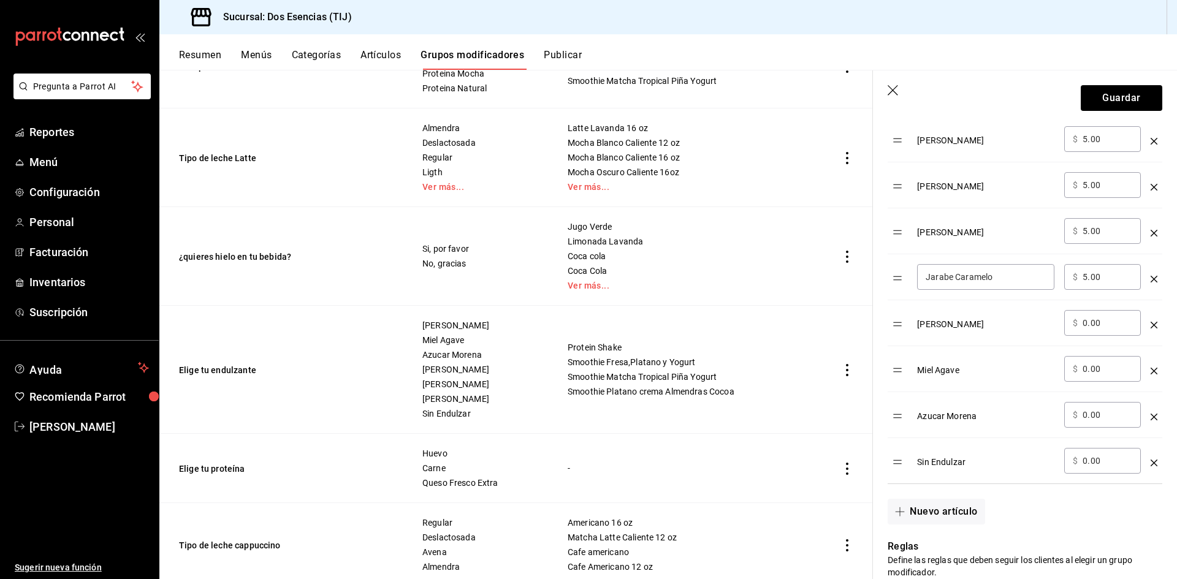
scroll to position [443, 0]
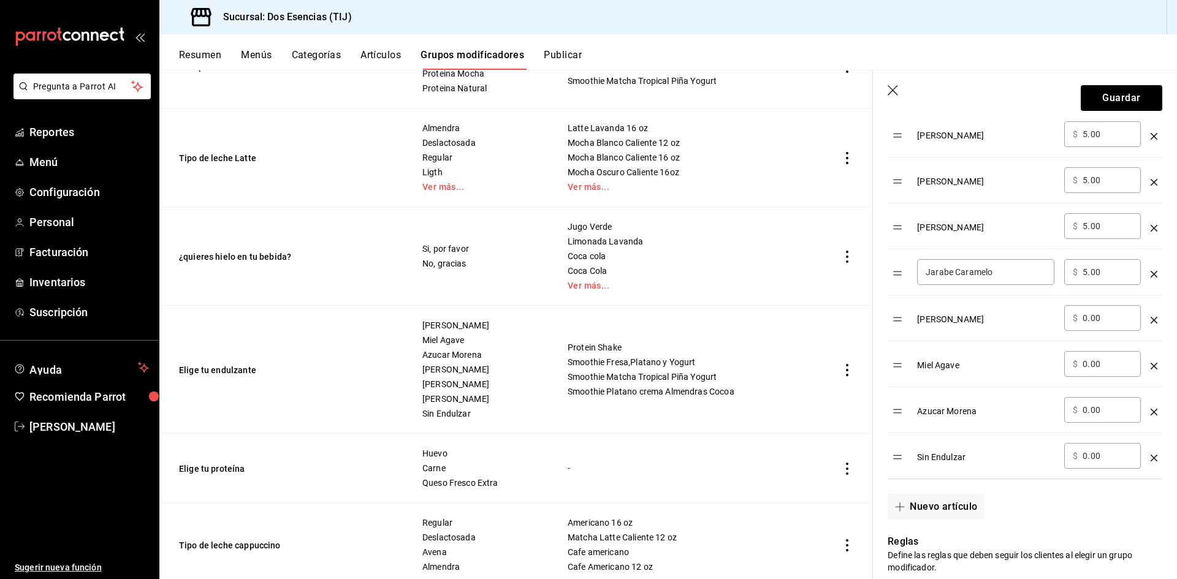
click at [925, 313] on div "[PERSON_NAME]" at bounding box center [985, 315] width 137 height 20
click at [895, 284] on td "optionsTable" at bounding box center [900, 273] width 25 height 46
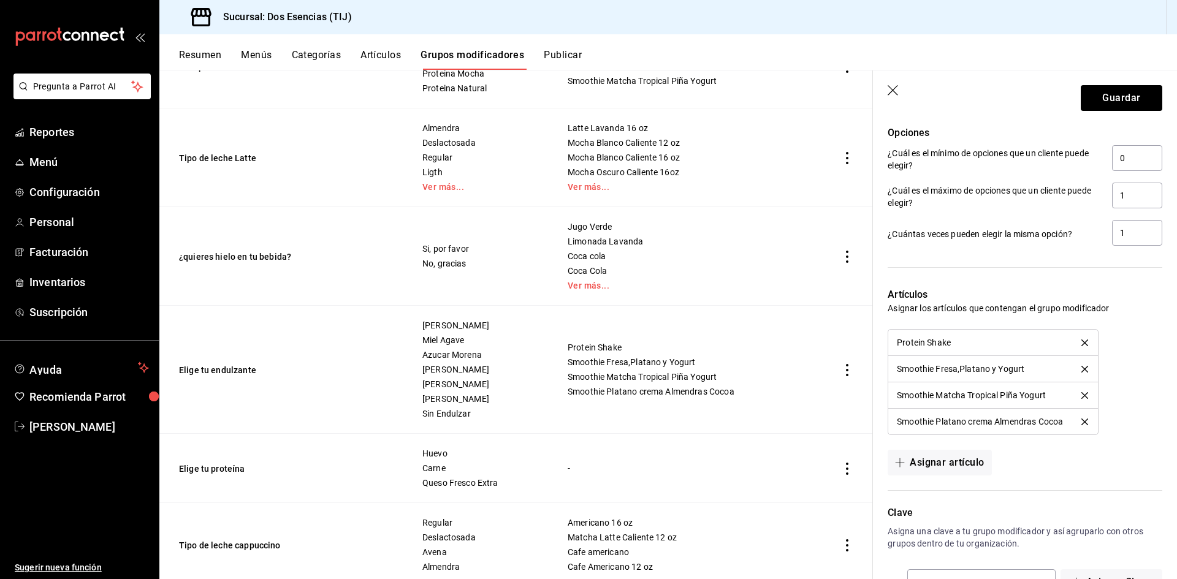
scroll to position [976, 0]
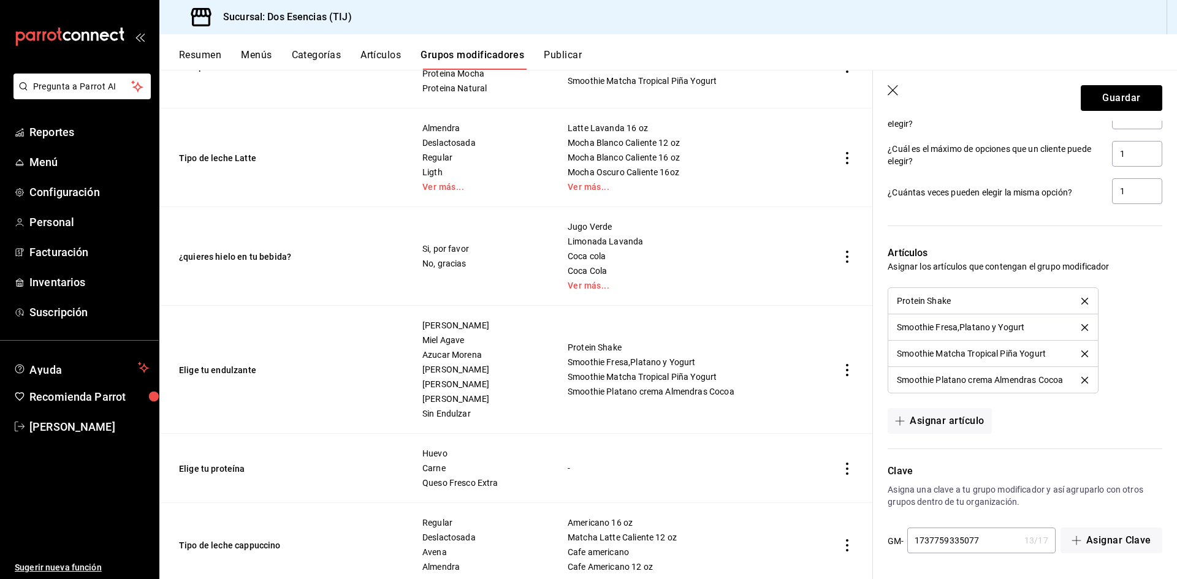
click at [1116, 82] on header "Guardar" at bounding box center [1025, 96] width 304 height 50
click at [1116, 96] on button "Guardar" at bounding box center [1122, 98] width 82 height 26
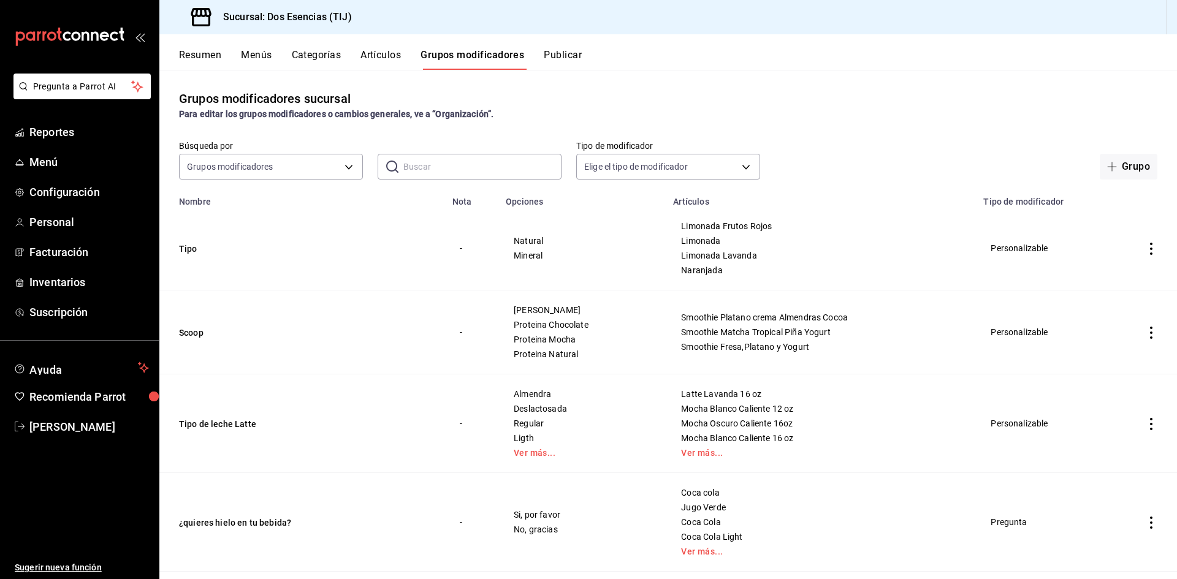
click at [211, 47] on div "Resumen Menús Categorías Artículos Grupos modificadores Publicar" at bounding box center [668, 52] width 1018 height 36
click at [205, 50] on button "Resumen" at bounding box center [200, 59] width 42 height 21
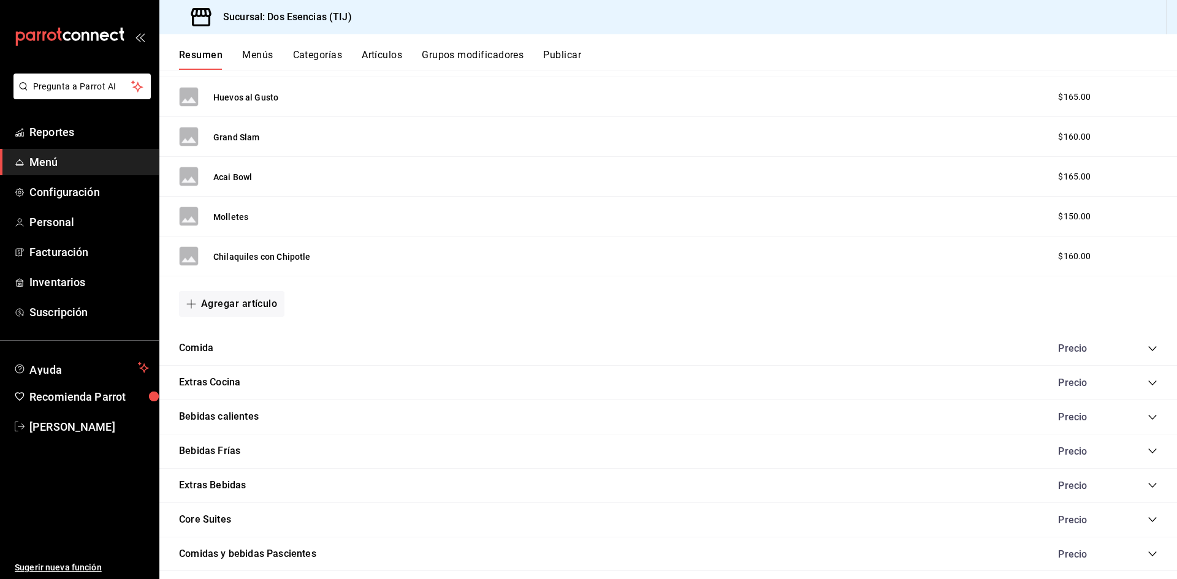
scroll to position [981, 0]
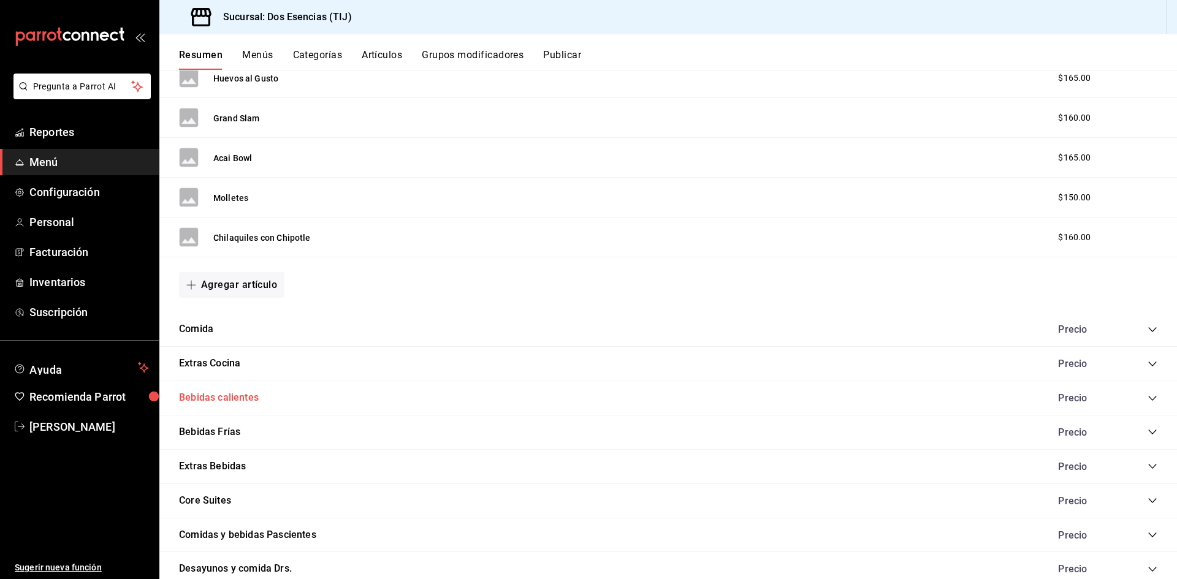
click at [227, 398] on button "Bebidas calientes" at bounding box center [219, 398] width 80 height 14
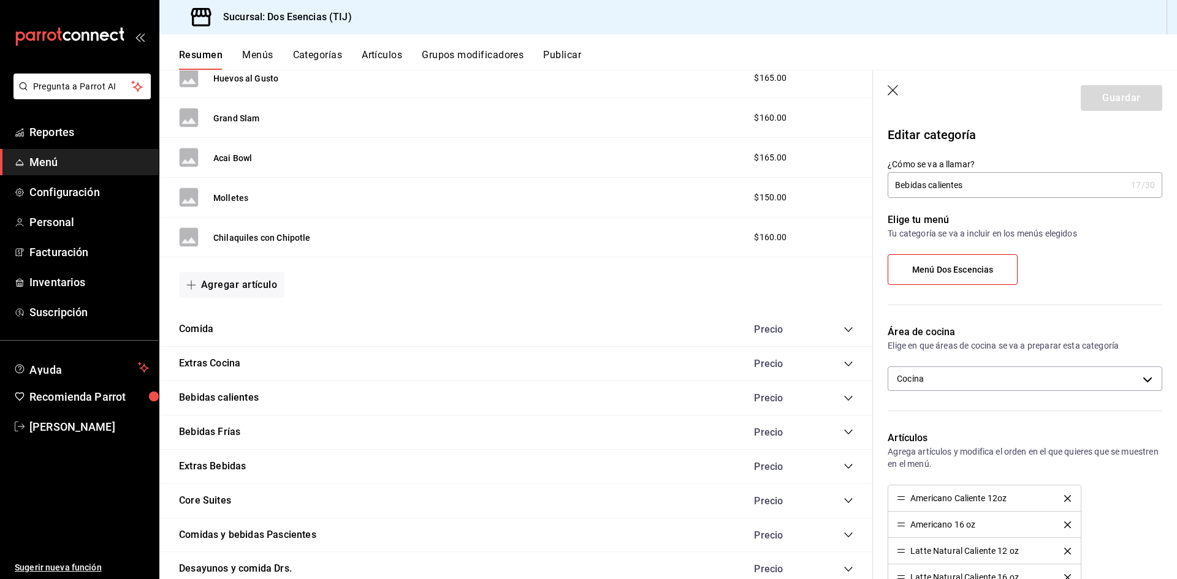
click at [844, 398] on icon "collapse-category-row" at bounding box center [849, 399] width 10 height 10
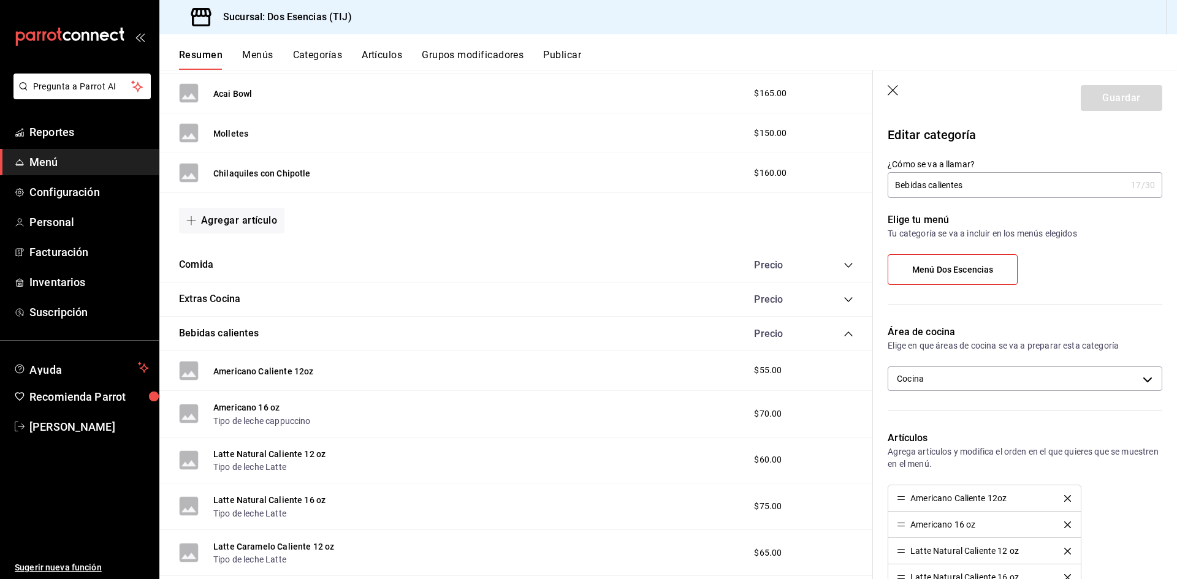
scroll to position [1104, 0]
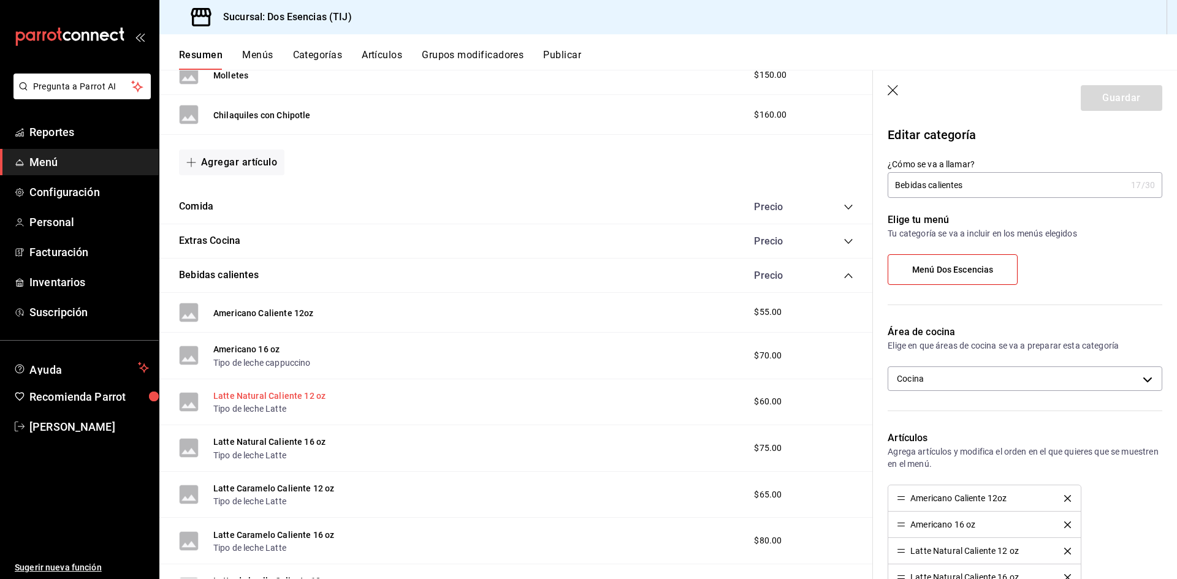
click at [304, 399] on button "Latte Natural Caliente 12 oz" at bounding box center [269, 396] width 112 height 12
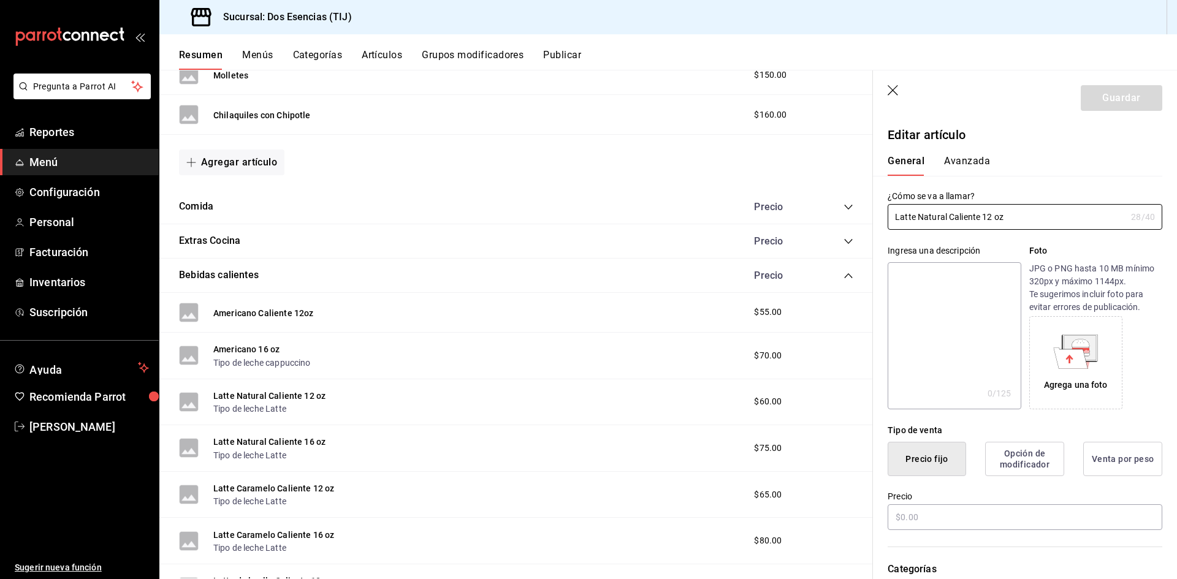
type input "$60.00"
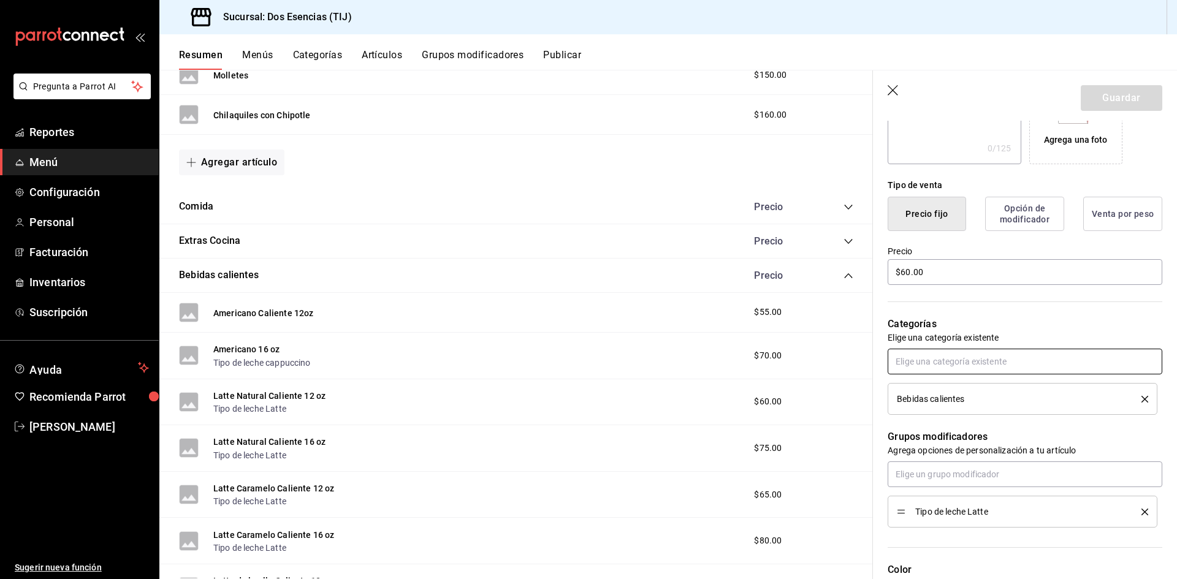
scroll to position [368, 0]
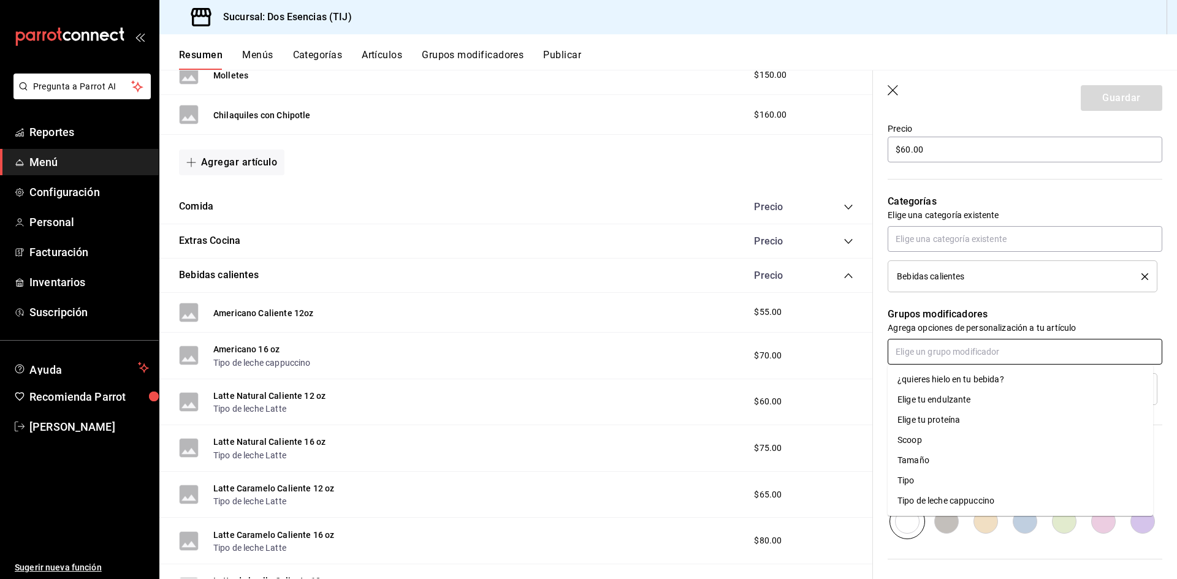
click at [917, 357] on input "text" at bounding box center [1025, 352] width 275 height 26
click at [926, 395] on div "Elige tu endulzante" at bounding box center [935, 400] width 74 height 13
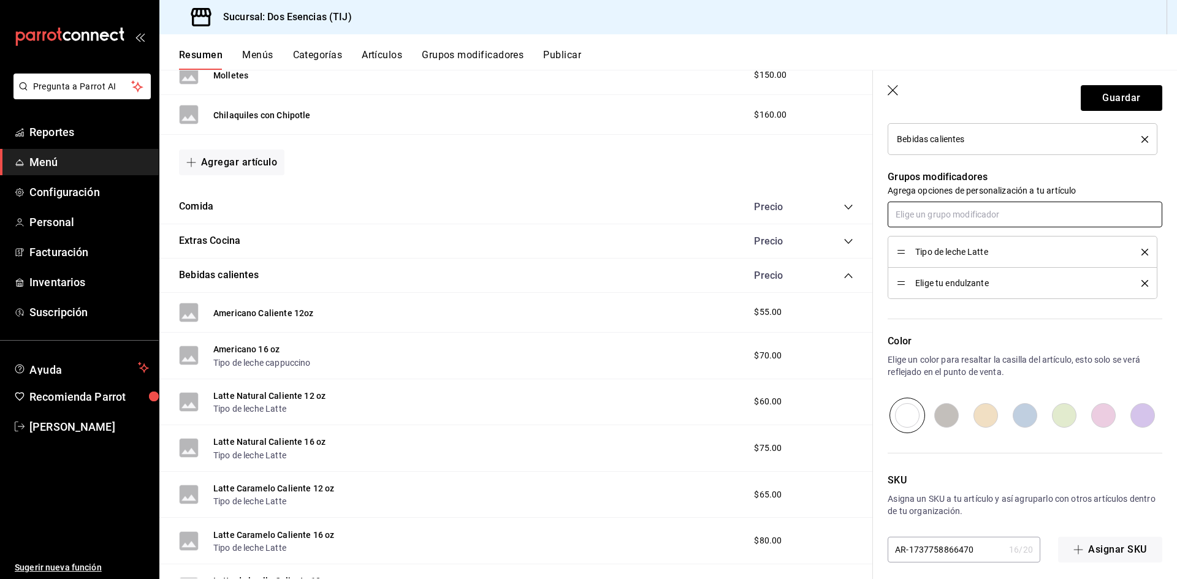
scroll to position [513, 0]
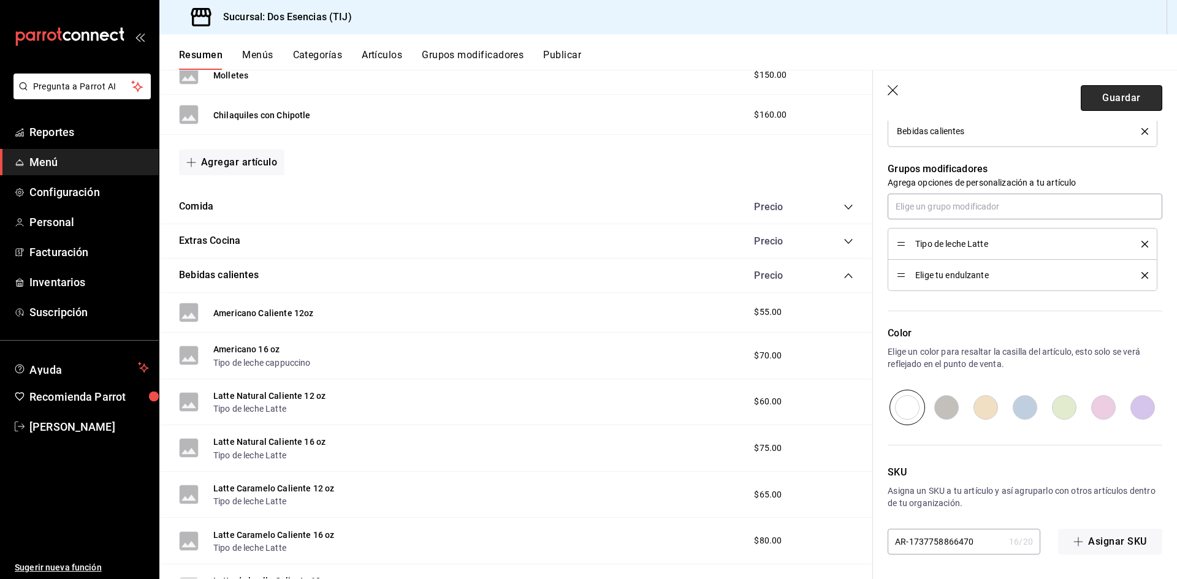
click at [1112, 101] on button "Guardar" at bounding box center [1122, 98] width 82 height 26
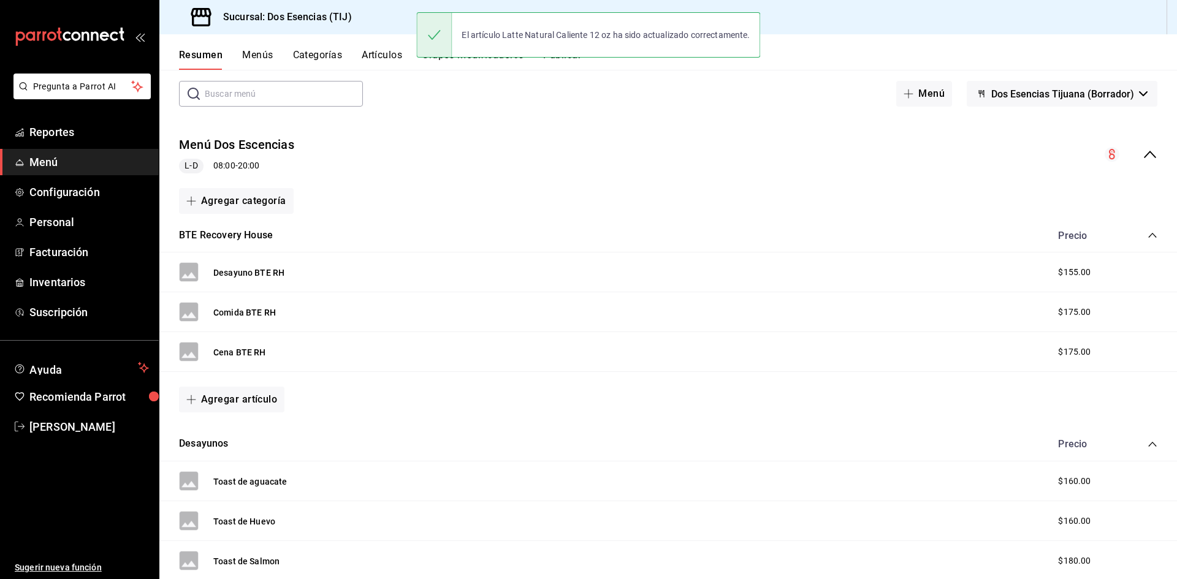
scroll to position [131, 0]
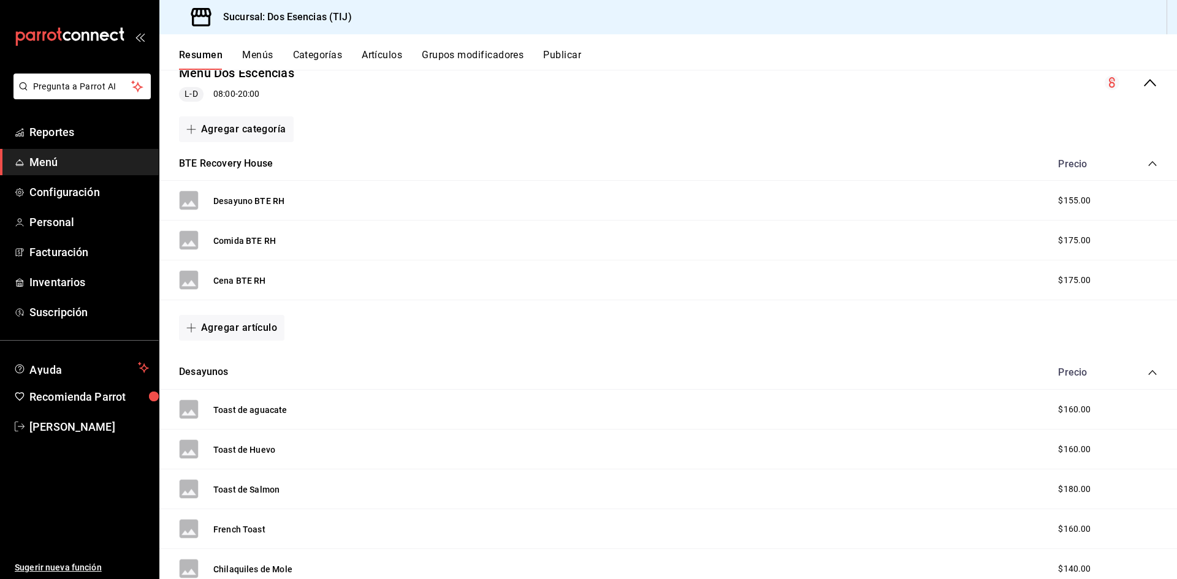
click at [1152, 370] on div "Desayunos Precio" at bounding box center [668, 373] width 1018 height 34
click at [1148, 370] on icon "collapse-category-row" at bounding box center [1153, 373] width 10 height 10
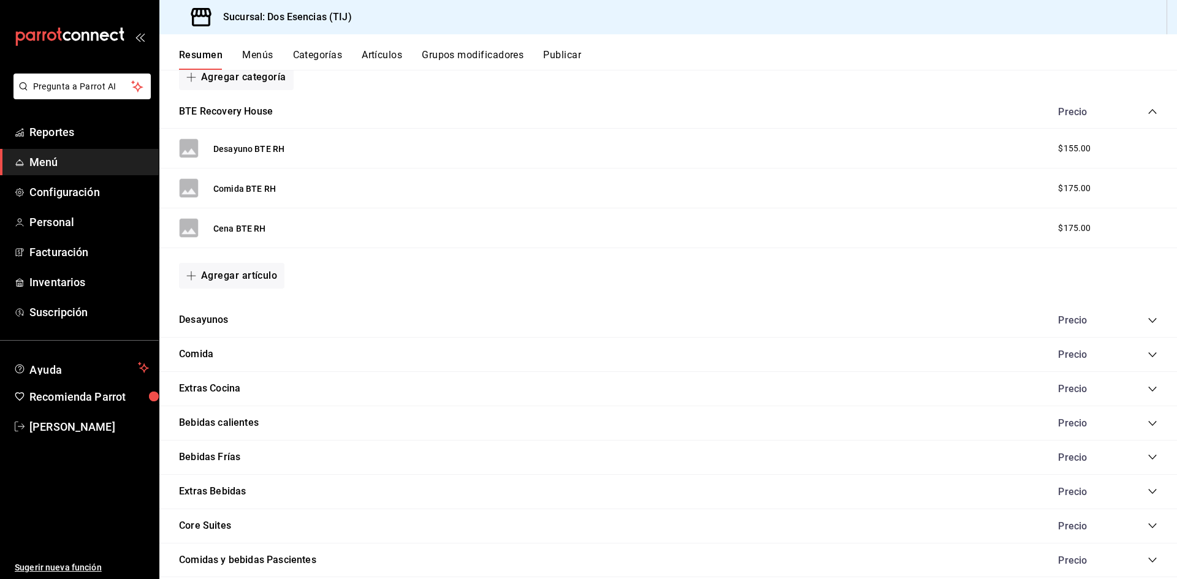
scroll to position [254, 0]
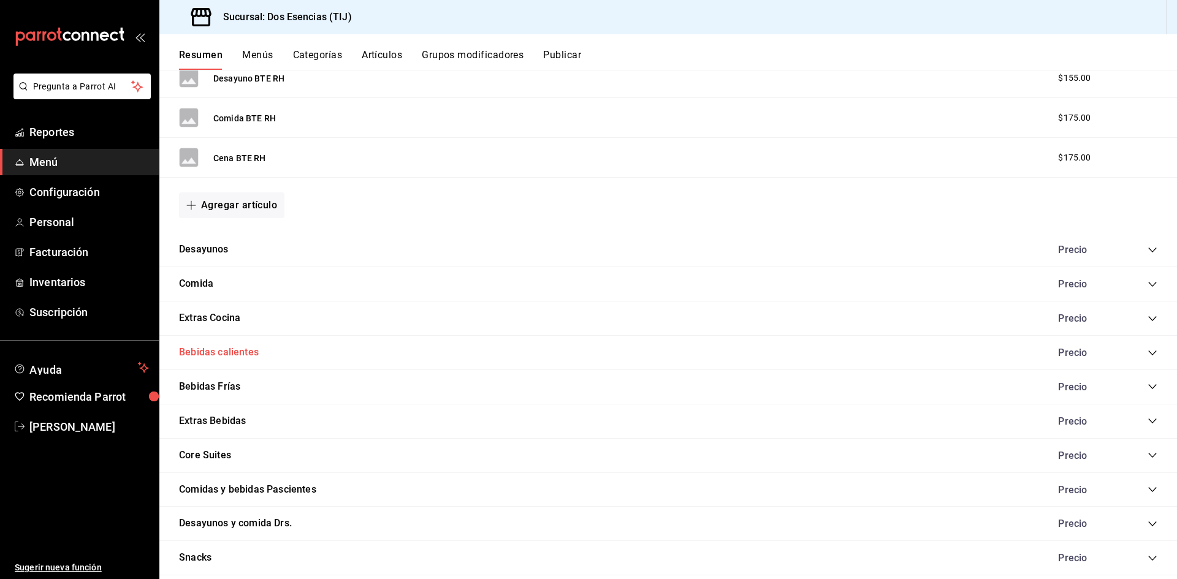
click at [213, 352] on button "Bebidas calientes" at bounding box center [219, 353] width 80 height 14
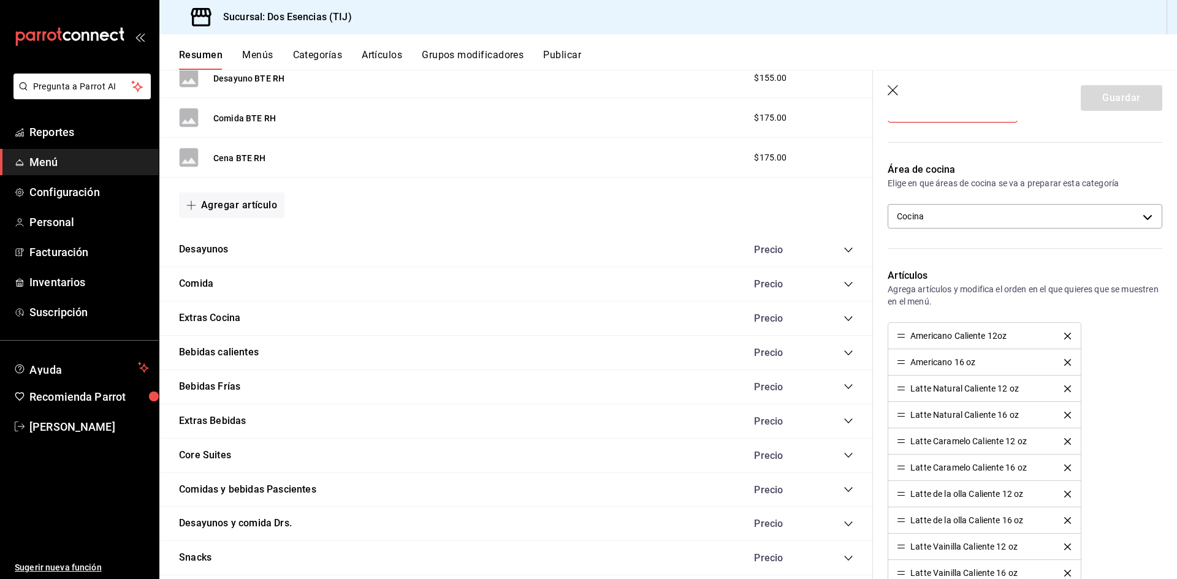
scroll to position [184, 0]
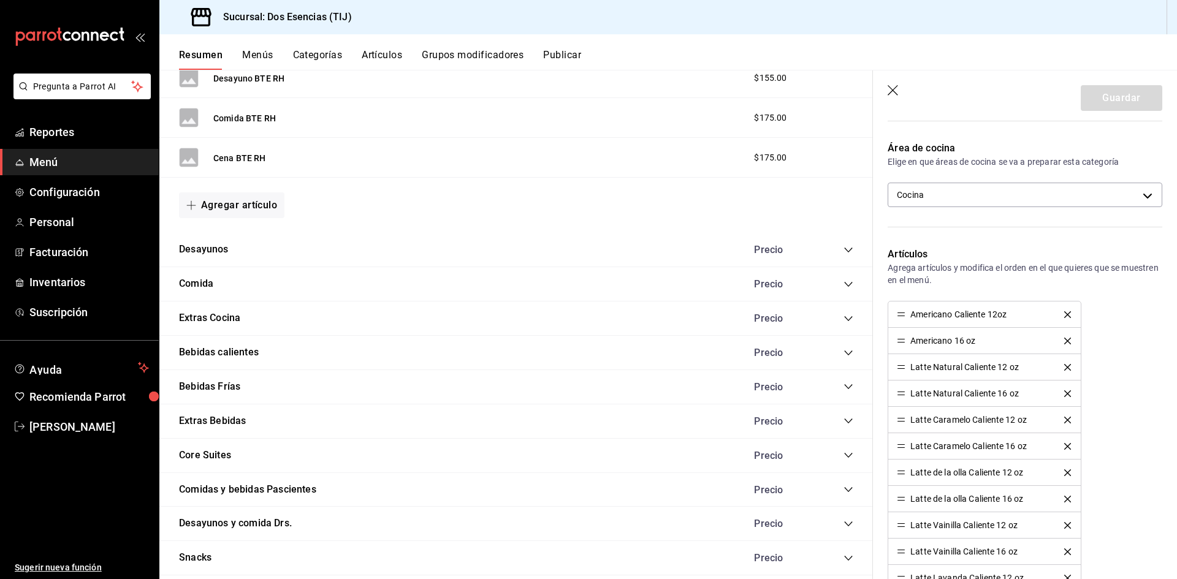
click at [1073, 421] on button "delete" at bounding box center [1068, 420] width 24 height 7
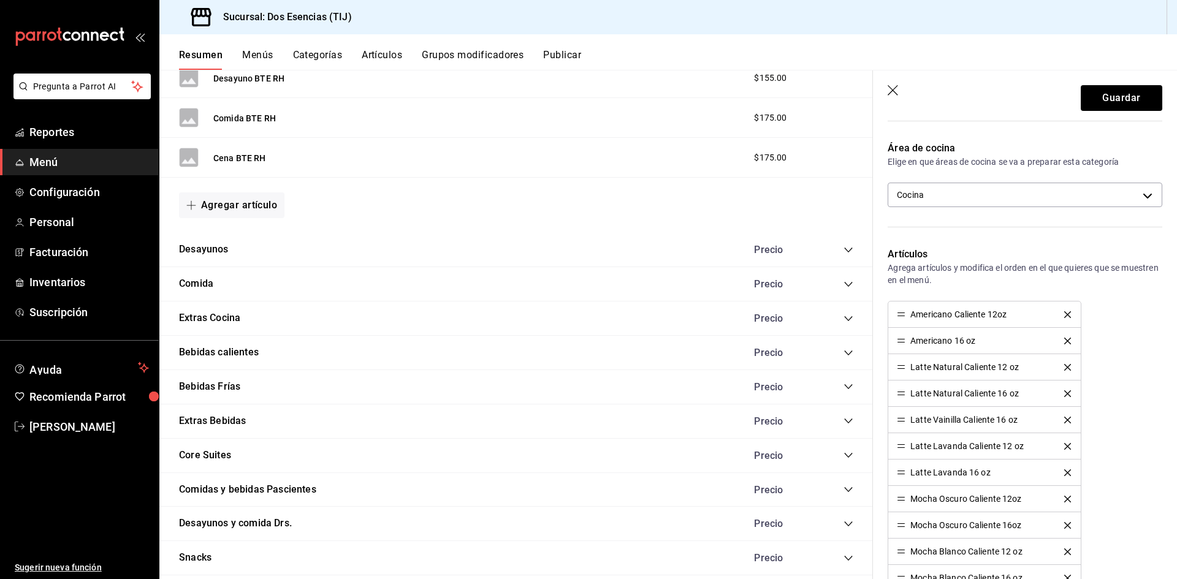
click at [1073, 421] on button "delete" at bounding box center [1068, 420] width 24 height 7
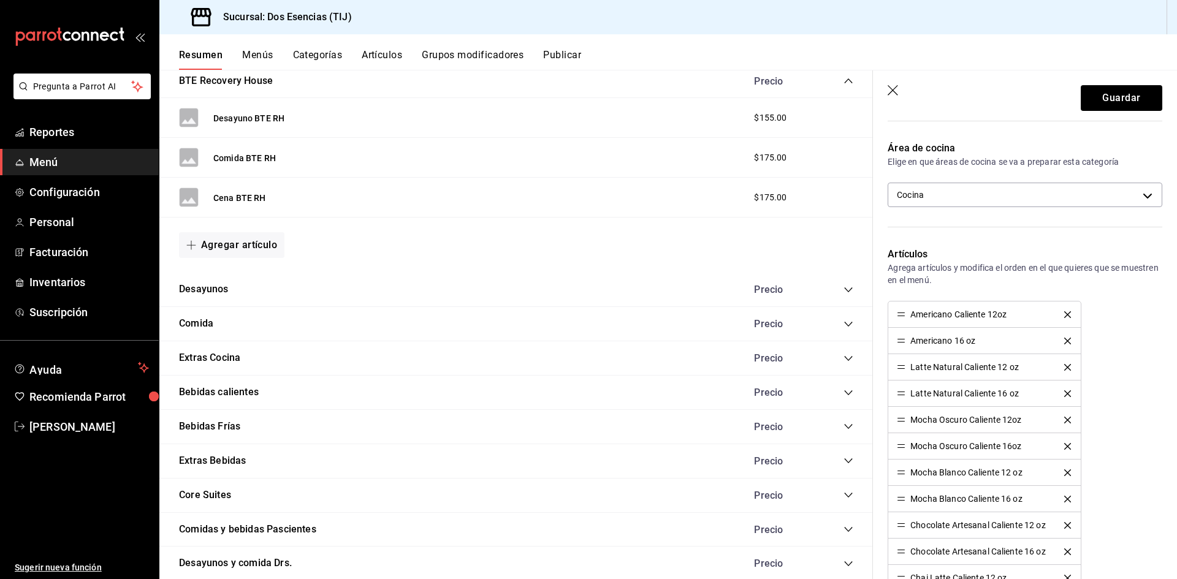
scroll to position [193, 0]
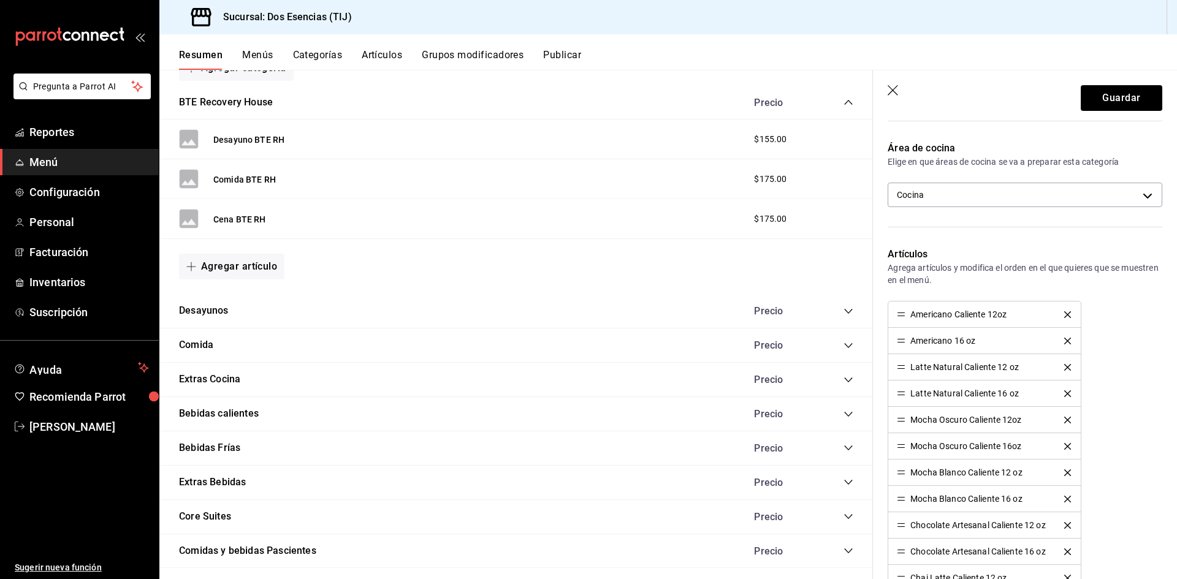
click at [844, 413] on icon "collapse-category-row" at bounding box center [849, 415] width 10 height 10
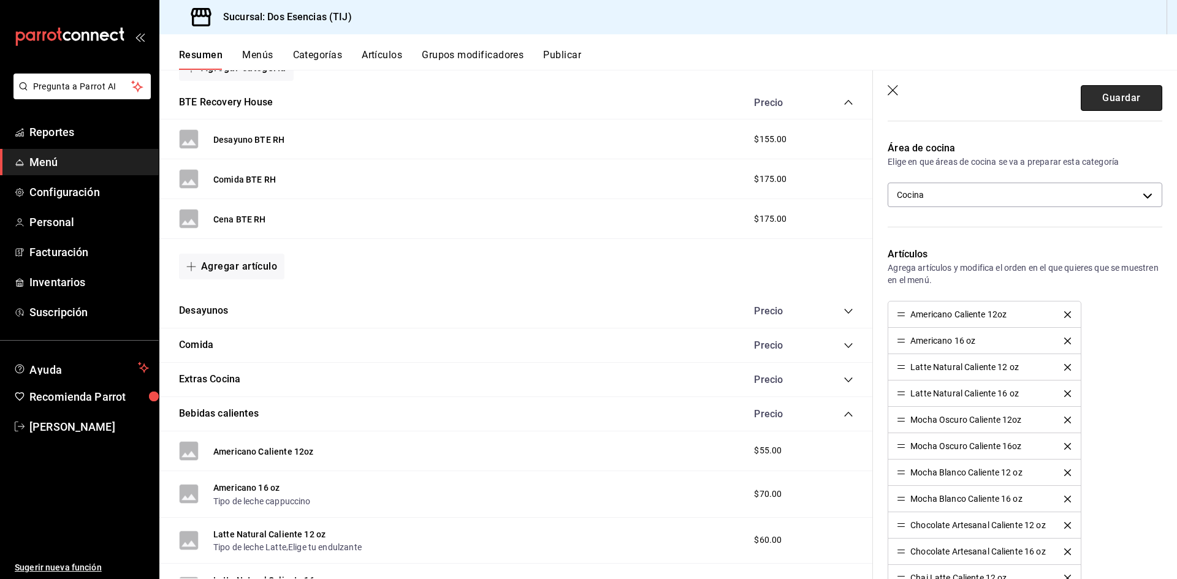
click at [1107, 110] on button "Guardar" at bounding box center [1122, 98] width 82 height 26
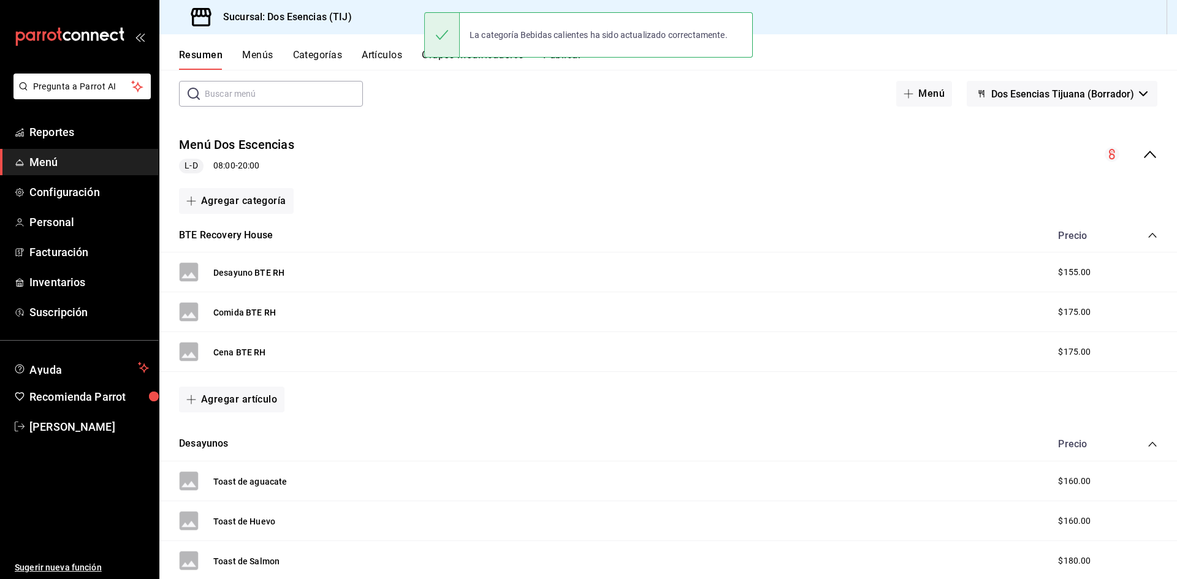
scroll to position [139, 0]
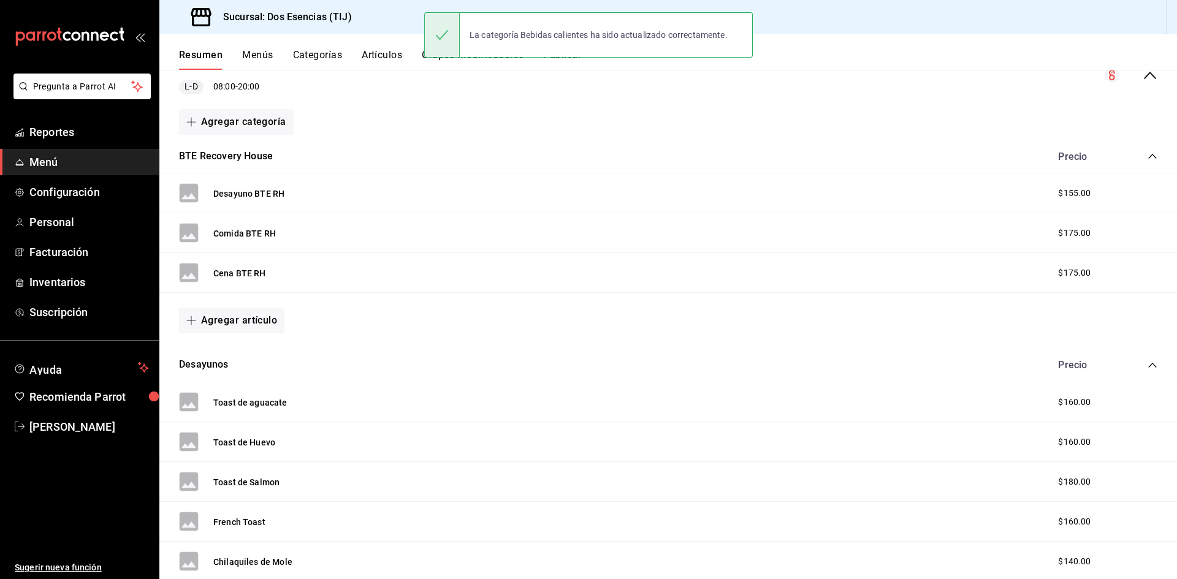
click at [1148, 370] on icon "collapse-category-row" at bounding box center [1153, 366] width 10 height 10
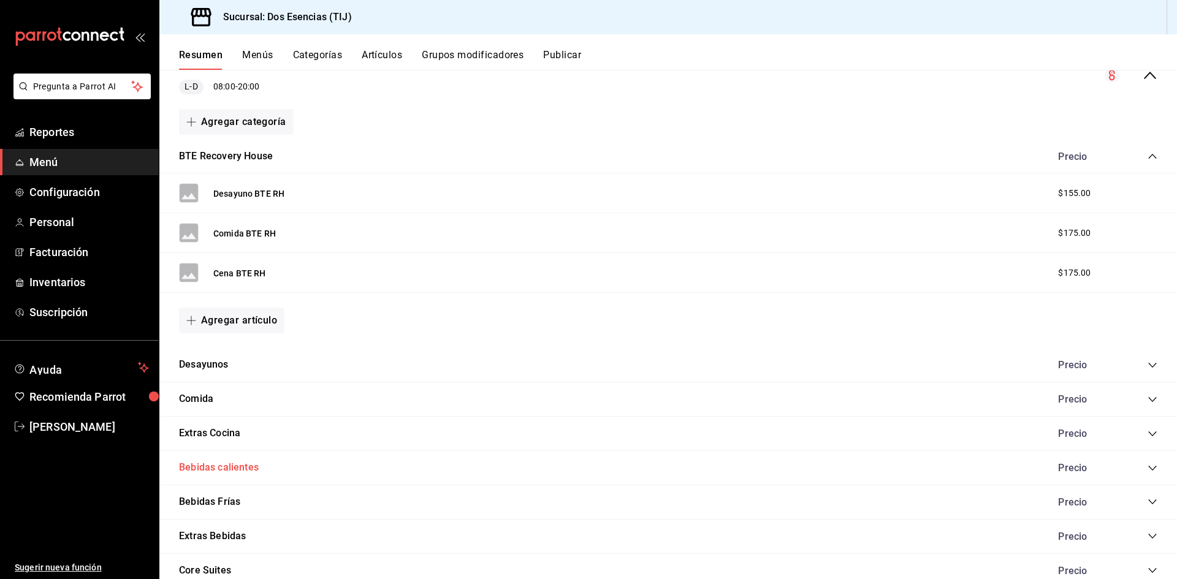
click at [220, 472] on button "Bebidas calientes" at bounding box center [219, 468] width 80 height 14
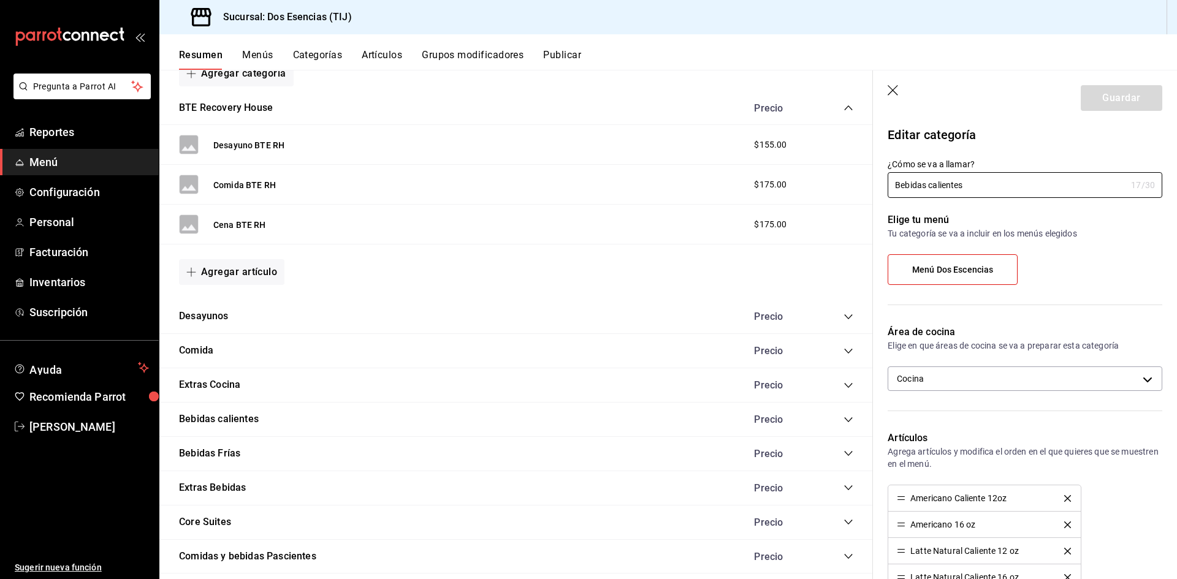
scroll to position [261, 0]
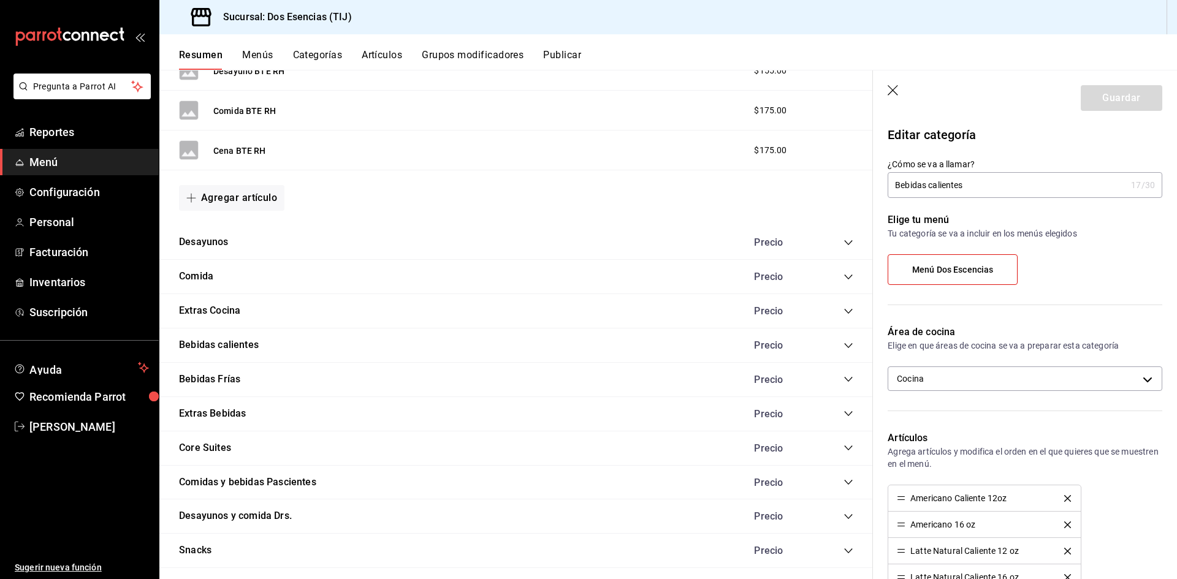
click at [844, 345] on icon "collapse-category-row" at bounding box center [849, 346] width 10 height 10
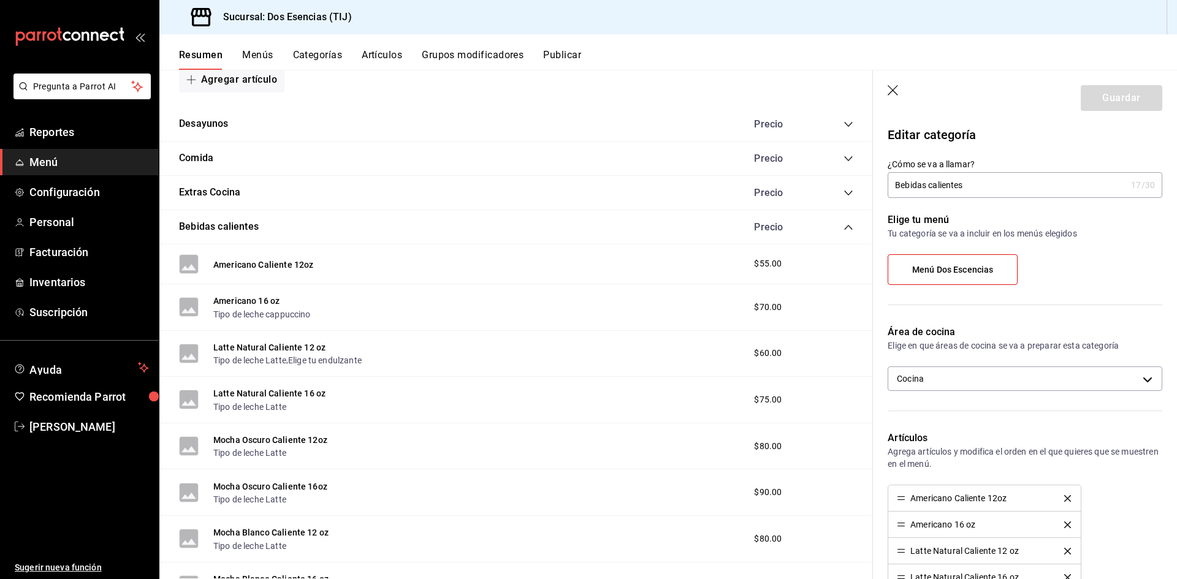
scroll to position [384, 0]
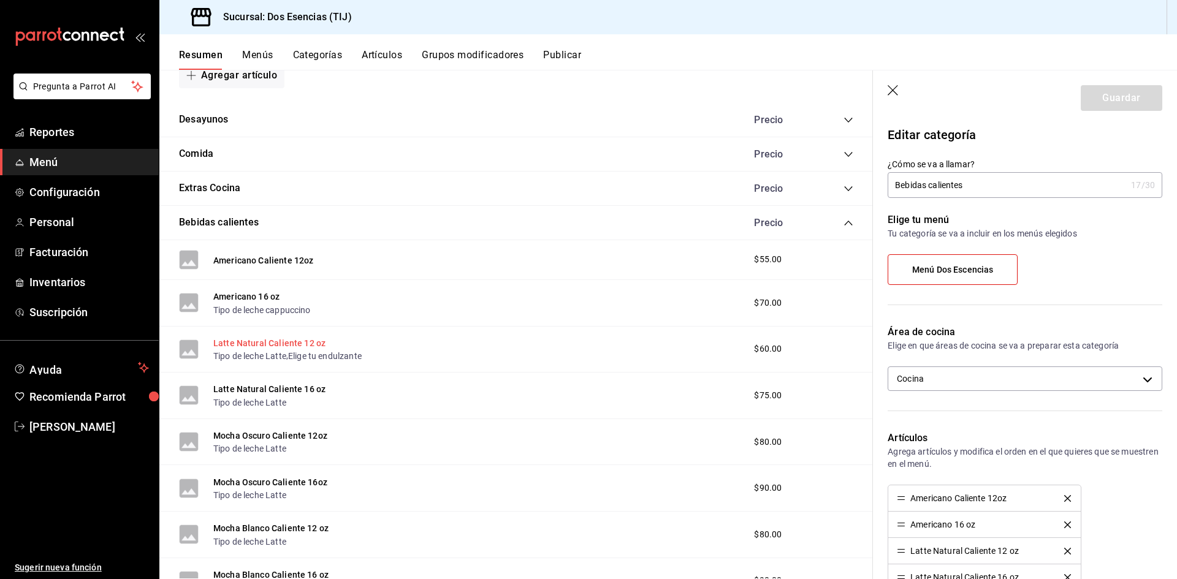
click at [286, 344] on button "Latte Natural Caliente 12 oz" at bounding box center [269, 343] width 112 height 12
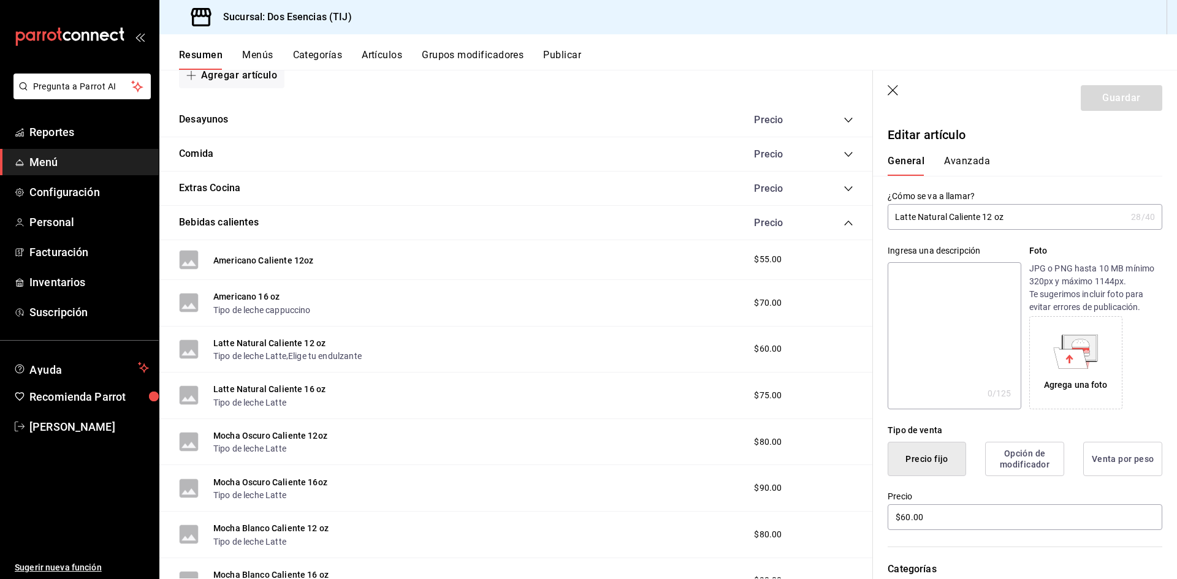
click at [947, 216] on input "Latte Natural Caliente 12 oz" at bounding box center [1007, 217] width 239 height 25
type input "Latte Caliente 12 oz"
click at [1128, 109] on button "Guardar" at bounding box center [1122, 98] width 82 height 26
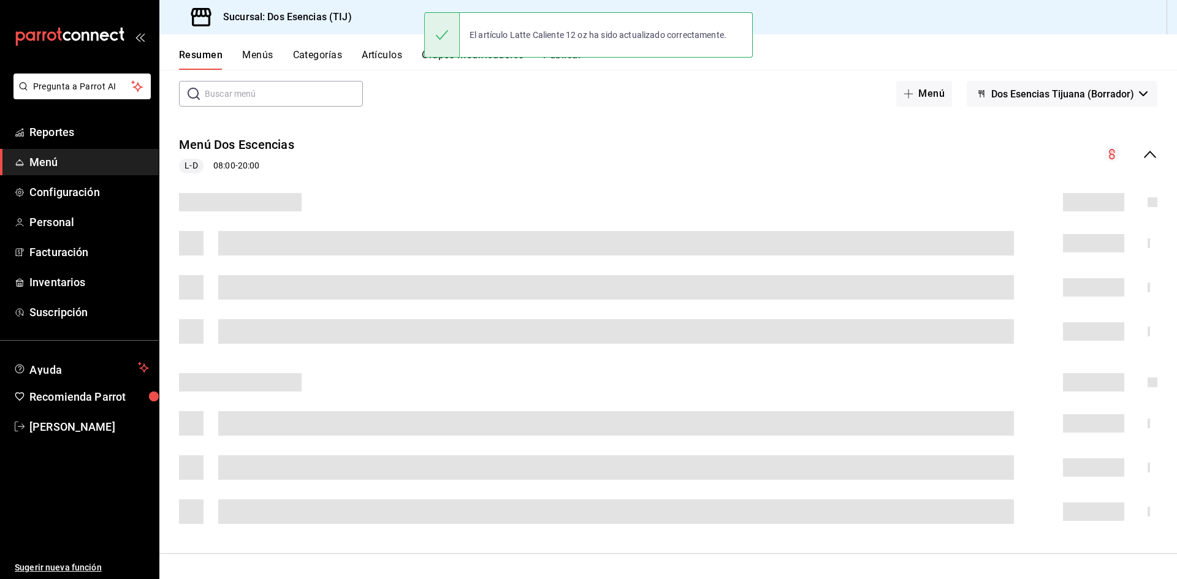
scroll to position [153, 0]
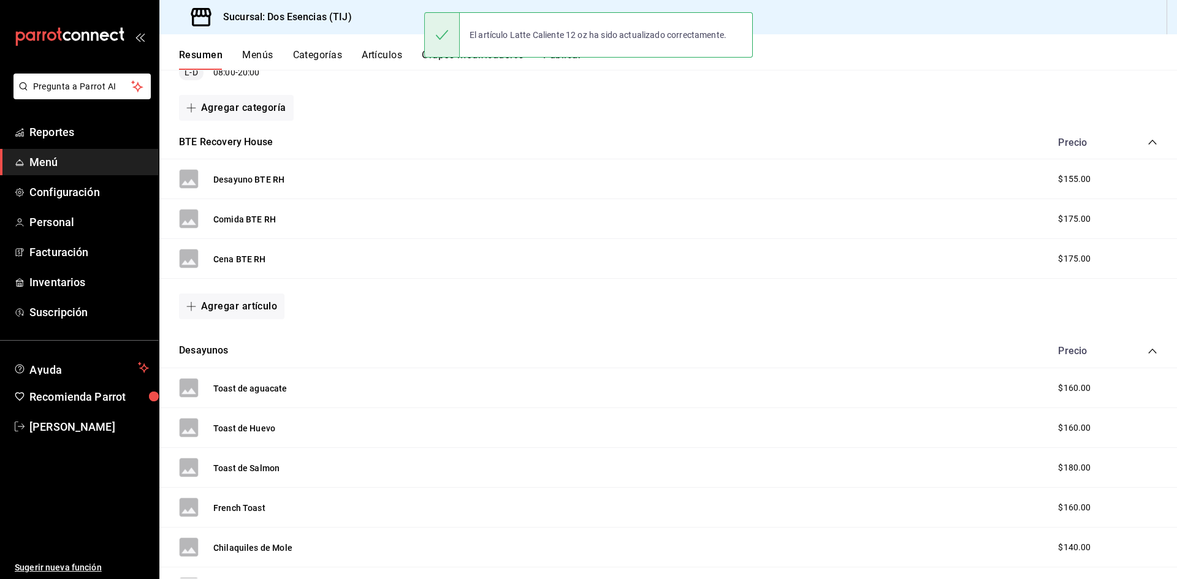
click at [1148, 352] on icon "collapse-category-row" at bounding box center [1153, 351] width 10 height 10
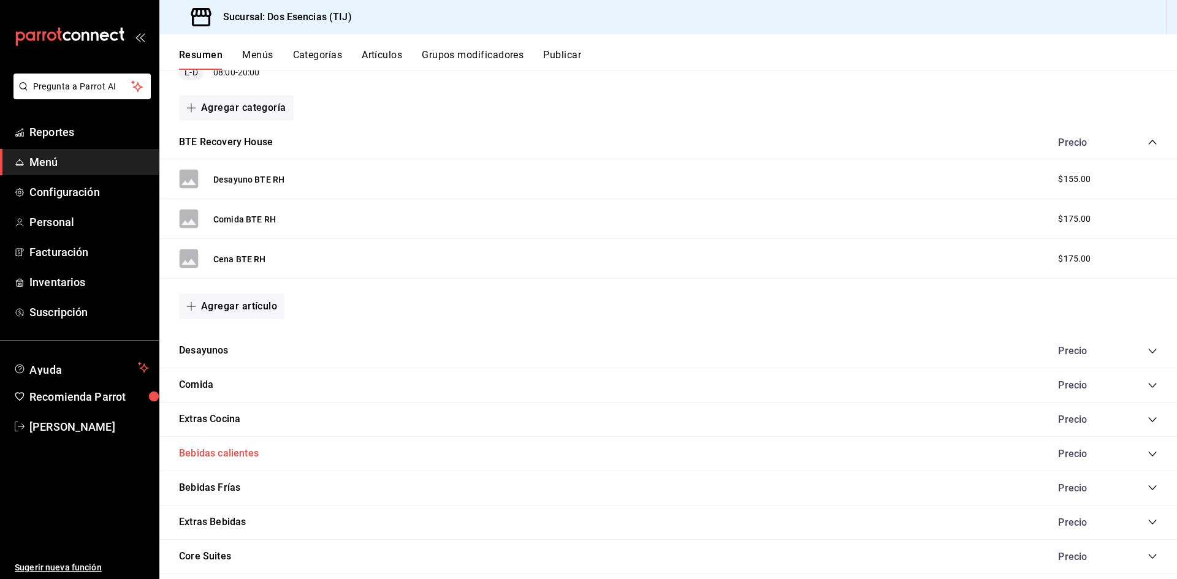
click at [243, 454] on button "Bebidas calientes" at bounding box center [219, 454] width 80 height 14
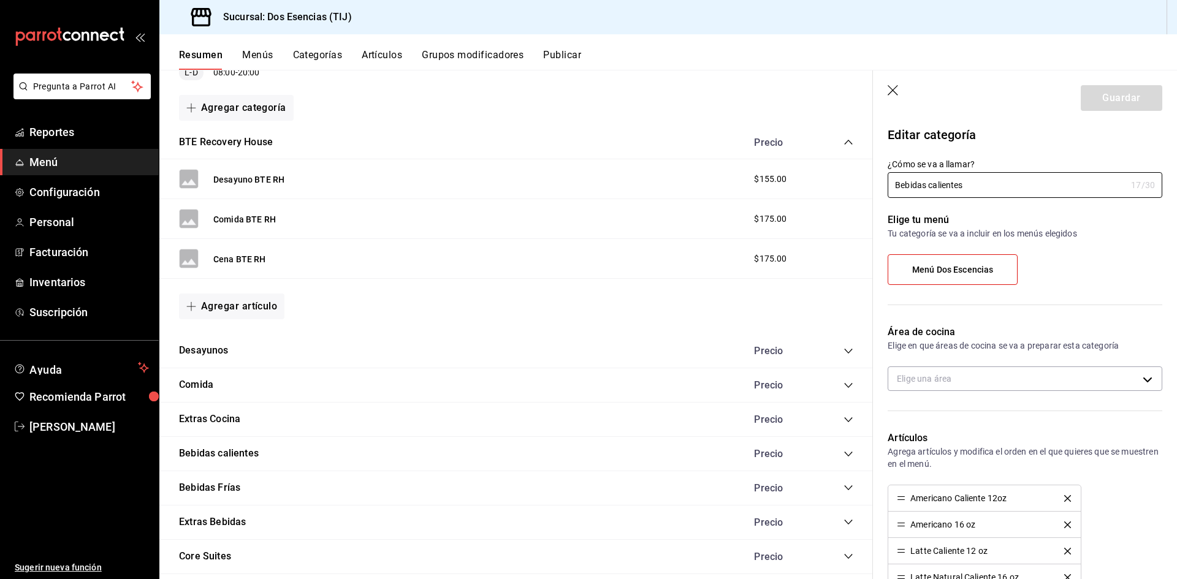
type input "abea2bec-5eae-4971-8ff4-8cf46a318730"
radio input "false"
radio input "true"
click at [844, 419] on icon "collapse-category-row" at bounding box center [849, 420] width 10 height 10
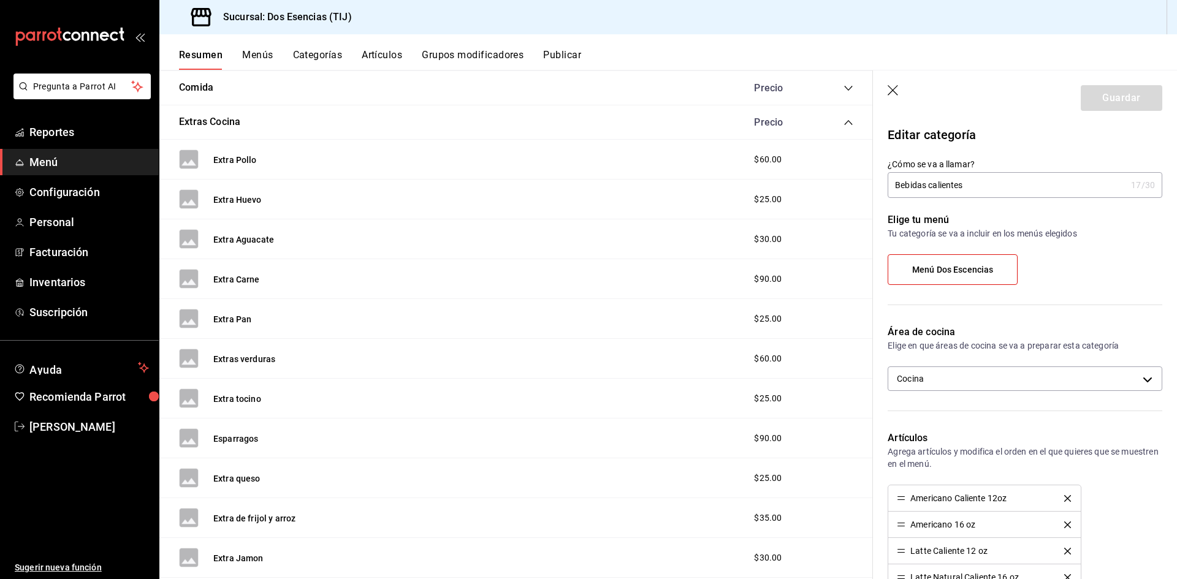
scroll to position [459, 0]
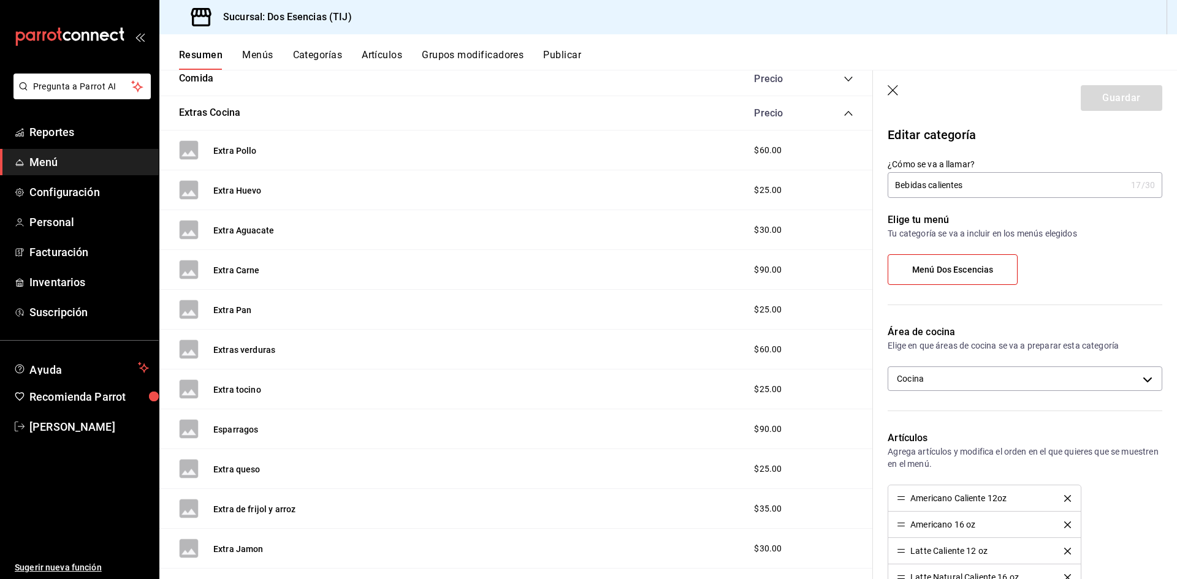
click at [844, 112] on icon "collapse-category-row" at bounding box center [848, 113] width 8 height 5
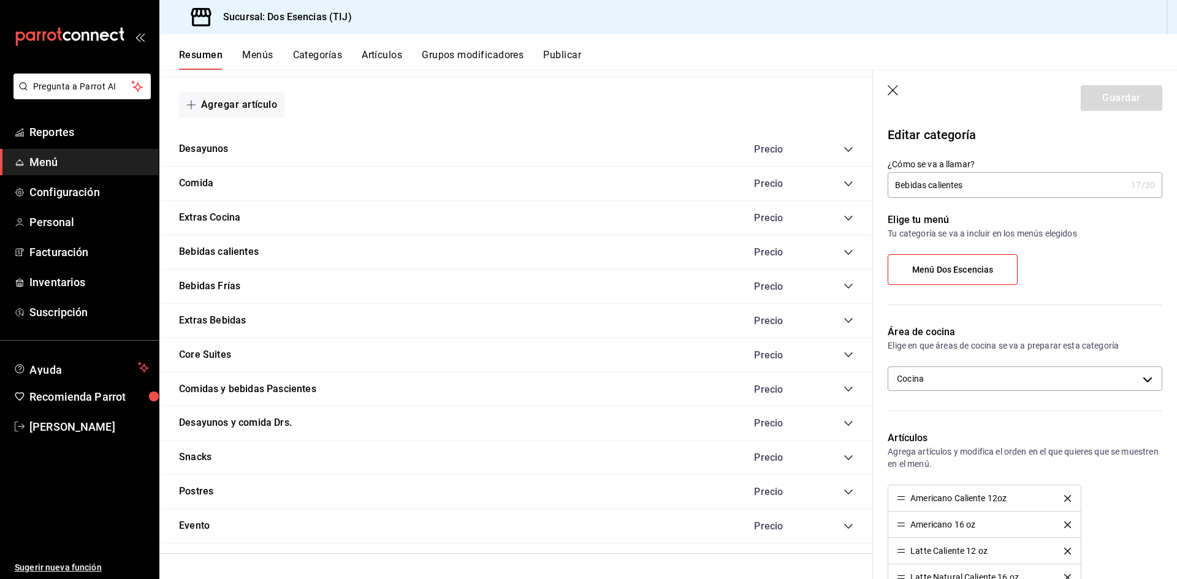
scroll to position [354, 0]
click at [844, 248] on icon "collapse-category-row" at bounding box center [849, 253] width 10 height 10
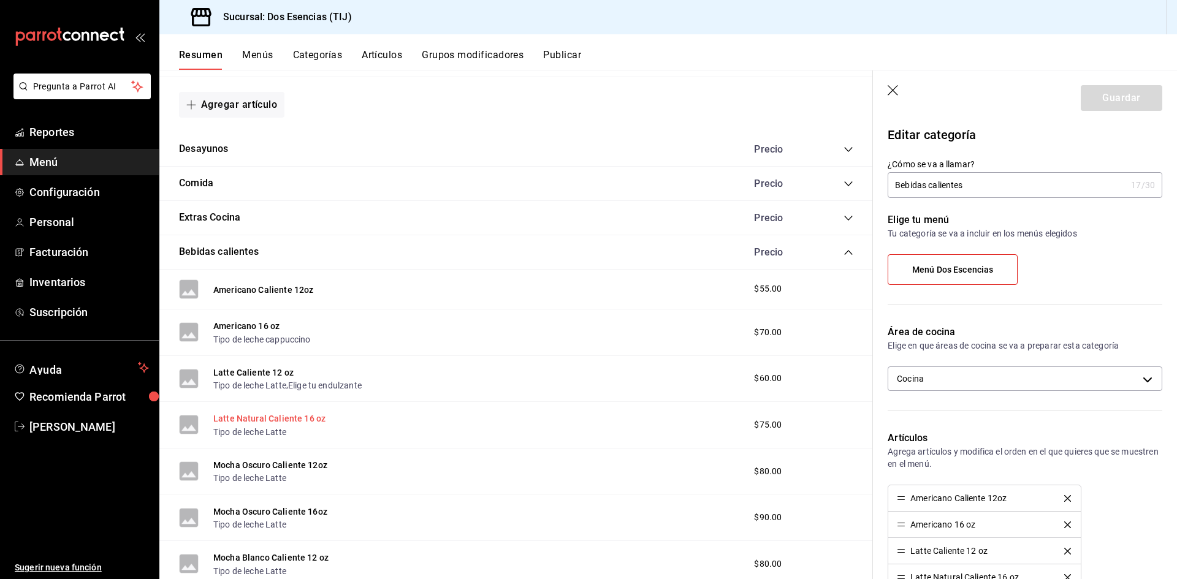
click at [275, 415] on button "Latte Natural Caliente 16 oz" at bounding box center [269, 419] width 112 height 12
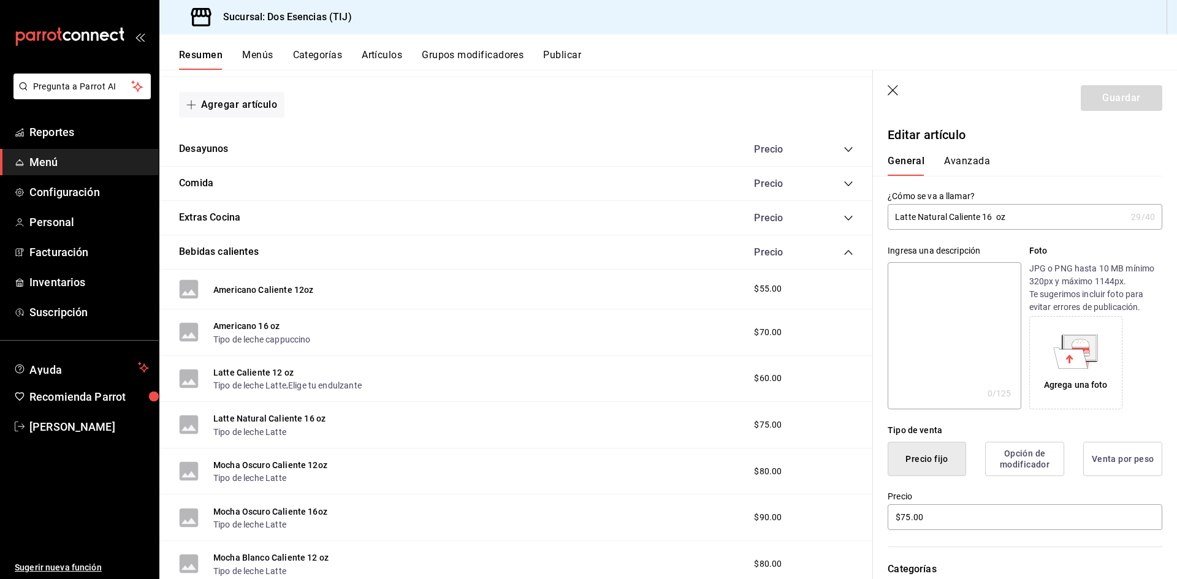
click at [944, 218] on input "Latte Natural Caliente 16 oz" at bounding box center [1007, 217] width 239 height 25
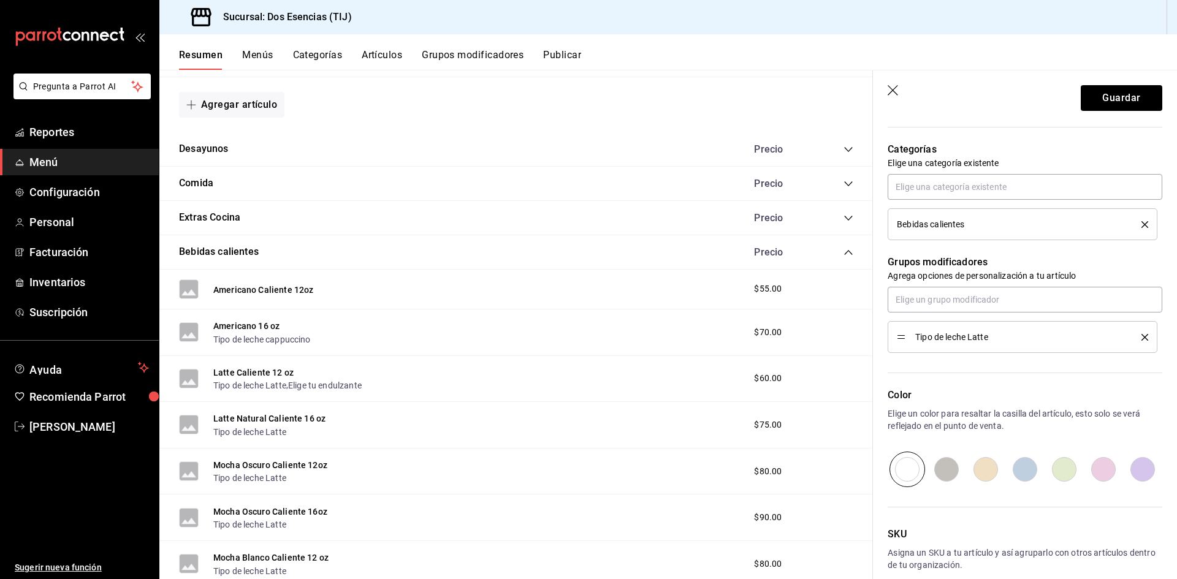
scroll to position [429, 0]
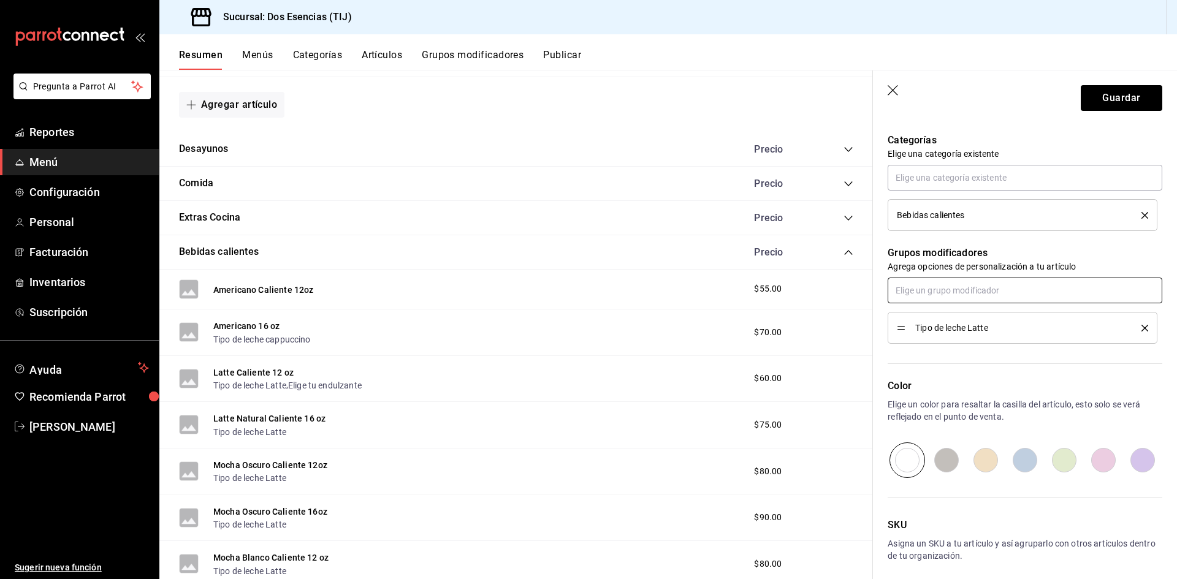
type input "Latte Caliente 16 oz"
click at [977, 295] on input "text" at bounding box center [1025, 291] width 275 height 26
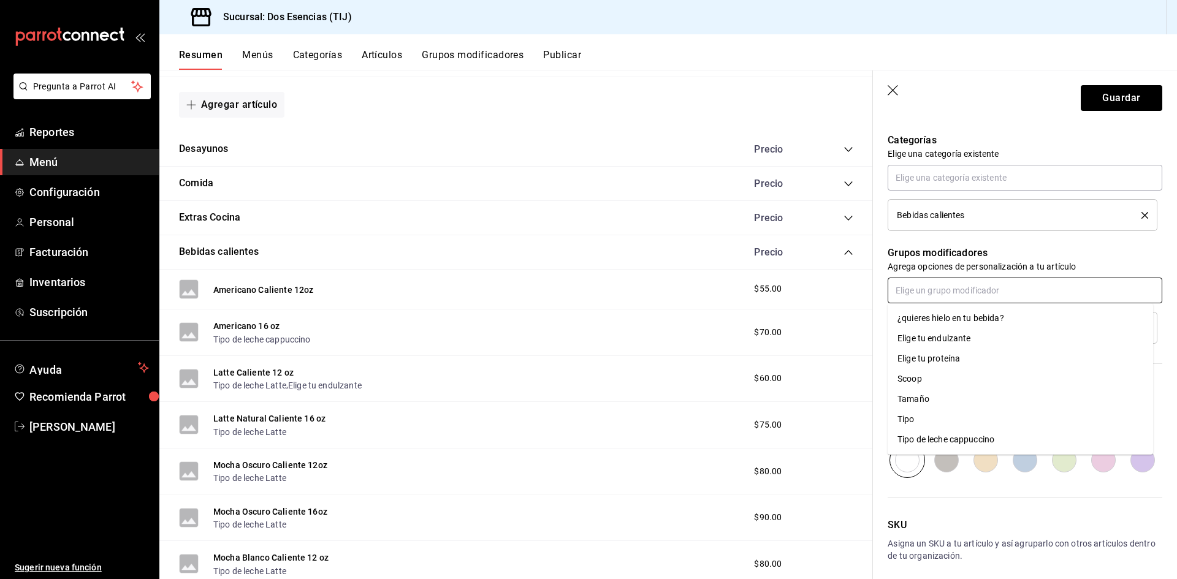
click at [944, 341] on div "Elige tu endulzante" at bounding box center [935, 338] width 74 height 13
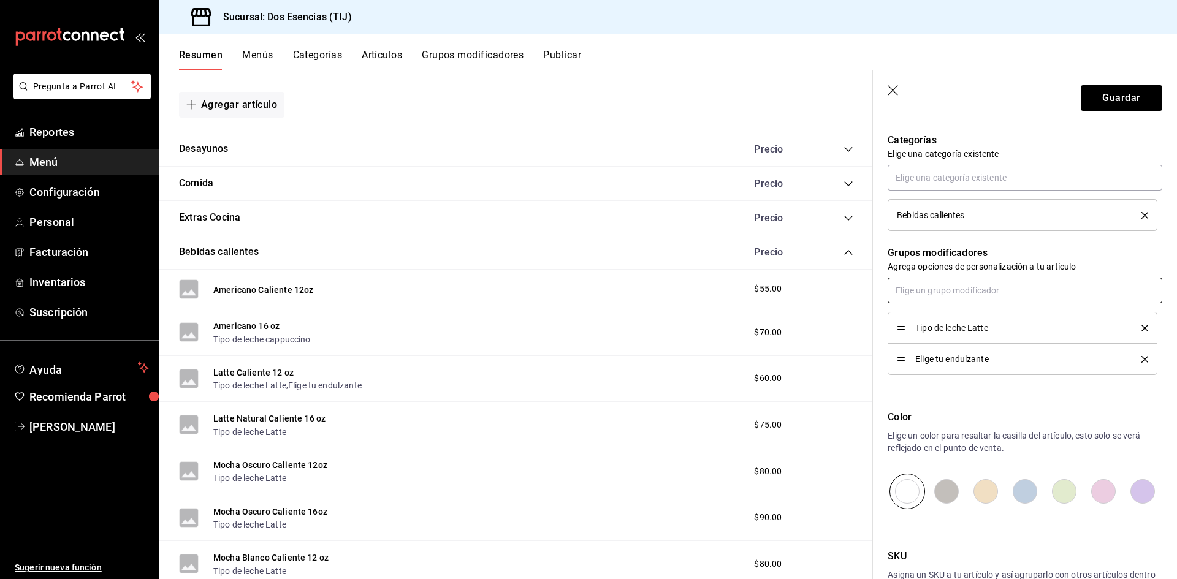
scroll to position [491, 0]
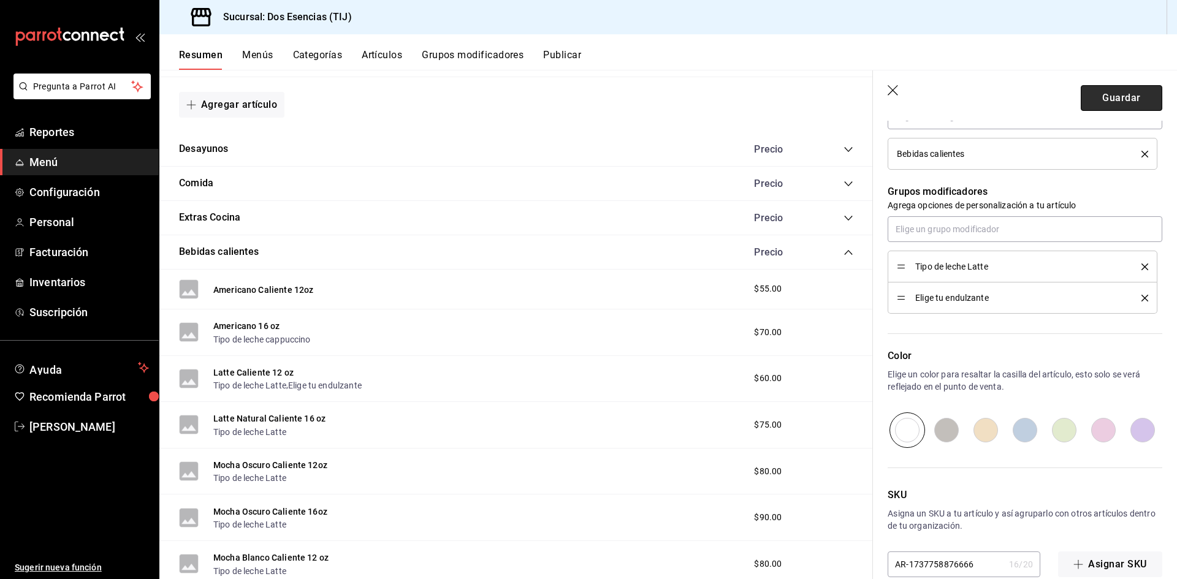
click at [1118, 103] on button "Guardar" at bounding box center [1122, 98] width 82 height 26
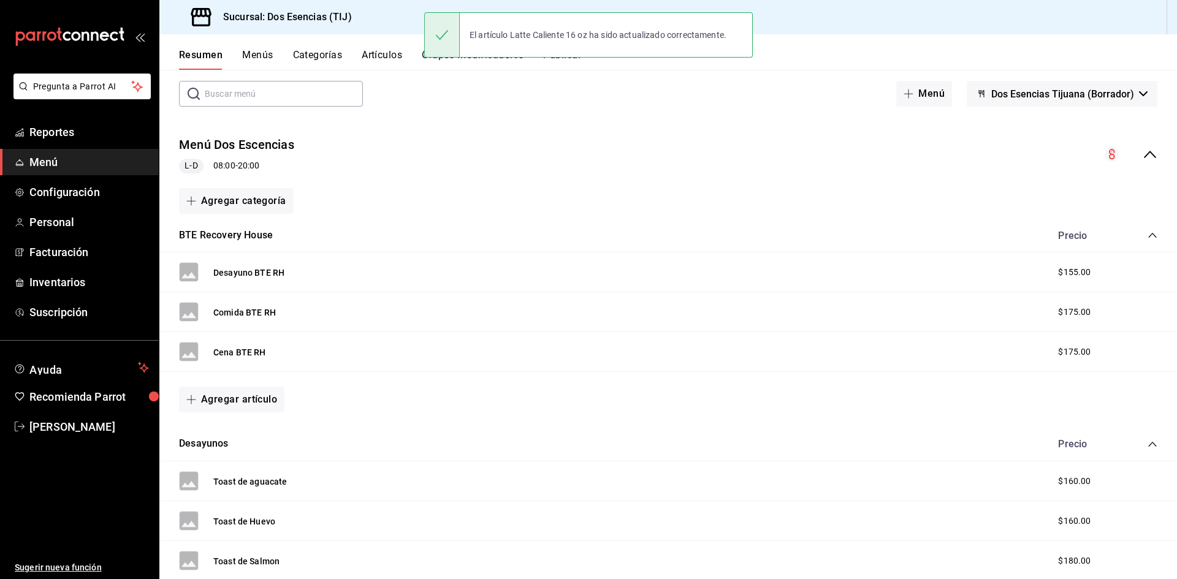
scroll to position [152, 0]
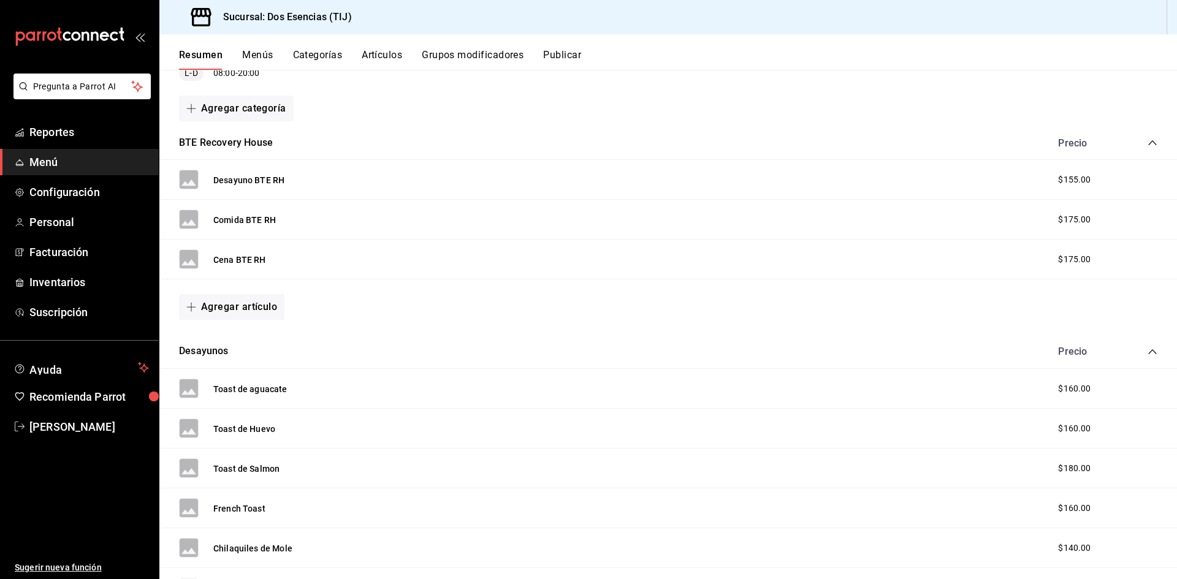
click at [1143, 346] on div "Precio" at bounding box center [1102, 352] width 112 height 12
click at [1148, 348] on icon "collapse-category-row" at bounding box center [1153, 352] width 10 height 10
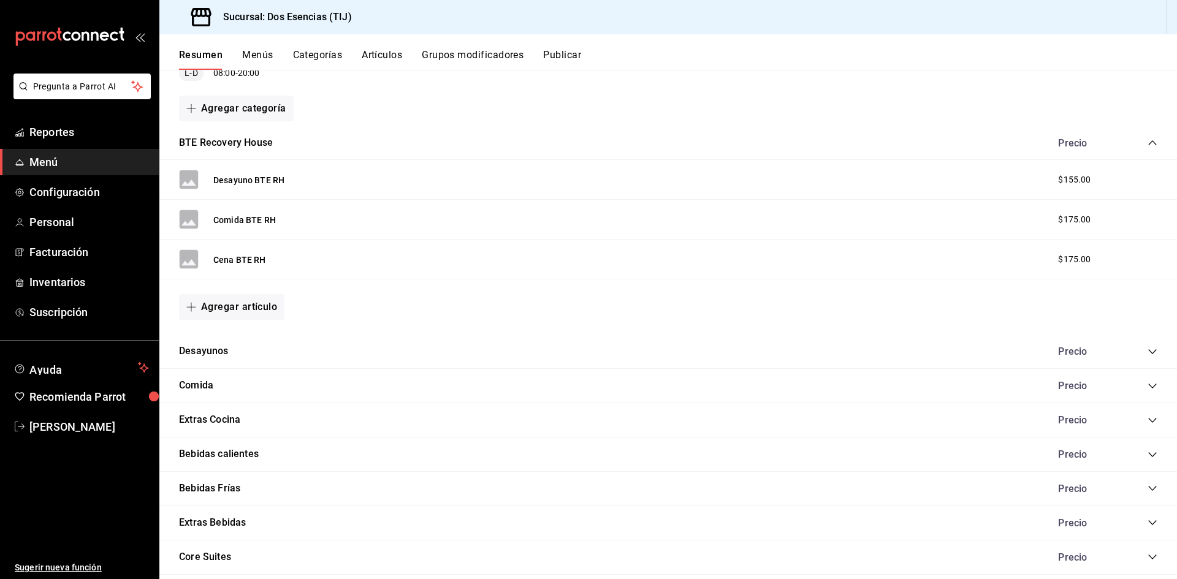
click at [209, 479] on div "Bebidas [PERSON_NAME]" at bounding box center [668, 489] width 1018 height 34
click at [229, 494] on button "Bebidas Frías" at bounding box center [209, 489] width 61 height 14
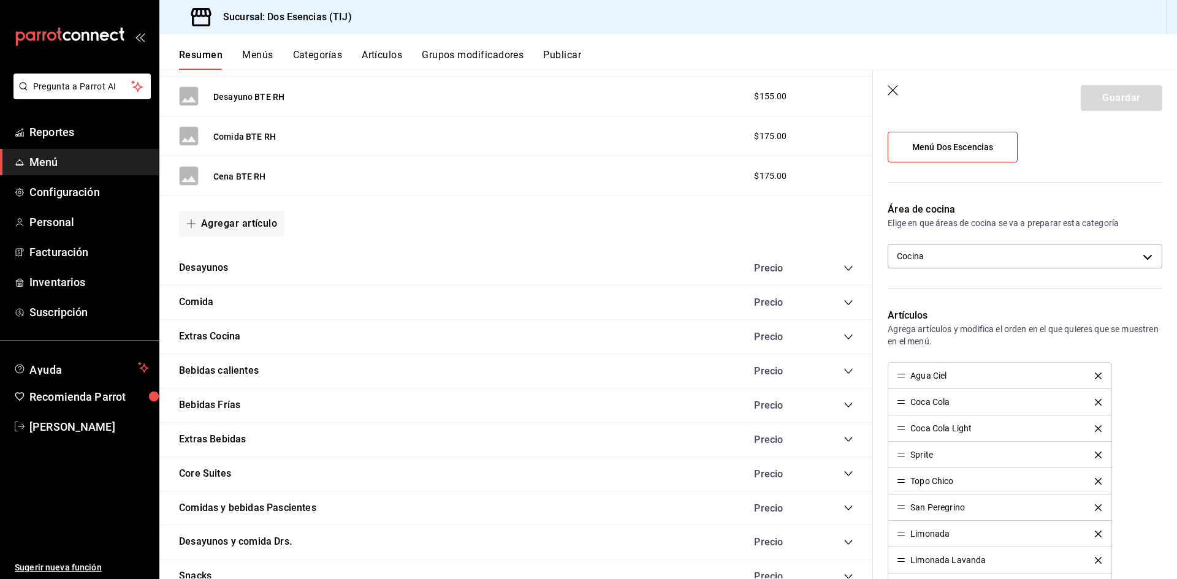
scroll to position [275, 0]
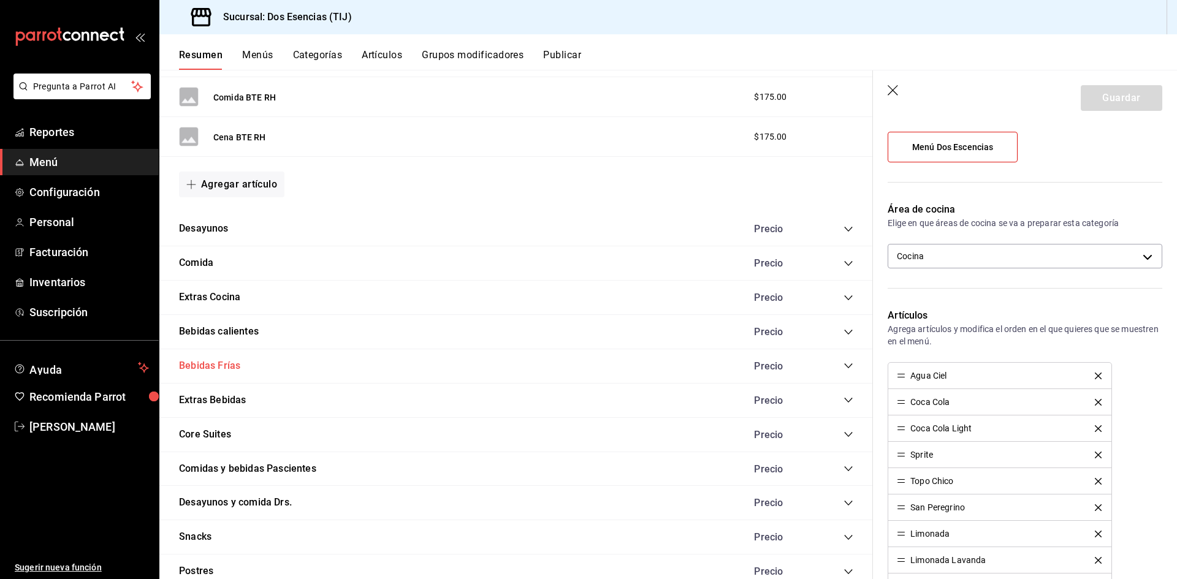
click at [216, 361] on button "Bebidas Frías" at bounding box center [209, 366] width 61 height 14
click at [844, 362] on icon "collapse-category-row" at bounding box center [849, 366] width 10 height 10
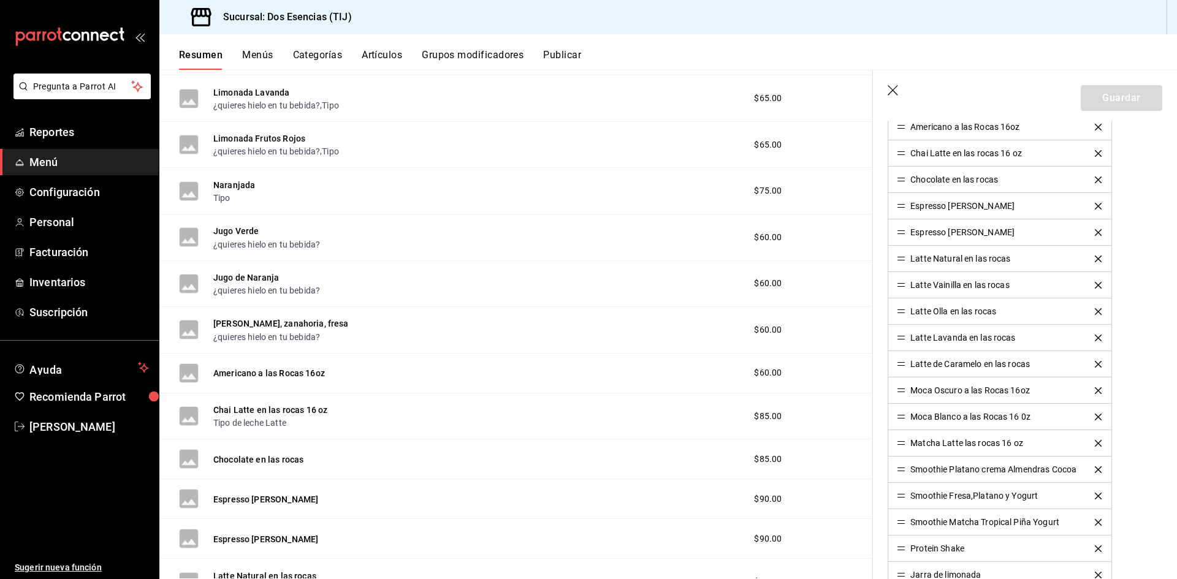
scroll to position [736, 0]
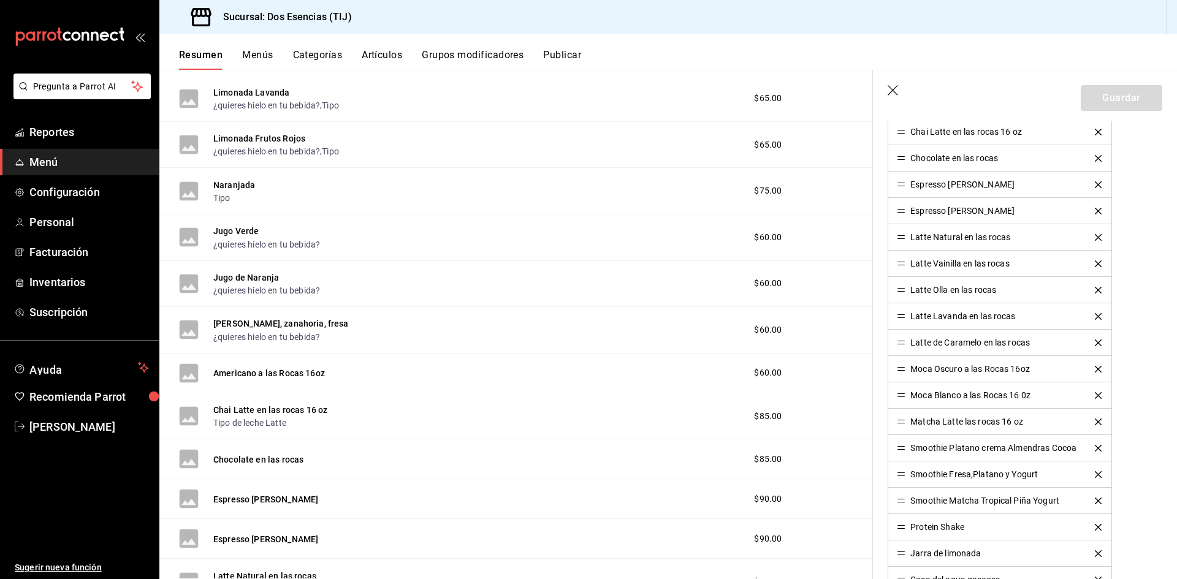
click at [1097, 264] on icon "delete" at bounding box center [1098, 264] width 7 height 7
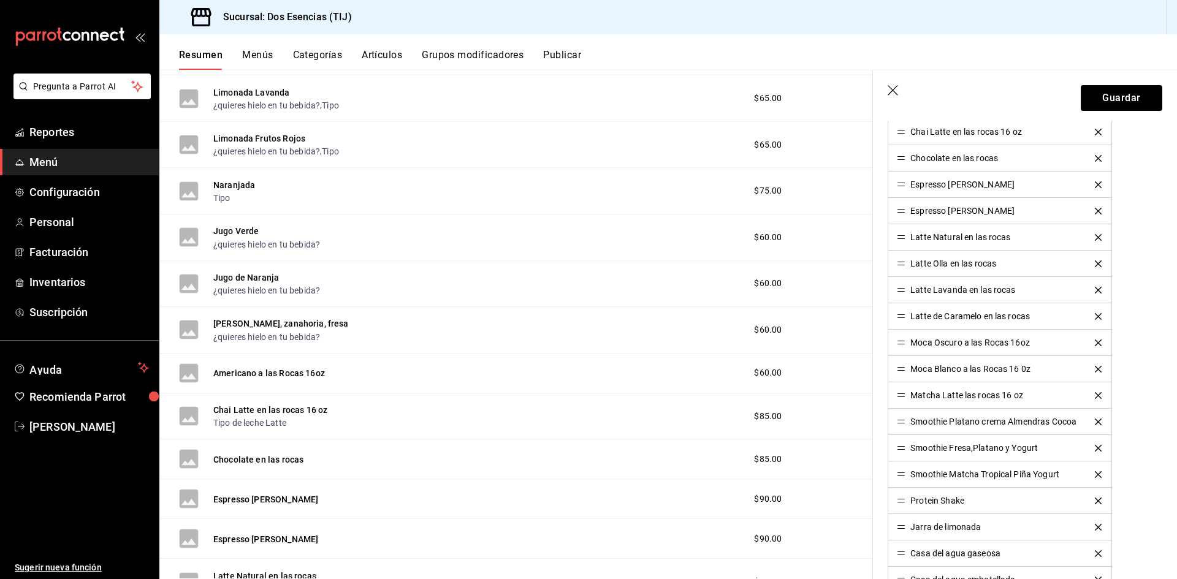
click at [1097, 264] on icon "delete" at bounding box center [1098, 264] width 7 height 7
click at [1104, 262] on button "delete" at bounding box center [1098, 264] width 24 height 7
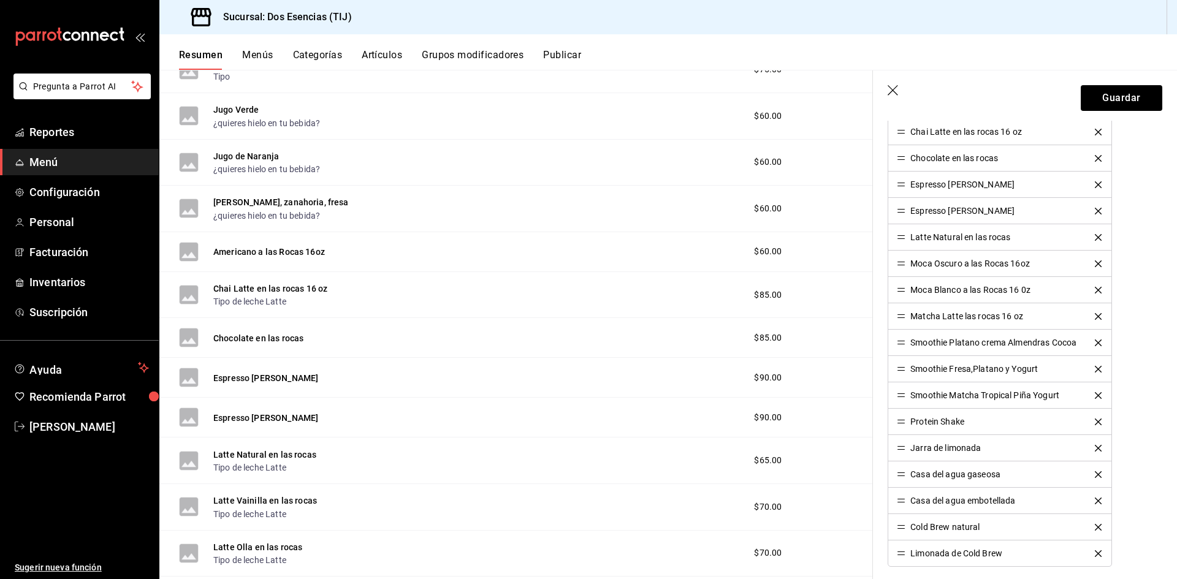
scroll to position [1010, 0]
click at [1112, 101] on button "Guardar" at bounding box center [1122, 98] width 82 height 26
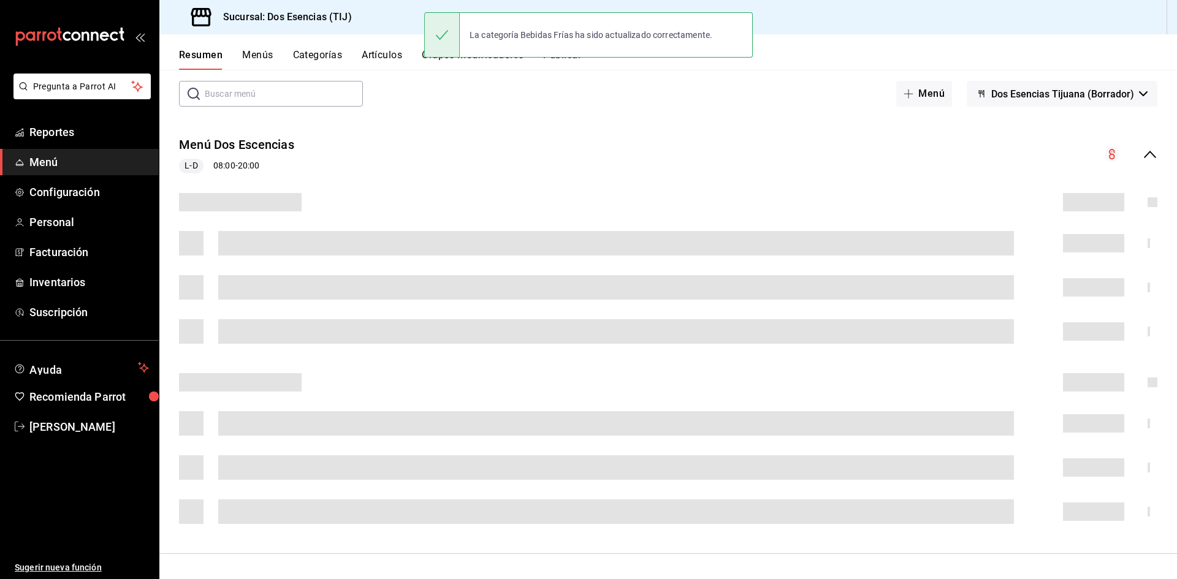
scroll to position [155, 0]
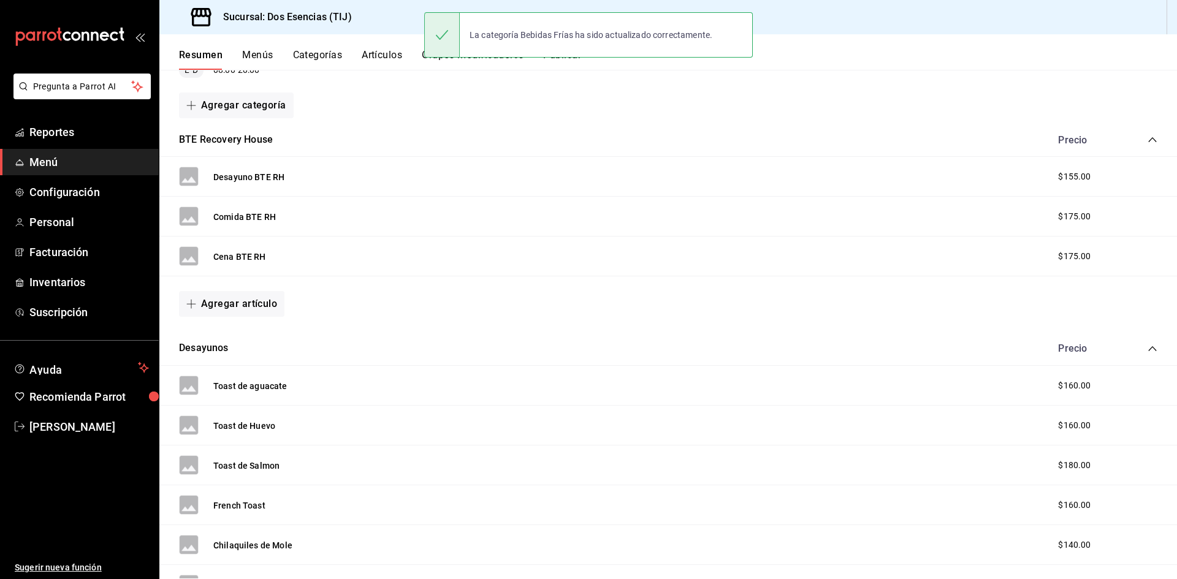
click at [1148, 344] on span "collapse-category-row" at bounding box center [1153, 349] width 10 height 10
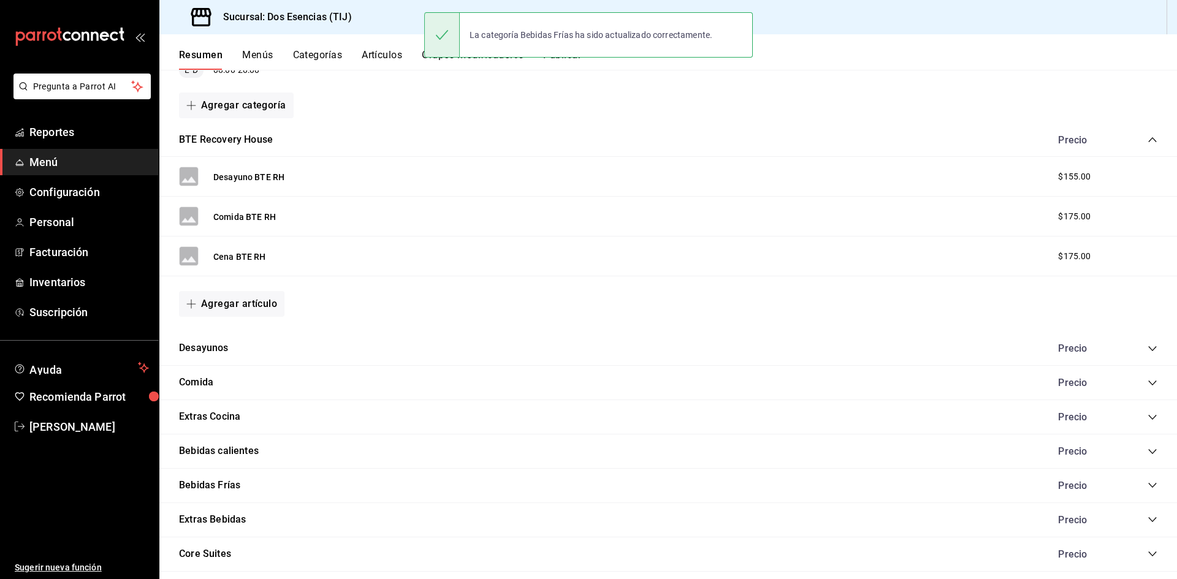
scroll to position [278, 0]
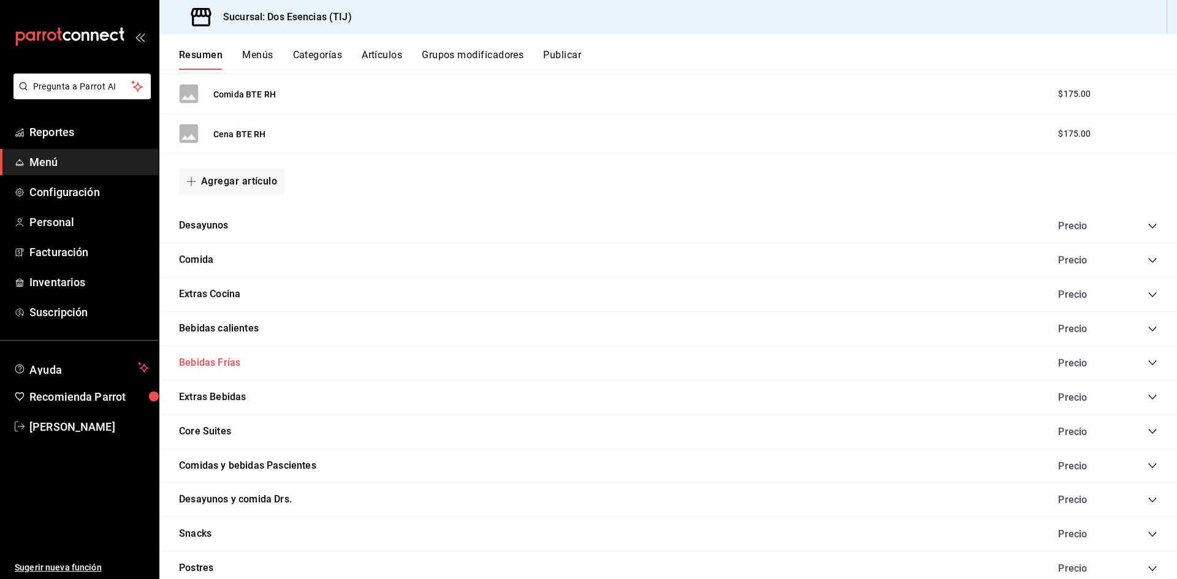
click at [225, 362] on button "Bebidas Frías" at bounding box center [209, 363] width 61 height 14
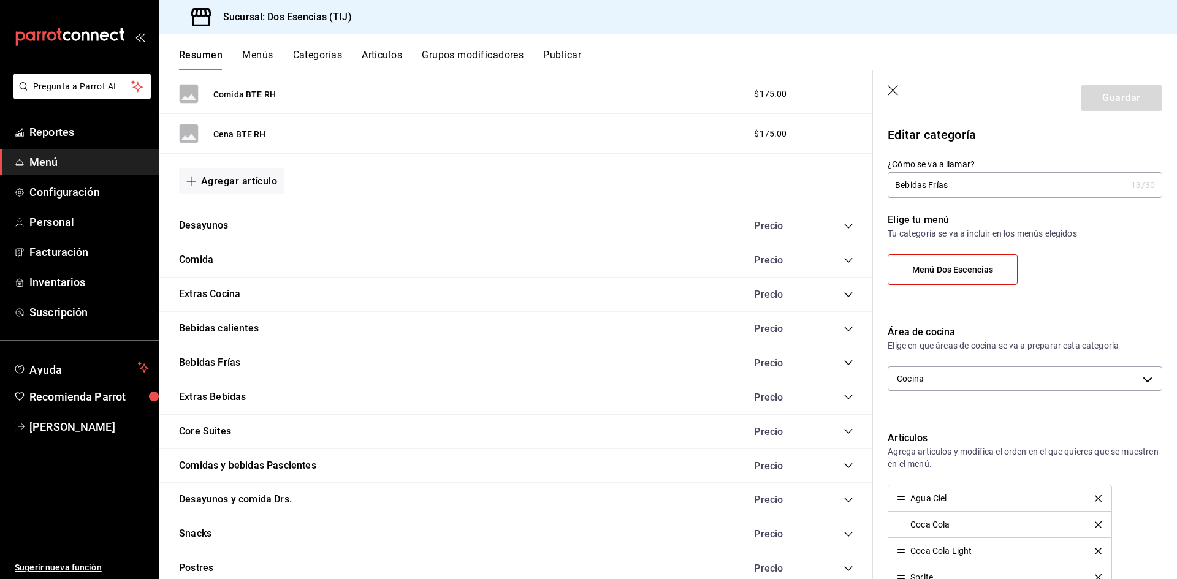
click at [844, 393] on icon "collapse-category-row" at bounding box center [849, 397] width 10 height 10
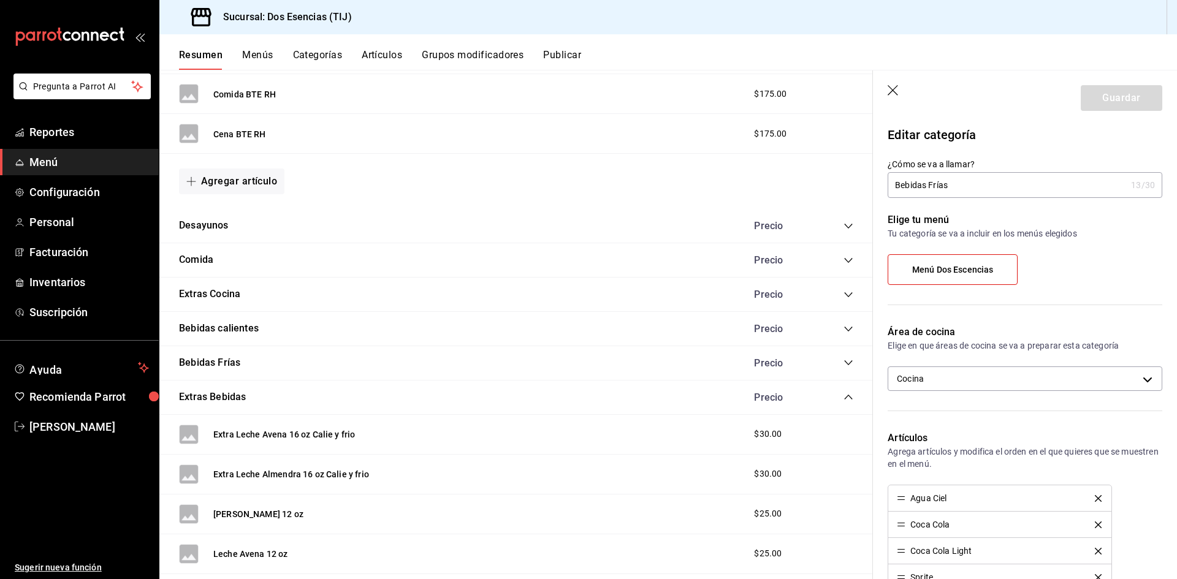
click at [844, 364] on icon "collapse-category-row" at bounding box center [849, 363] width 10 height 10
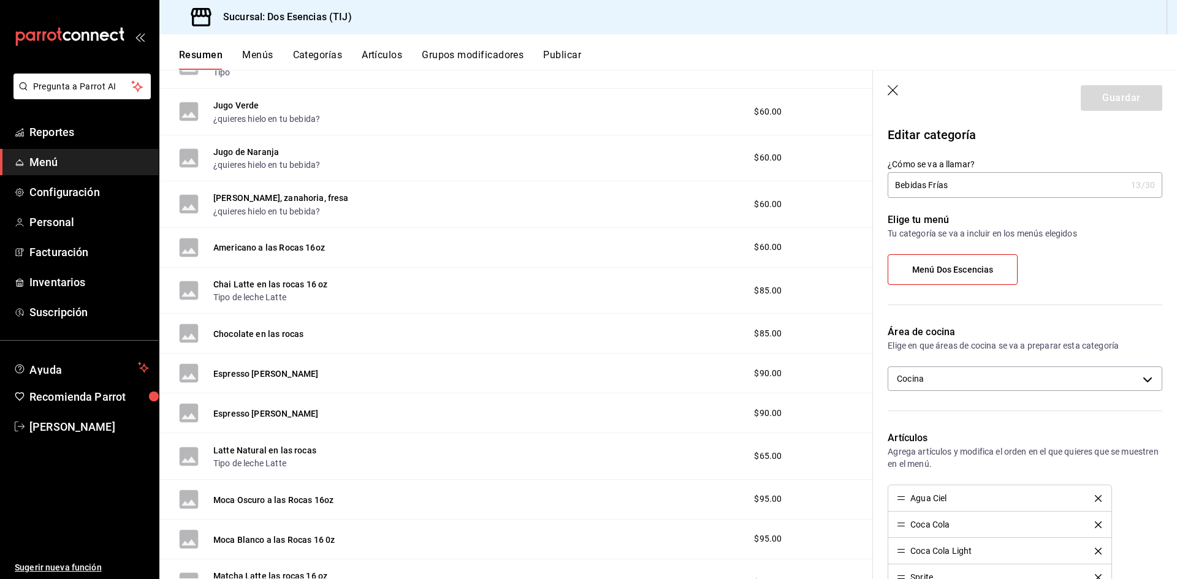
scroll to position [1075, 0]
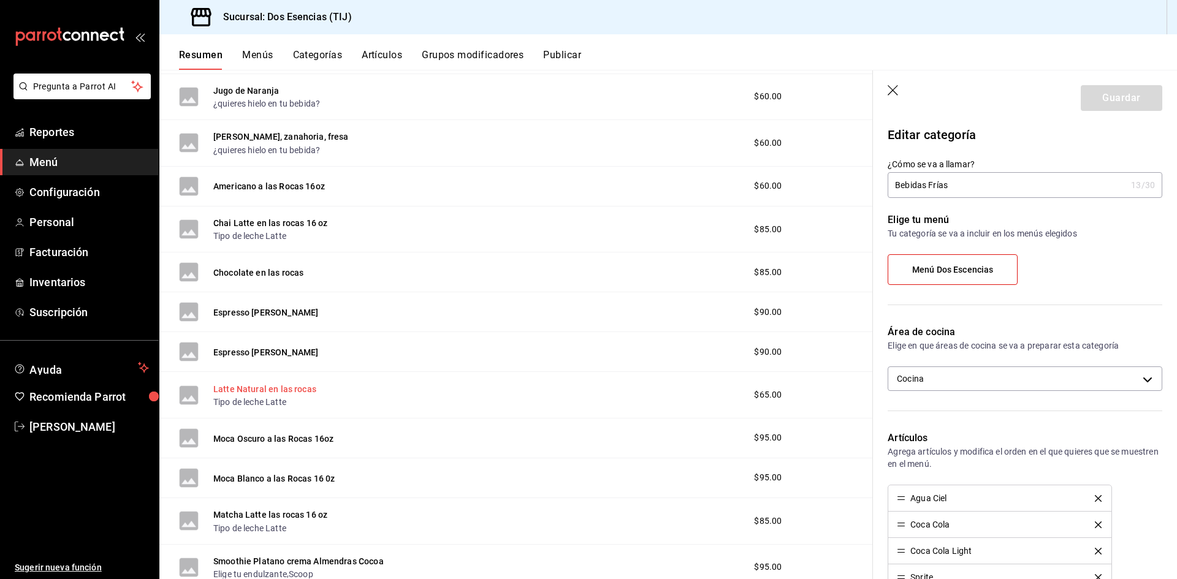
click at [287, 389] on button "Latte Natural en las rocas" at bounding box center [264, 389] width 103 height 12
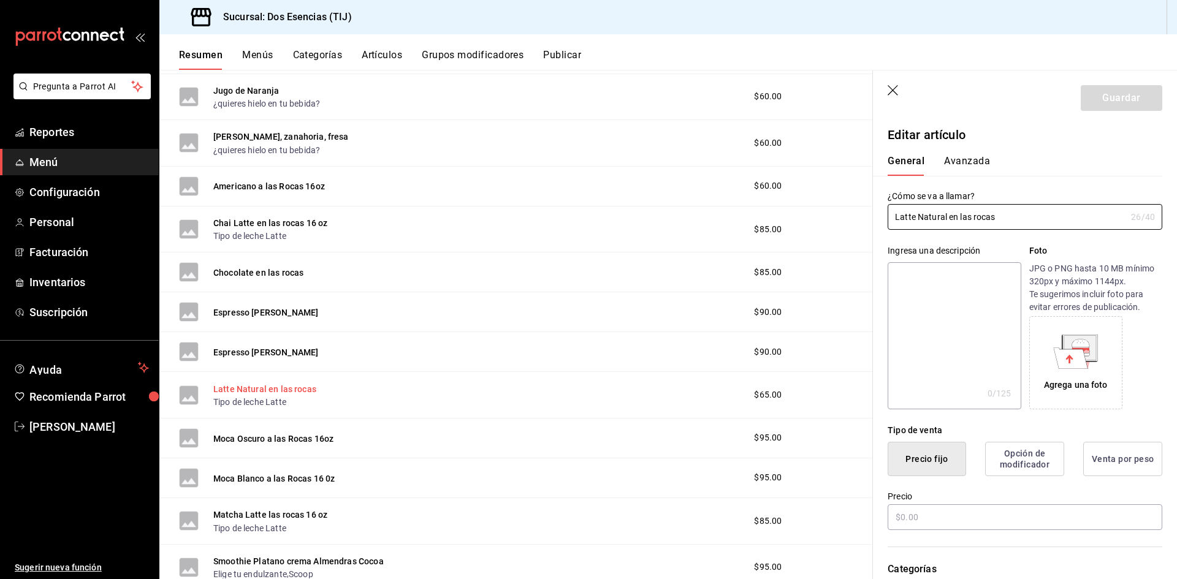
type input "$65.00"
drag, startPoint x: 961, startPoint y: 219, endPoint x: 975, endPoint y: 221, distance: 13.7
click at [971, 220] on input "Latte Natural en las rocas" at bounding box center [1007, 217] width 239 height 25
click at [976, 218] on input "Latte Natural en las rocas" at bounding box center [1007, 217] width 239 height 25
click at [972, 218] on input "Latte Natural en las rocas" at bounding box center [1007, 217] width 239 height 25
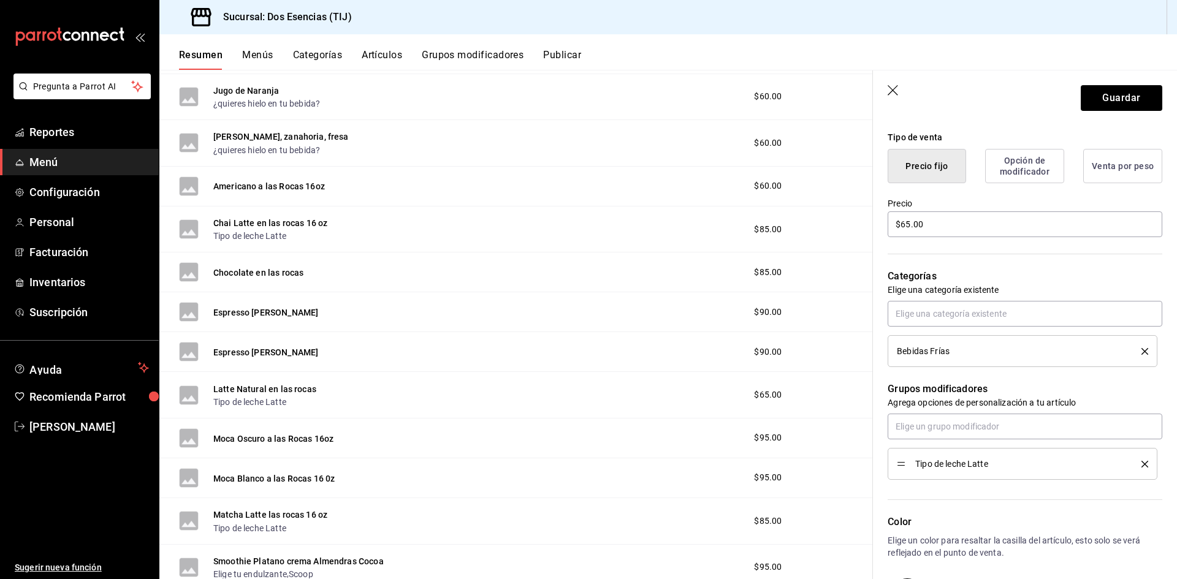
scroll to position [307, 0]
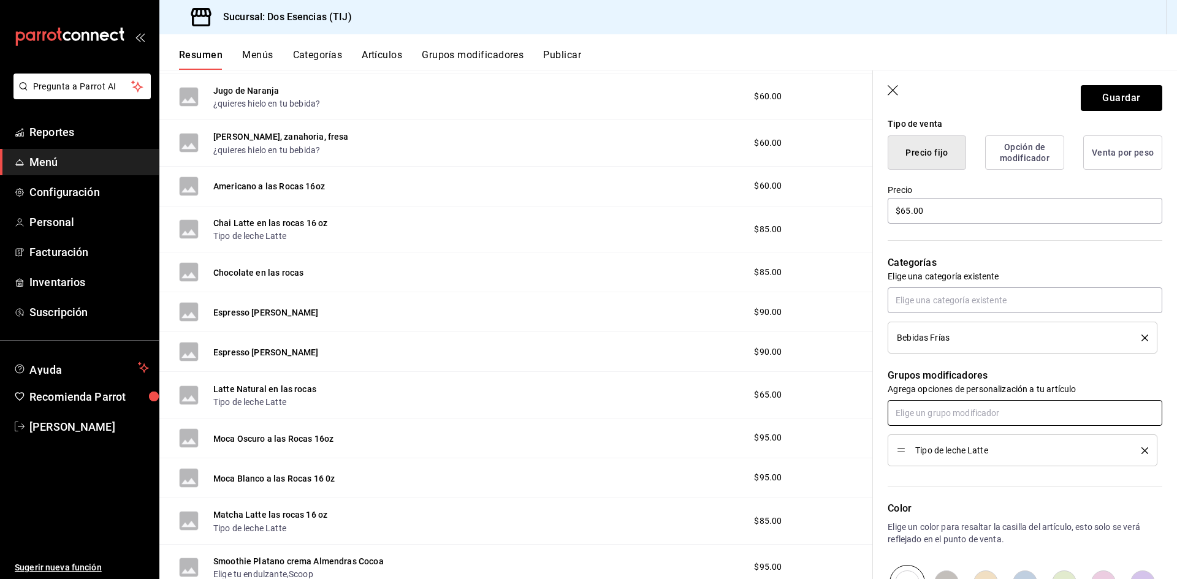
type input "Latte a la Rocas 16oz"
click at [1015, 419] on input "text" at bounding box center [1025, 413] width 275 height 26
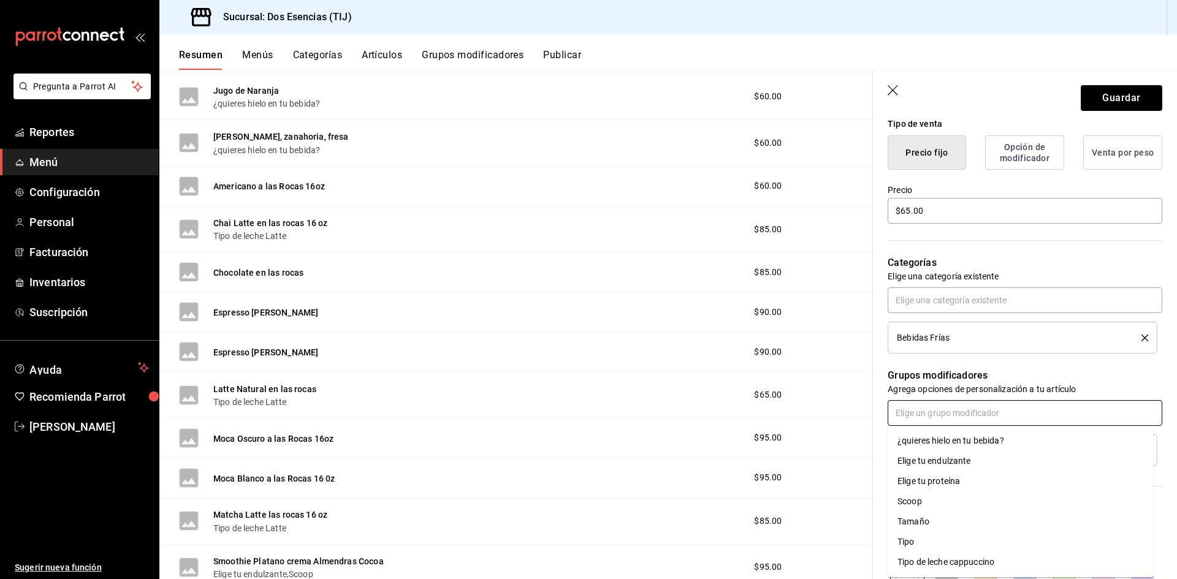
click at [950, 460] on div "Elige tu endulzante" at bounding box center [935, 461] width 74 height 13
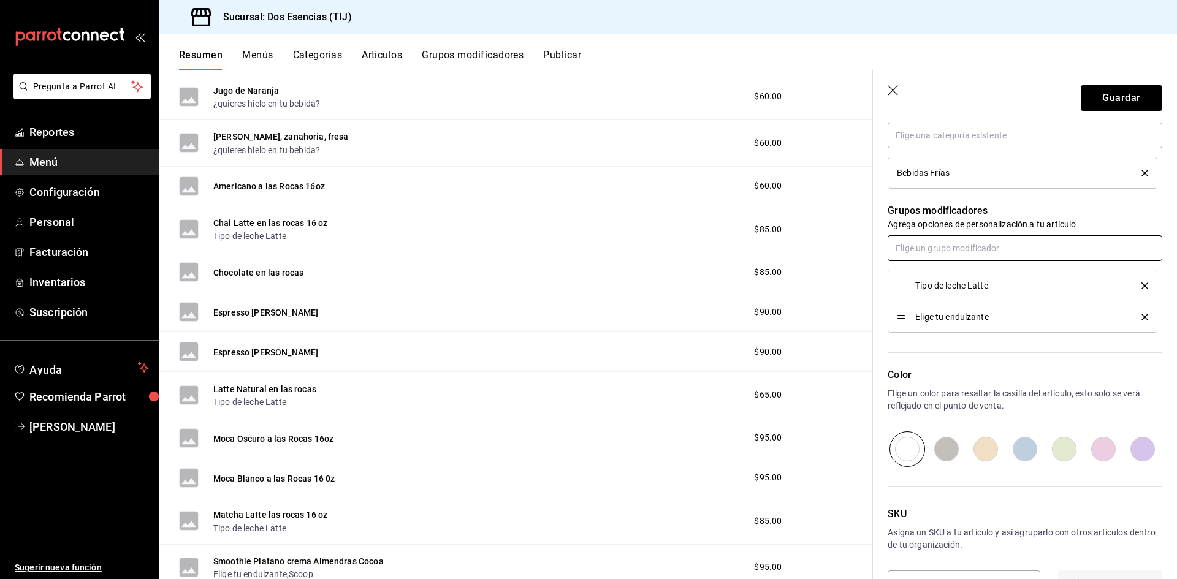
scroll to position [491, 0]
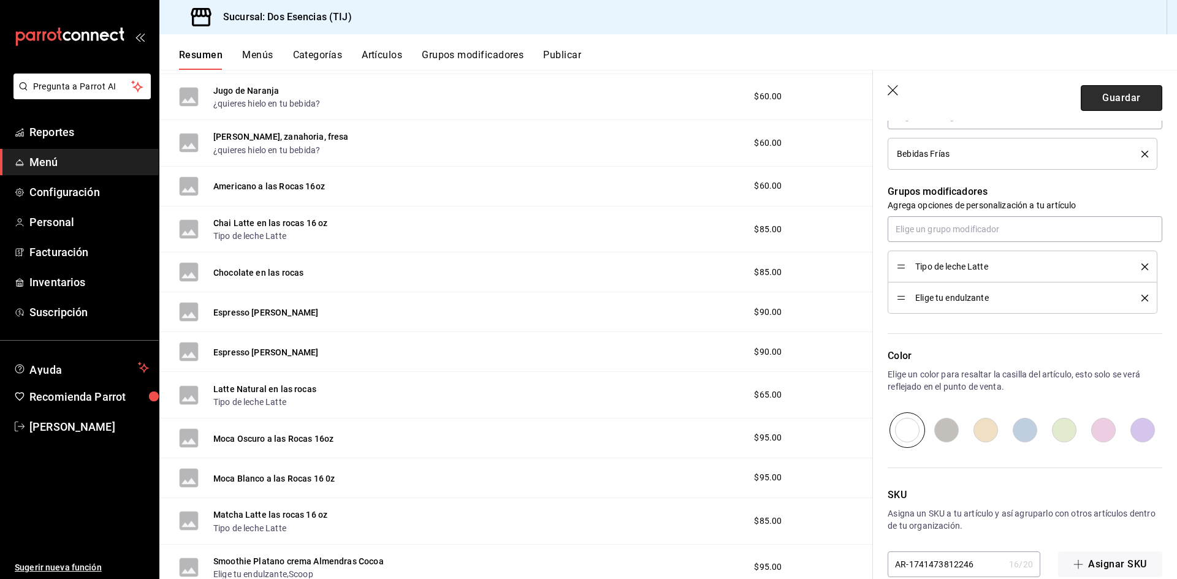
click at [1123, 97] on button "Guardar" at bounding box center [1122, 98] width 82 height 26
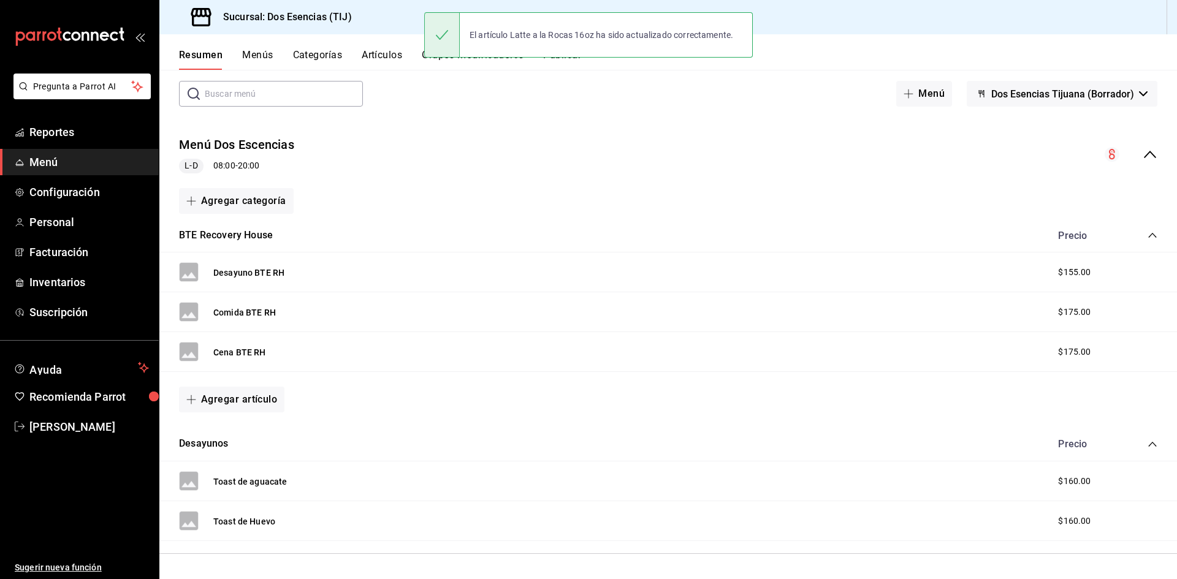
scroll to position [166, 0]
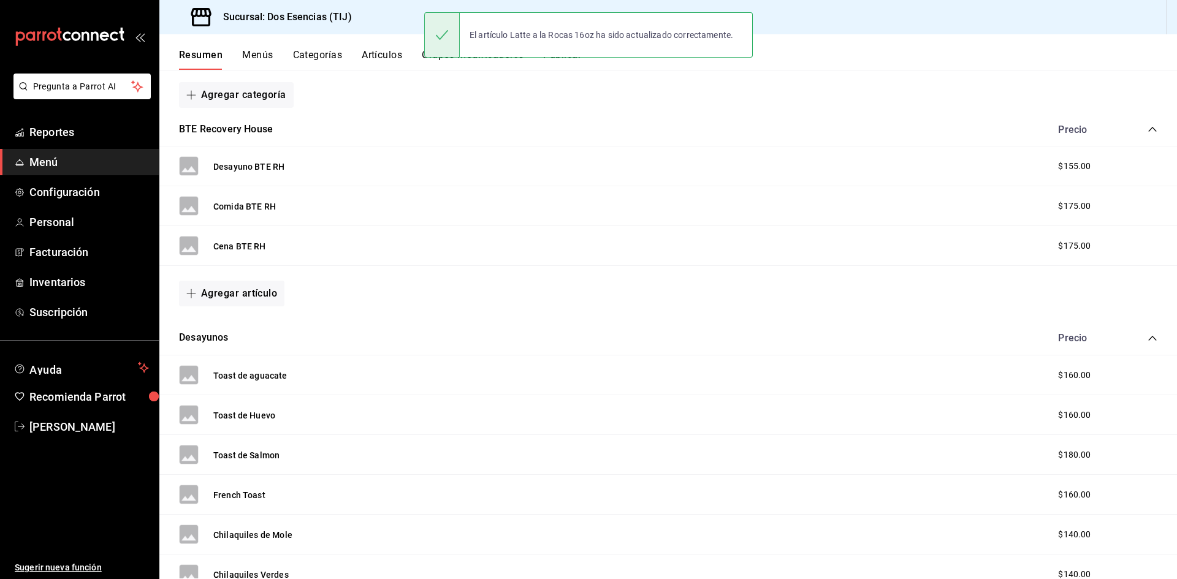
click at [400, 51] on button "Artículos" at bounding box center [382, 59] width 40 height 21
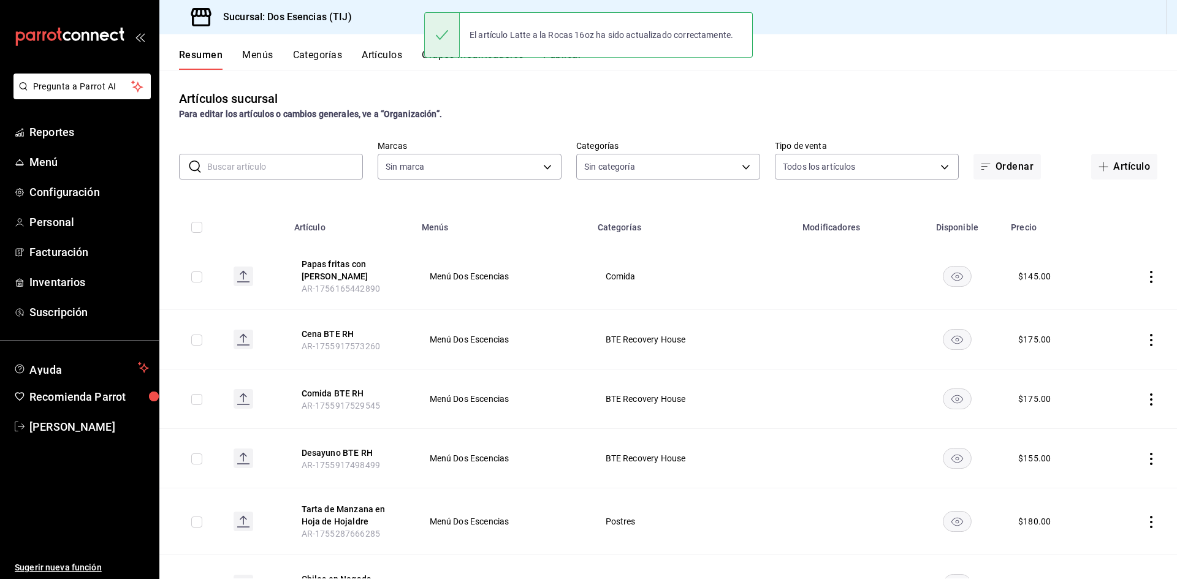
type input "07122d97-4ba2-473e-a080-2ff63e34680f,0593066a-dde8-4484-a009-94e44883c9ff,8b478…"
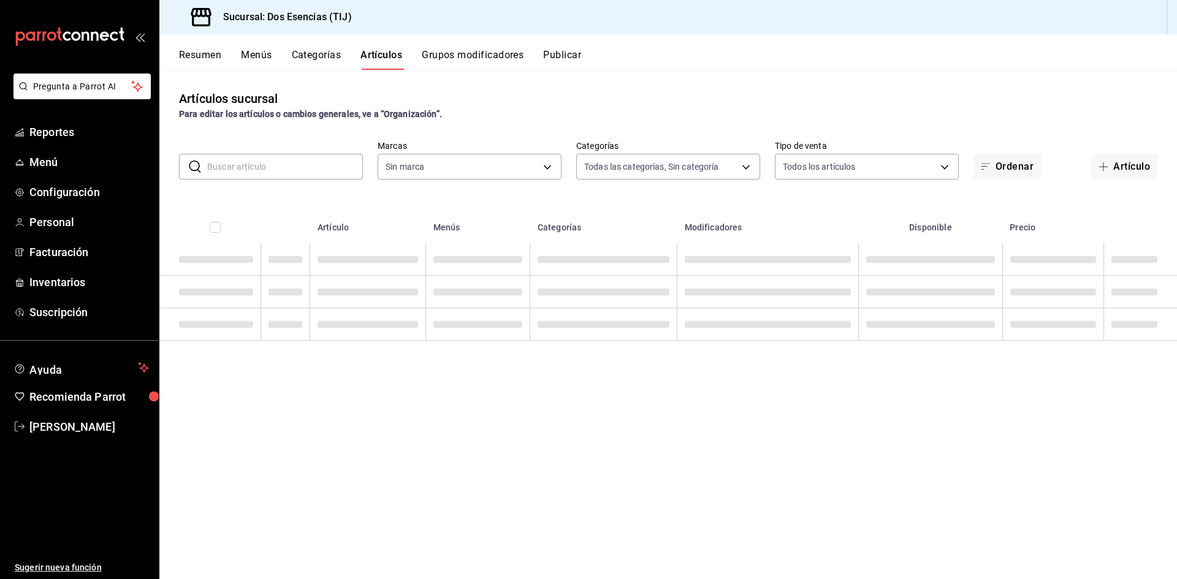
type input "42275f61-a381-4346-b097-f53f4c5c54e2"
click at [456, 59] on button "Grupos modificadores" at bounding box center [473, 59] width 102 height 21
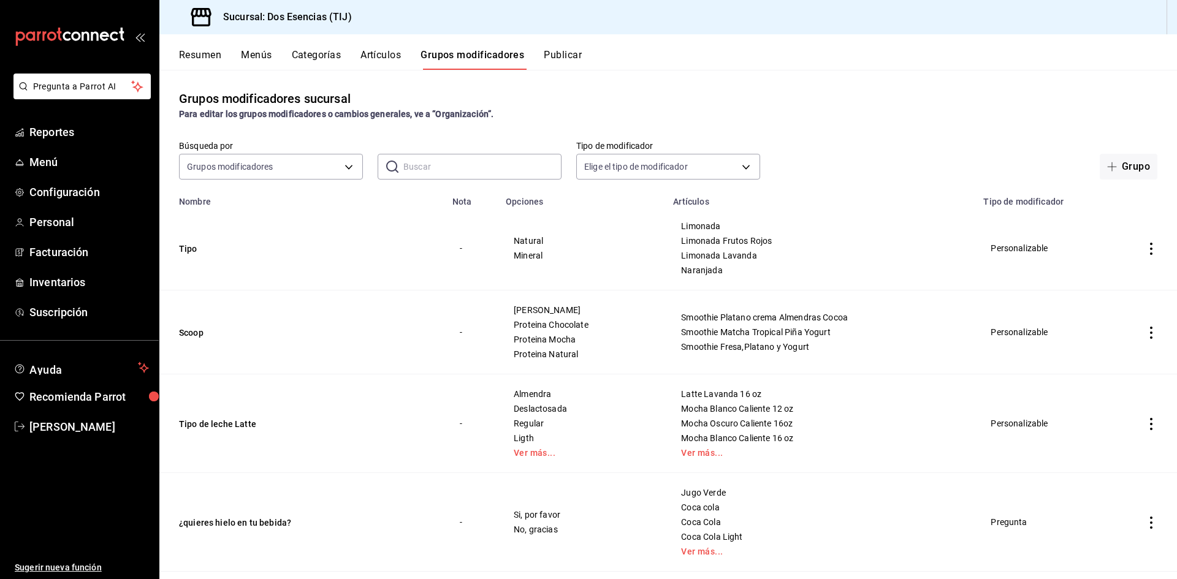
click at [1145, 422] on icon "actions" at bounding box center [1151, 424] width 12 height 12
click at [1096, 448] on span "Editar" at bounding box center [1106, 452] width 32 height 13
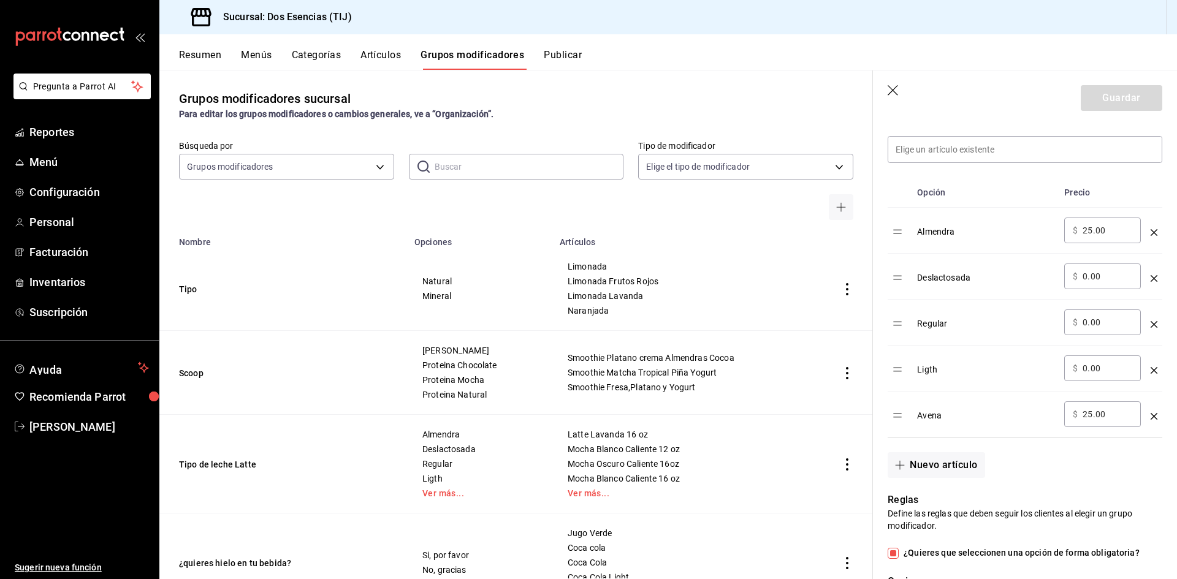
scroll to position [368, 0]
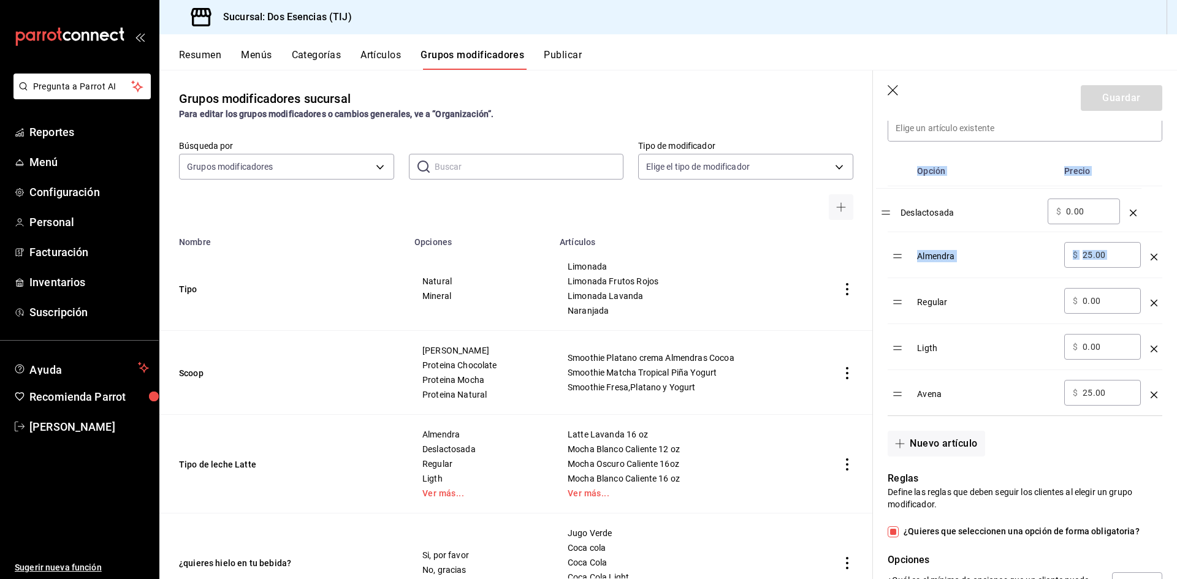
drag, startPoint x: 896, startPoint y: 257, endPoint x: 885, endPoint y: 212, distance: 46.3
click at [885, 212] on div "Opción Precio Almendra ​ $ 25.00 ​ Deslactosada ​ $ 0.00 ​ Regular ​ $ 0.00 ​ L…" at bounding box center [1017, 279] width 289 height 275
click at [1010, 175] on th "Opción" at bounding box center [985, 171] width 147 height 30
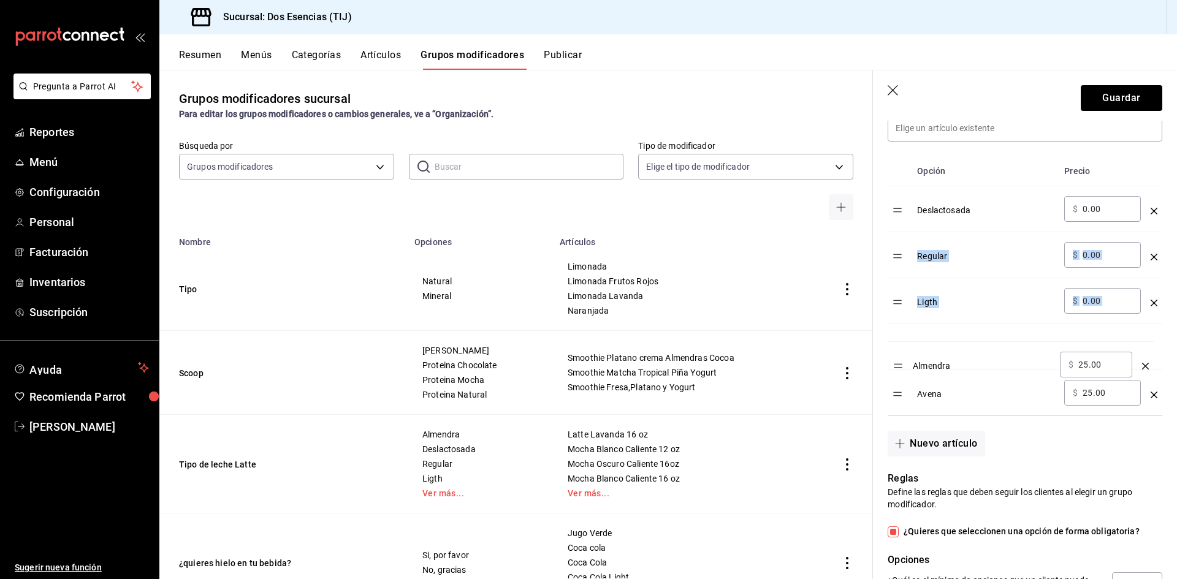
drag, startPoint x: 899, startPoint y: 262, endPoint x: 892, endPoint y: 342, distance: 80.1
click at [996, 159] on th "Opción" at bounding box center [985, 171] width 147 height 30
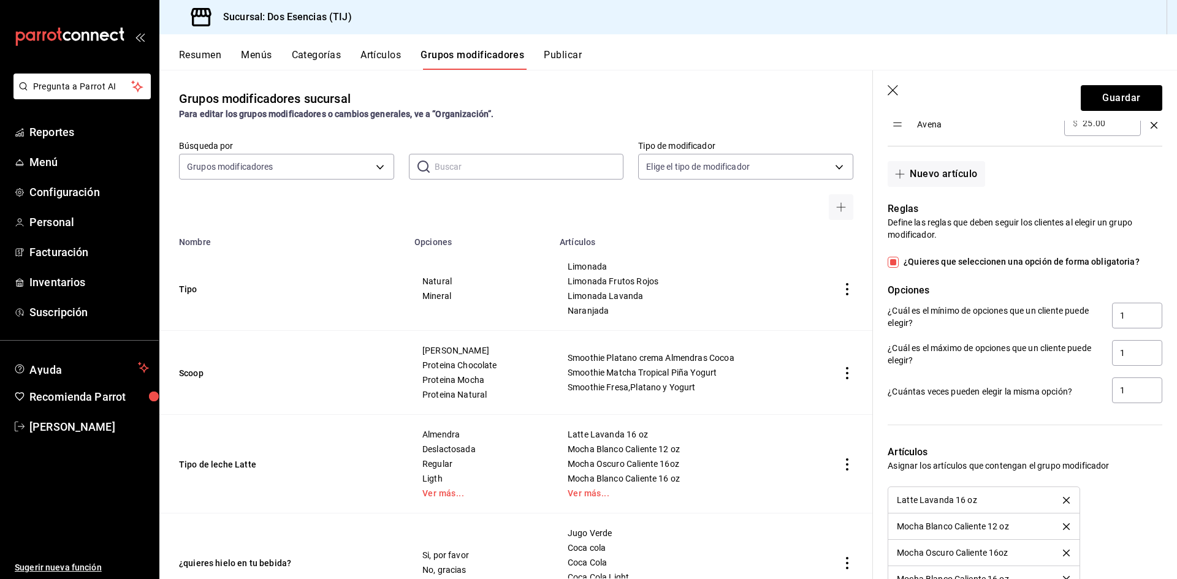
scroll to position [674, 0]
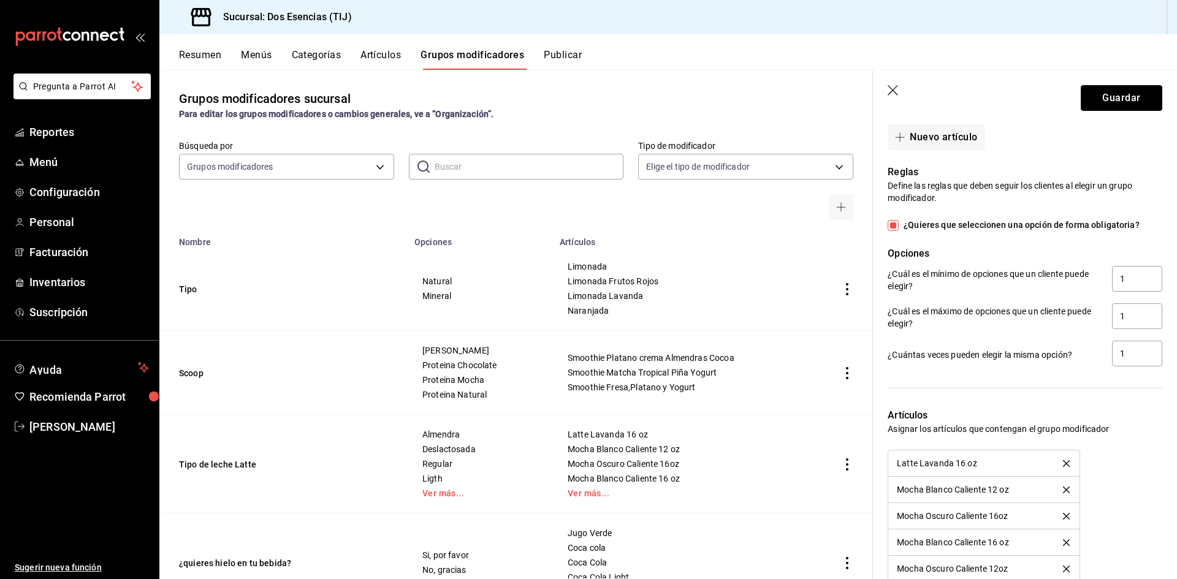
click at [1112, 106] on button "Guardar" at bounding box center [1122, 98] width 82 height 26
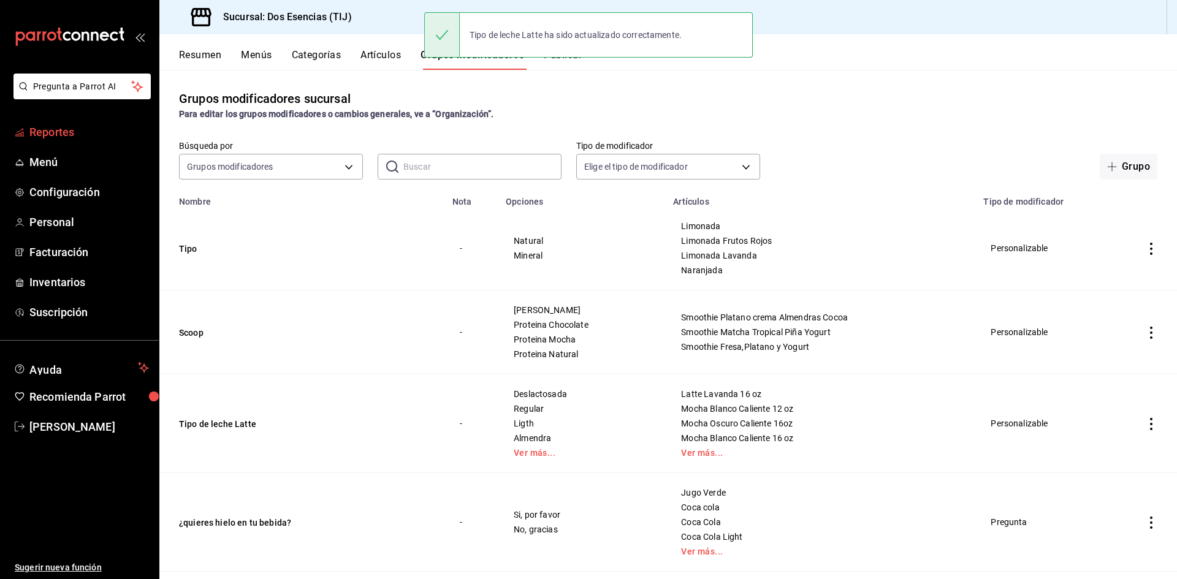
click at [35, 131] on span "Reportes" at bounding box center [89, 132] width 120 height 17
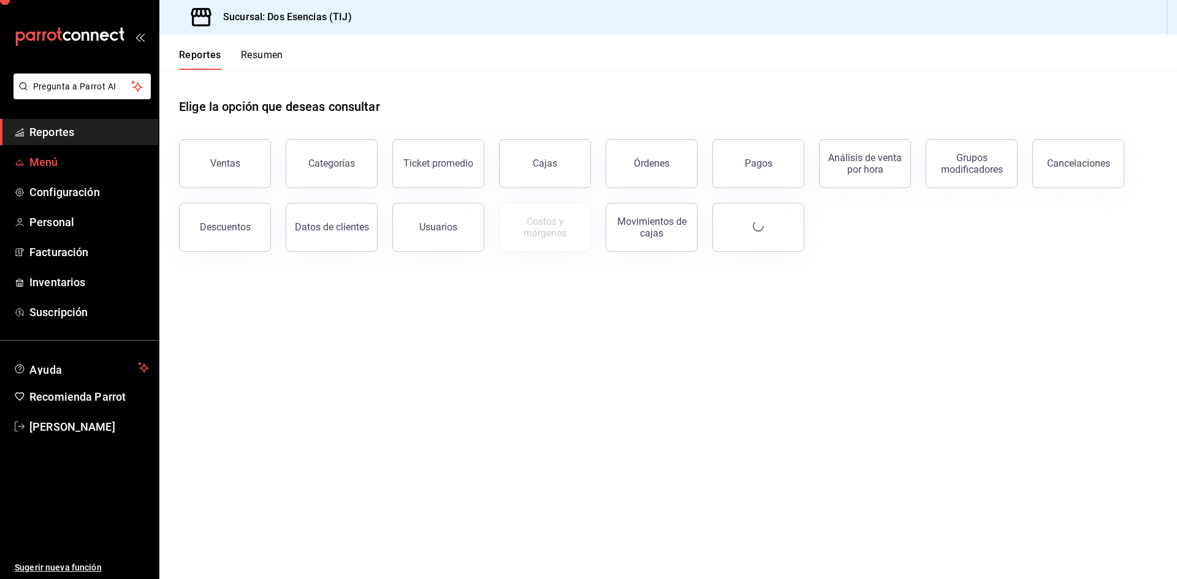
click at [55, 155] on span "Menú" at bounding box center [89, 162] width 120 height 17
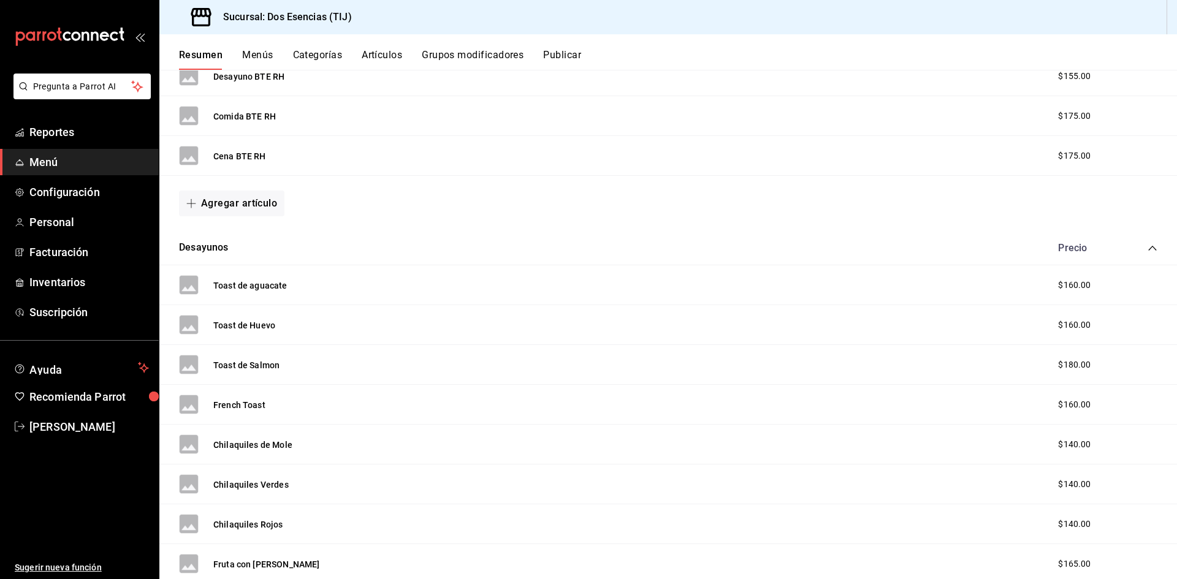
scroll to position [368, 0]
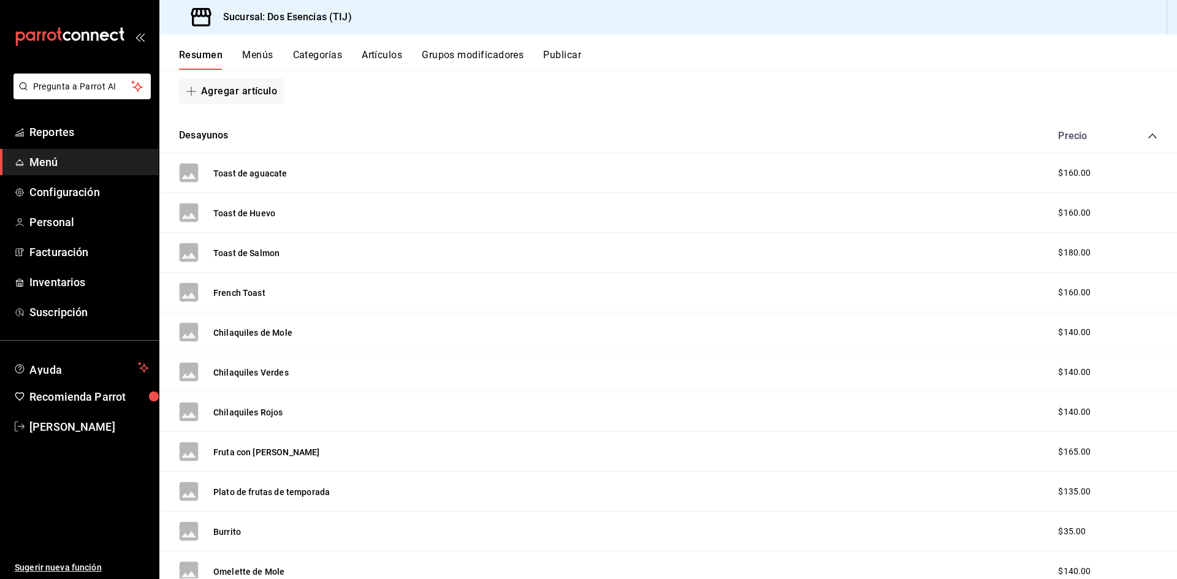
click at [1148, 137] on icon "collapse-category-row" at bounding box center [1152, 136] width 8 height 5
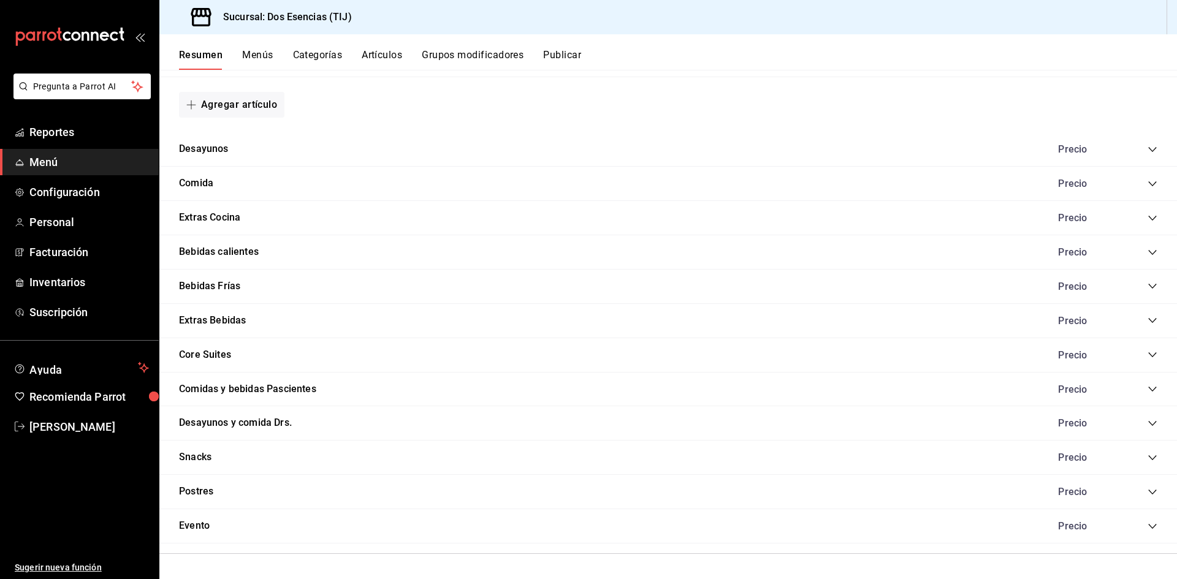
scroll to position [354, 0]
click at [191, 287] on button "Bebidas Frías" at bounding box center [209, 287] width 61 height 14
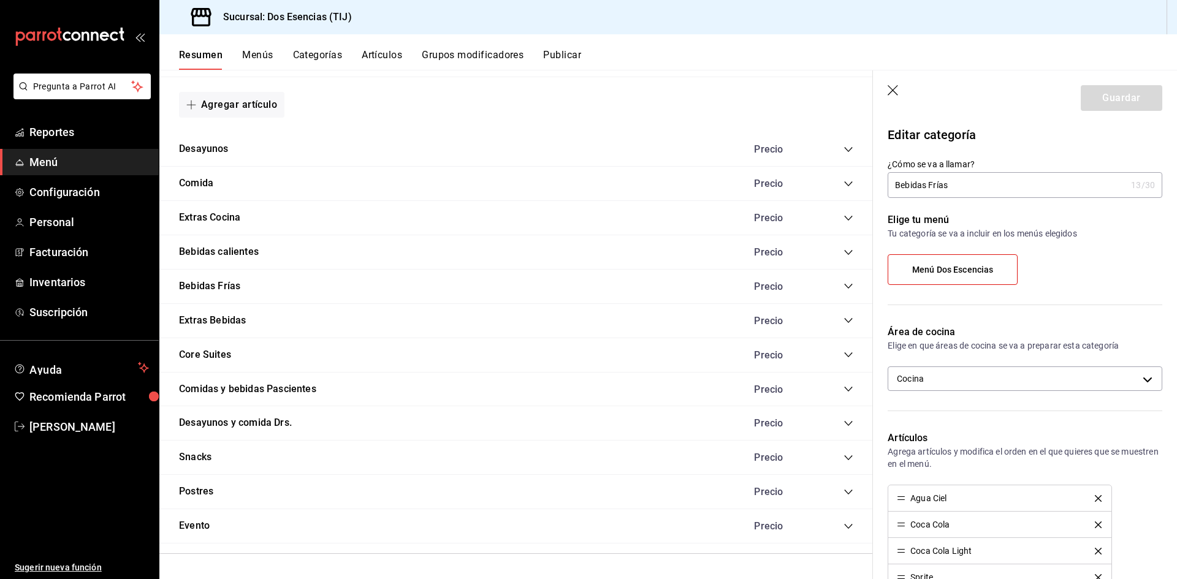
click at [833, 287] on div "Precio" at bounding box center [798, 287] width 112 height 12
click at [844, 287] on icon "collapse-category-row" at bounding box center [849, 286] width 10 height 10
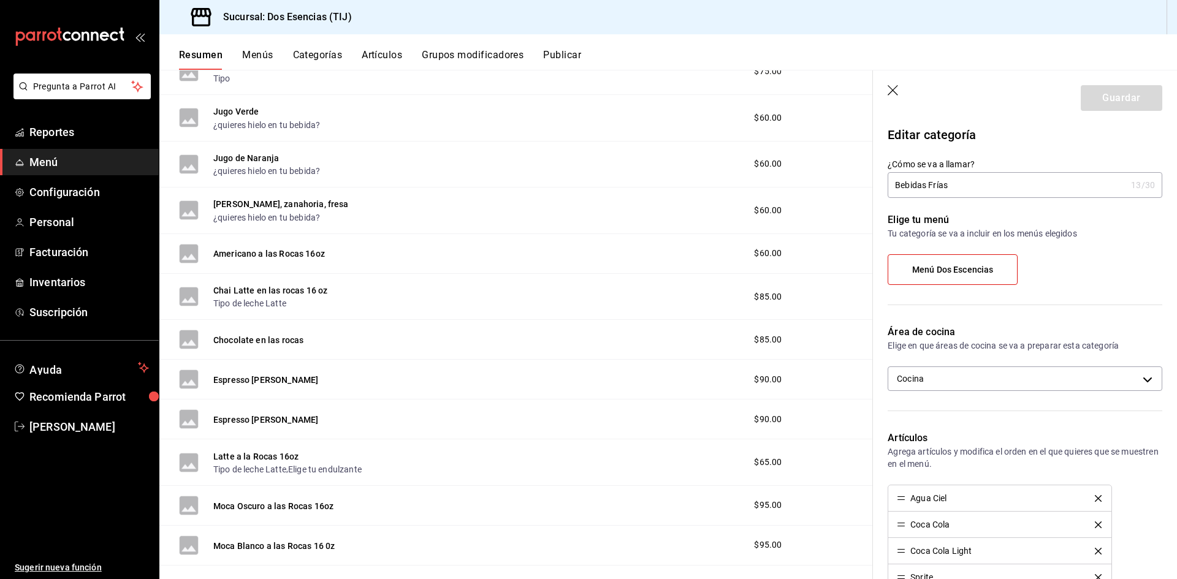
scroll to position [1029, 0]
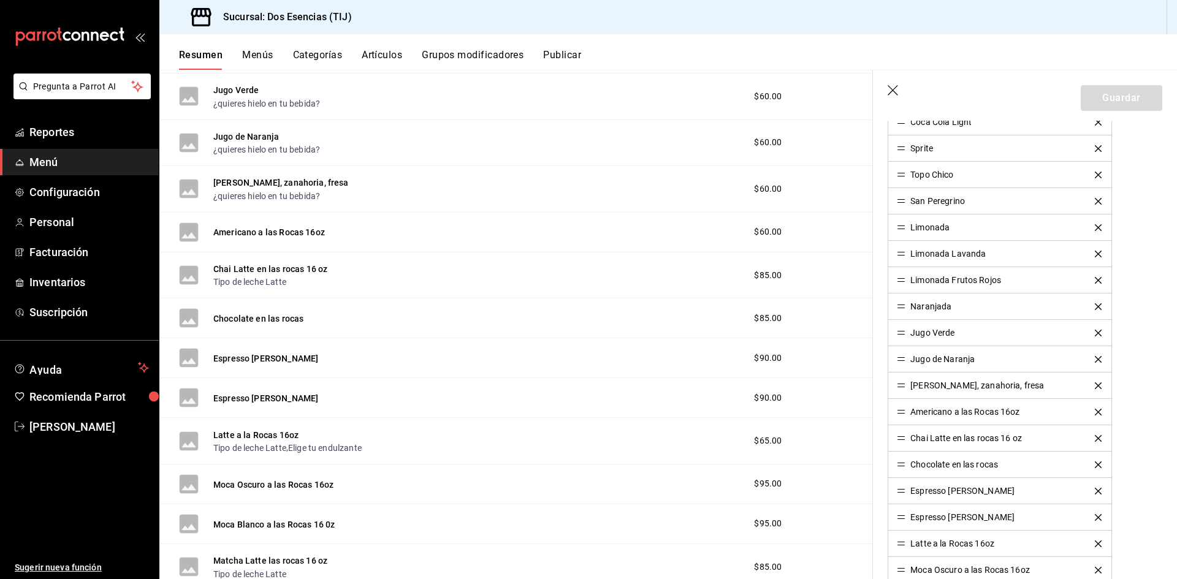
scroll to position [491, 0]
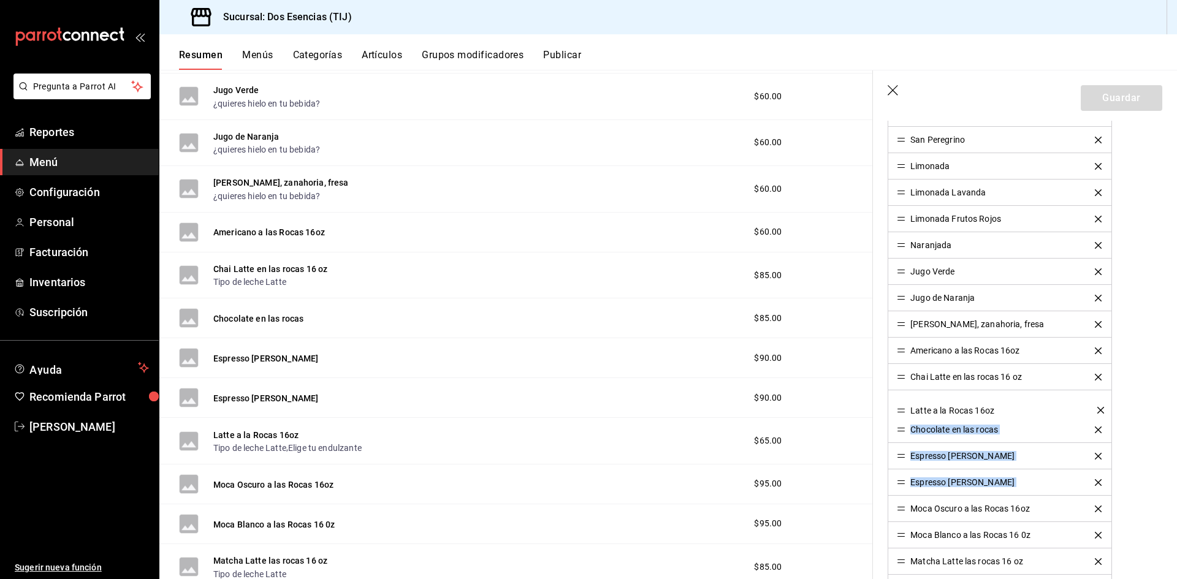
drag, startPoint x: 900, startPoint y: 484, endPoint x: 883, endPoint y: 412, distance: 74.4
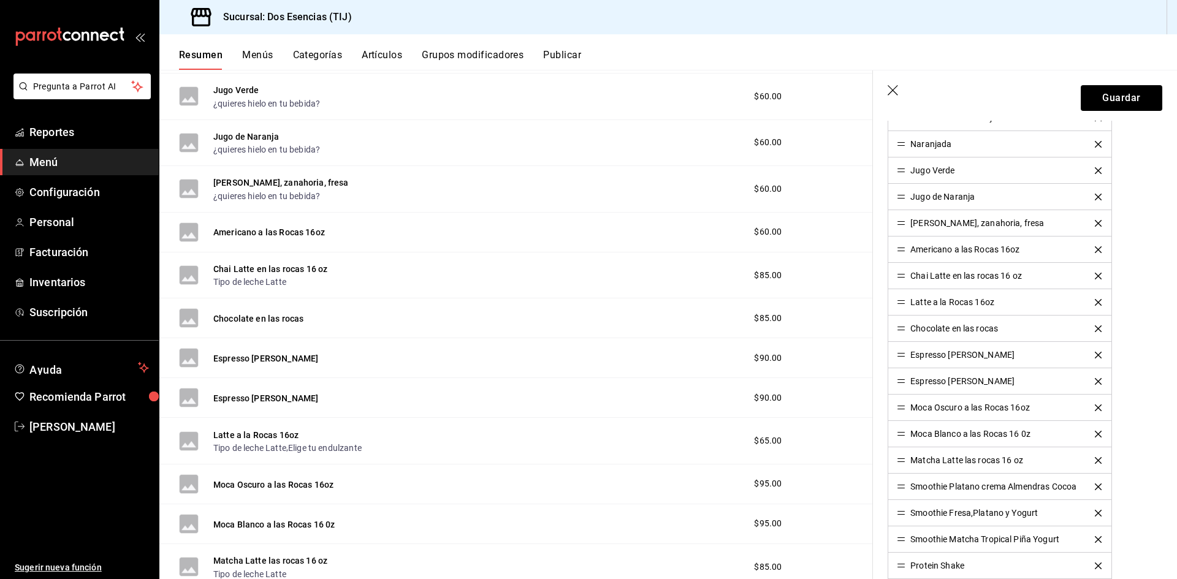
scroll to position [613, 0]
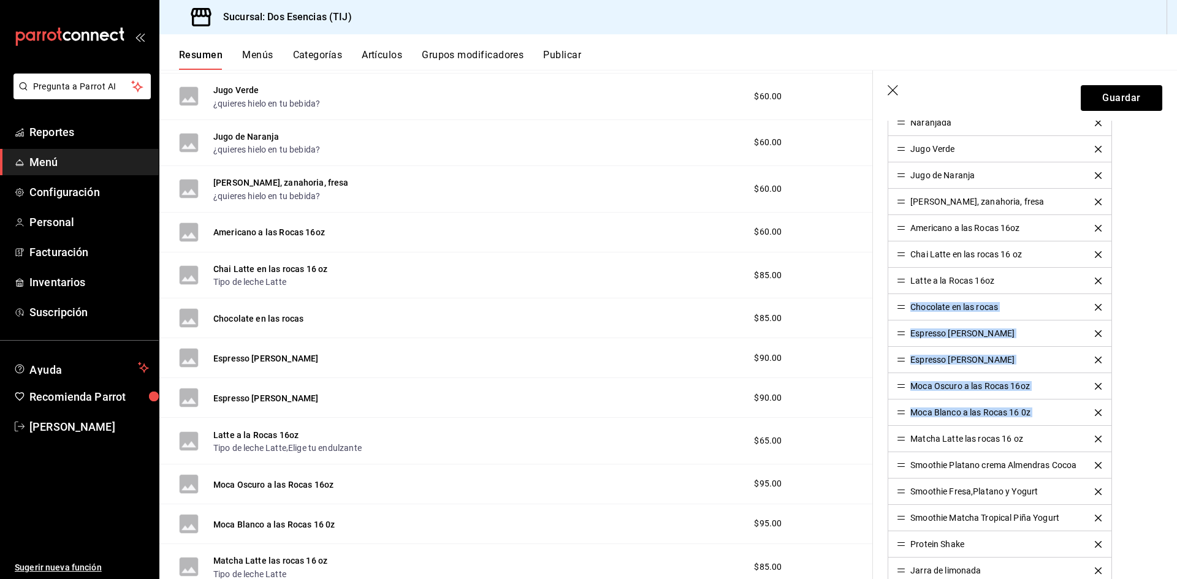
drag, startPoint x: 906, startPoint y: 307, endPoint x: 923, endPoint y: 377, distance: 71.8
click at [901, 448] on ul "Agua Ciel Coca Cola Coca Cola Light Sprite Topo Chico San Peregrino Limonada Li…" at bounding box center [1000, 281] width 224 height 818
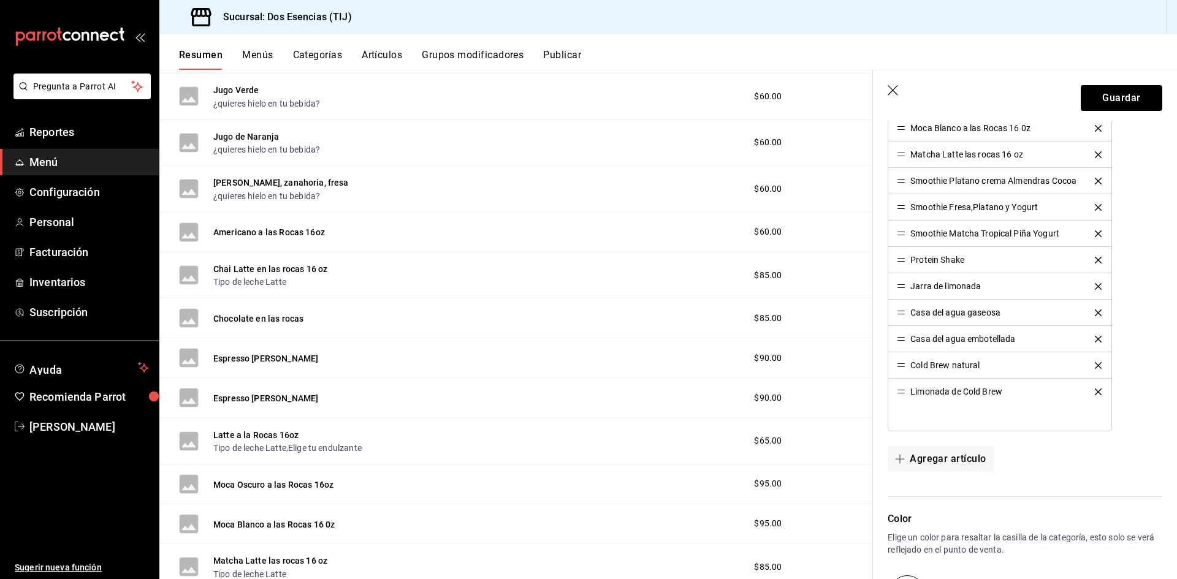
scroll to position [1058, 0]
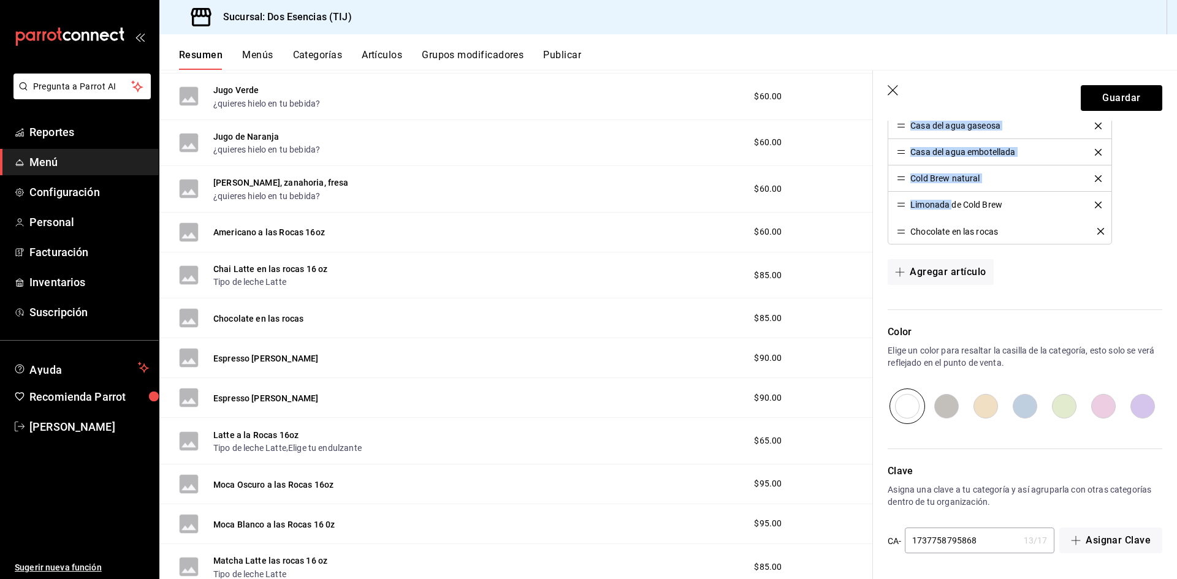
drag, startPoint x: 903, startPoint y: 308, endPoint x: 951, endPoint y: 232, distance: 90.1
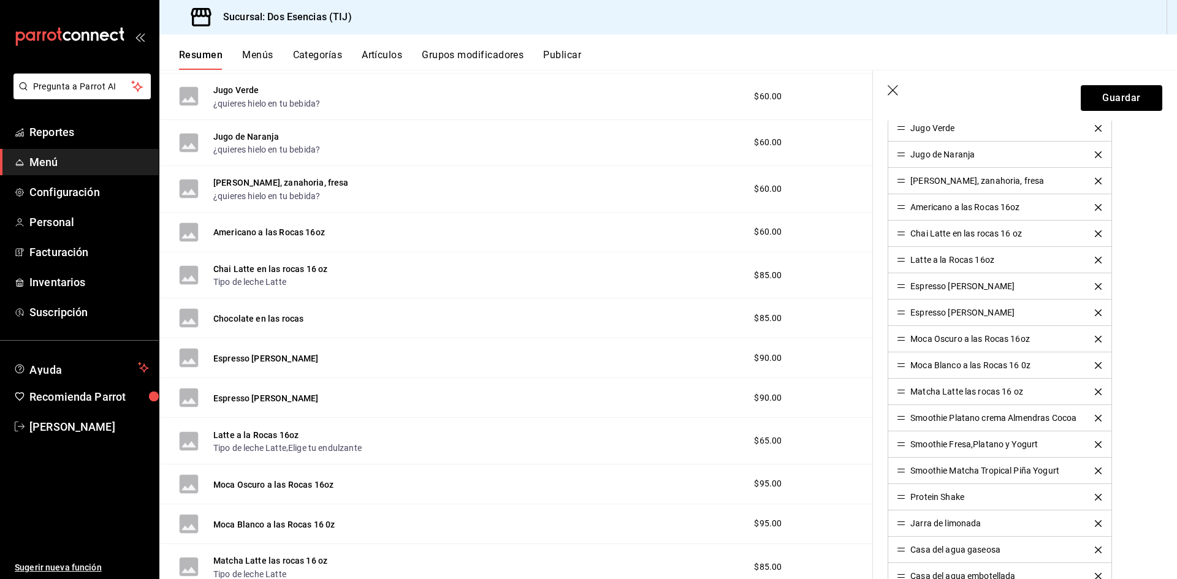
scroll to position [629, 0]
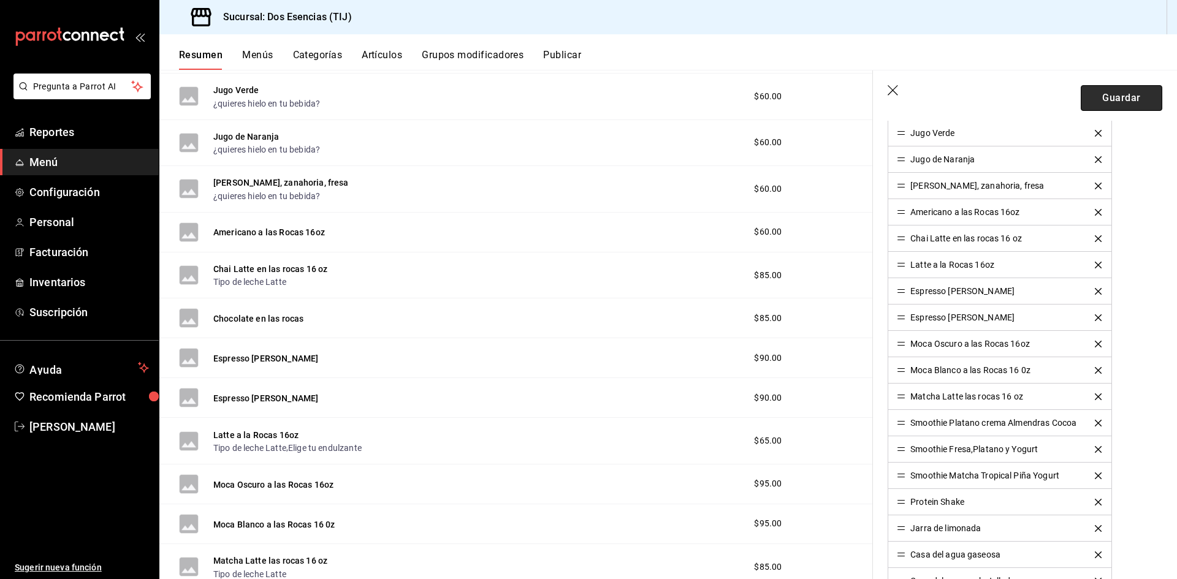
click at [1107, 101] on button "Guardar" at bounding box center [1122, 98] width 82 height 26
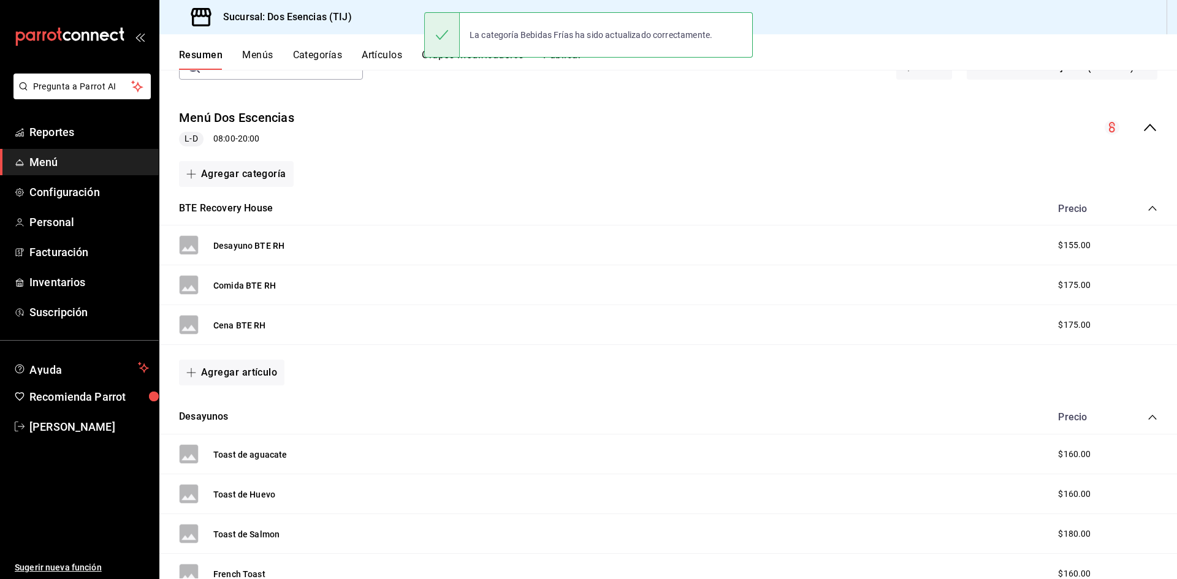
scroll to position [86, 0]
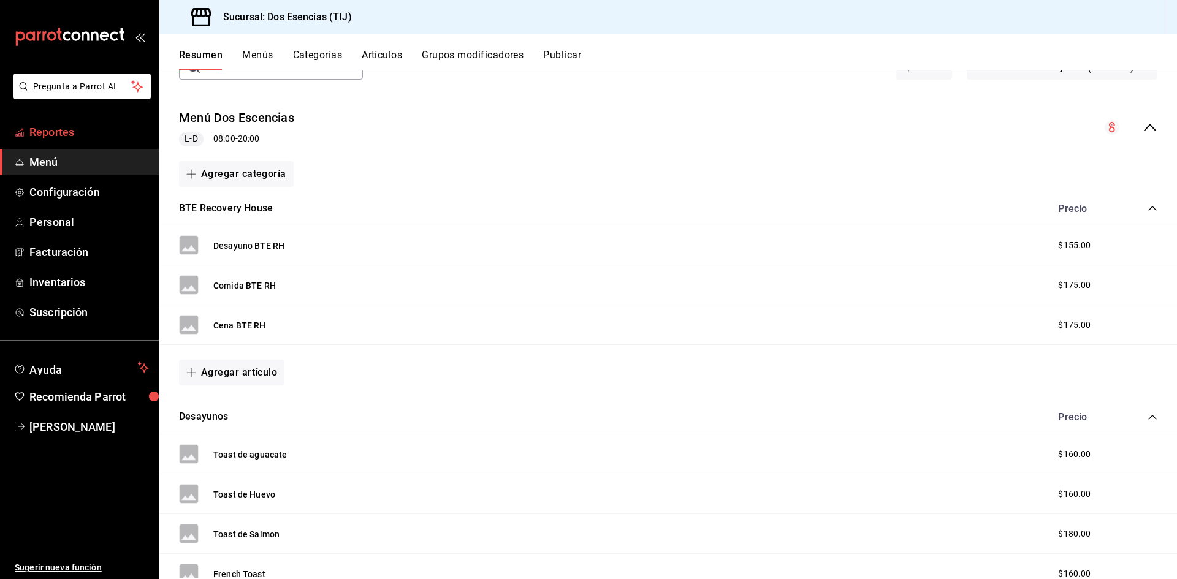
click at [51, 134] on span "Reportes" at bounding box center [89, 132] width 120 height 17
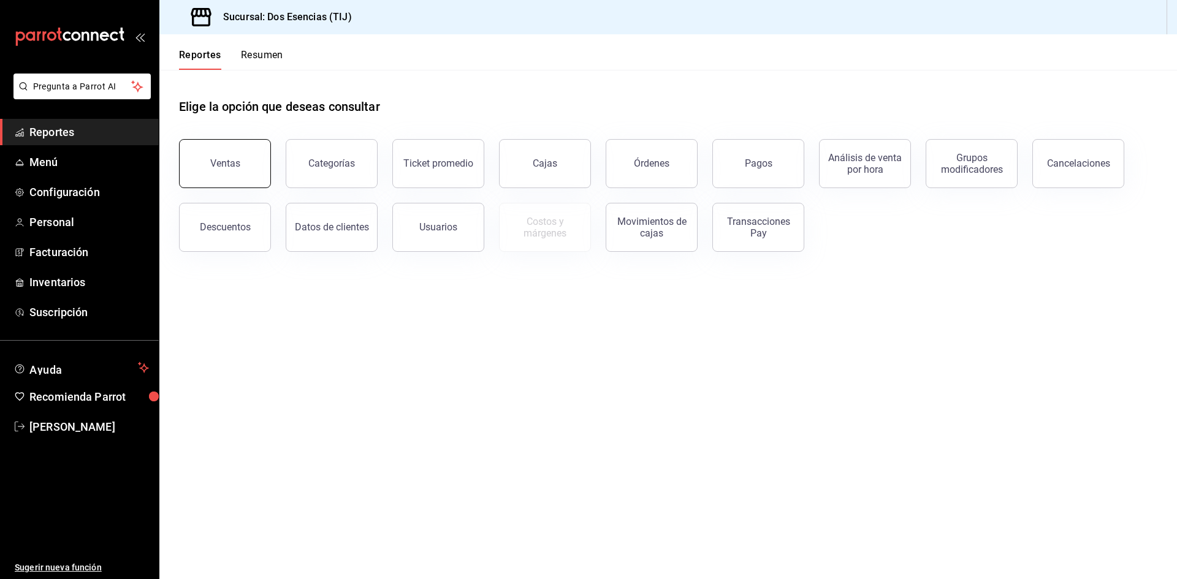
click at [214, 167] on div "Ventas" at bounding box center [225, 164] width 30 height 12
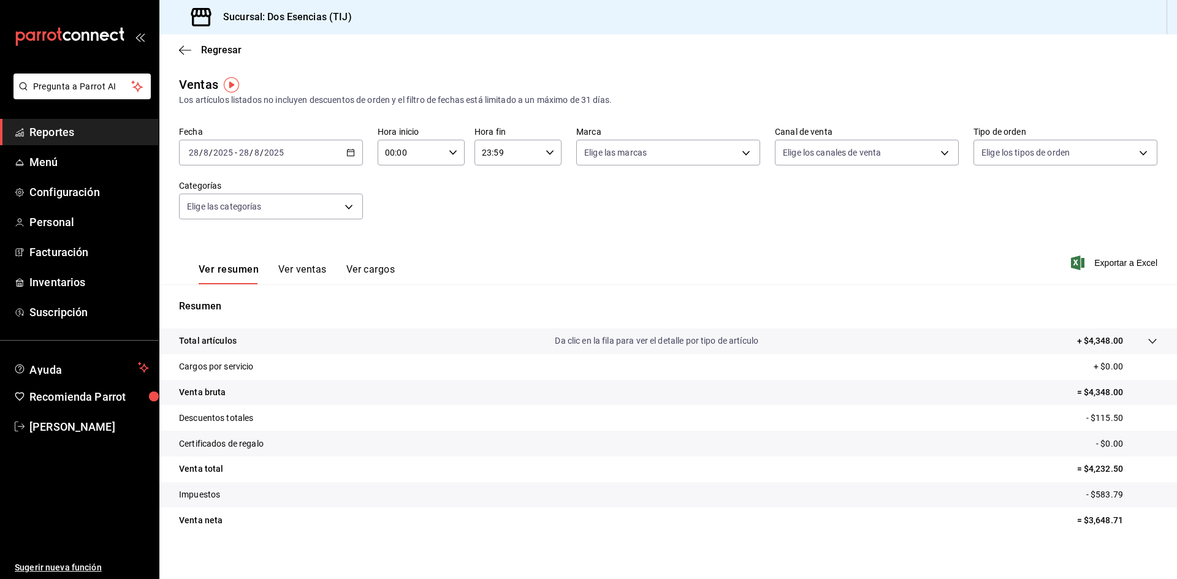
click at [353, 149] on div "2025-08-28 28 / 8 / 2025 - 2025-08-28 28 / 8 / 2025" at bounding box center [271, 153] width 184 height 26
click at [223, 220] on span "Ayer" at bounding box center [236, 217] width 95 height 13
click at [71, 137] on span "Reportes" at bounding box center [89, 132] width 120 height 17
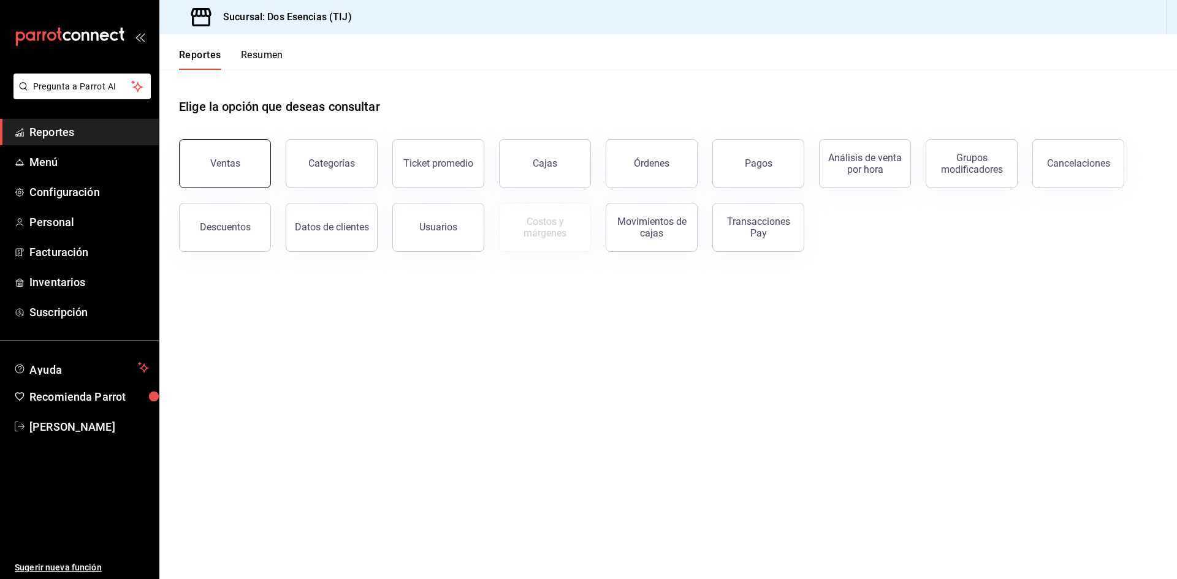
click at [218, 161] on div "Ventas" at bounding box center [225, 164] width 30 height 12
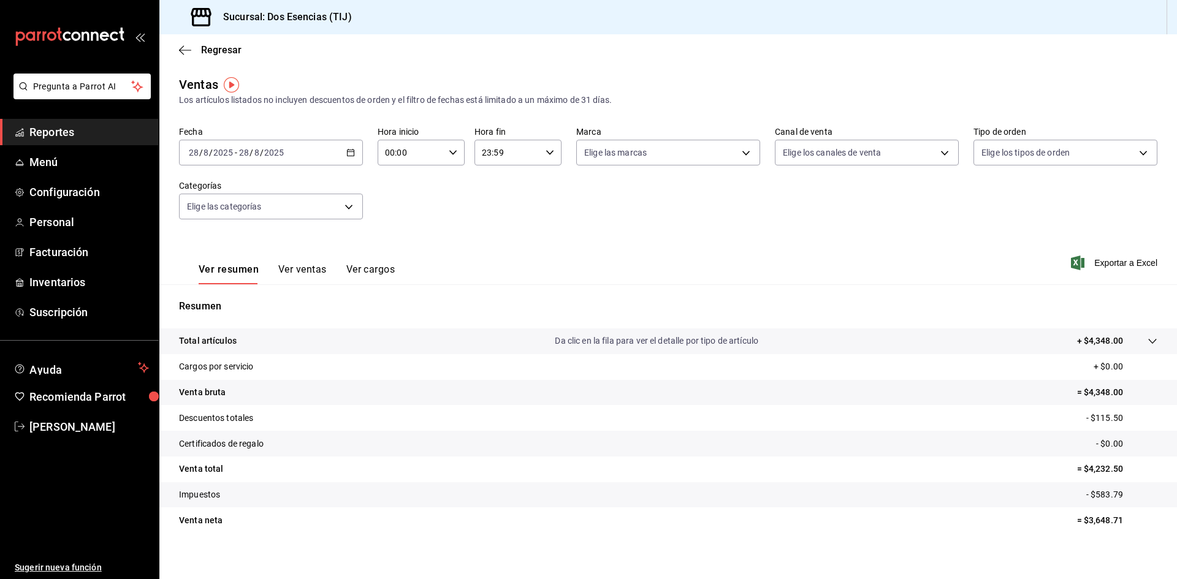
click at [347, 151] on \(Stroke\) "button" at bounding box center [350, 153] width 7 height 7
click at [221, 298] on span "Rango de fechas" at bounding box center [236, 300] width 95 height 13
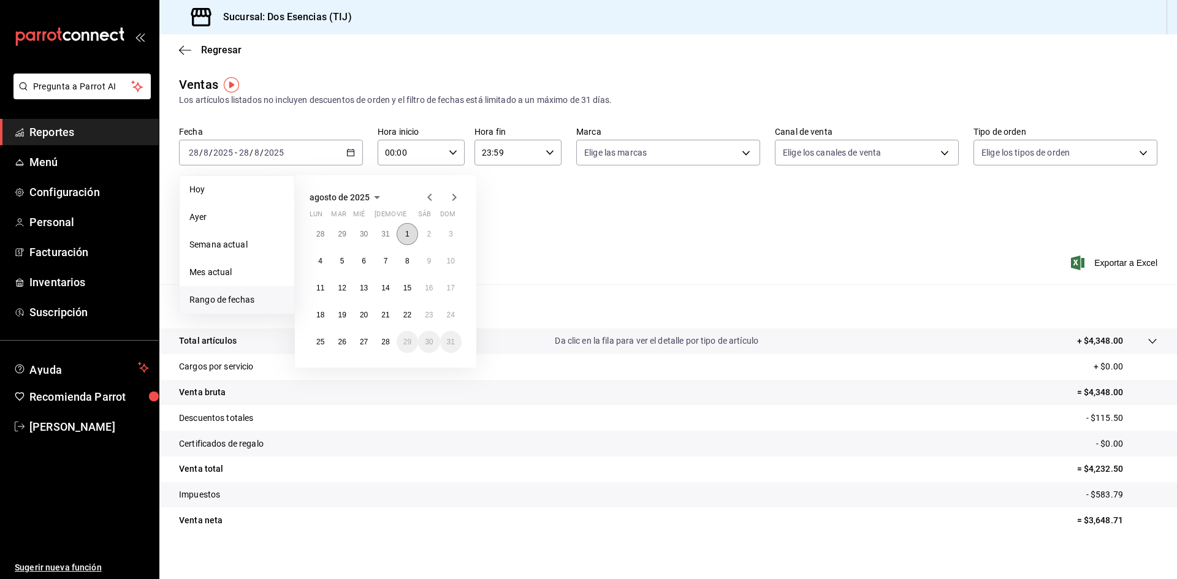
click at [405, 233] on abbr "1" at bounding box center [407, 234] width 4 height 9
click at [365, 340] on abbr "27" at bounding box center [364, 342] width 8 height 9
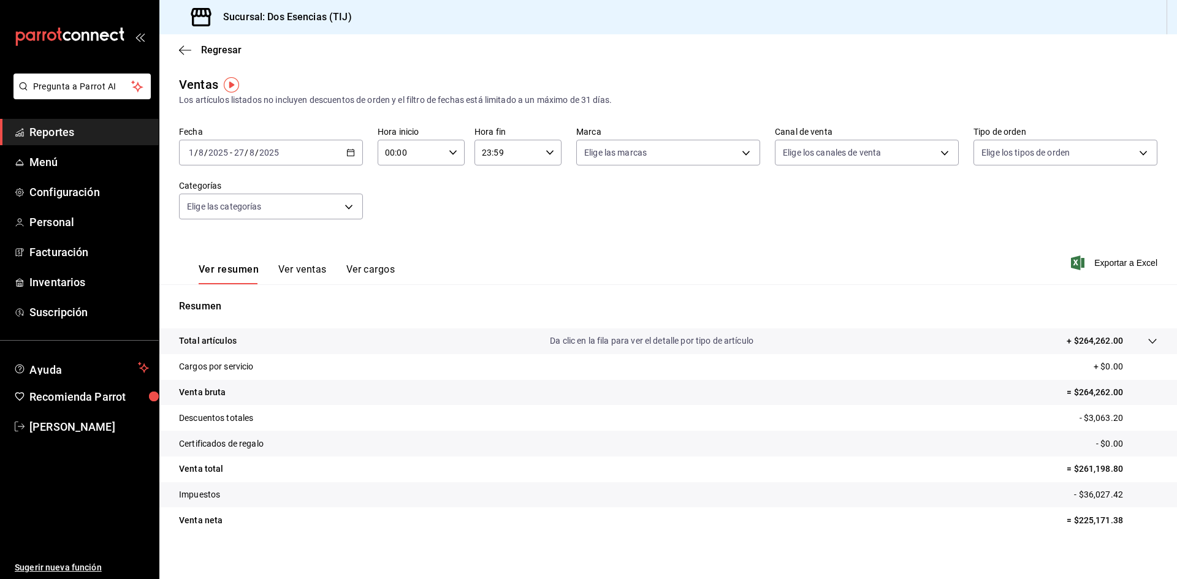
click at [516, 447] on tr "Certificados de regalo - $0.00" at bounding box center [668, 444] width 1018 height 26
